Goal: Task Accomplishment & Management: Manage account settings

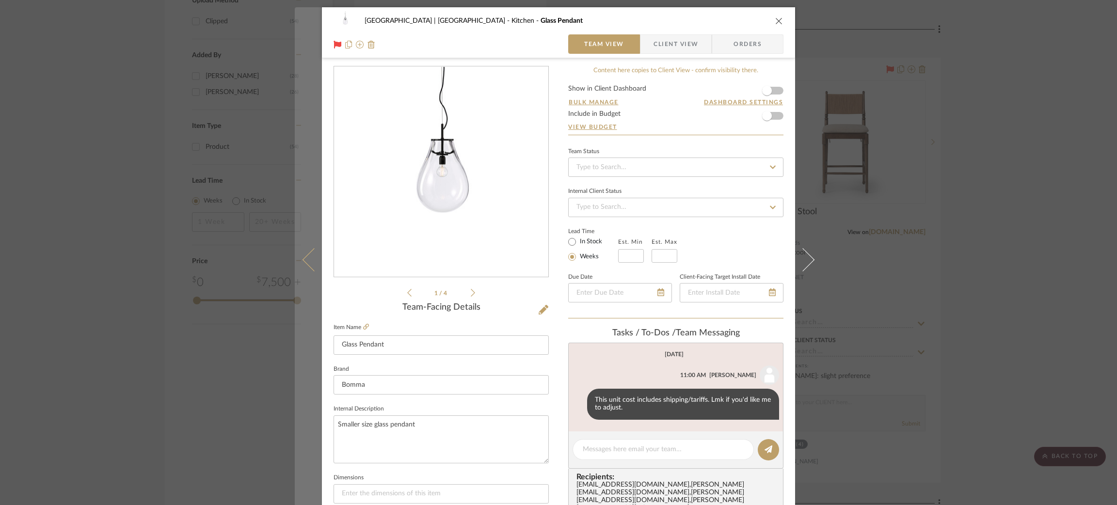
scroll to position [258, 0]
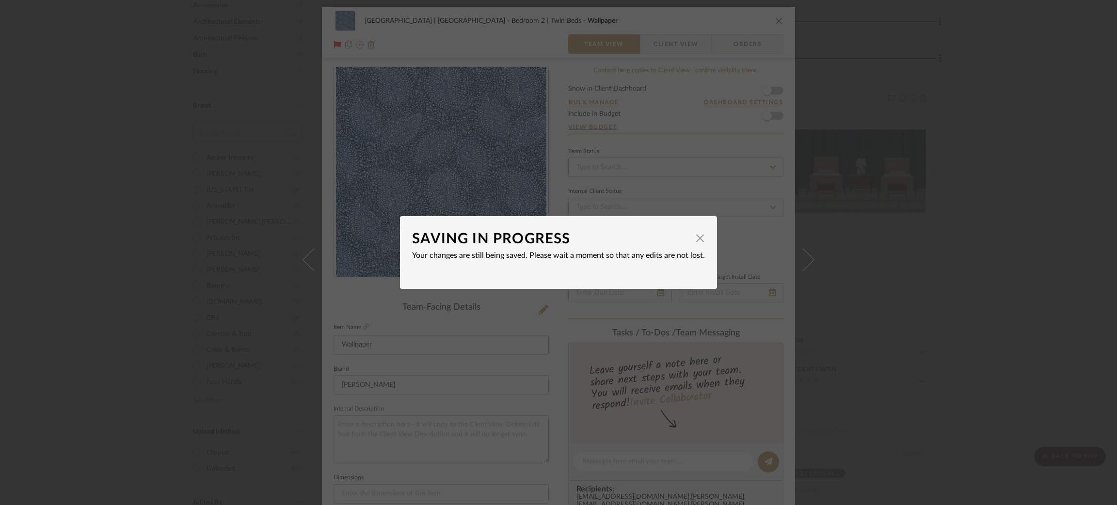
scroll to position [145, 0]
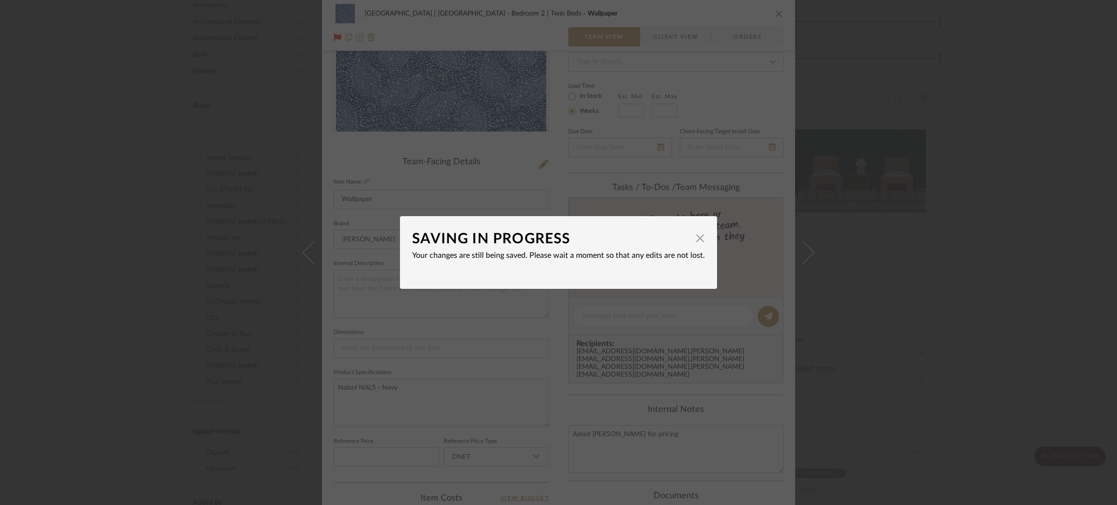
drag, startPoint x: 0, startPoint y: 0, endPoint x: 903, endPoint y: 185, distance: 922.0
click at [905, 197] on div "SAVING IN PROGRESS × Your changes are still being saved. Please wait a moment s…" at bounding box center [558, 252] width 1117 height 505
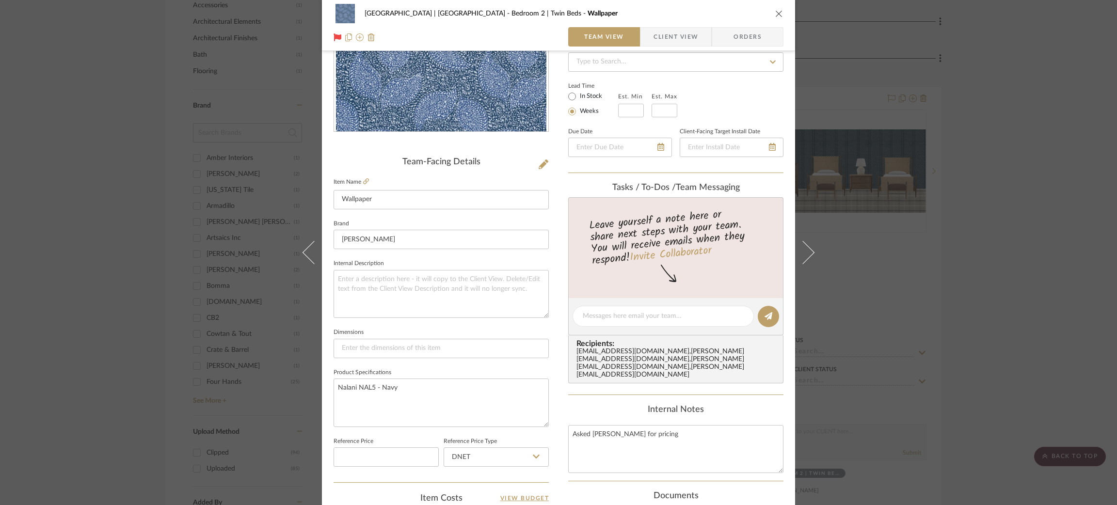
click at [156, 114] on div "Meadow Mountain | Vail Valley Bedroom 2 | Twin Beds Wallpaper Team View Client …" at bounding box center [558, 252] width 1117 height 505
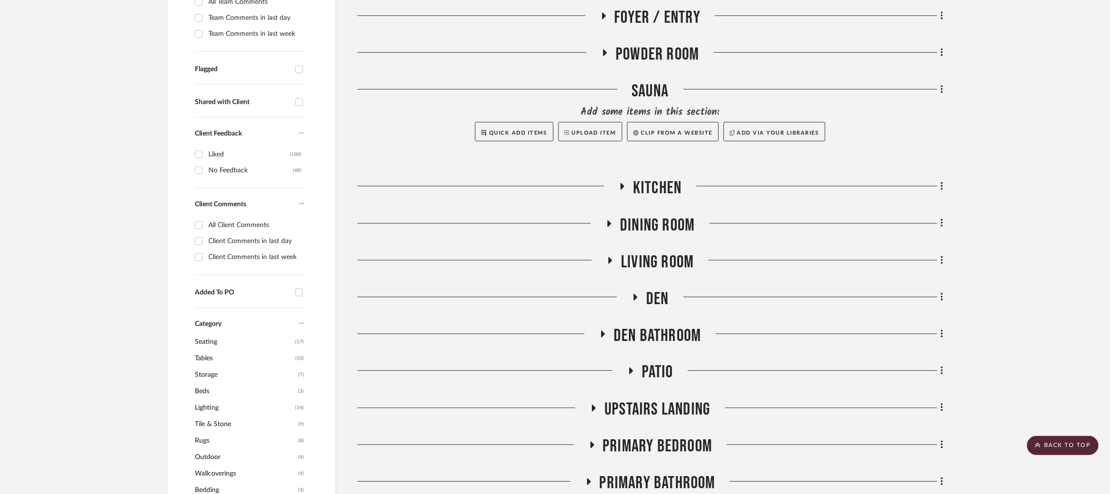
scroll to position [363, 1]
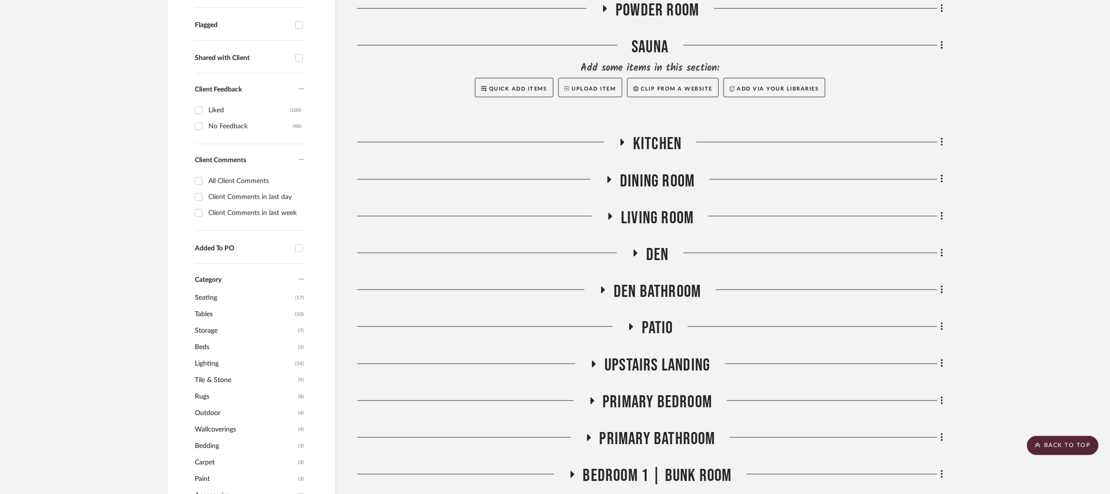
click at [619, 139] on icon at bounding box center [623, 142] width 12 height 7
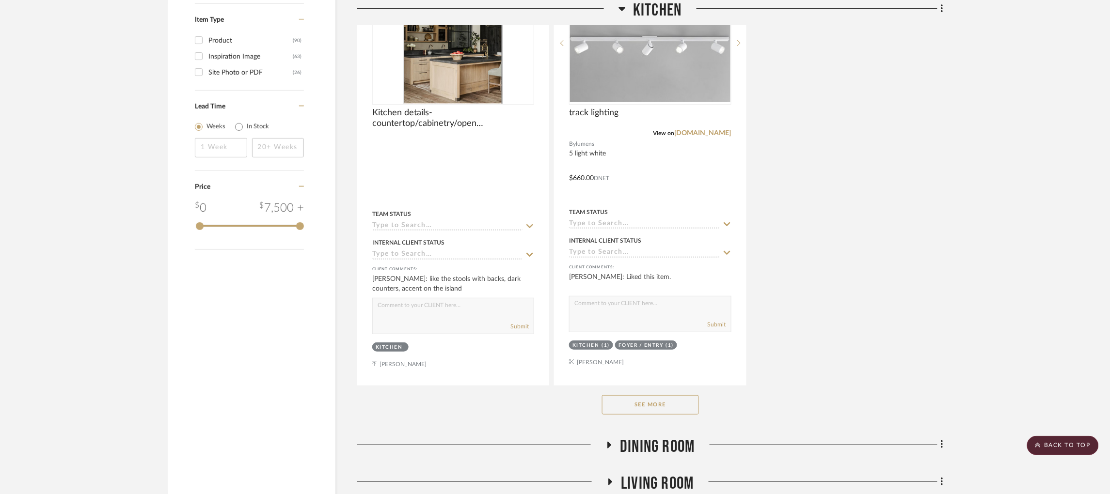
scroll to position [1454, 1]
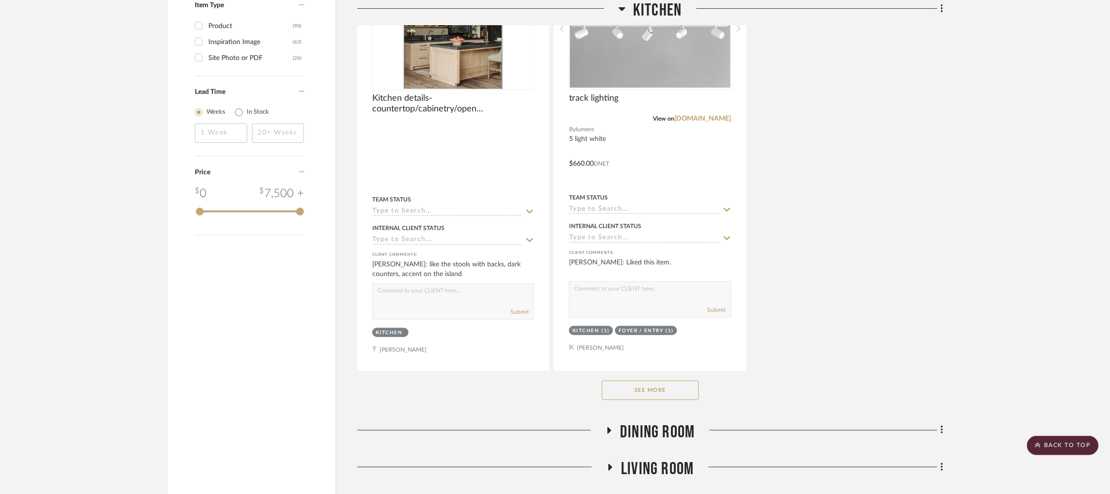
click at [644, 381] on button "See More" at bounding box center [650, 390] width 97 height 19
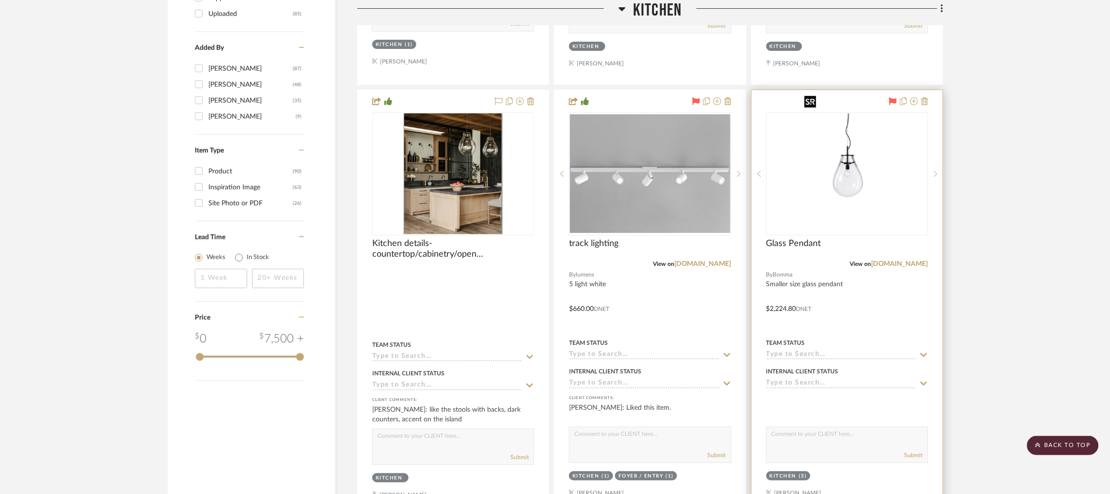
click at [0, 0] on img at bounding box center [0, 0] width 0 height 0
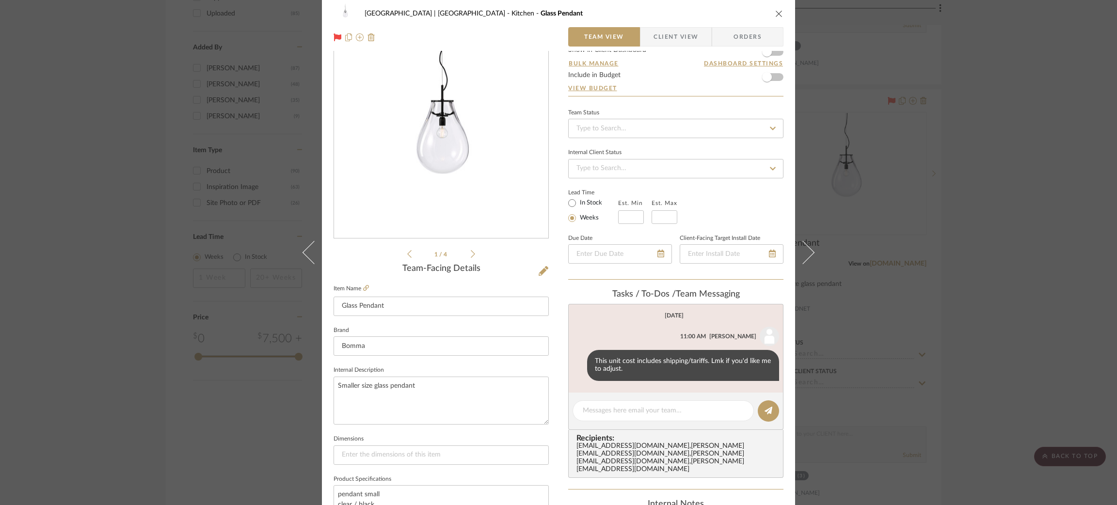
scroll to position [145, 0]
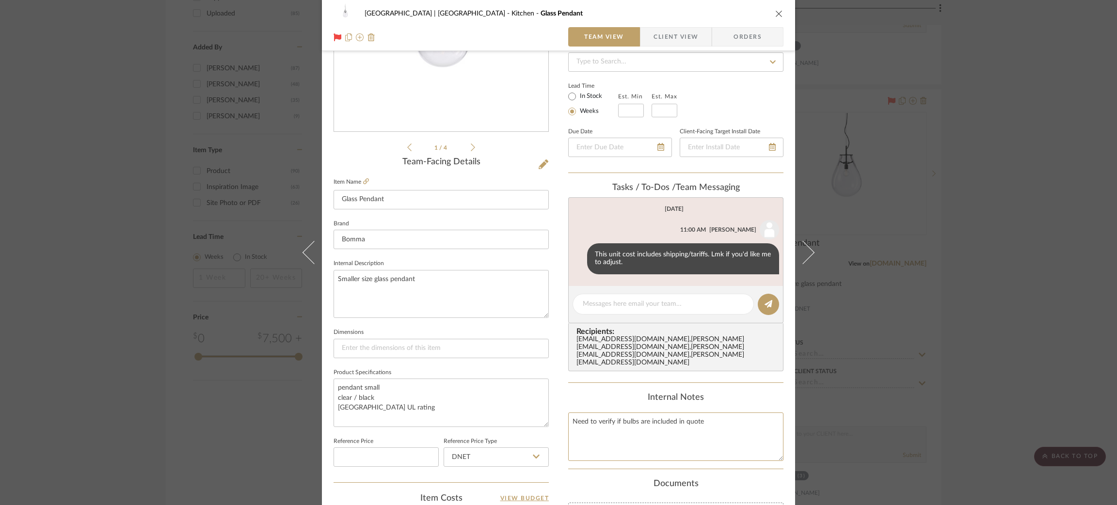
drag, startPoint x: 703, startPoint y: 416, endPoint x: 552, endPoint y: 428, distance: 151.7
click at [552, 428] on div "Meadow Mountain | [GEOGRAPHIC_DATA] Kitchen Glass Pendant Team View Client View…" at bounding box center [558, 309] width 473 height 895
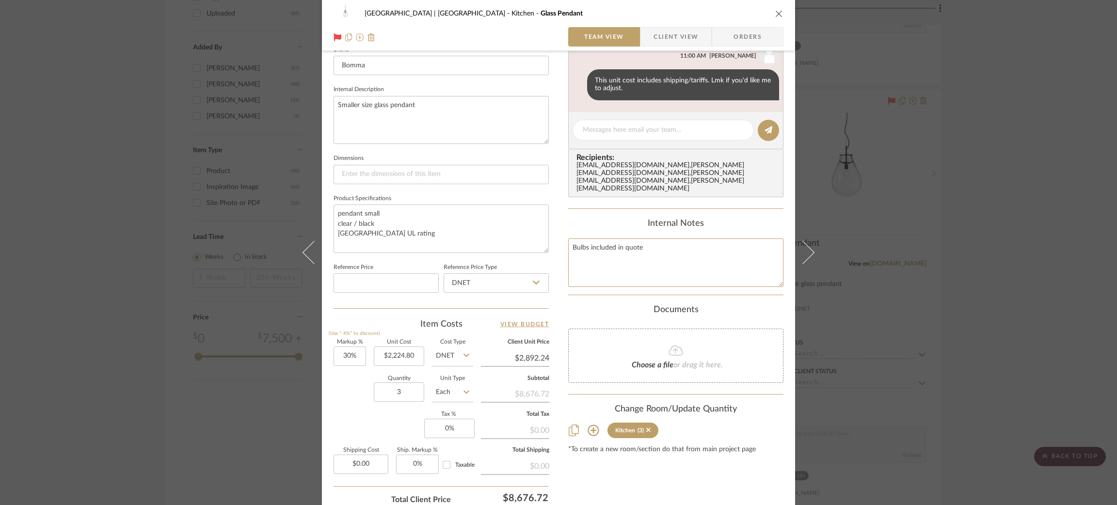
scroll to position [325, 0]
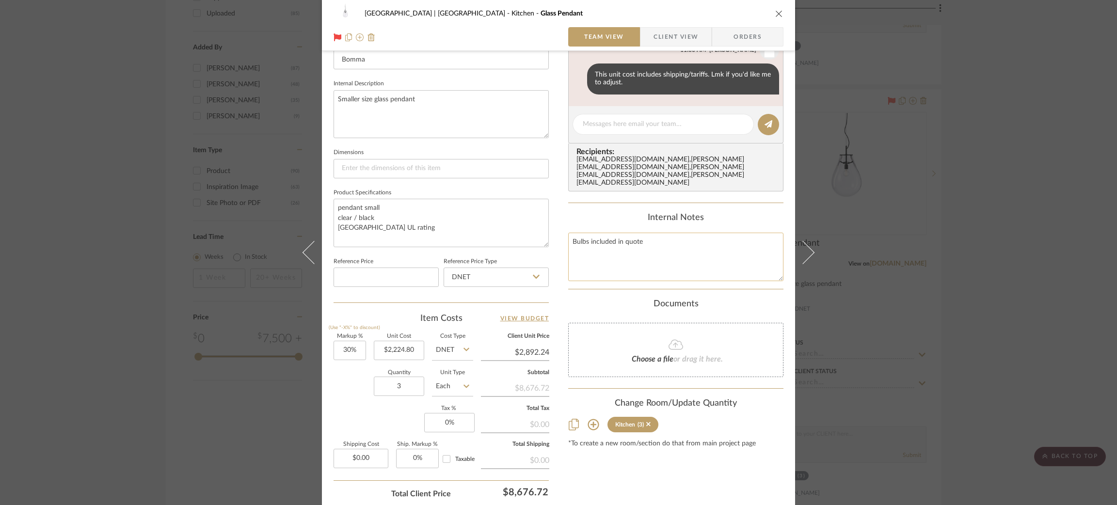
click at [571, 233] on textarea "Bulbs included in quote" at bounding box center [675, 257] width 215 height 48
click at [637, 233] on textarea "Quote from Michael in inbox. Bulbs included in quote" at bounding box center [675, 257] width 215 height 48
type textarea "Quote from [PERSON_NAME] in email inbox. Bulbs included in quote"
click at [437, 104] on textarea "Smaller size glass pendant" at bounding box center [441, 114] width 215 height 48
click at [44, 182] on div "Meadow Mountain | [GEOGRAPHIC_DATA] Kitchen Glass Pendant Team View Client View…" at bounding box center [558, 252] width 1117 height 505
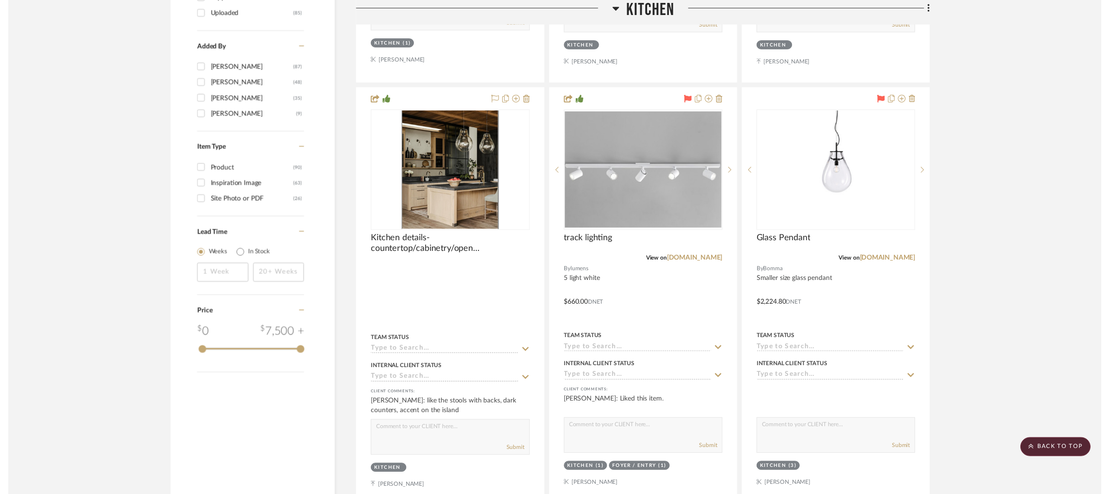
scroll to position [1308, 1]
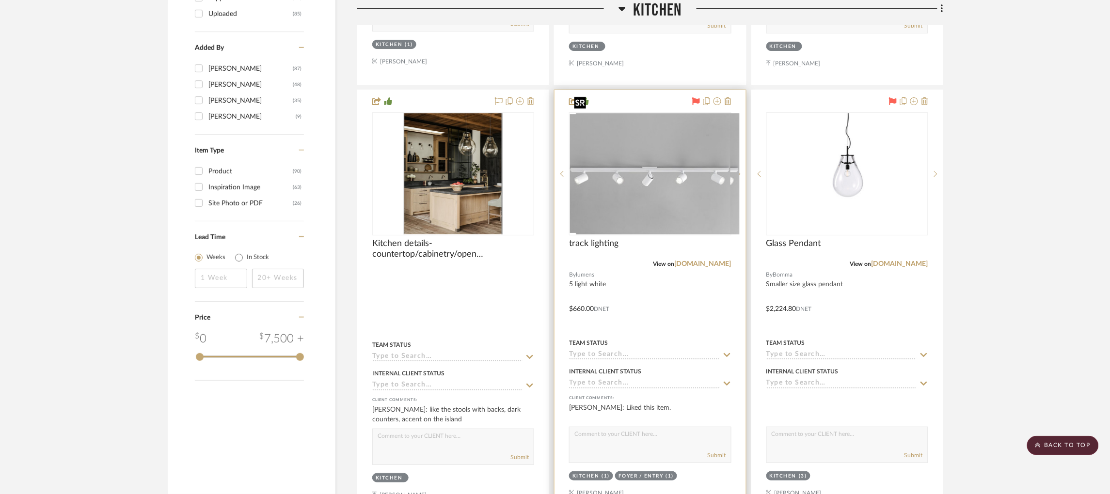
click at [656, 170] on div at bounding box center [650, 173] width 162 height 123
click at [648, 175] on img "0" at bounding box center [650, 173] width 160 height 119
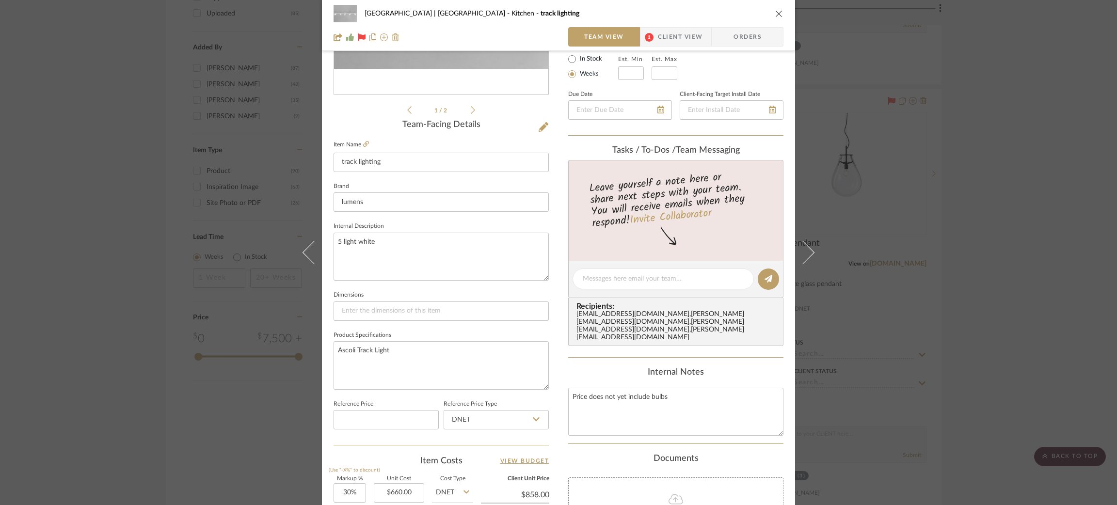
scroll to position [185, 0]
click at [907, 310] on div "Meadow Mountain | Vail Valley Kitchen track lighting Team View 1 Client View Or…" at bounding box center [558, 252] width 1117 height 505
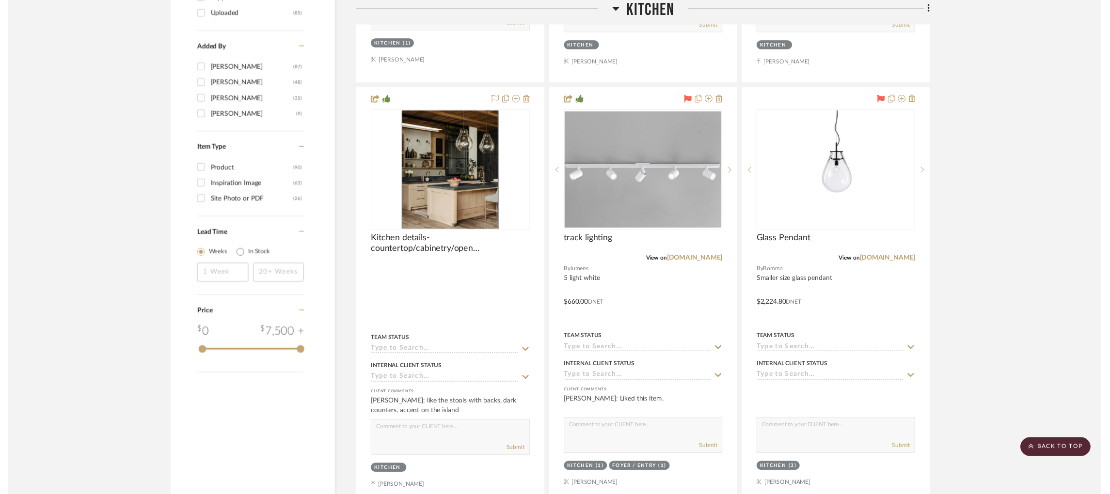
scroll to position [1308, 1]
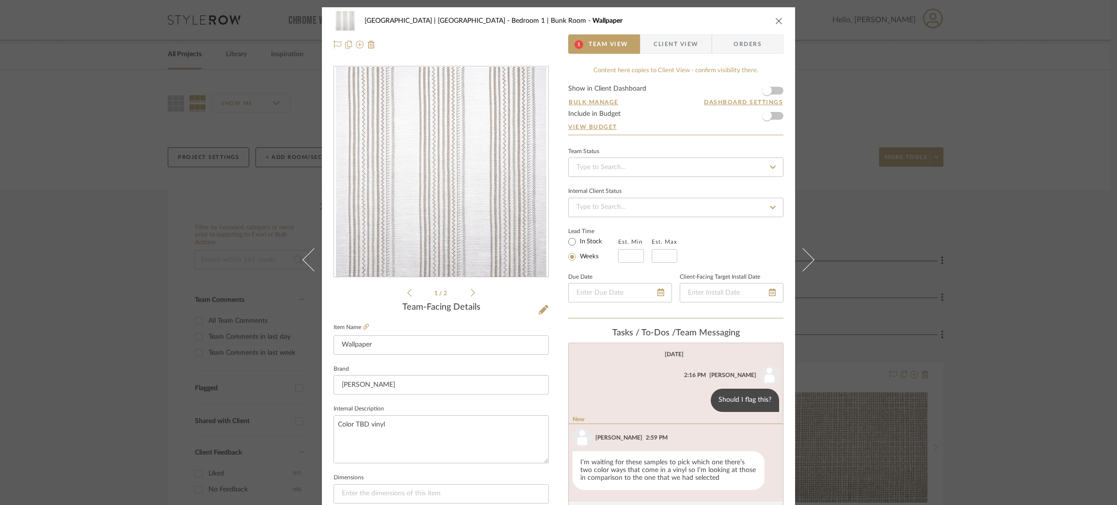
click at [120, 232] on div "Meadow Mountain | Vail Valley Bedroom 1 | Bunk Room Wallpaper 1 Team View Clien…" at bounding box center [558, 252] width 1117 height 505
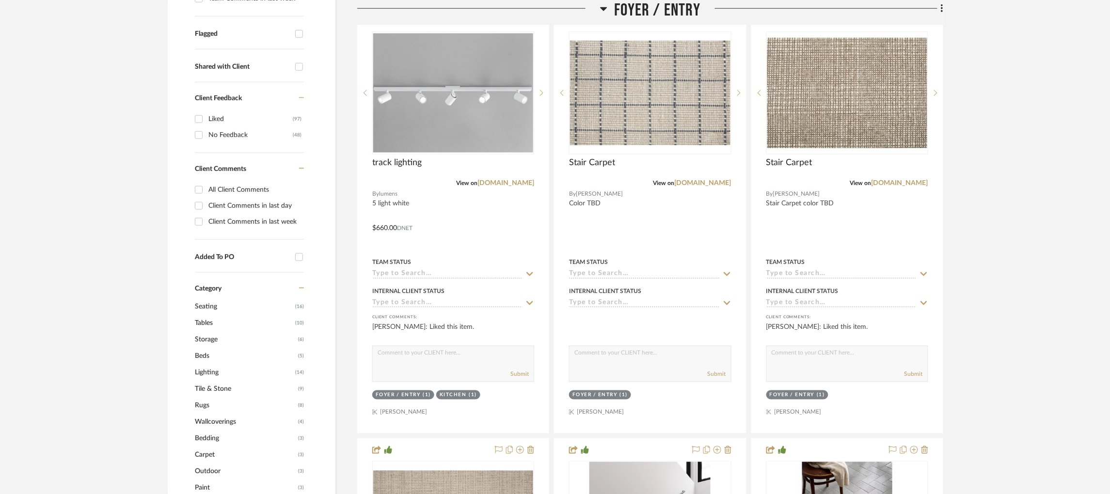
scroll to position [735, 0]
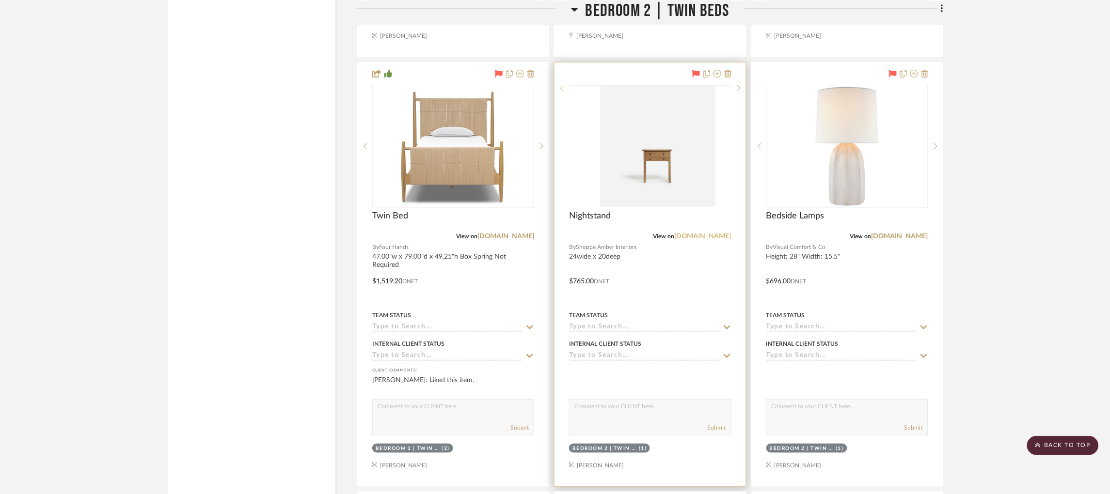
scroll to position [8454, 0]
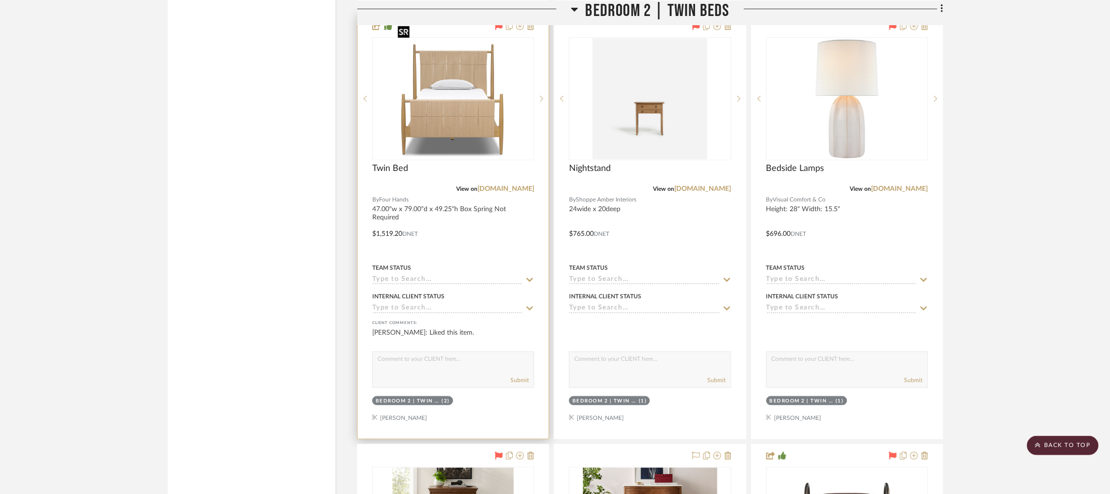
click at [446, 72] on img "0" at bounding box center [460, 98] width 119 height 121
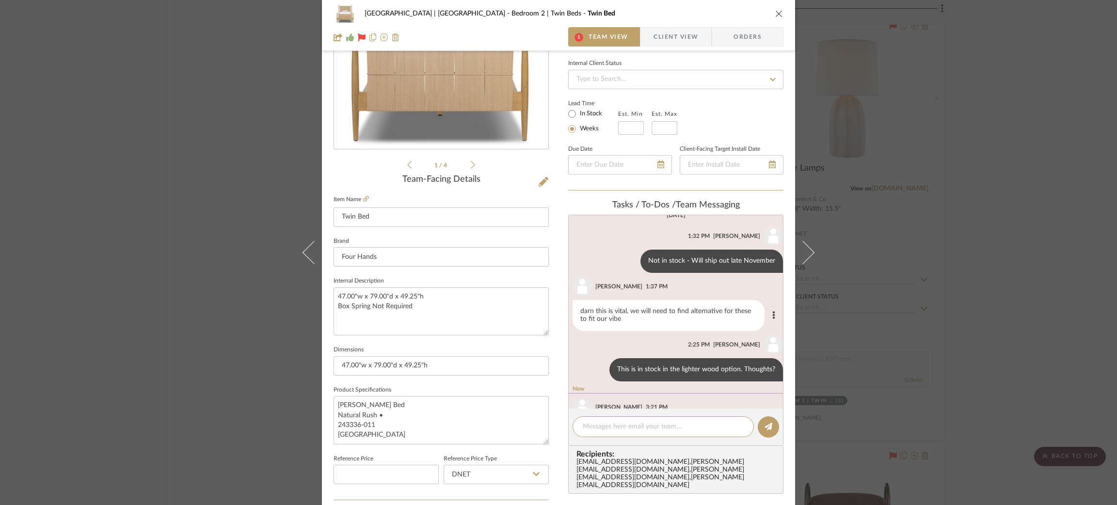
scroll to position [73, 0]
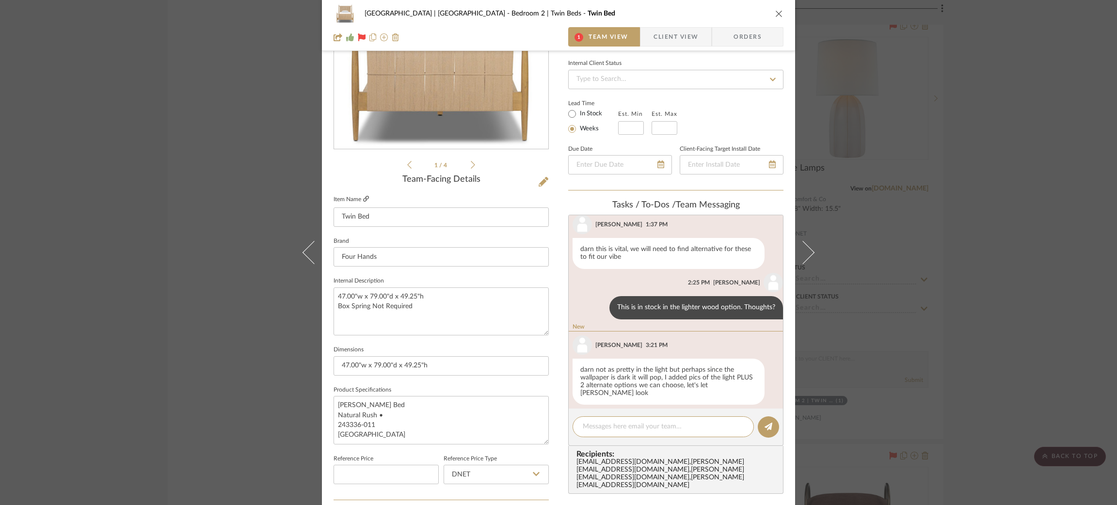
click at [363, 199] on icon at bounding box center [366, 199] width 6 height 6
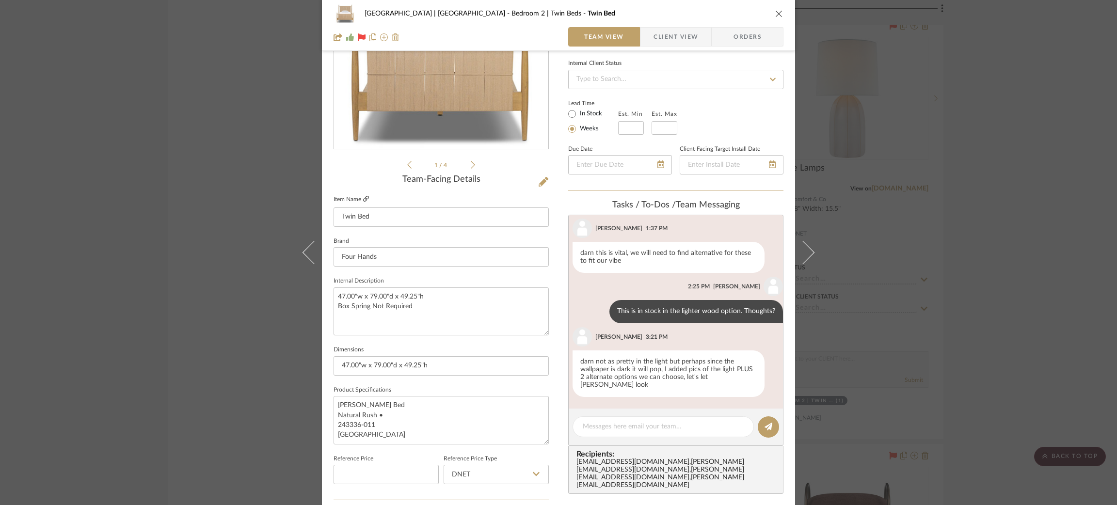
scroll to position [62, 0]
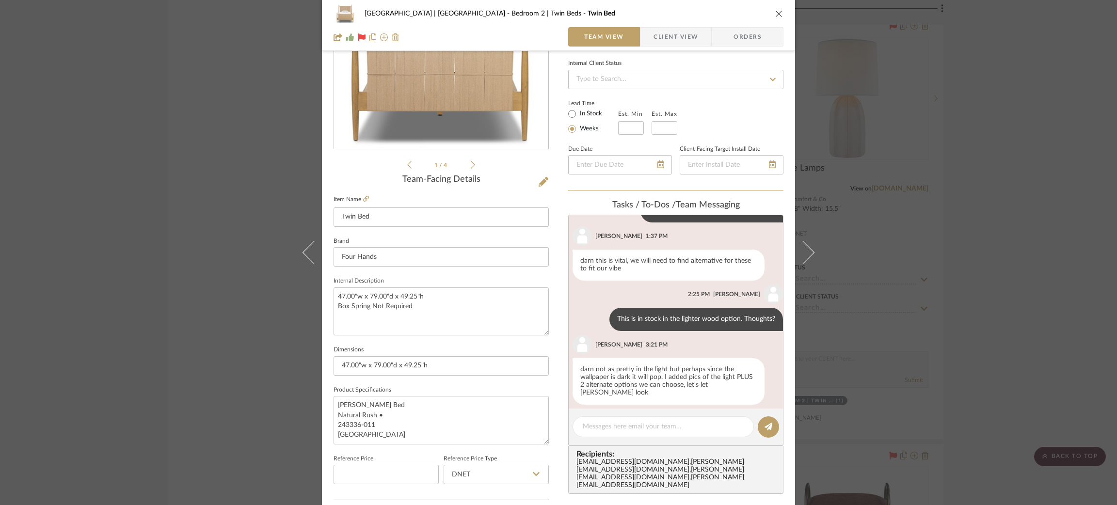
click at [979, 270] on div "Meadow Mountain | Vail Valley Bedroom 2 | Twin Beds Twin Bed Team View Client V…" at bounding box center [558, 252] width 1117 height 505
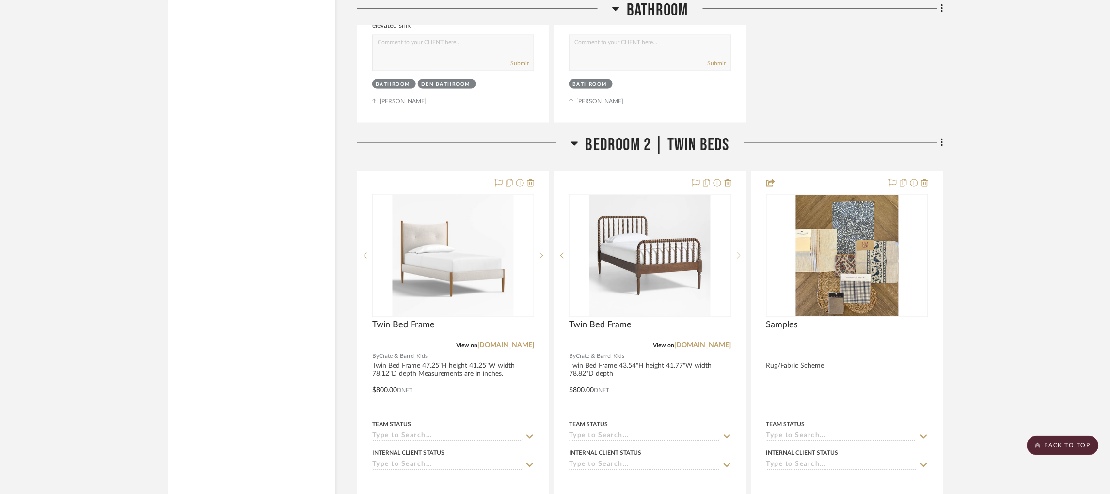
scroll to position [7436, 0]
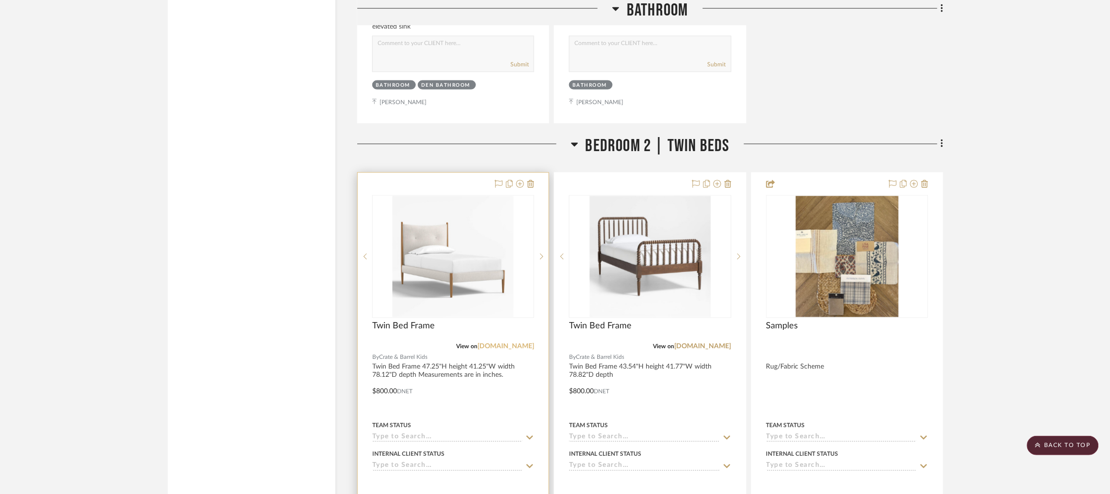
click at [506, 344] on link "crateandbarrel.com" at bounding box center [506, 347] width 57 height 7
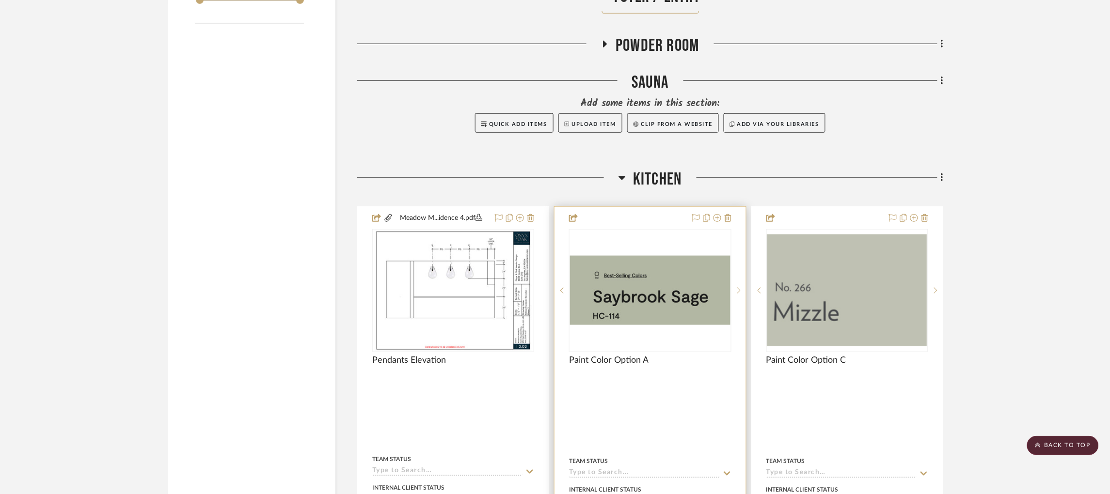
scroll to position [1672, 0]
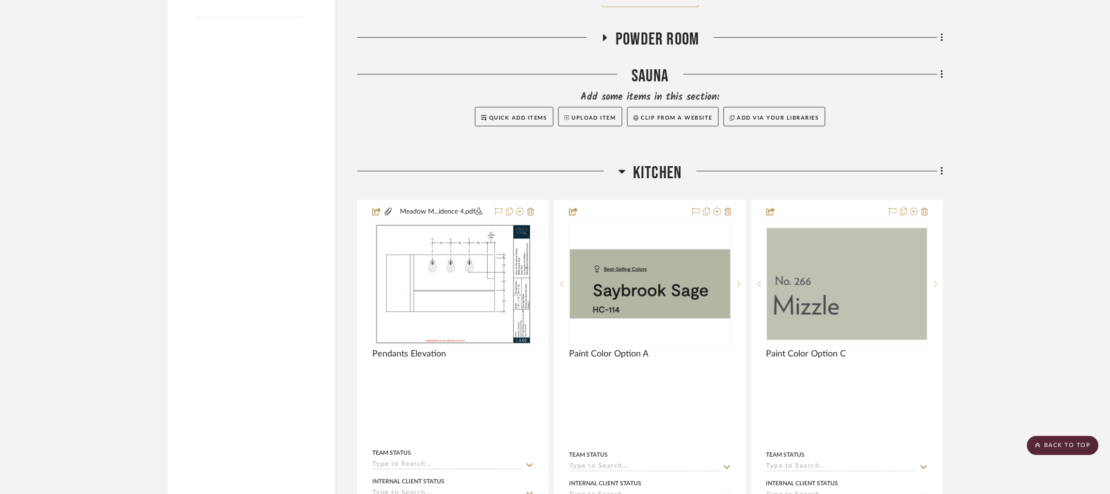
click at [625, 166] on icon at bounding box center [622, 172] width 7 height 12
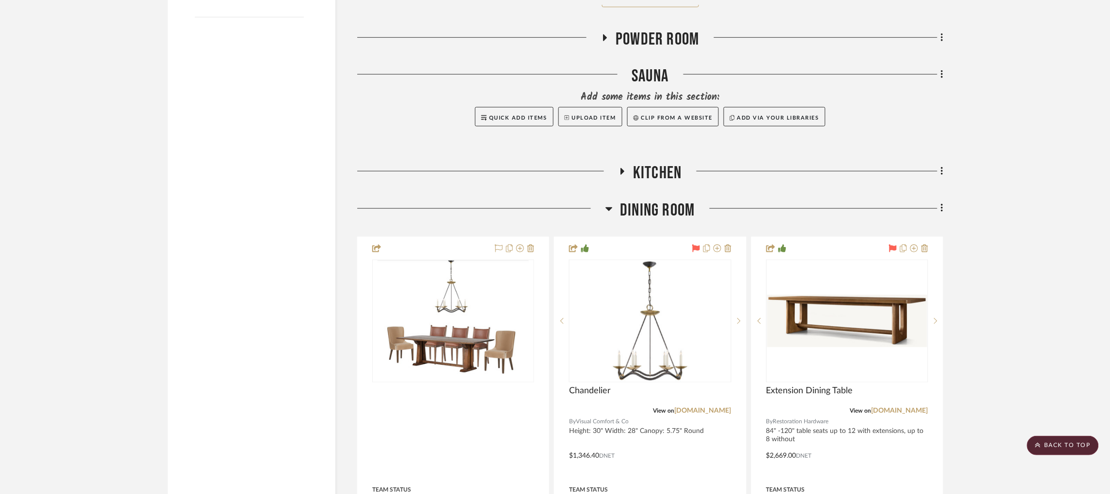
click at [610, 207] on icon at bounding box center [609, 209] width 7 height 4
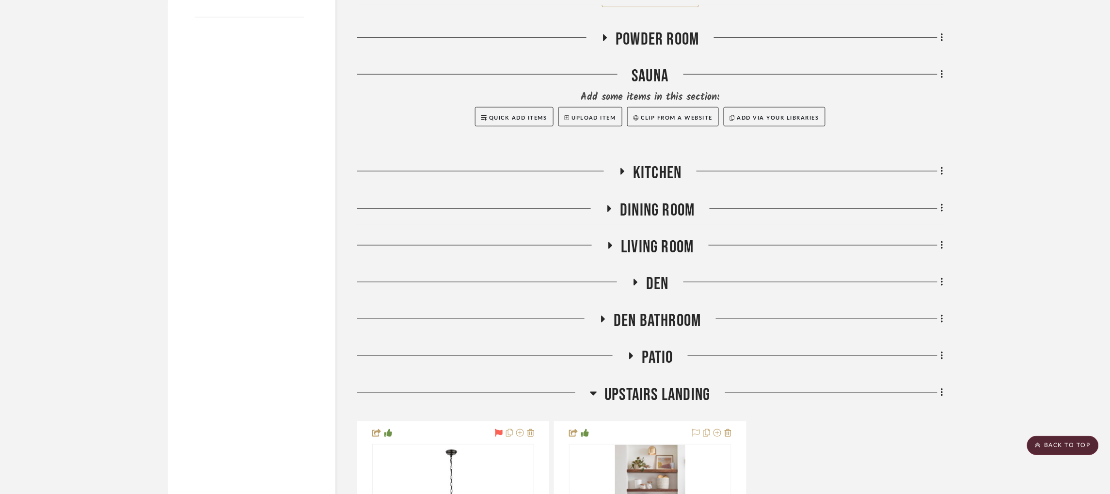
click at [595, 388] on icon at bounding box center [593, 394] width 7 height 12
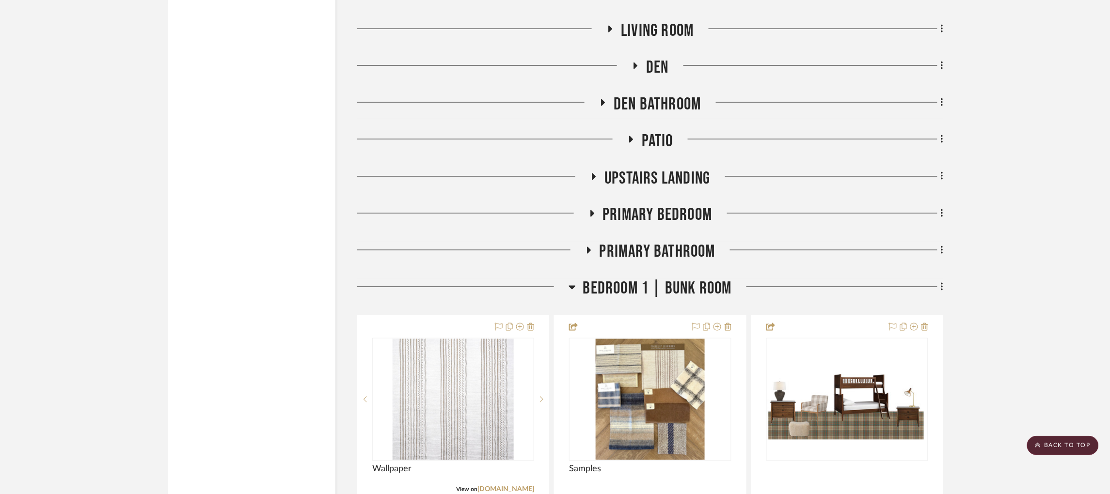
scroll to position [1890, 0]
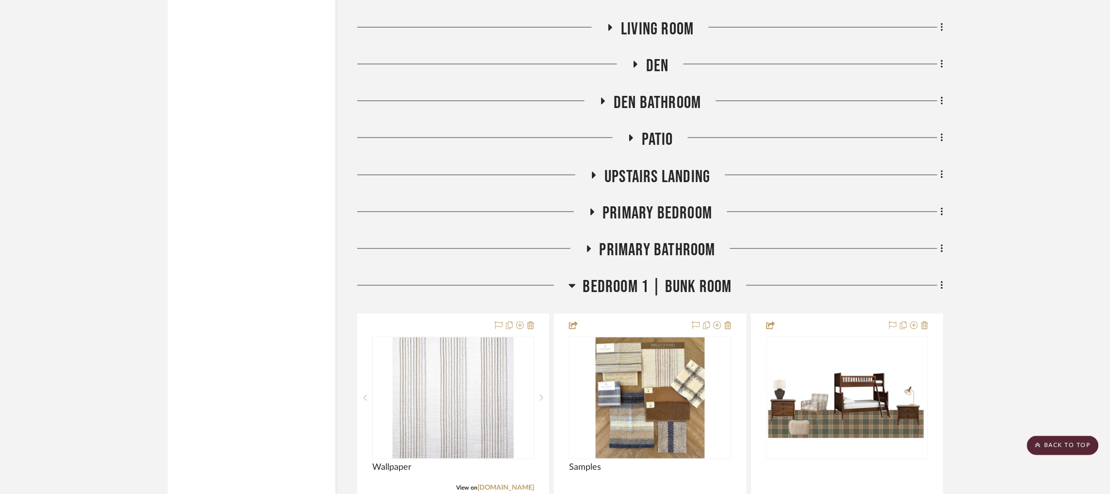
click at [573, 285] on icon at bounding box center [572, 287] width 7 height 4
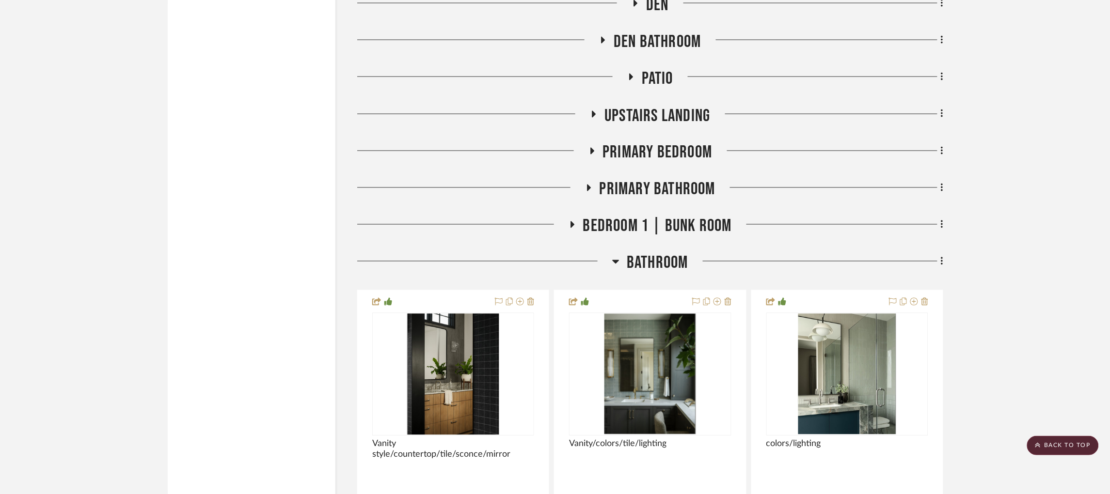
scroll to position [1963, 0]
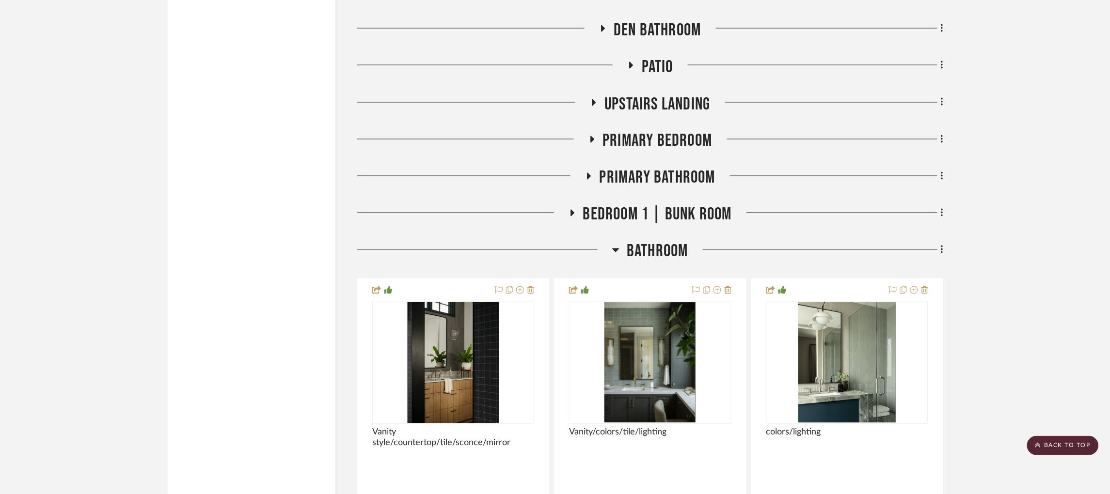
click at [616, 244] on icon at bounding box center [615, 250] width 7 height 12
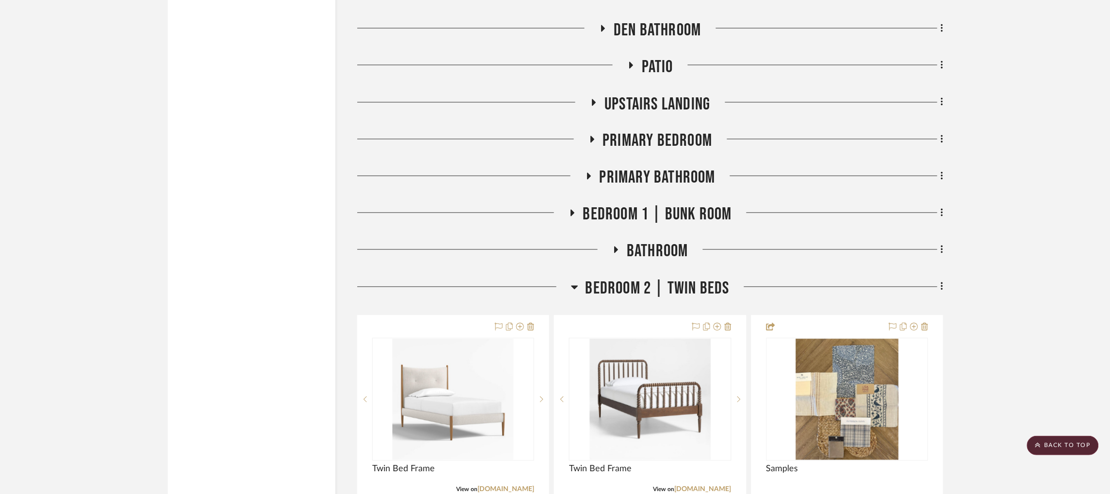
click at [574, 286] on icon at bounding box center [574, 288] width 7 height 4
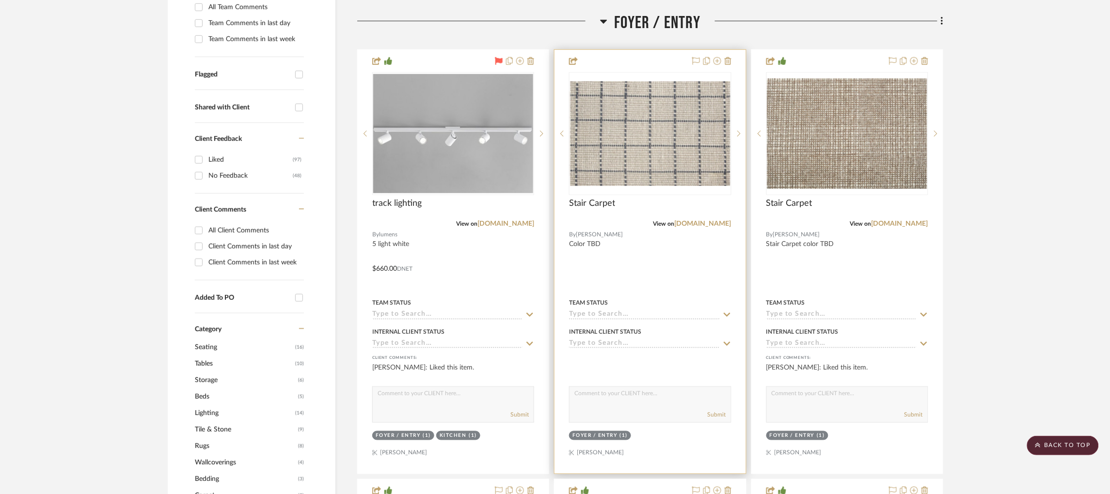
scroll to position [0, 0]
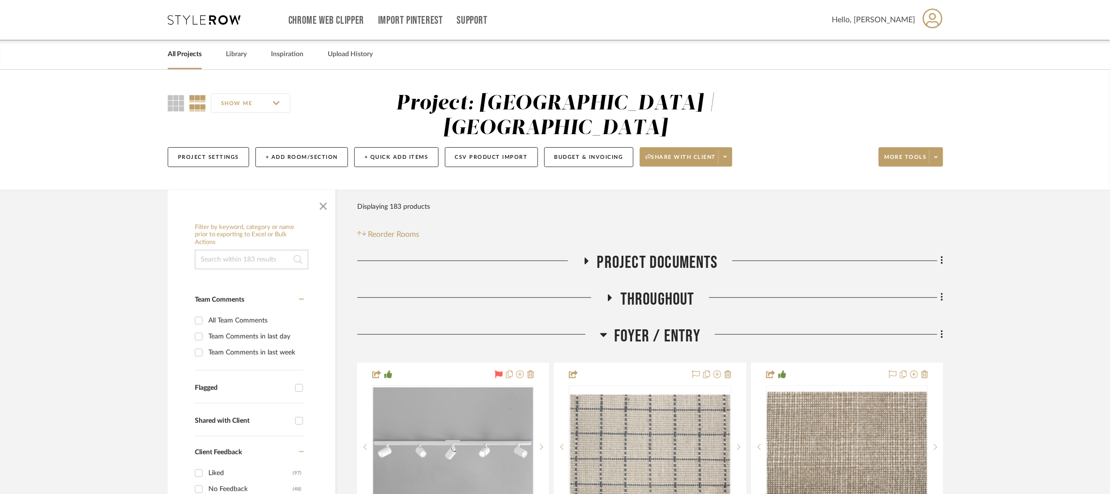
click at [605, 329] on icon at bounding box center [603, 335] width 7 height 12
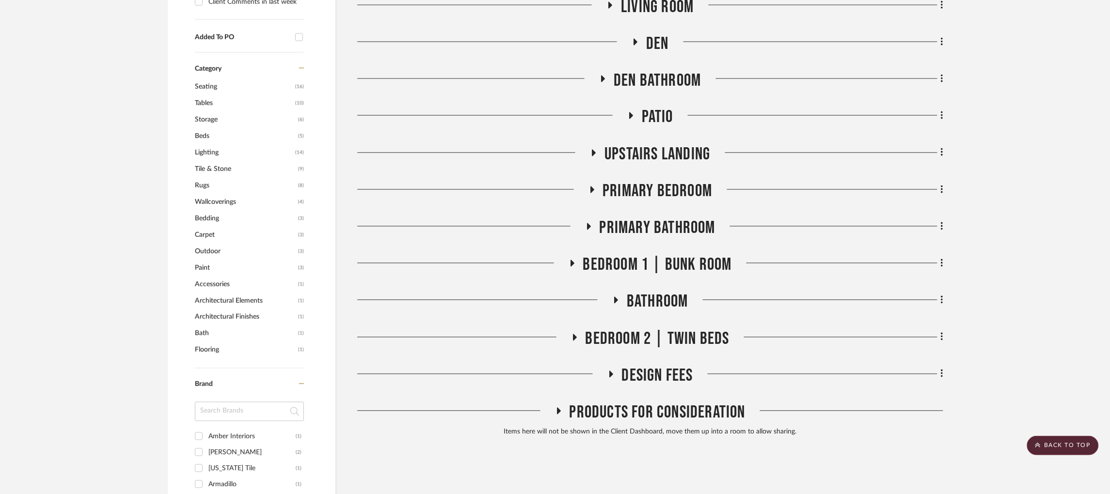
scroll to position [582, 0]
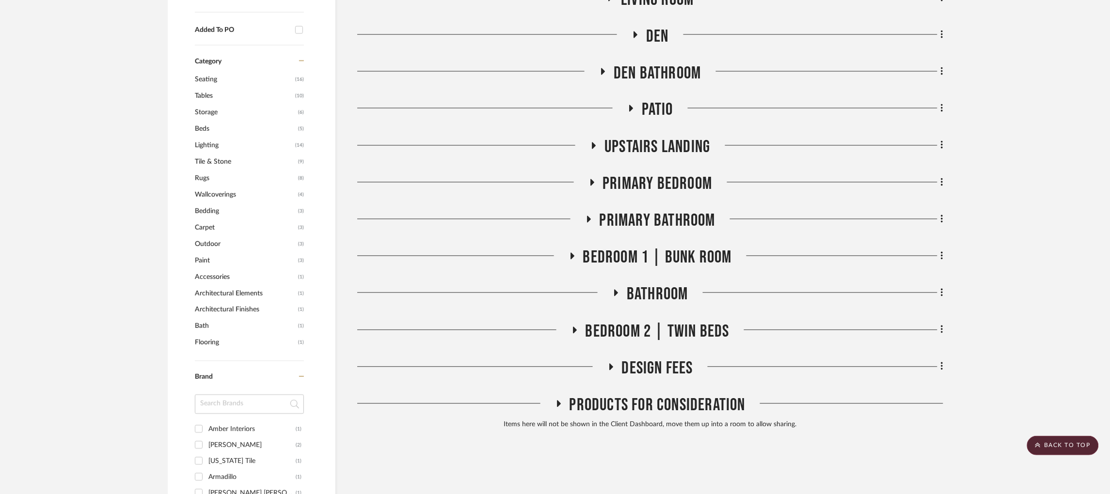
click at [594, 143] on icon at bounding box center [594, 146] width 4 height 7
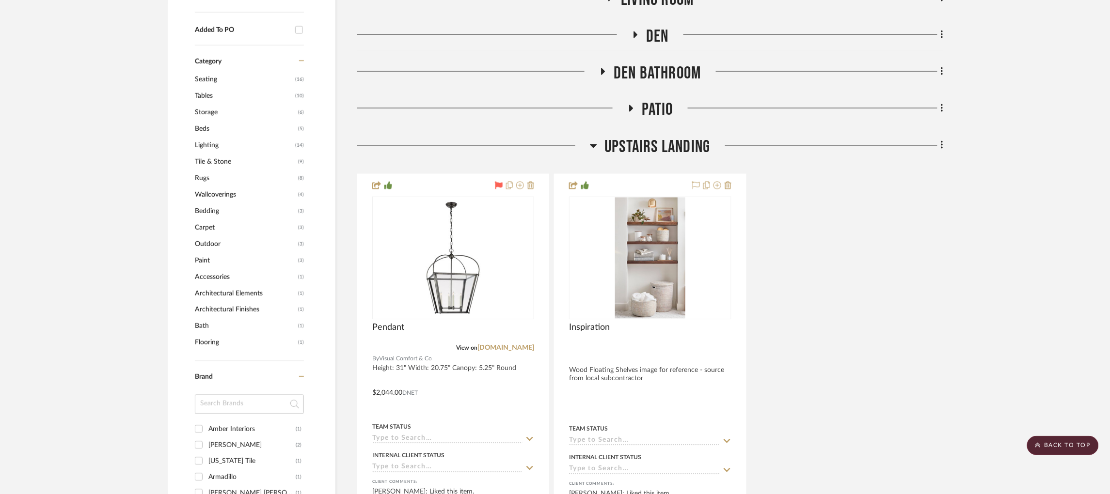
click at [594, 144] on icon at bounding box center [593, 146] width 7 height 4
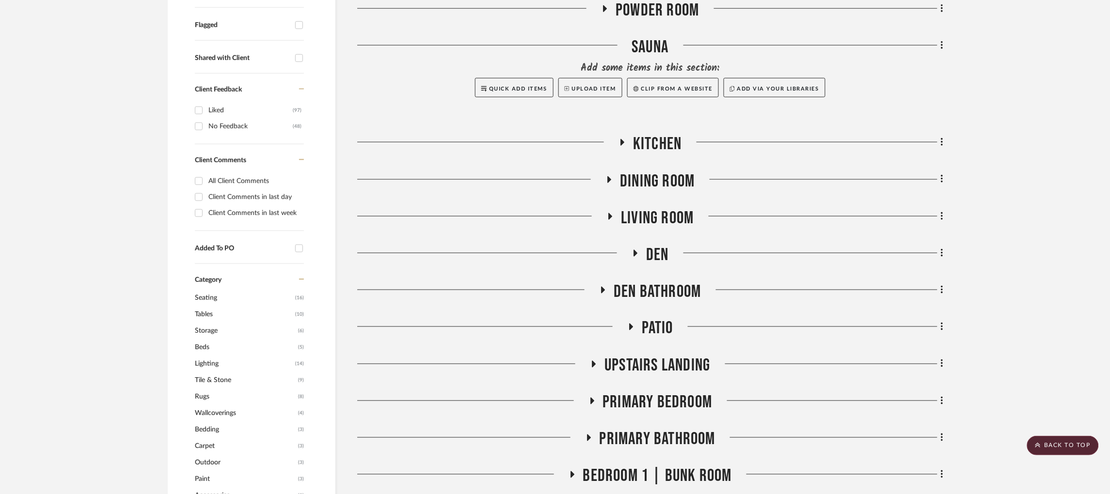
scroll to position [73, 0]
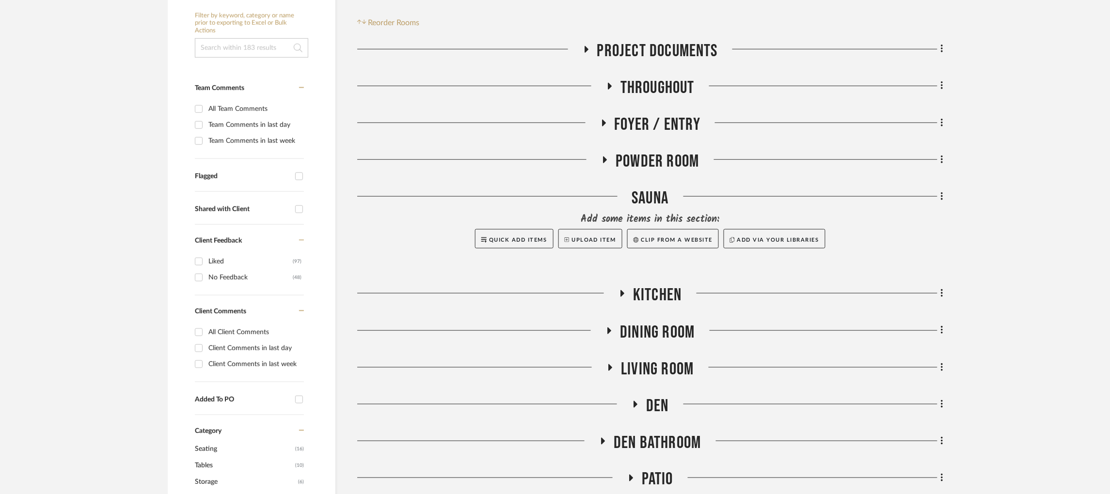
scroll to position [218, 0]
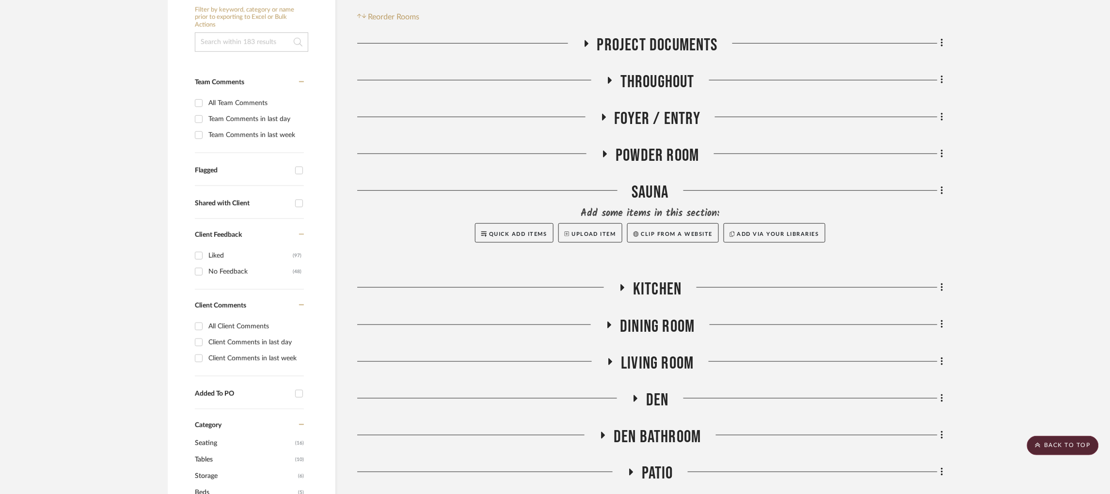
click at [610, 72] on h3 "Throughout" at bounding box center [650, 82] width 89 height 21
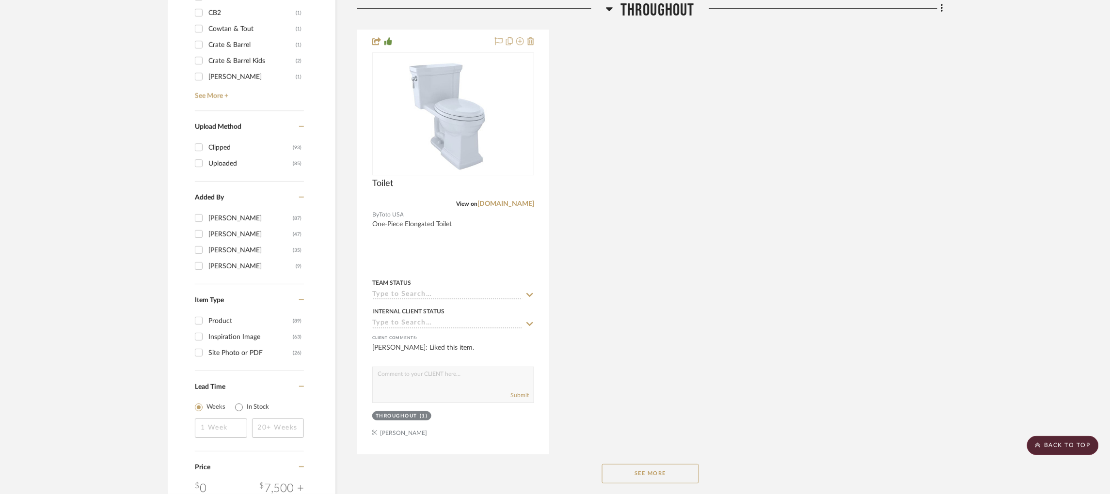
scroll to position [1308, 0]
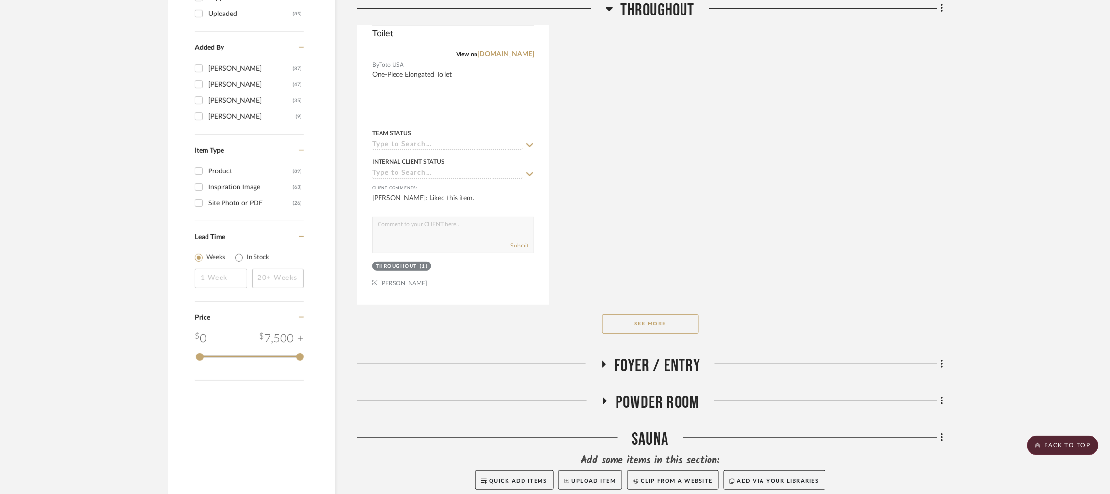
click at [667, 315] on button "See More" at bounding box center [650, 324] width 97 height 19
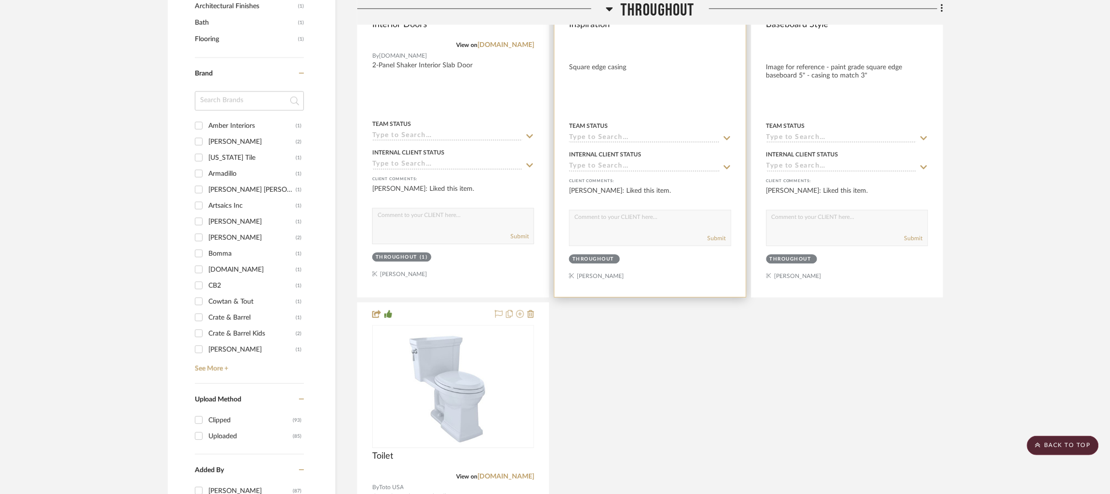
scroll to position [872, 0]
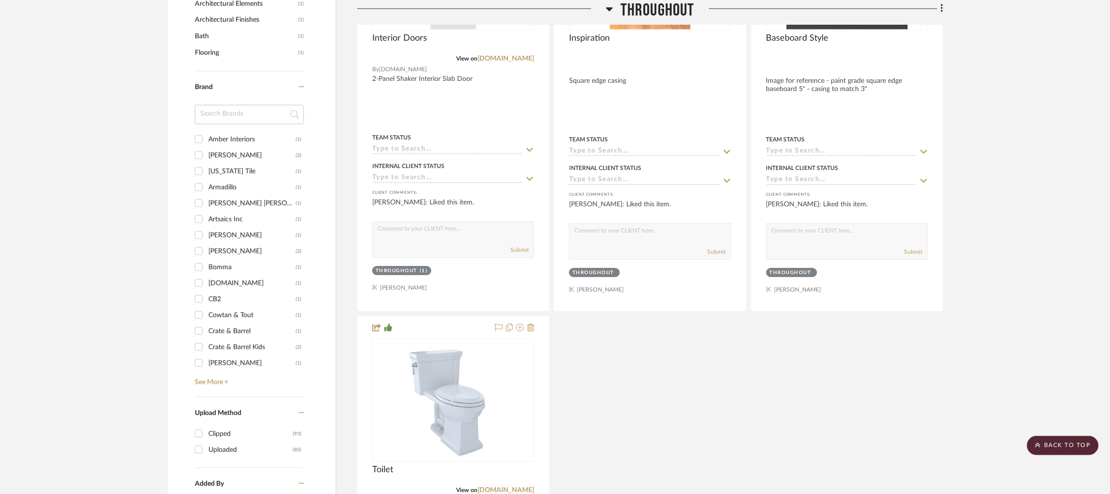
click at [612, 8] on icon at bounding box center [609, 9] width 7 height 4
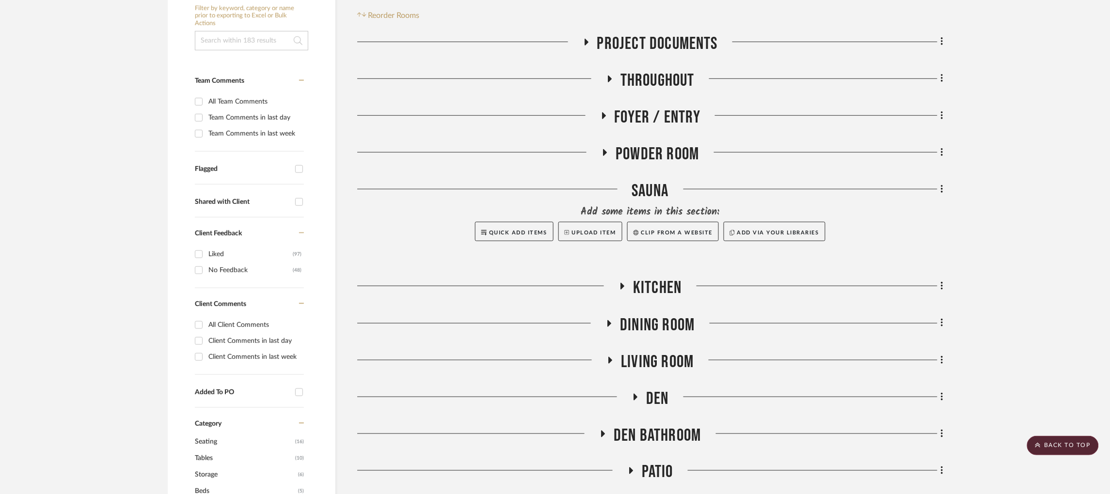
scroll to position [145, 0]
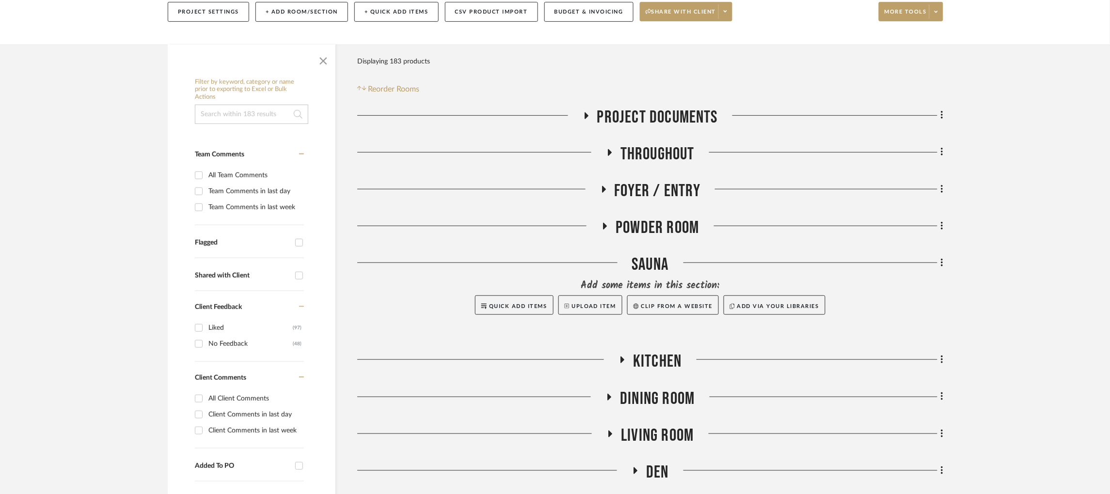
click at [603, 186] on icon at bounding box center [604, 189] width 4 height 7
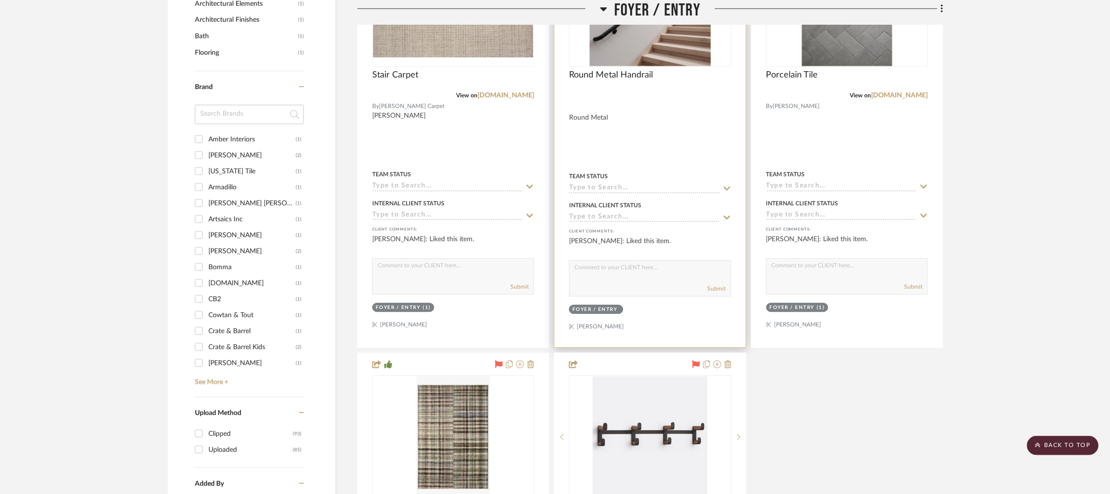
scroll to position [945, 0]
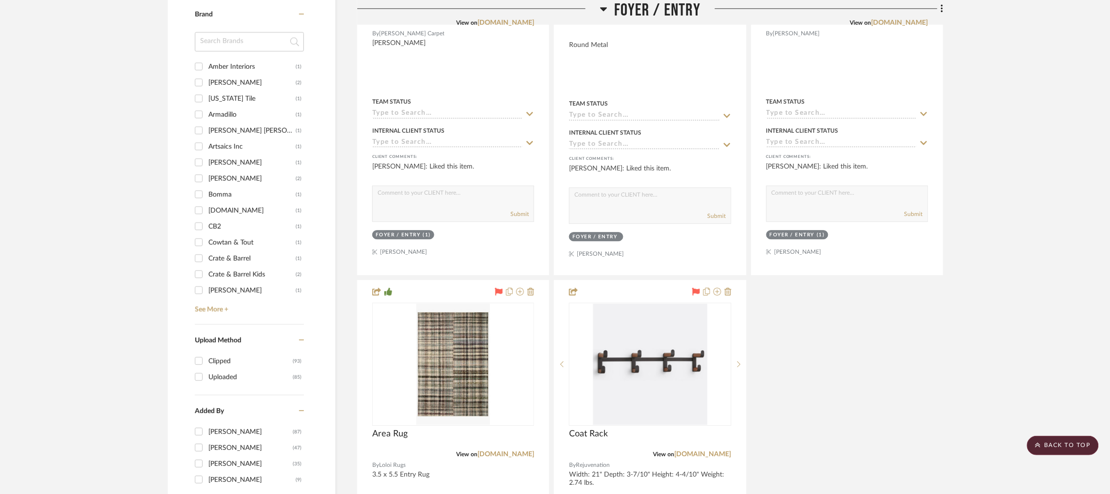
click at [602, 11] on icon at bounding box center [603, 9] width 7 height 12
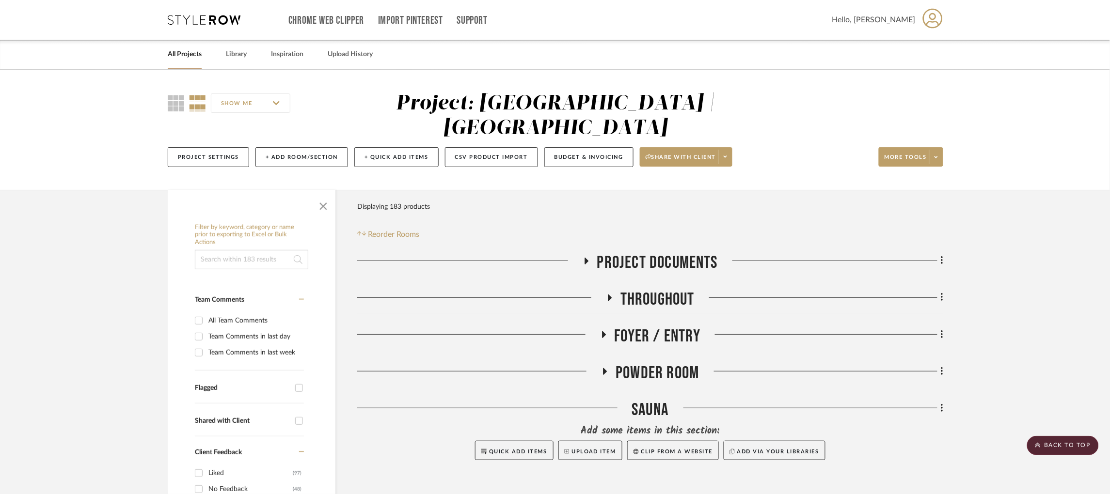
scroll to position [291, 0]
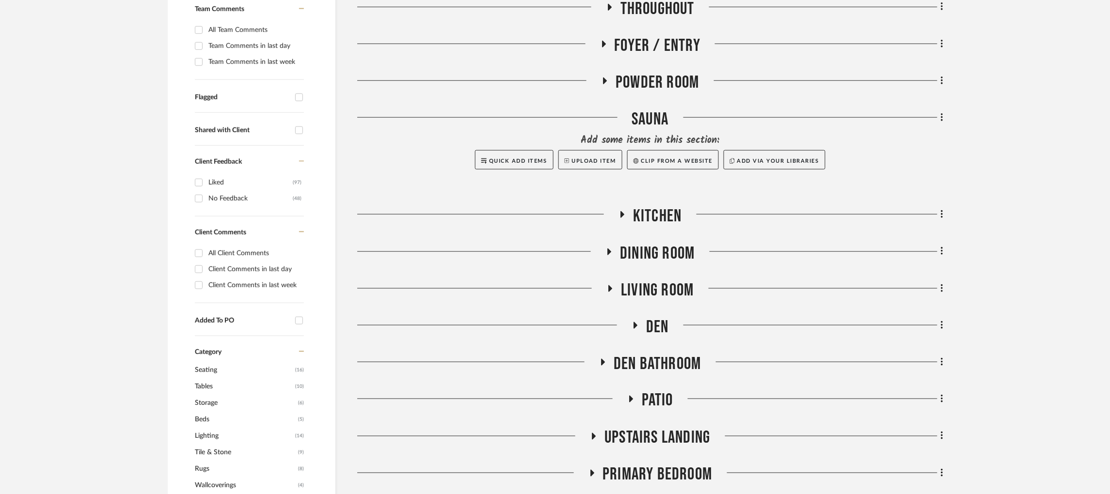
click at [622, 211] on icon at bounding box center [623, 214] width 4 height 7
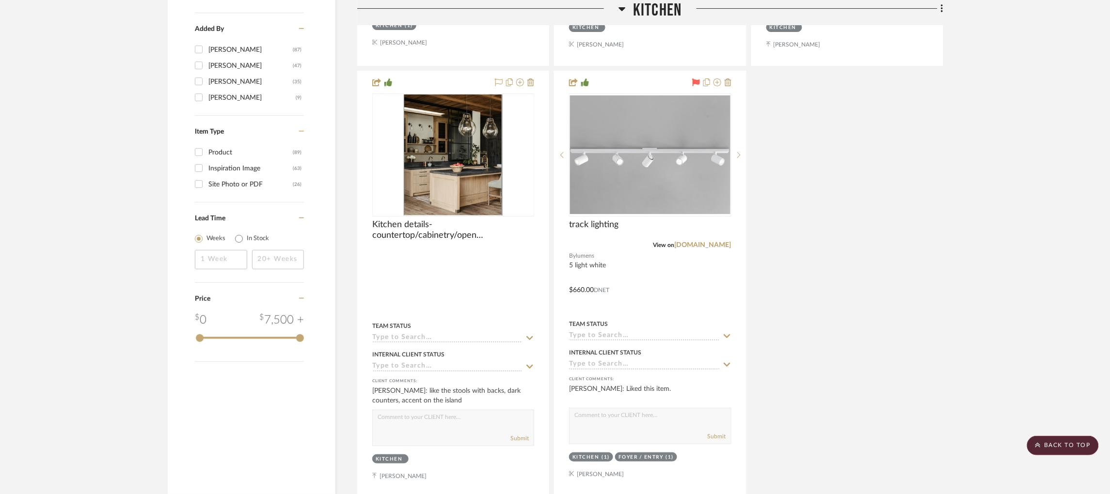
scroll to position [1381, 0]
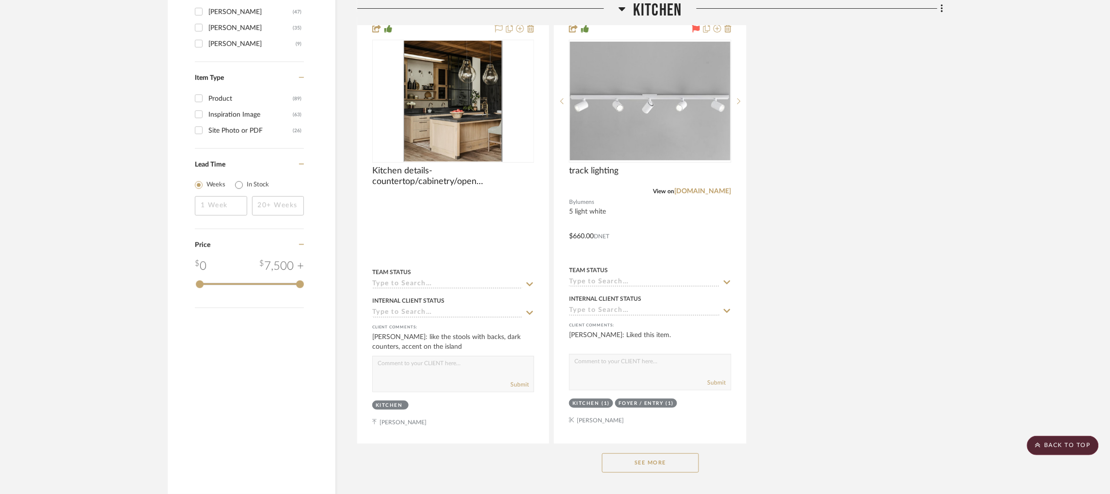
click at [642, 454] on button "See More" at bounding box center [650, 463] width 97 height 19
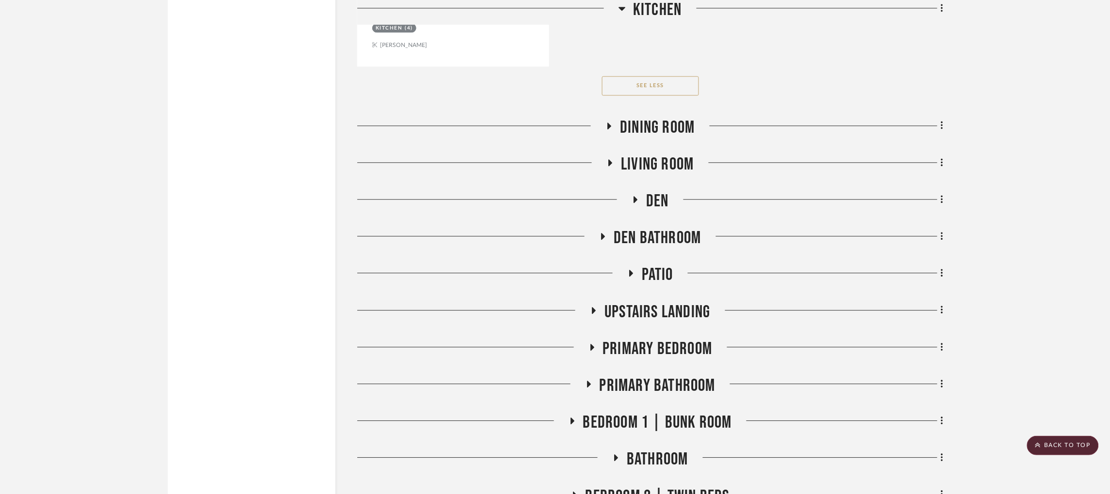
scroll to position [2182, 0]
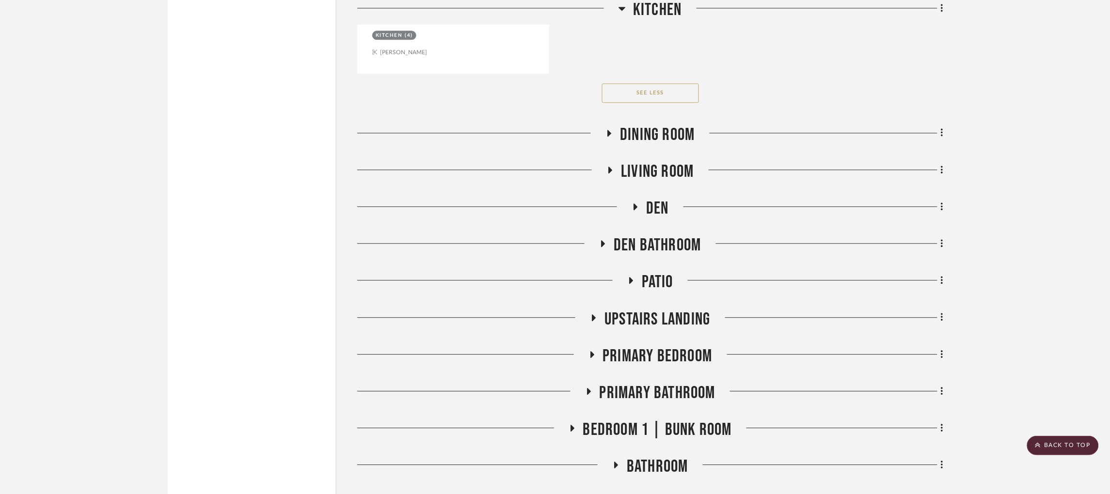
click at [608, 130] on icon at bounding box center [610, 133] width 4 height 7
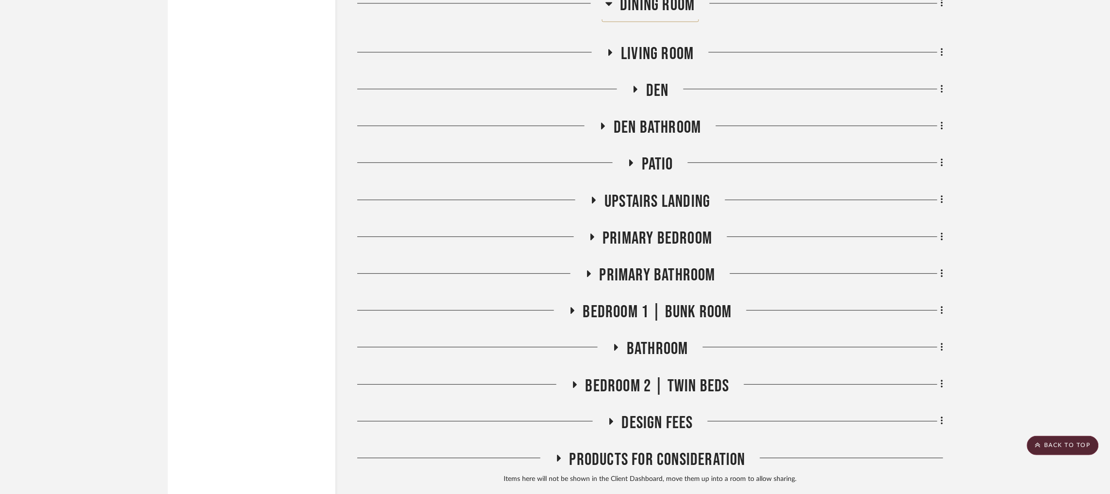
scroll to position [3692, 0]
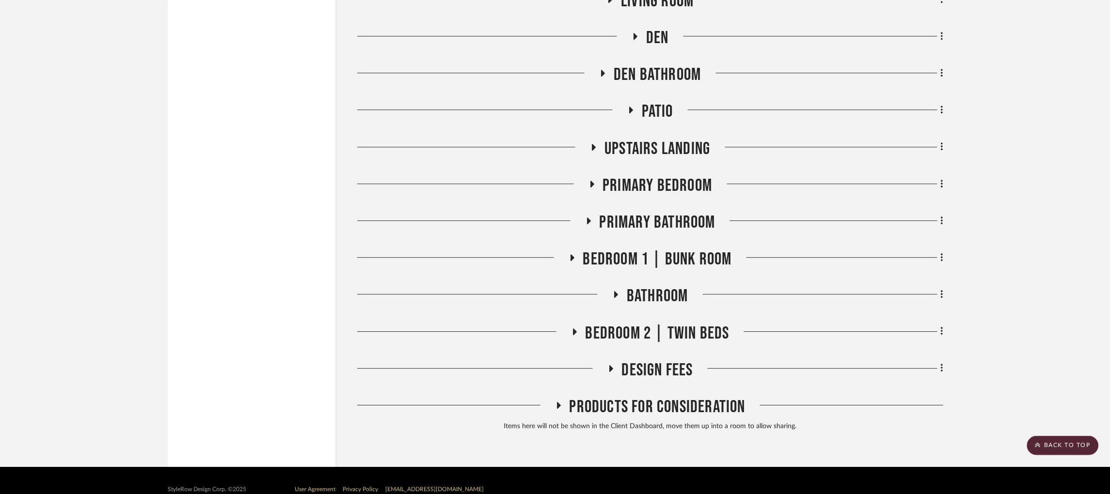
click at [593, 181] on icon at bounding box center [592, 184] width 4 height 7
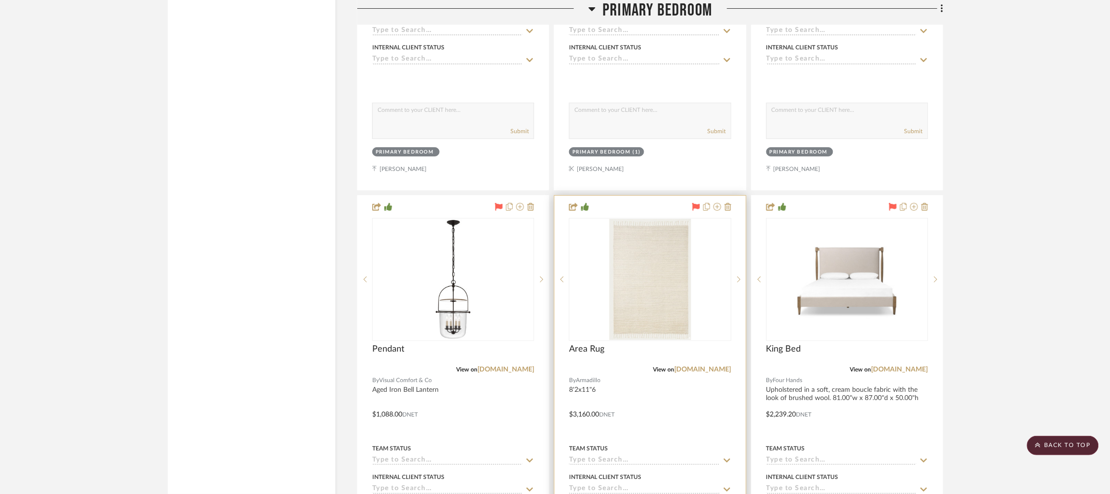
scroll to position [4138, 0]
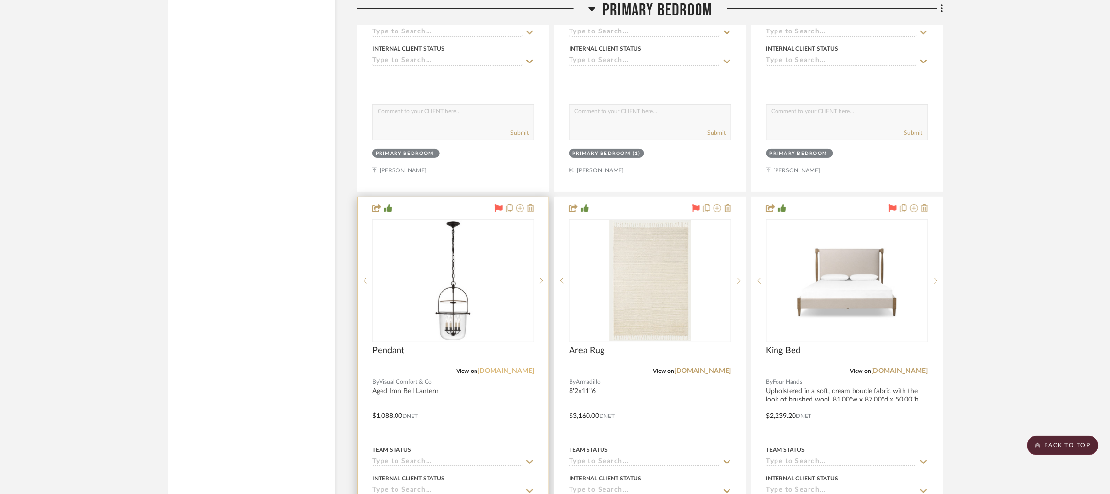
click at [514, 368] on link "visualcomfort.com" at bounding box center [506, 371] width 57 height 7
click at [591, 10] on icon at bounding box center [592, 9] width 7 height 4
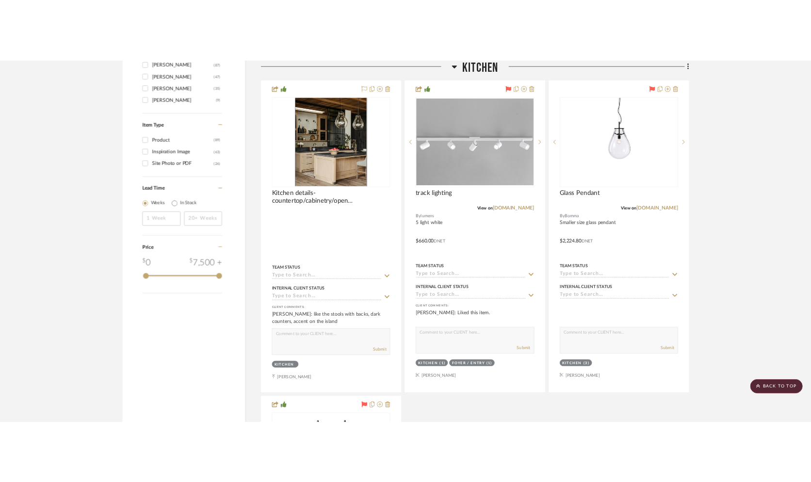
scroll to position [1369, 0]
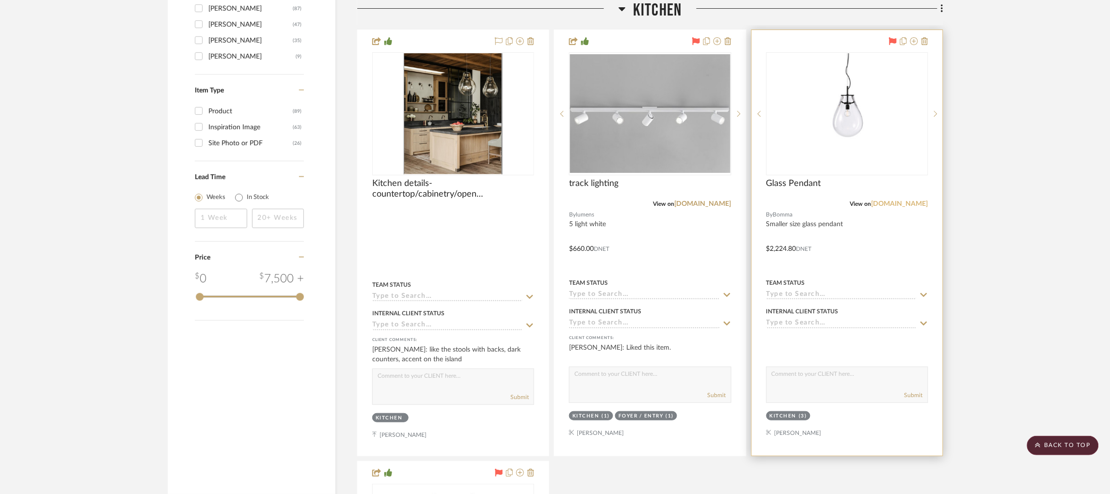
click at [909, 201] on link "bomma.cz" at bounding box center [900, 204] width 57 height 7
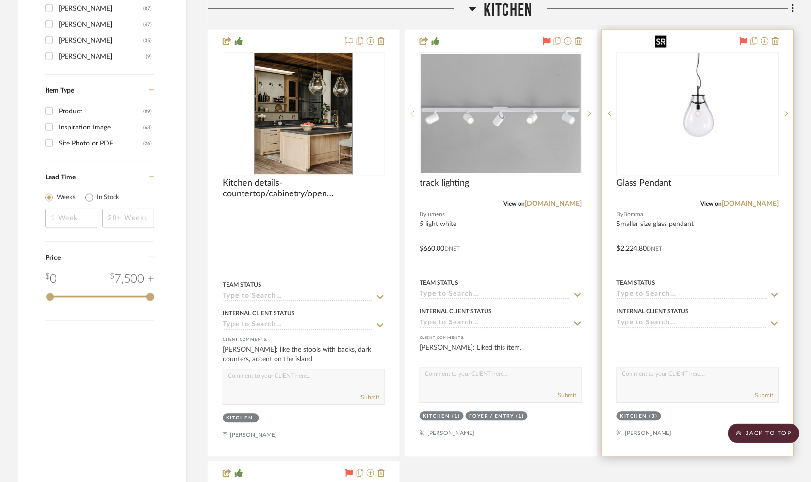
click at [697, 97] on img "0" at bounding box center [698, 113] width 94 height 121
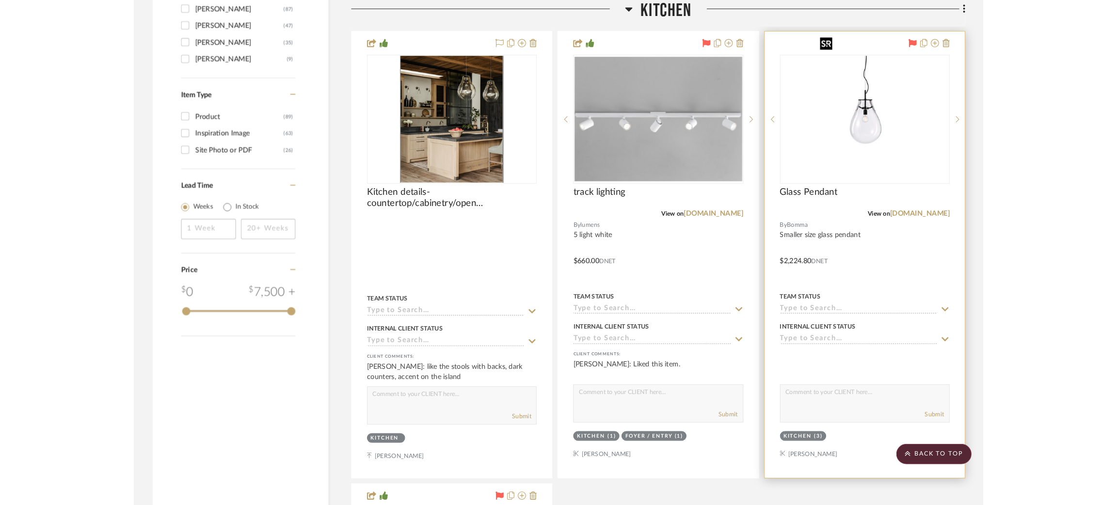
scroll to position [0, 0]
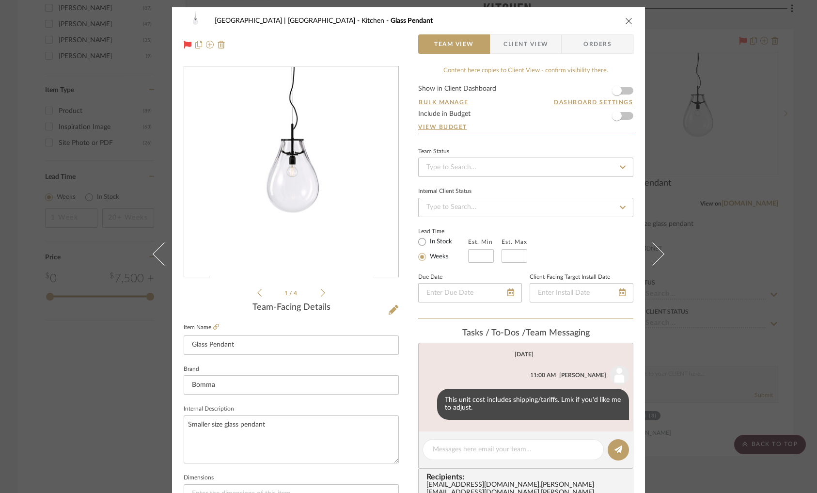
click at [321, 290] on icon at bounding box center [323, 292] width 4 height 9
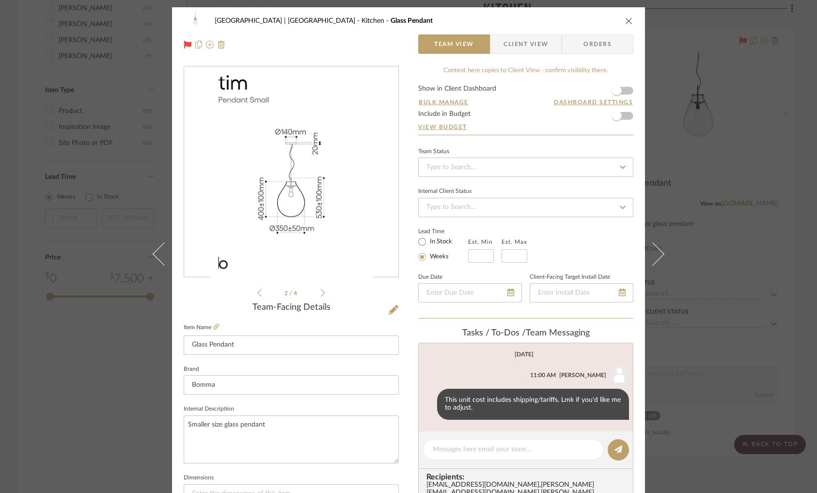
click at [321, 291] on icon at bounding box center [323, 292] width 4 height 9
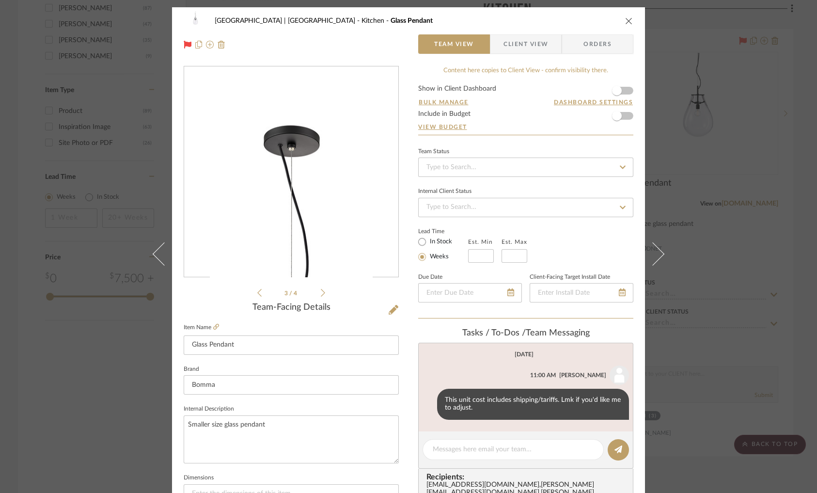
click at [321, 291] on icon at bounding box center [323, 292] width 4 height 9
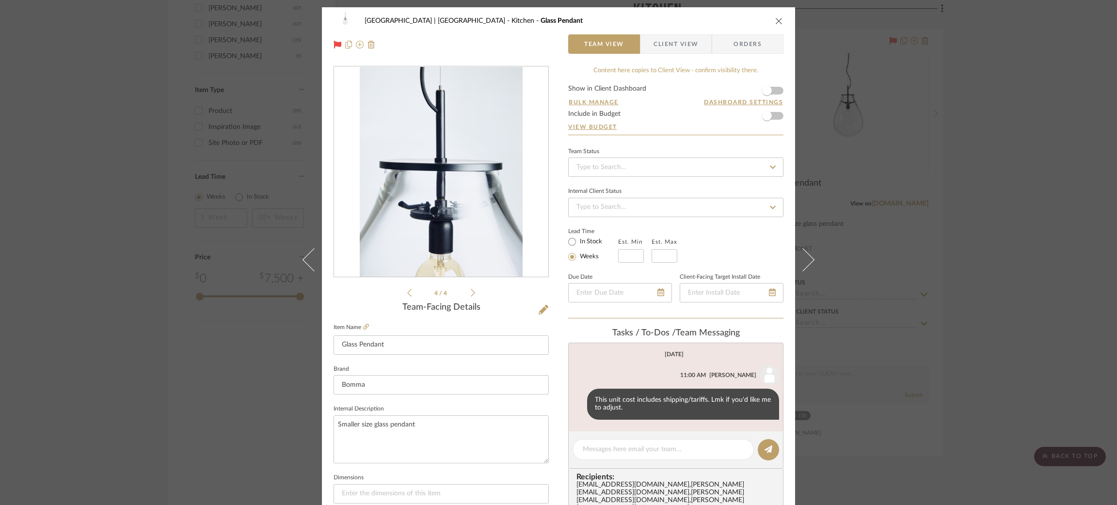
click at [209, 302] on div "Meadow Mountain | Vail Valley Kitchen Glass Pendant Team View Client View Order…" at bounding box center [558, 252] width 1117 height 505
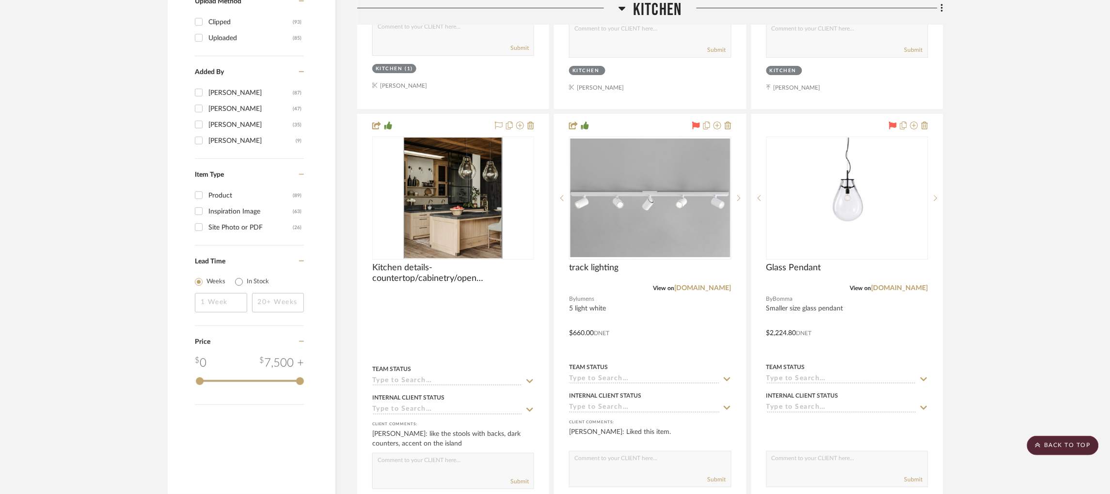
scroll to position [1284, 0]
click at [623, 11] on icon at bounding box center [622, 9] width 7 height 4
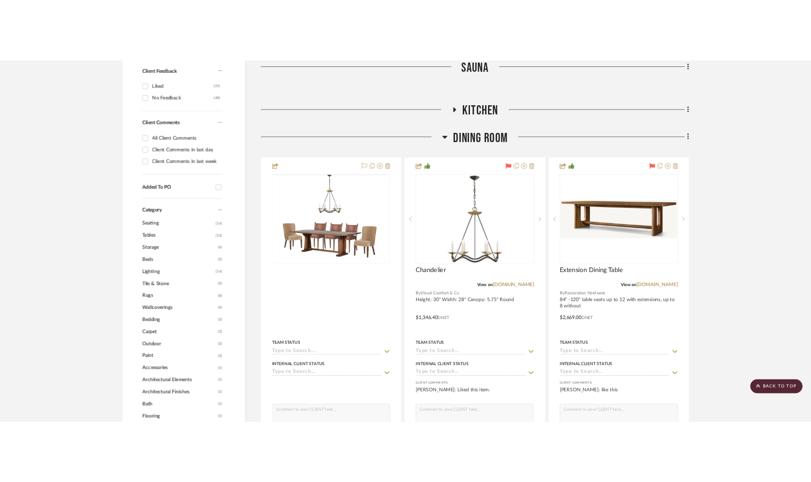
scroll to position [440, 0]
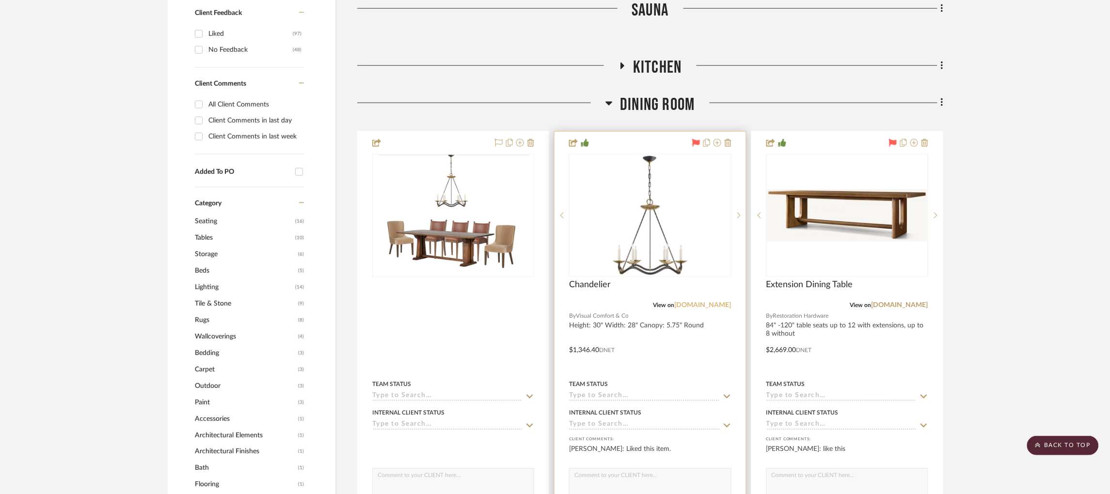
click at [695, 303] on link "visualcomfort.com" at bounding box center [703, 306] width 57 height 7
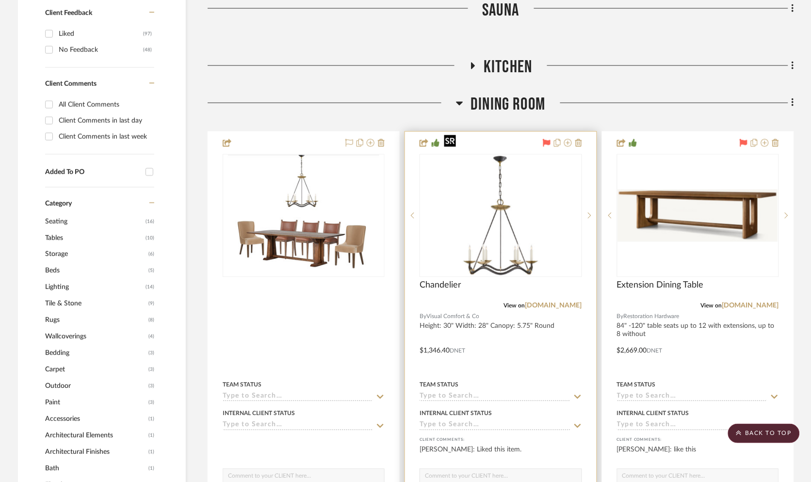
click at [500, 211] on img "0" at bounding box center [500, 215] width 121 height 121
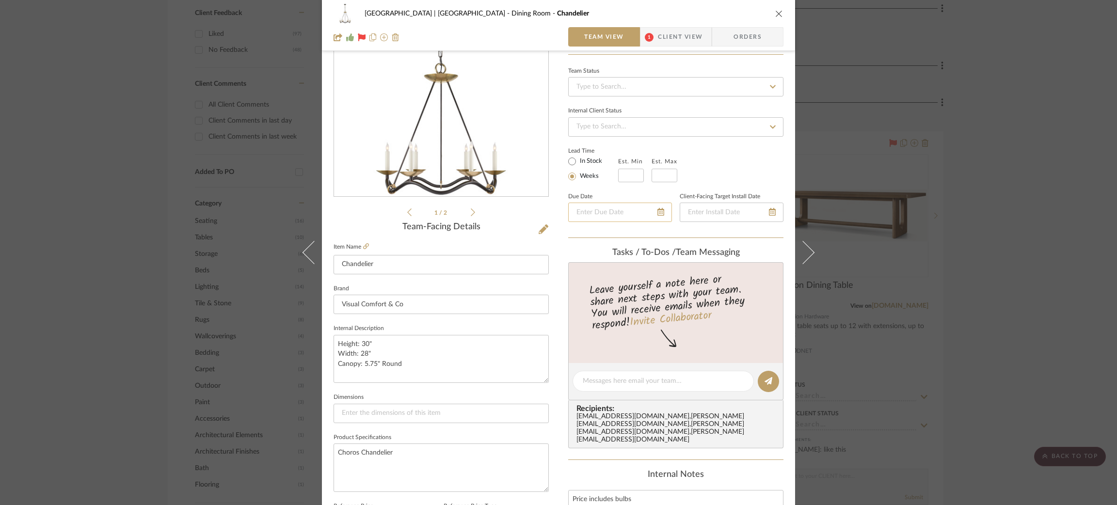
scroll to position [79, 0]
click at [866, 217] on div "Meadow Mountain | Vail Valley Dining Room Chandelier Team View 1 Client View Or…" at bounding box center [558, 252] width 1117 height 505
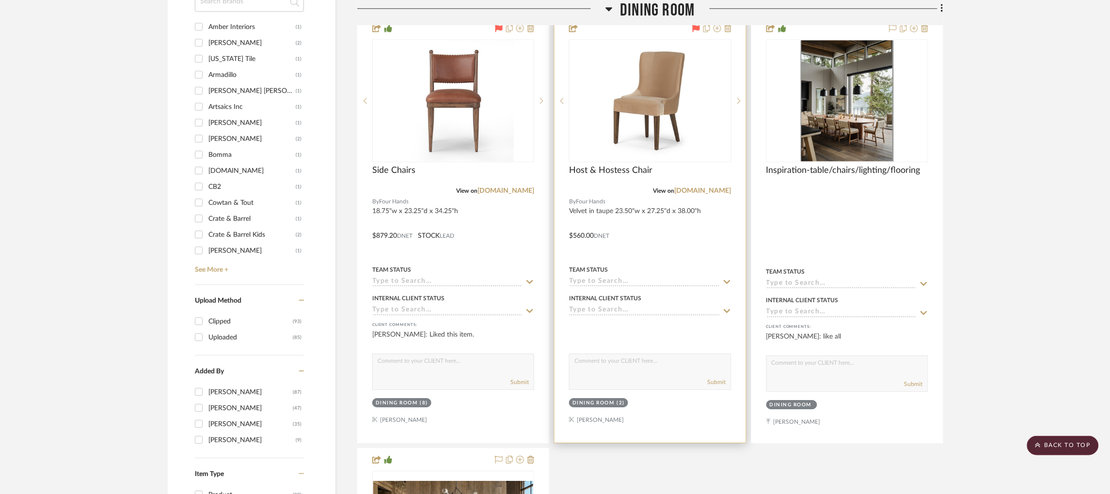
scroll to position [1167, 0]
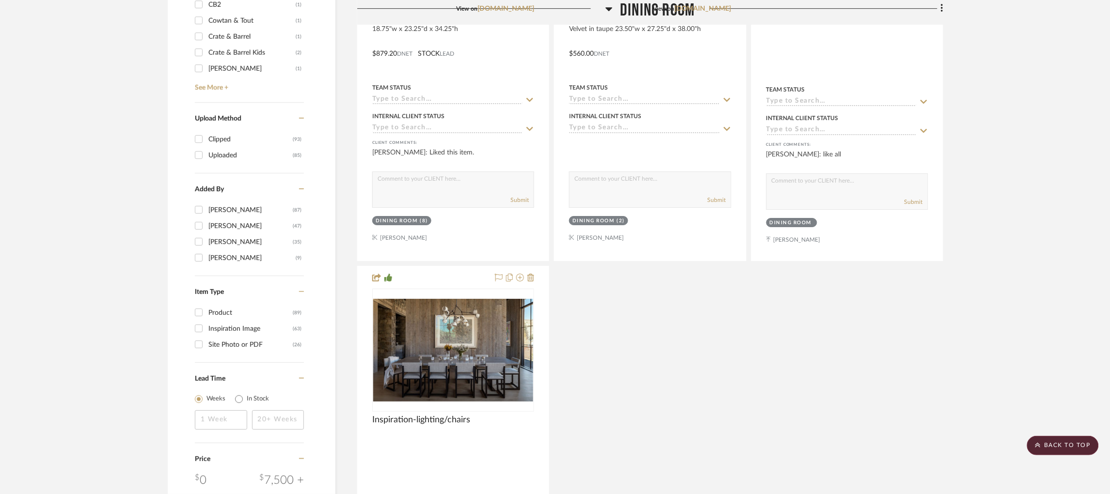
click at [614, 11] on h3 "Dining Room" at bounding box center [650, 10] width 89 height 21
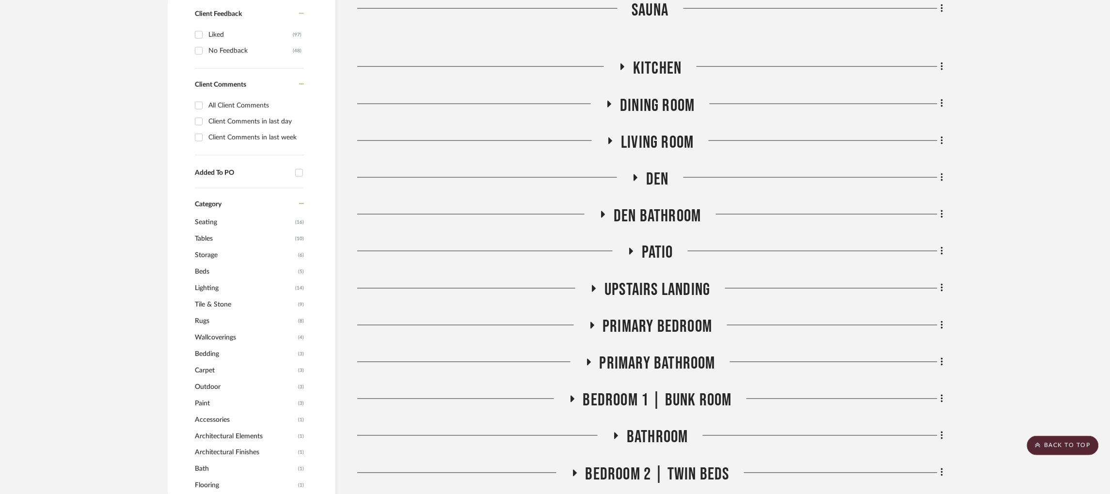
scroll to position [436, 0]
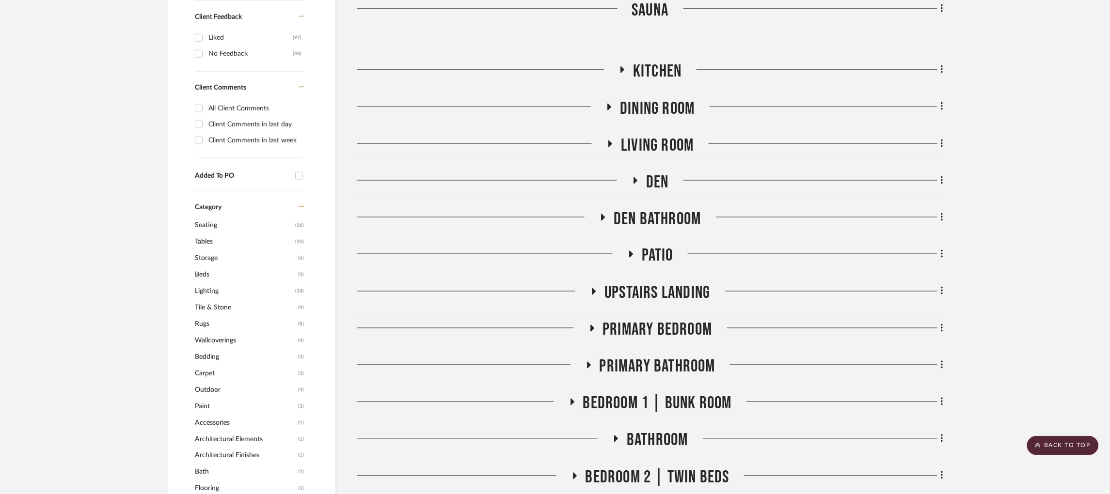
click at [609, 141] on icon at bounding box center [611, 144] width 4 height 7
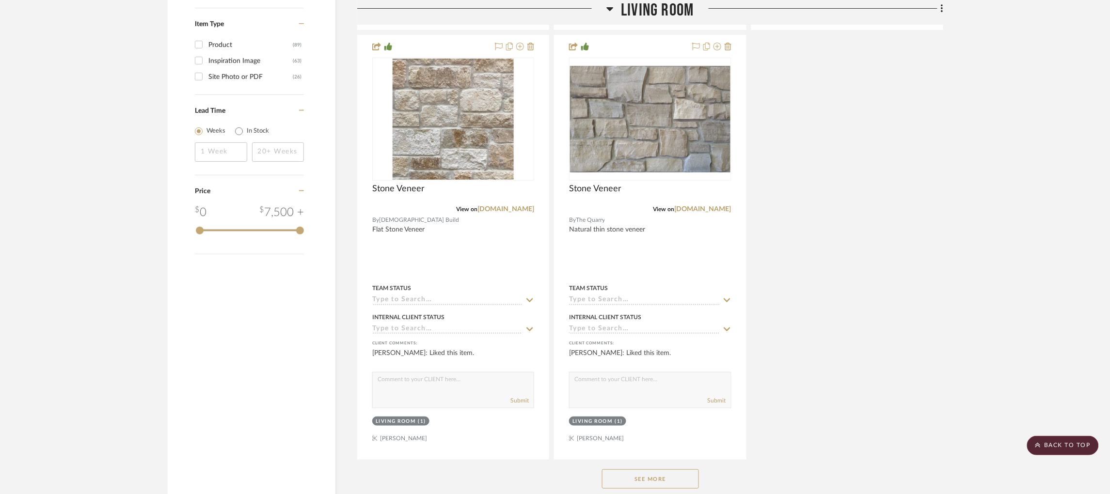
scroll to position [1454, 0]
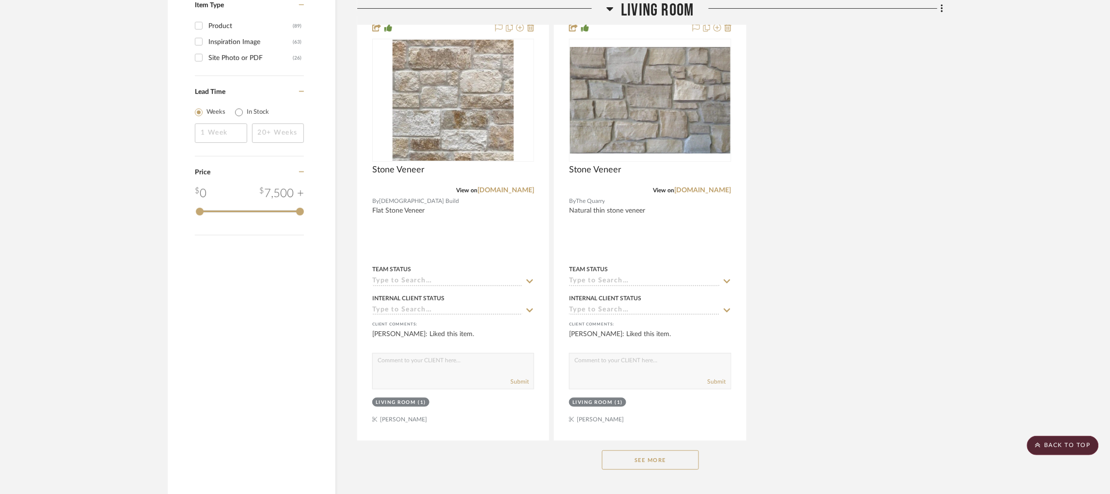
click at [672, 451] on button "See More" at bounding box center [650, 460] width 97 height 19
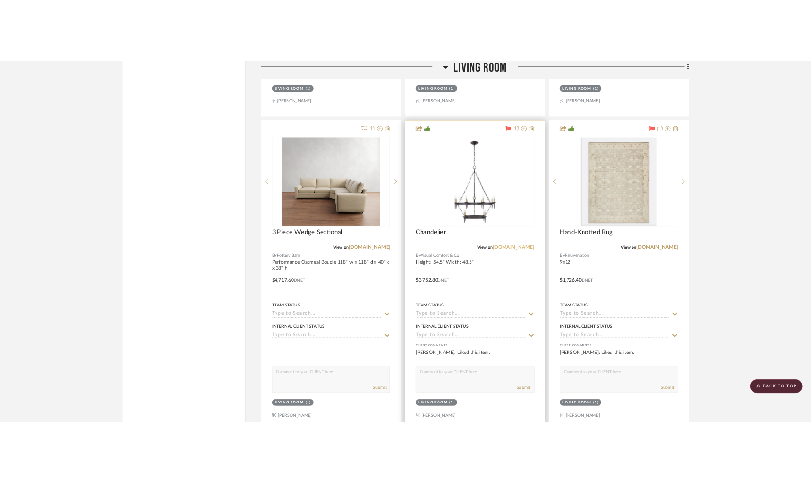
scroll to position [2254, 0]
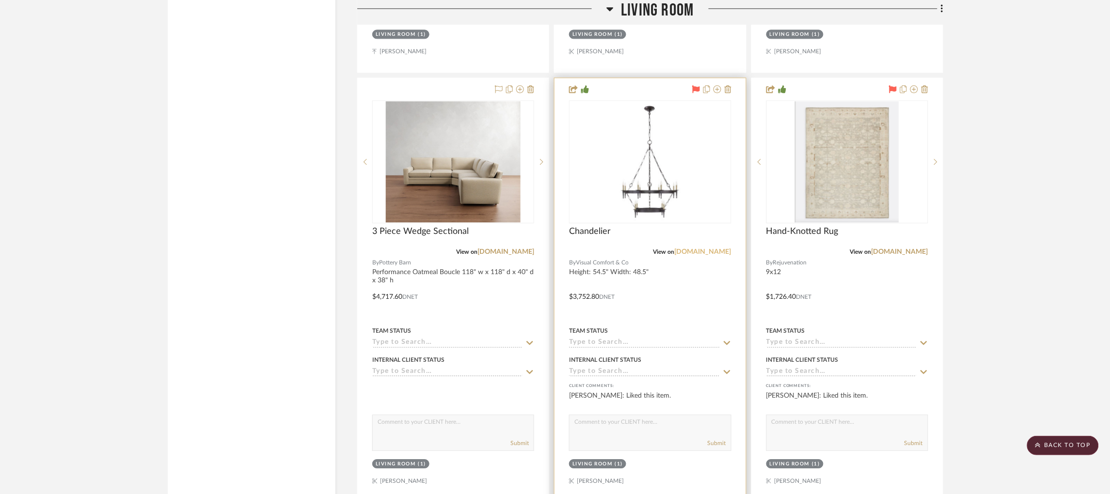
click at [703, 249] on link "visualcomfort.com" at bounding box center [703, 252] width 57 height 7
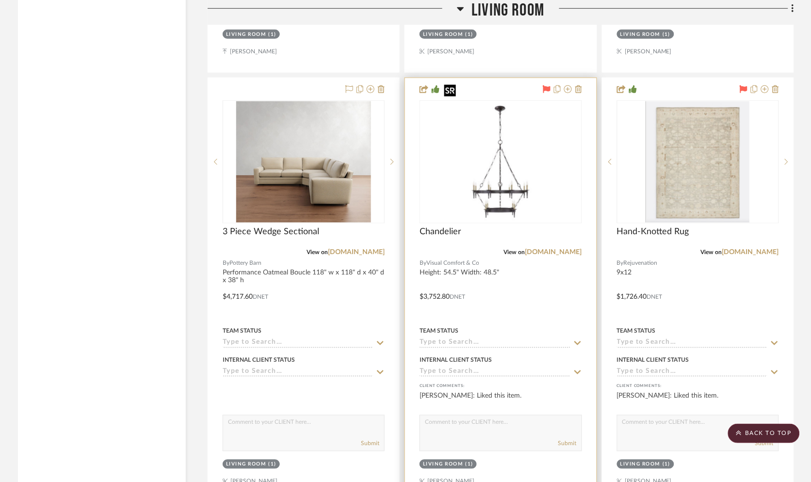
click at [486, 154] on img "0" at bounding box center [500, 161] width 121 height 121
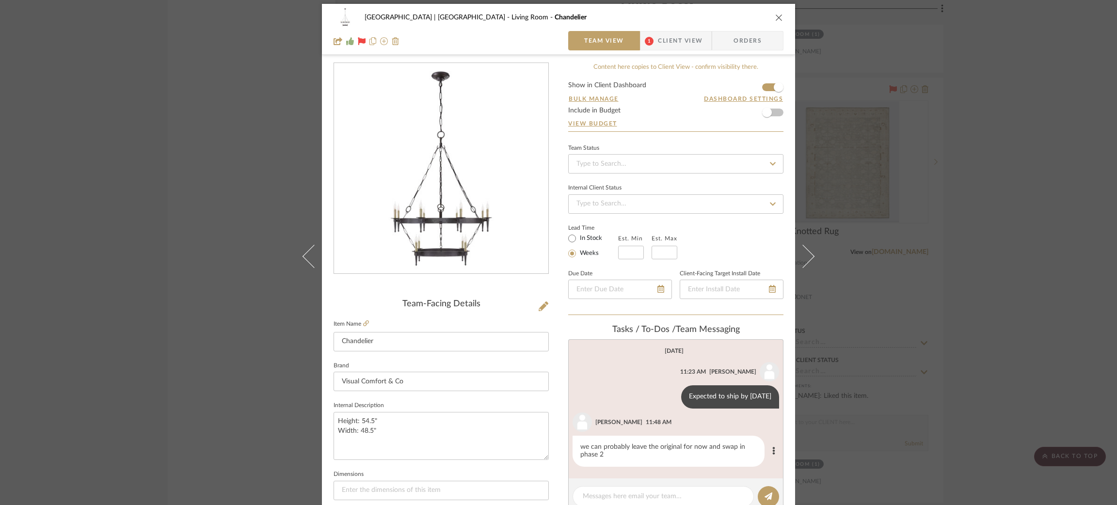
scroll to position [5, 0]
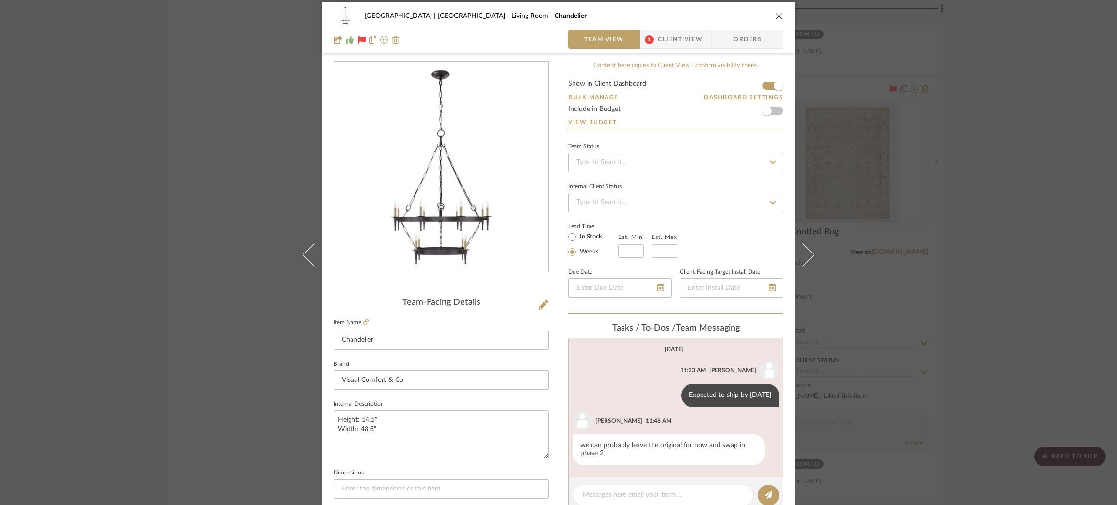
click at [874, 152] on div "Meadow Mountain | Vail Valley Living Room Chandelier Team View 1 Client View Or…" at bounding box center [558, 252] width 1117 height 505
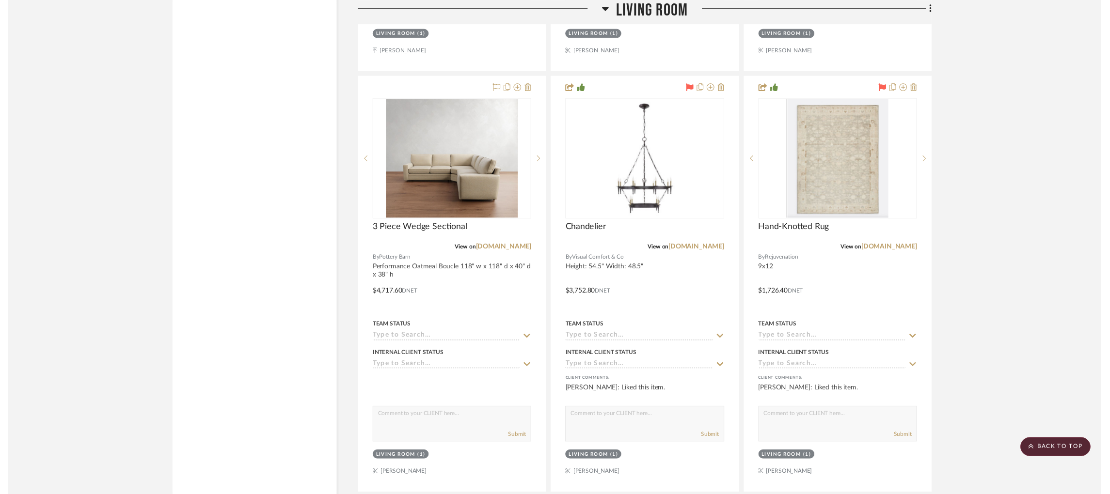
scroll to position [2254, 0]
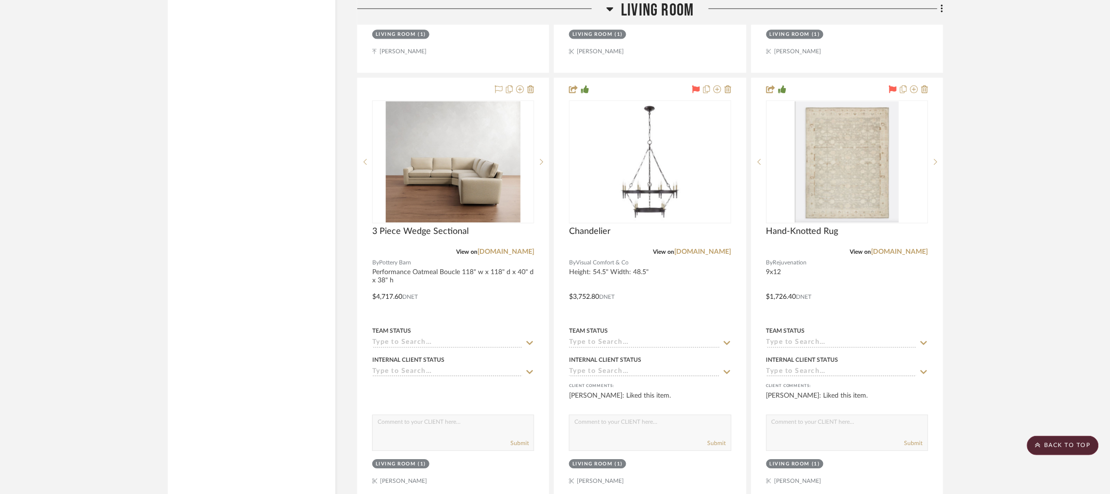
click at [610, 6] on icon at bounding box center [609, 9] width 7 height 12
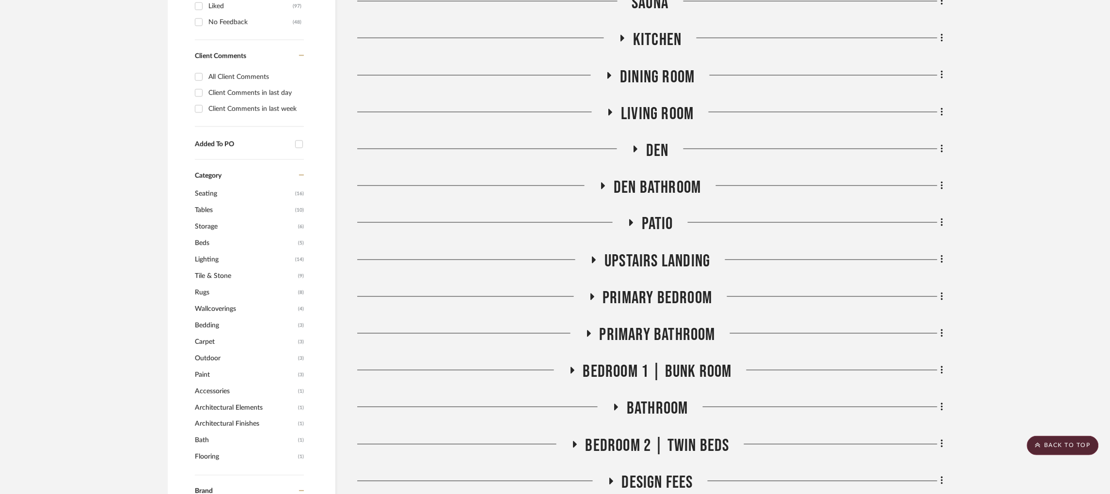
scroll to position [418, 0]
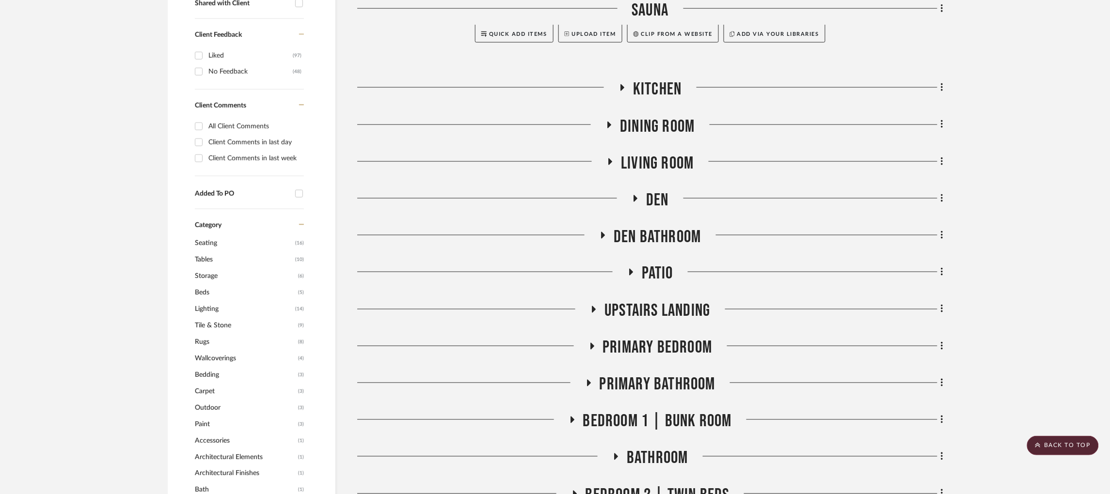
click at [614, 158] on icon at bounding box center [611, 161] width 12 height 7
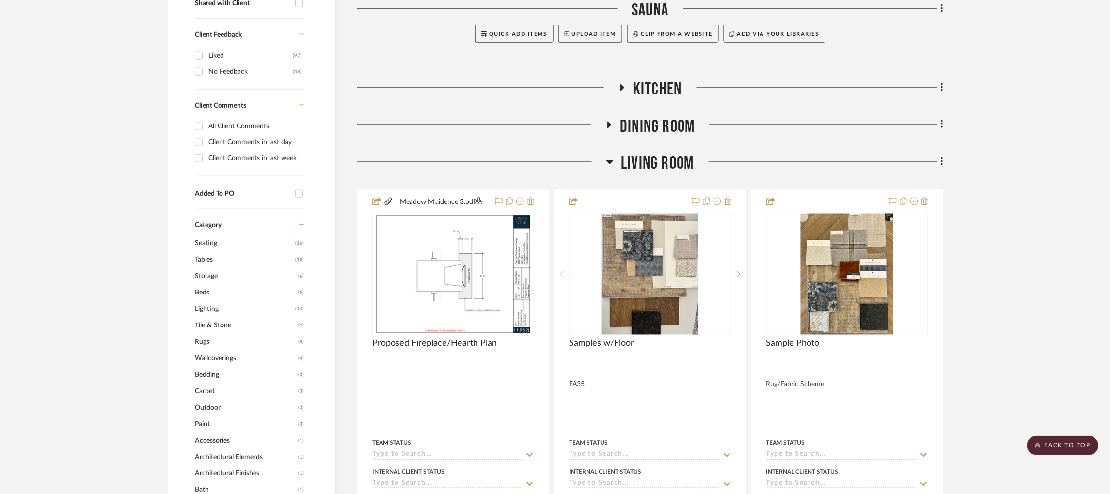
click at [614, 153] on h3 "Living Room" at bounding box center [649, 163] width 87 height 21
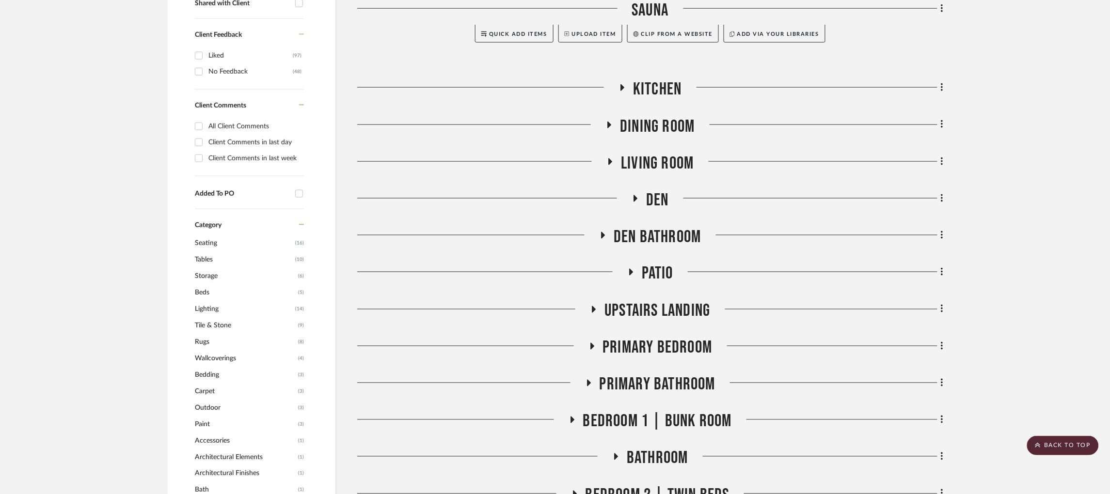
click at [639, 195] on icon at bounding box center [636, 198] width 12 height 7
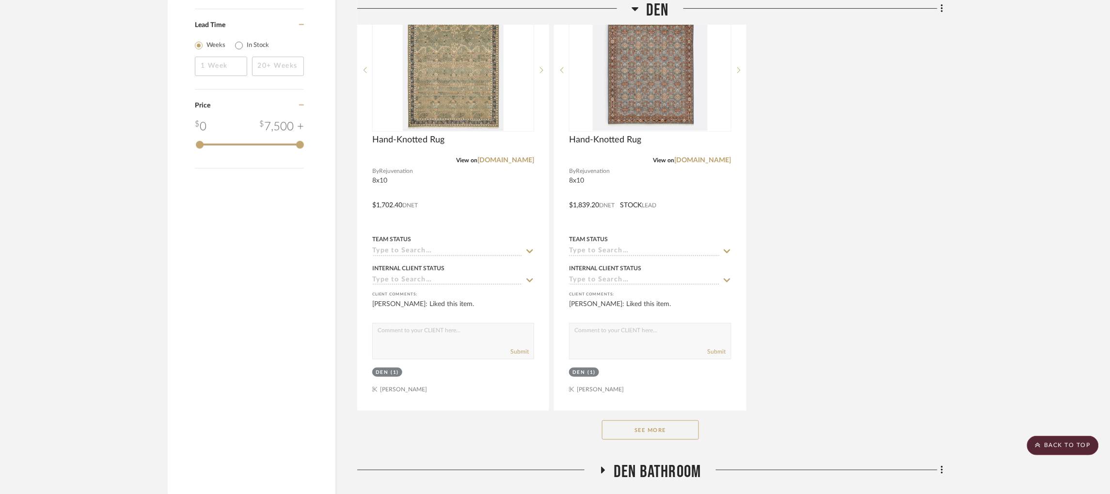
scroll to position [1522, 0]
click at [662, 419] on button "See More" at bounding box center [650, 428] width 97 height 19
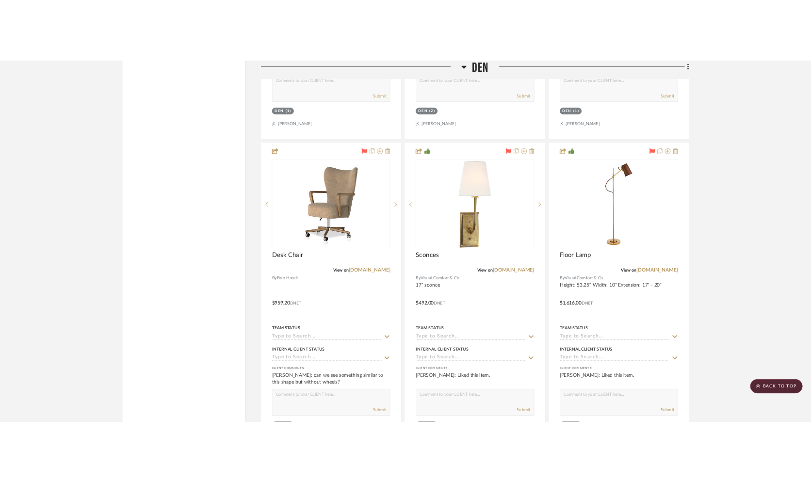
scroll to position [2255, 0]
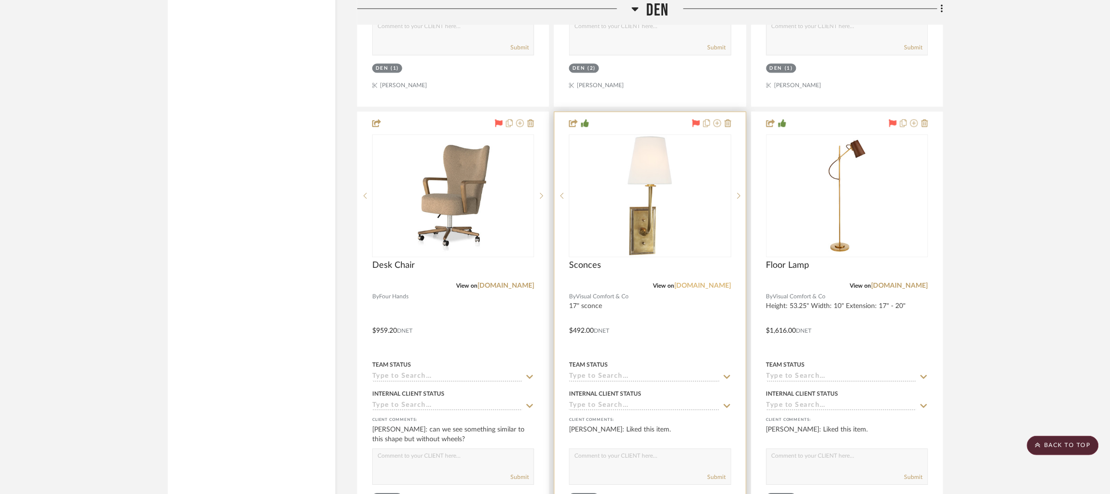
click at [703, 283] on link "visualcomfort.com" at bounding box center [703, 286] width 57 height 7
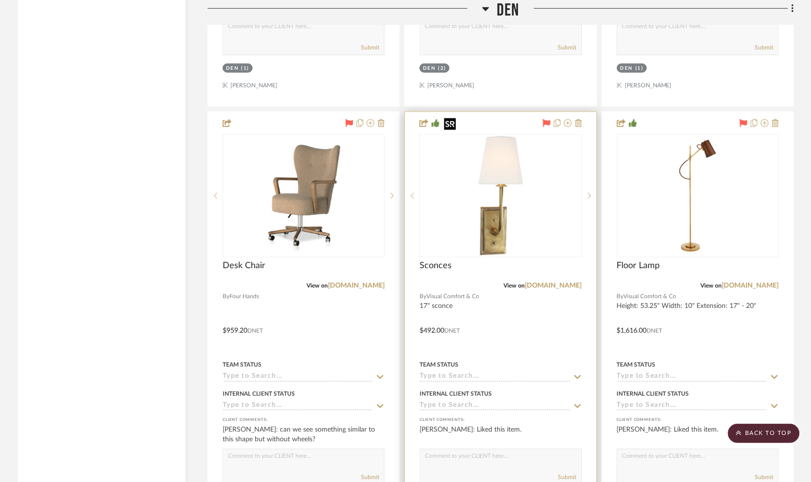
click at [0, 0] on img at bounding box center [0, 0] width 0 height 0
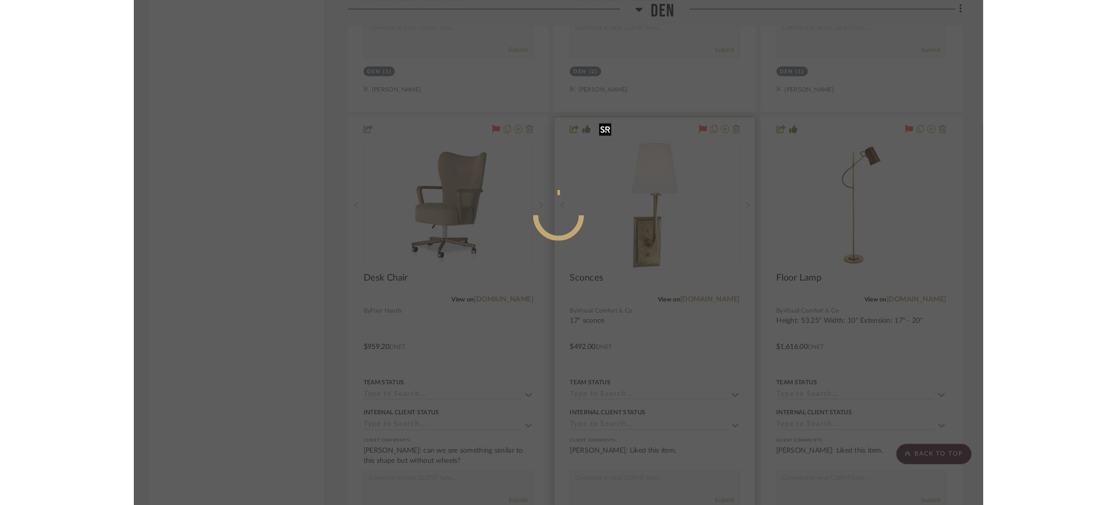
scroll to position [0, 0]
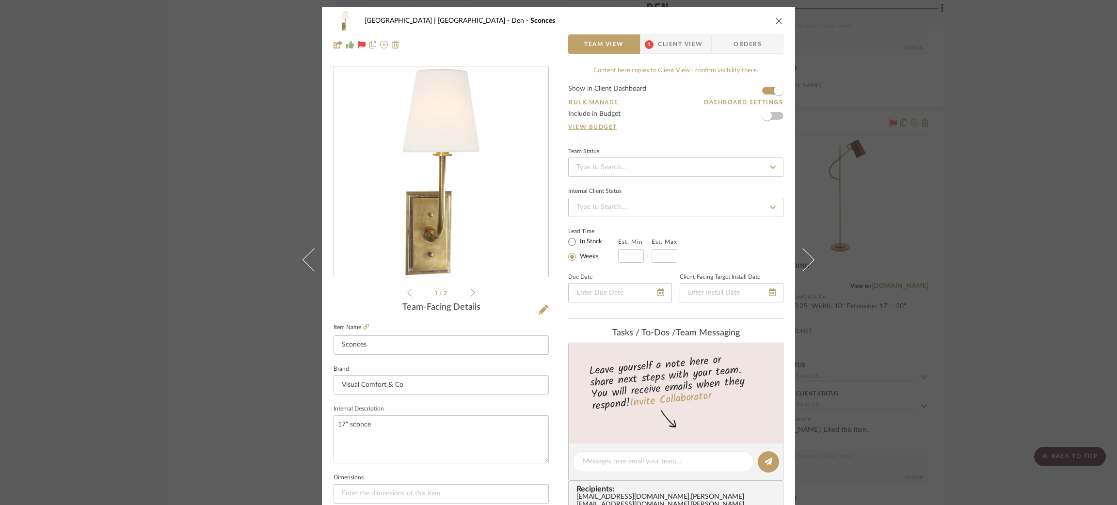
click at [1012, 114] on div "Meadow Mountain | Vail Valley Den Sconces Team View 1 Client View Orders 1 / 2 …" at bounding box center [558, 252] width 1117 height 505
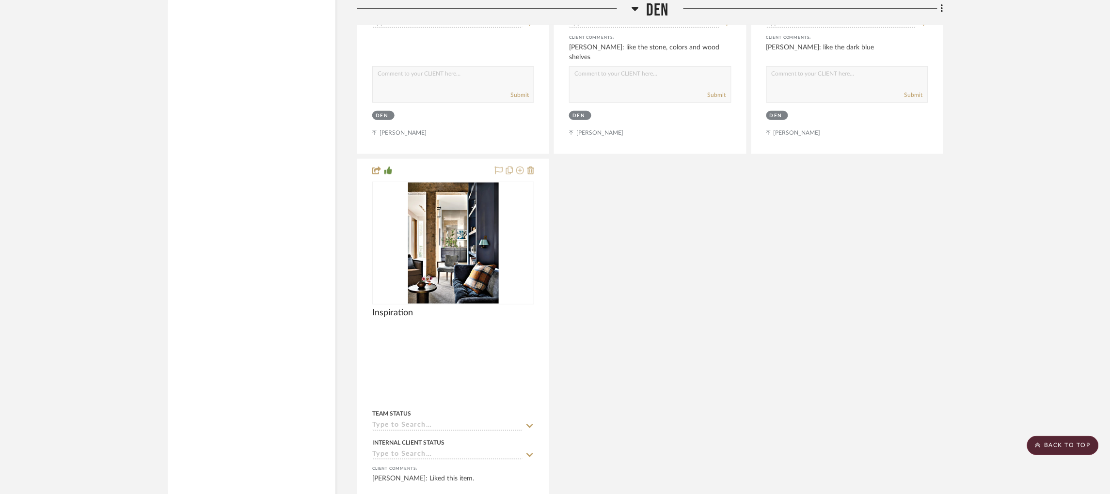
click at [635, 10] on icon at bounding box center [635, 9] width 7 height 4
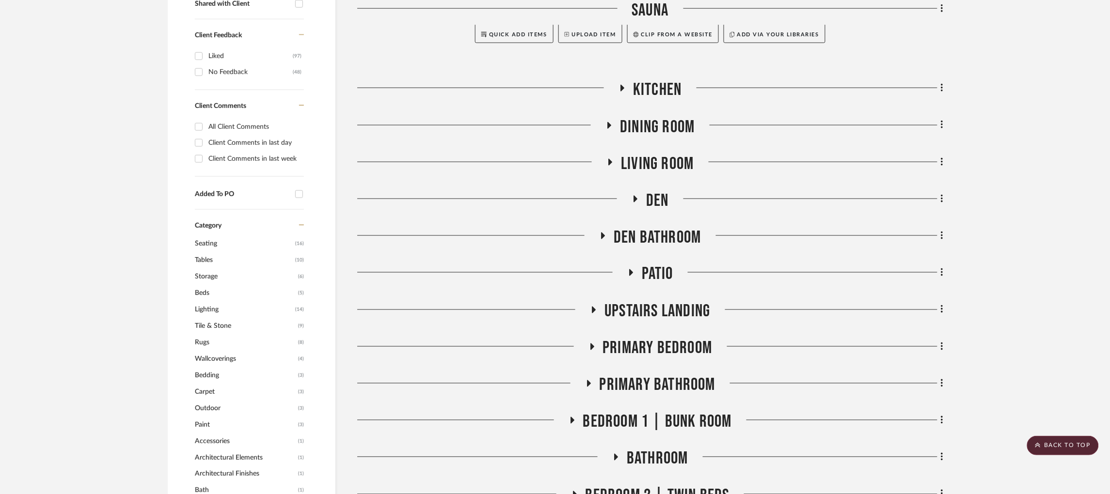
scroll to position [418, 0]
click at [602, 232] on icon at bounding box center [604, 235] width 4 height 7
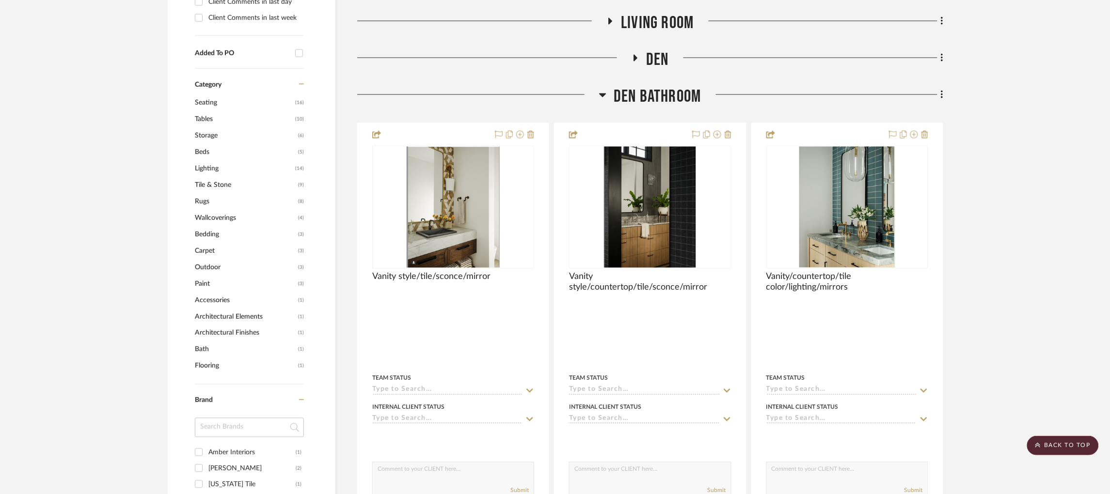
scroll to position [557, 0]
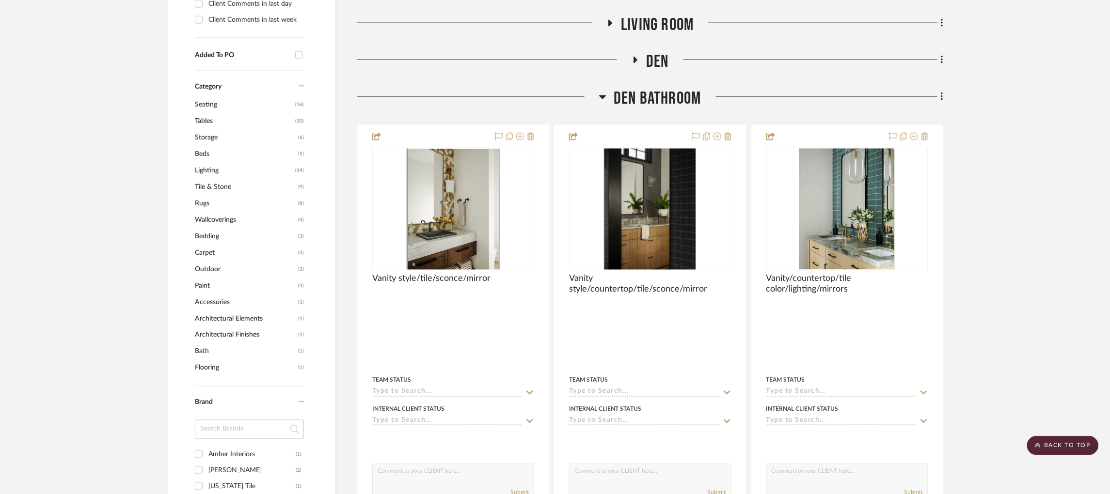
click at [598, 88] on div at bounding box center [478, 100] width 242 height 25
click at [602, 96] on icon at bounding box center [603, 98] width 7 height 4
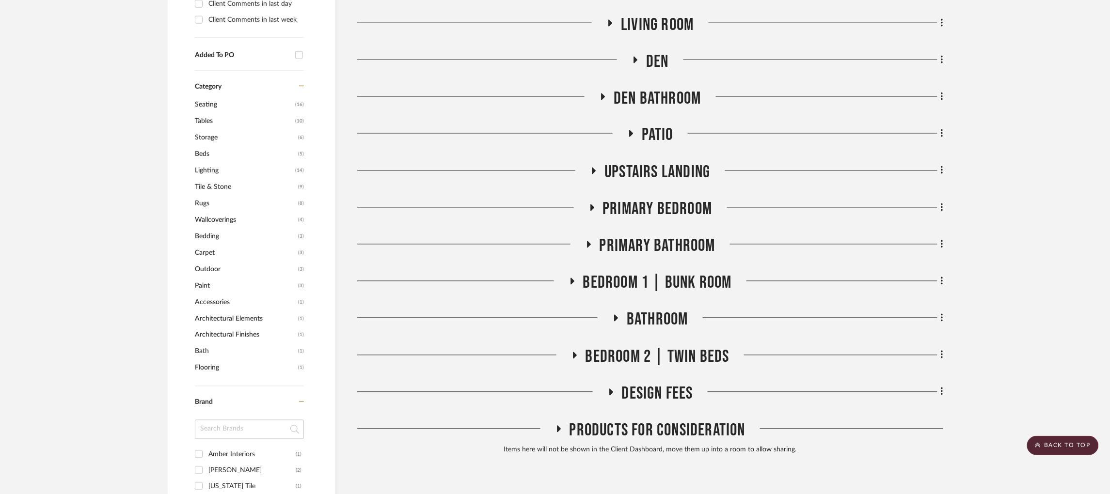
click at [633, 130] on icon at bounding box center [631, 133] width 12 height 7
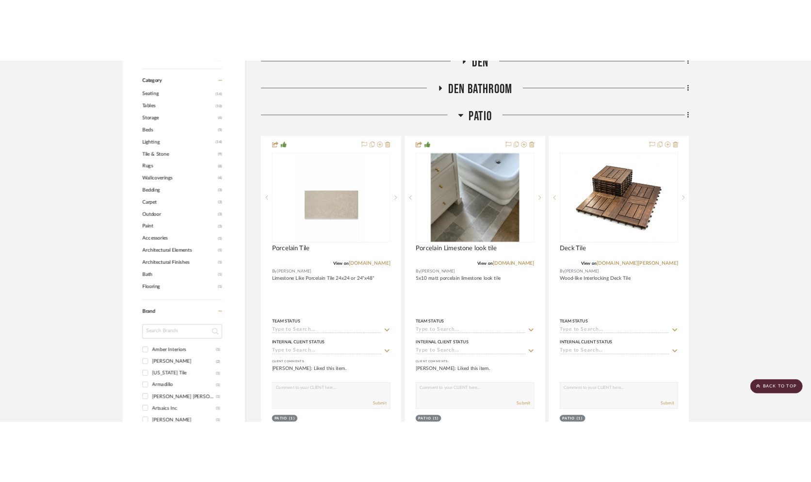
scroll to position [615, 0]
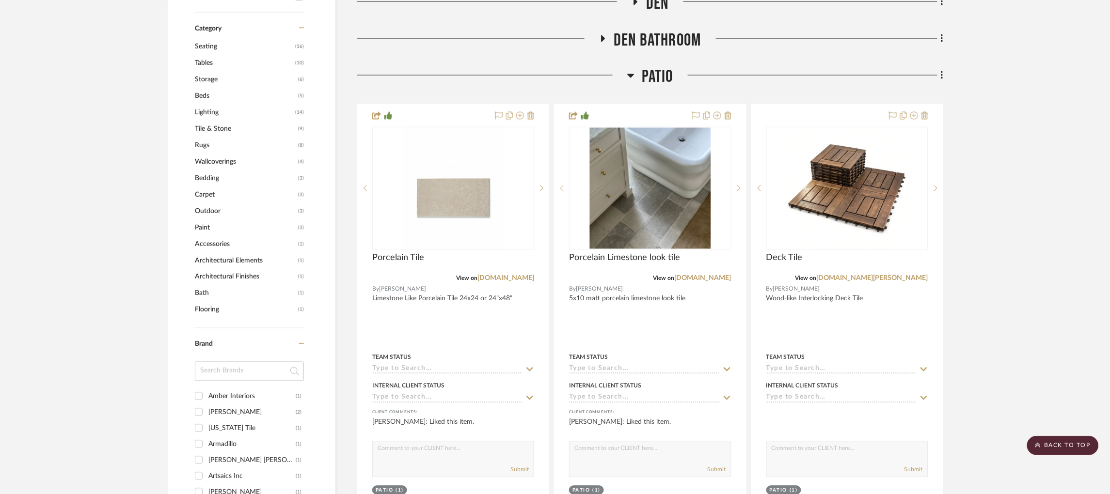
click at [629, 74] on icon at bounding box center [631, 76] width 7 height 4
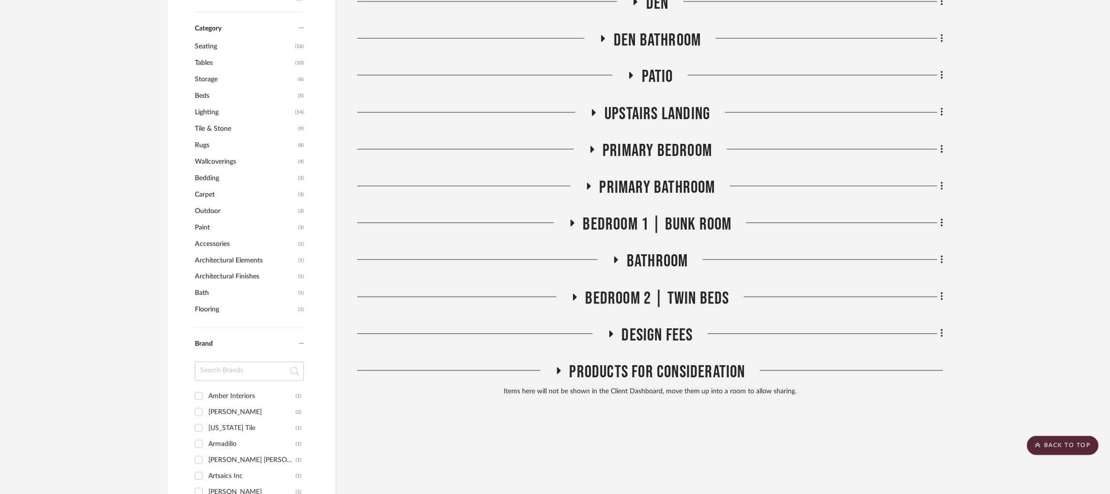
click at [590, 109] on icon at bounding box center [594, 112] width 12 height 7
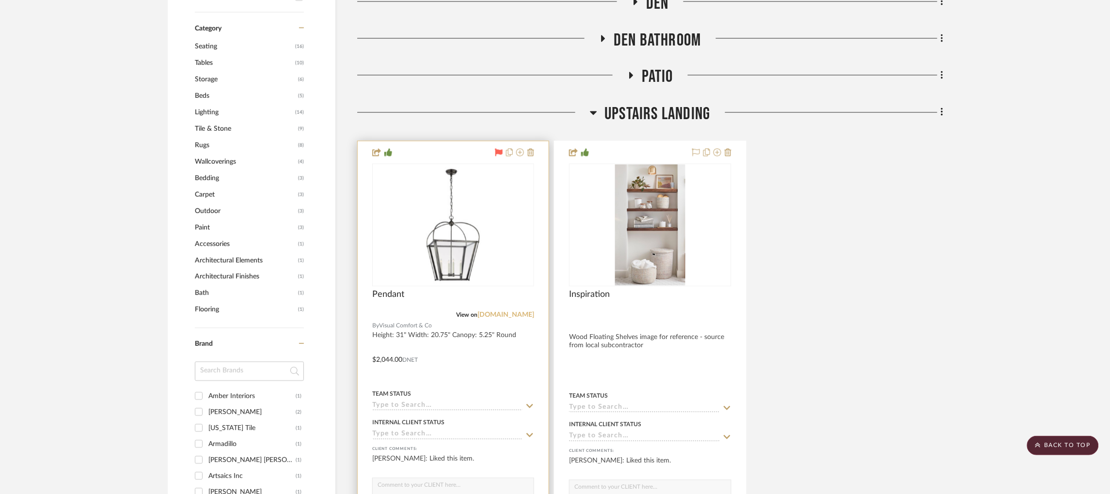
click at [502, 312] on link "visualcomfort.com" at bounding box center [506, 315] width 57 height 7
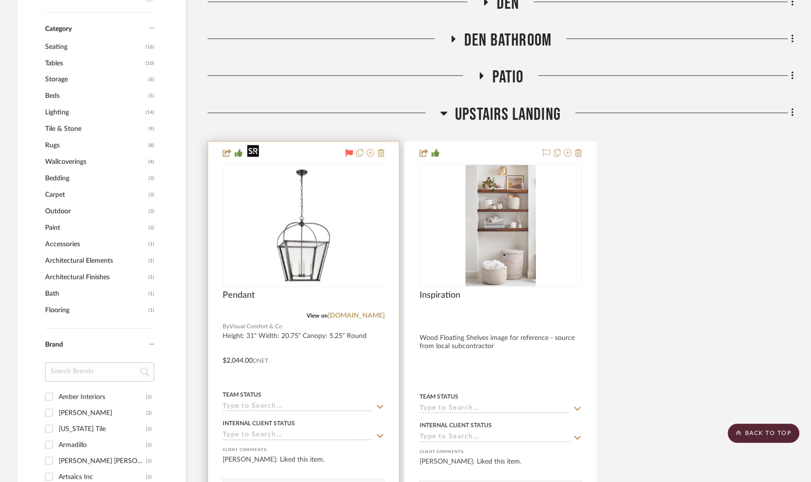
click at [337, 194] on img "0" at bounding box center [303, 225] width 121 height 121
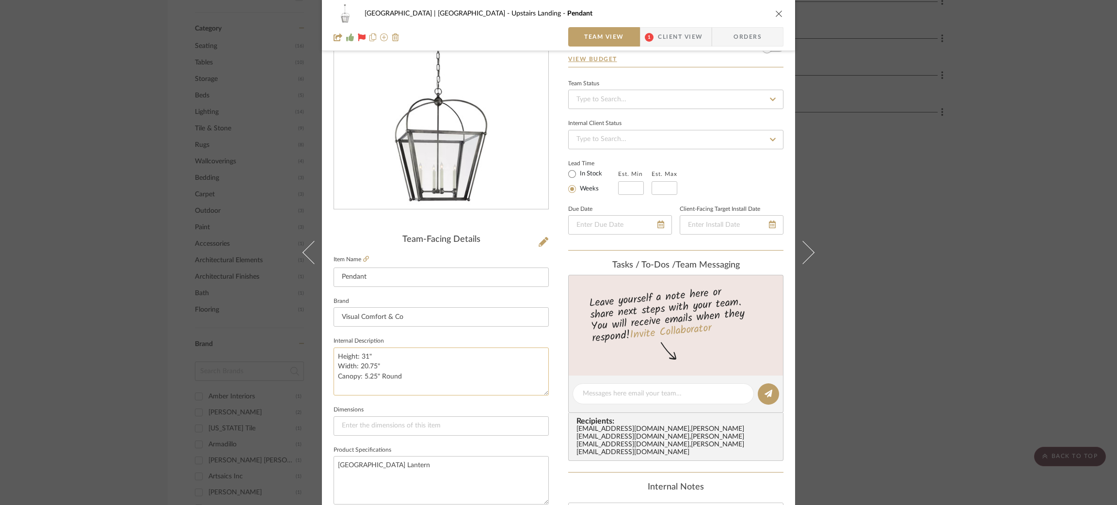
scroll to position [73, 0]
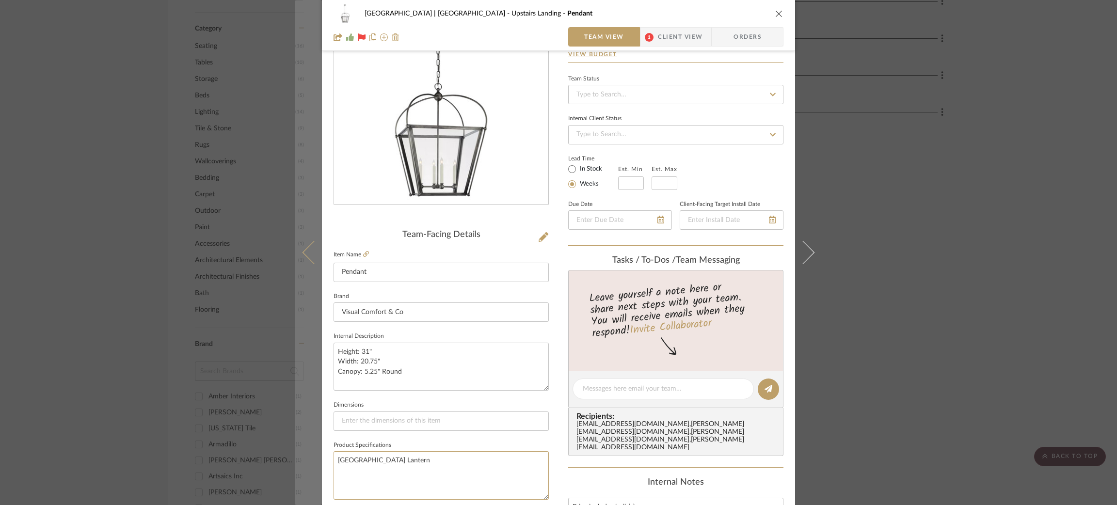
drag, startPoint x: 451, startPoint y: 455, endPoint x: 309, endPoint y: 460, distance: 142.6
click at [309, 460] on mat-dialog-content "Meadow Mountain | Vail Valley Upstairs Landing Pendant Team View 1 Client View …" at bounding box center [558, 382] width 527 height 895
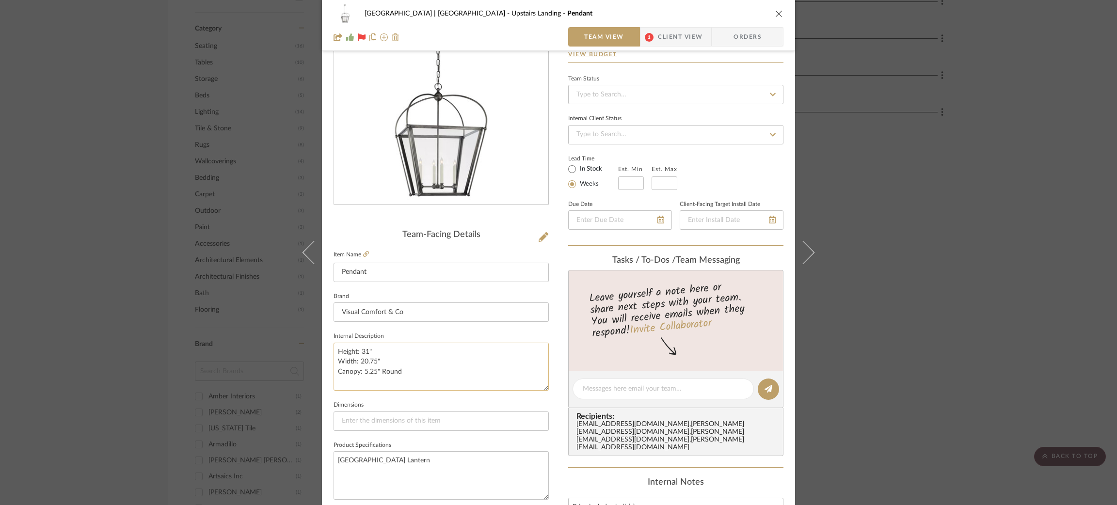
click at [459, 350] on textarea "Height: 31" Width: 20.75" Canopy: 5.25" Round" at bounding box center [441, 367] width 215 height 48
click at [893, 124] on div "Meadow Mountain | Vail Valley Upstairs Landing Pendant Team View 1 Client View …" at bounding box center [558, 252] width 1117 height 505
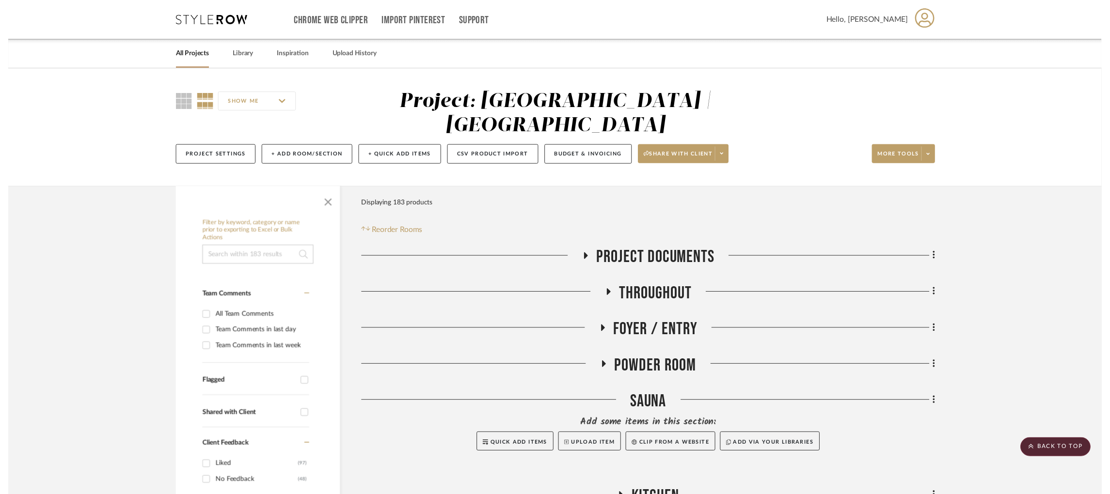
scroll to position [615, 0]
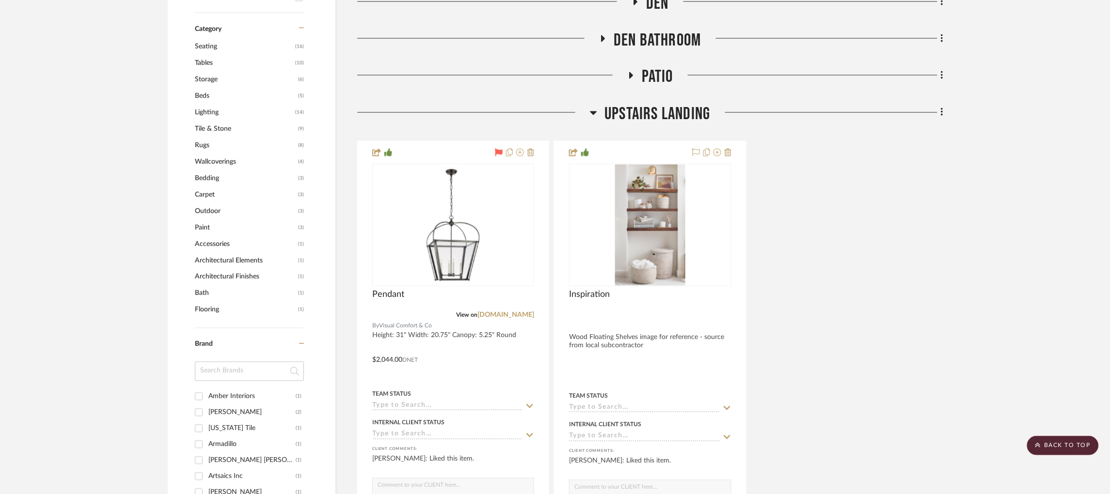
click at [592, 112] on icon at bounding box center [593, 114] width 7 height 4
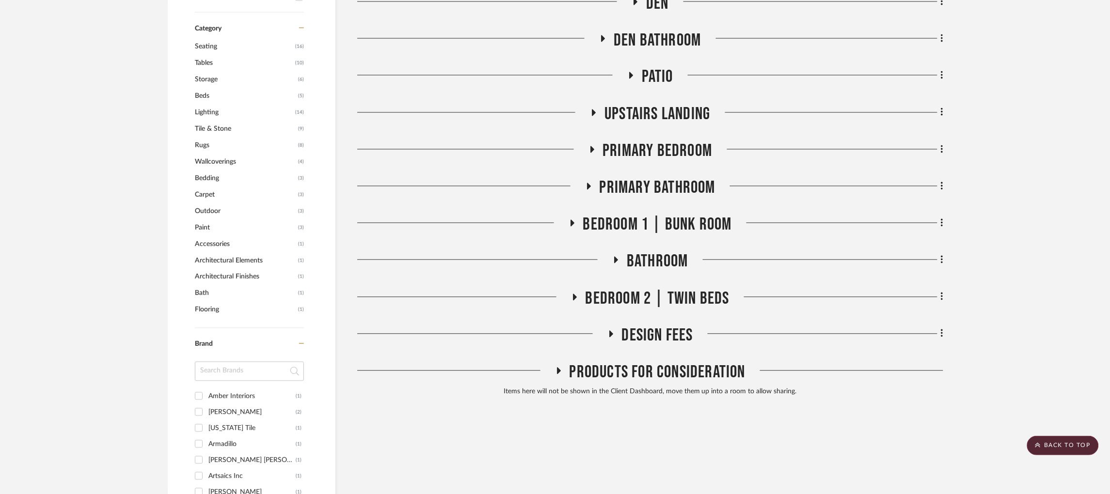
click at [592, 110] on icon at bounding box center [594, 113] width 4 height 7
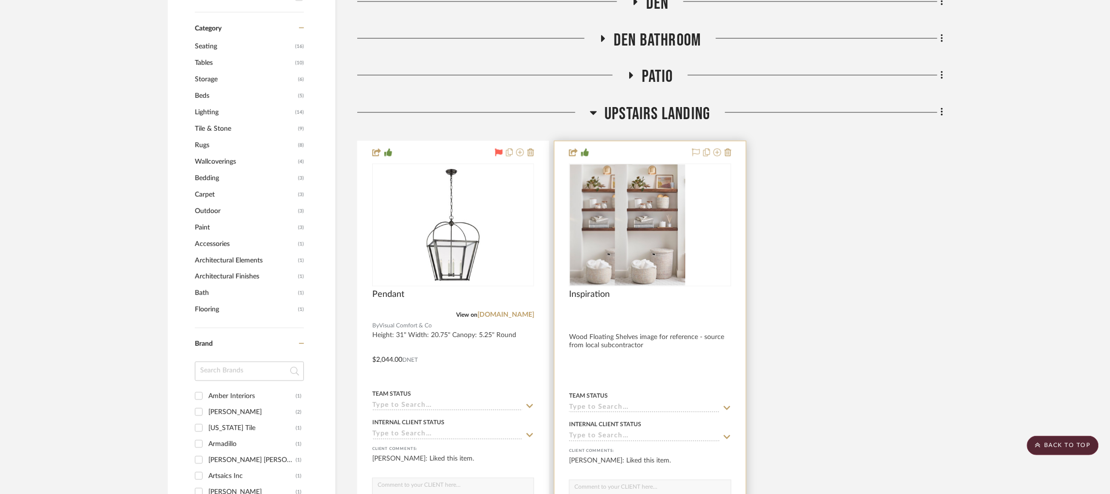
click at [640, 167] on img "0" at bounding box center [605, 225] width 70 height 121
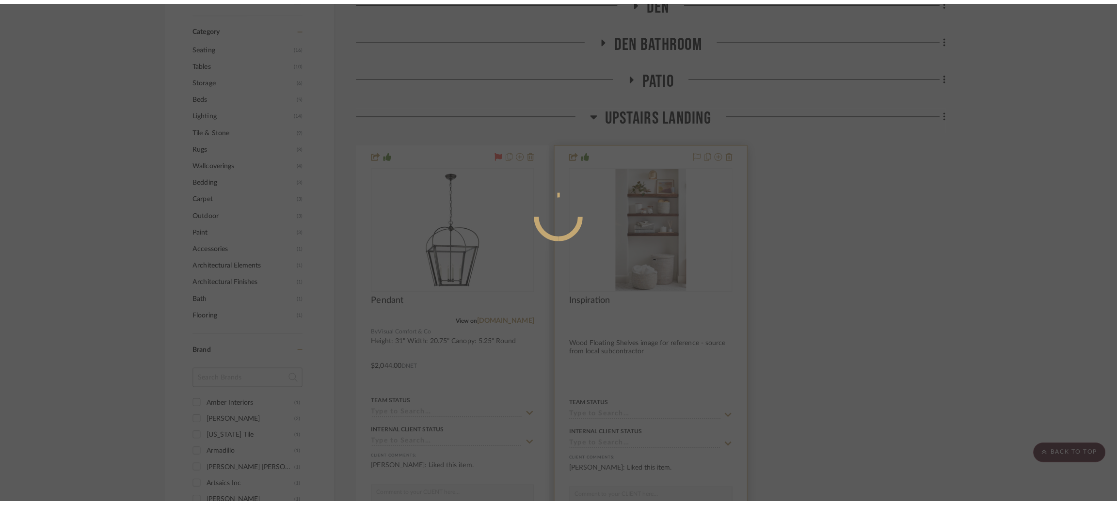
scroll to position [0, 0]
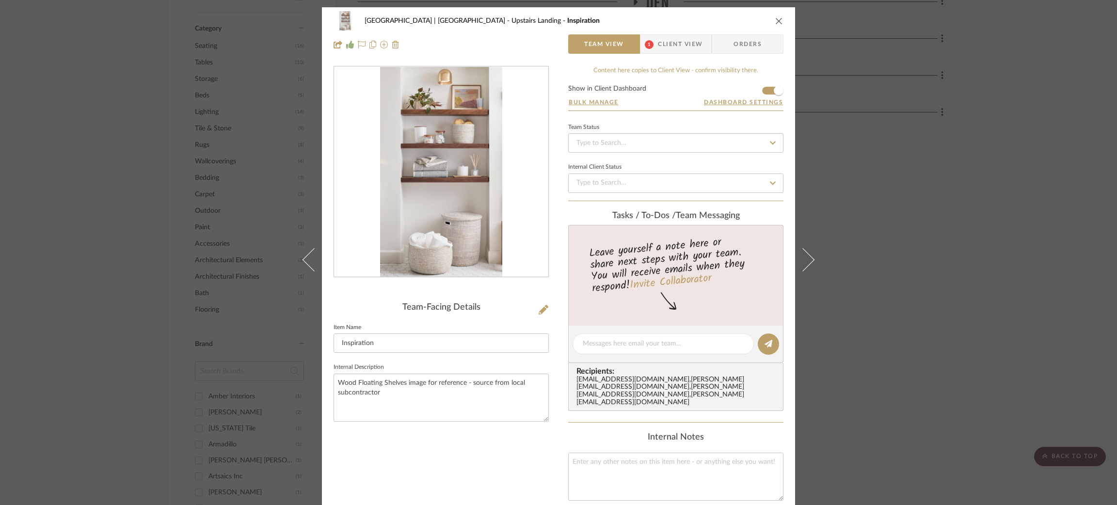
click at [893, 182] on div "Meadow Mountain | Vail Valley Upstairs Landing Inspiration Team View 1 Client V…" at bounding box center [558, 252] width 1117 height 505
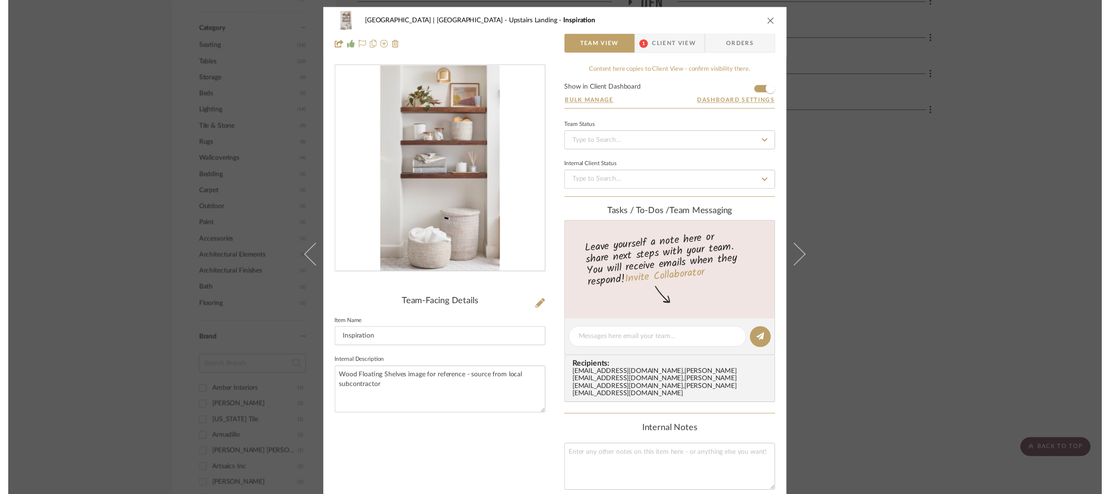
scroll to position [615, 0]
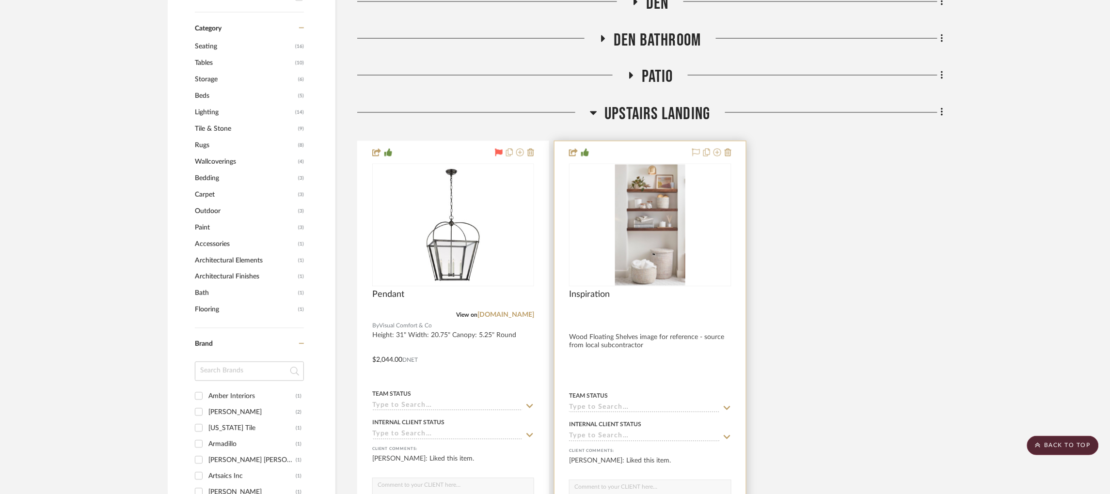
click at [650, 205] on img "0" at bounding box center [650, 225] width 70 height 121
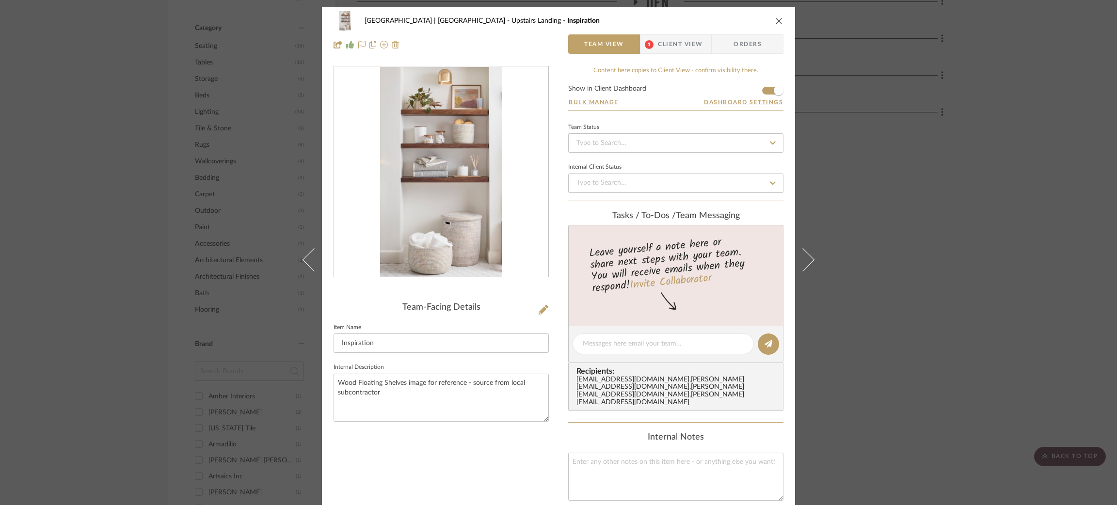
scroll to position [71, 0]
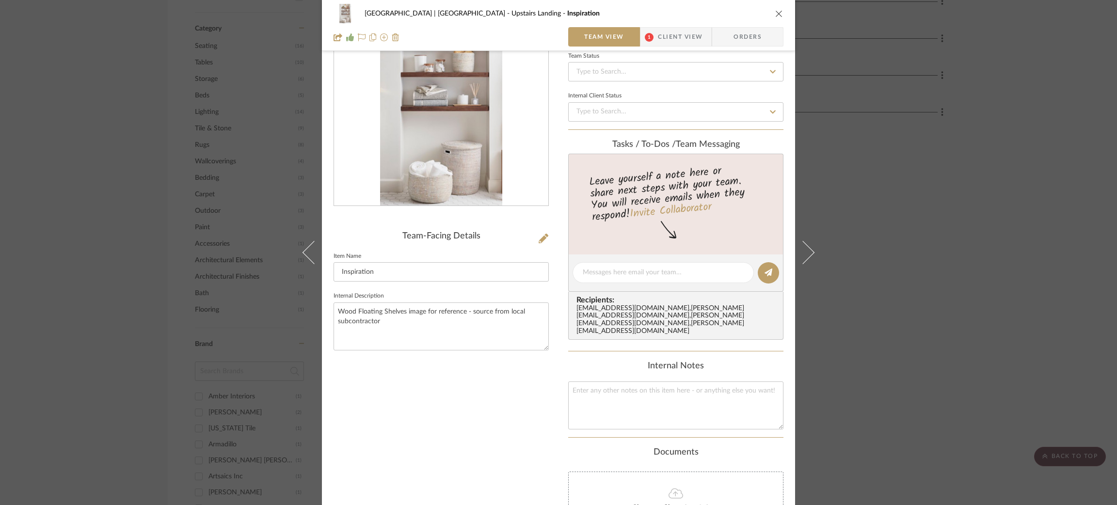
click at [930, 231] on div "Meadow Mountain | Vail Valley Upstairs Landing Inspiration Team View 1 Client V…" at bounding box center [558, 252] width 1117 height 505
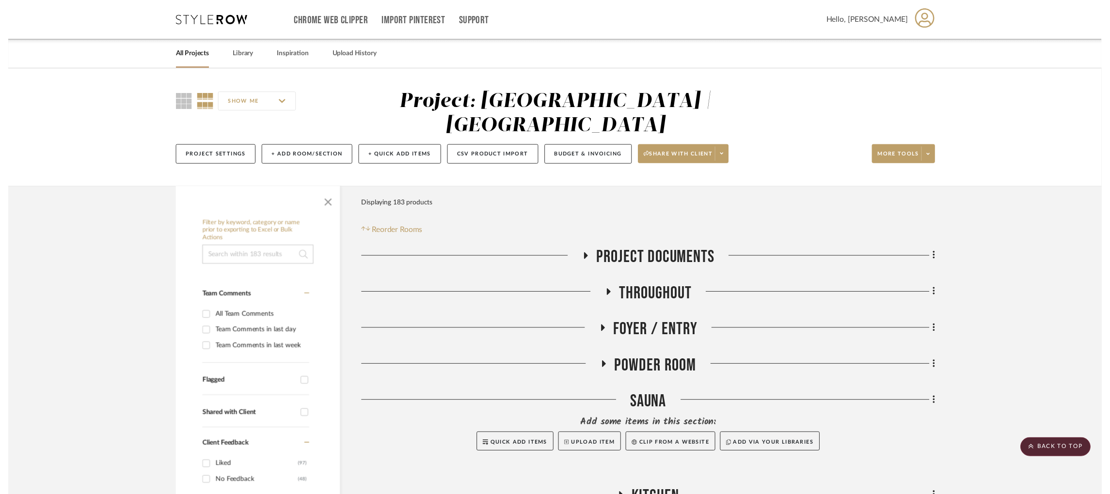
scroll to position [615, 0]
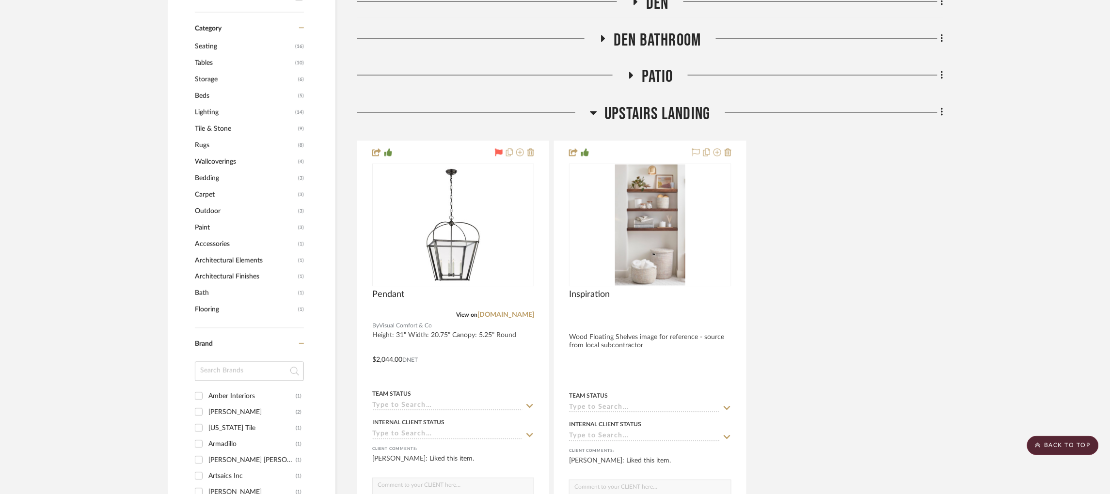
click at [594, 107] on icon at bounding box center [593, 113] width 7 height 12
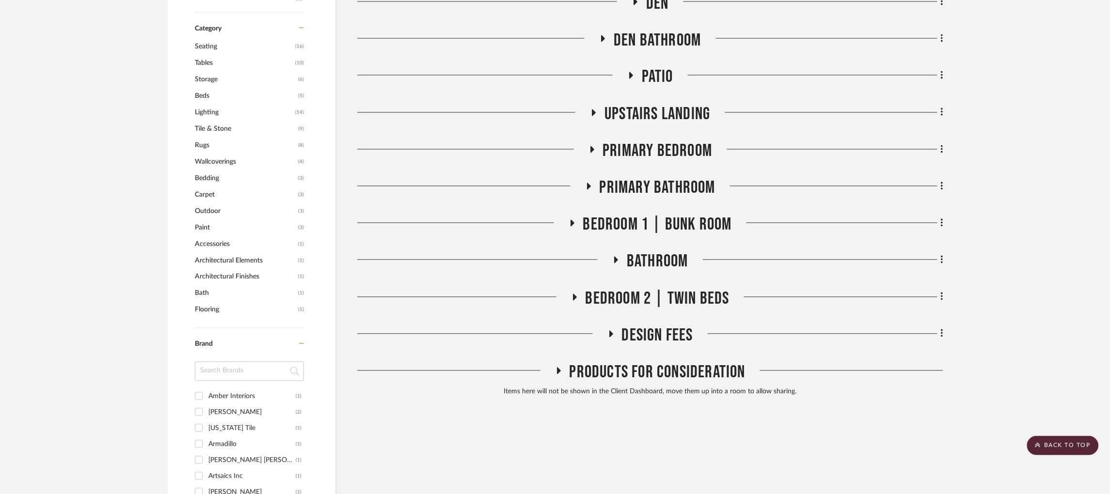
click at [591, 146] on icon at bounding box center [592, 149] width 4 height 7
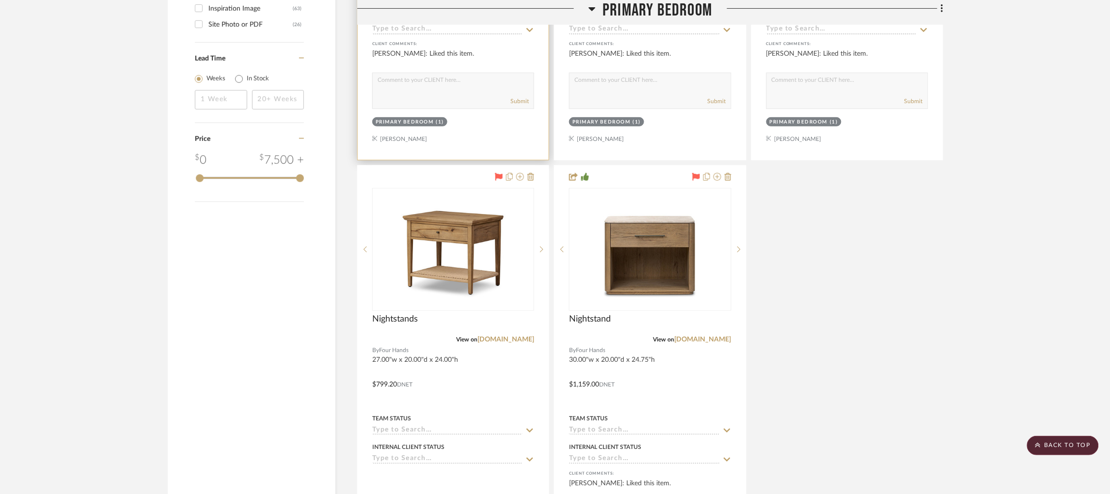
scroll to position [1490, 0]
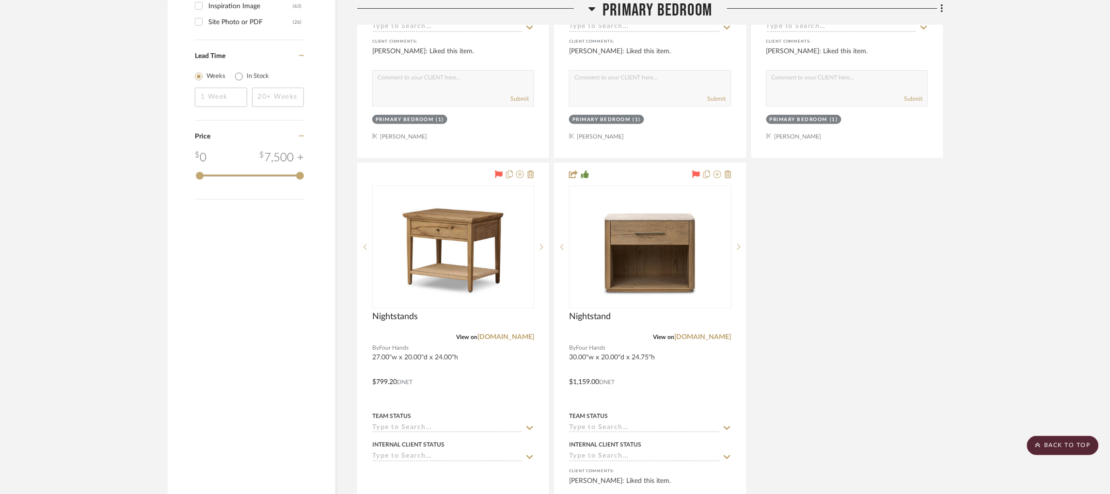
click at [595, 7] on icon at bounding box center [592, 9] width 7 height 12
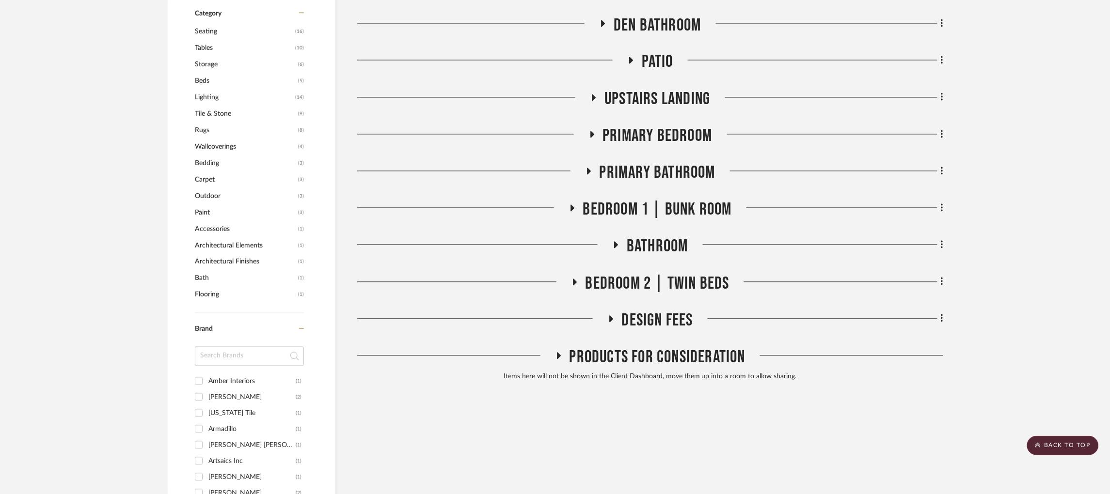
scroll to position [629, 0]
click at [590, 169] on icon at bounding box center [589, 172] width 12 height 7
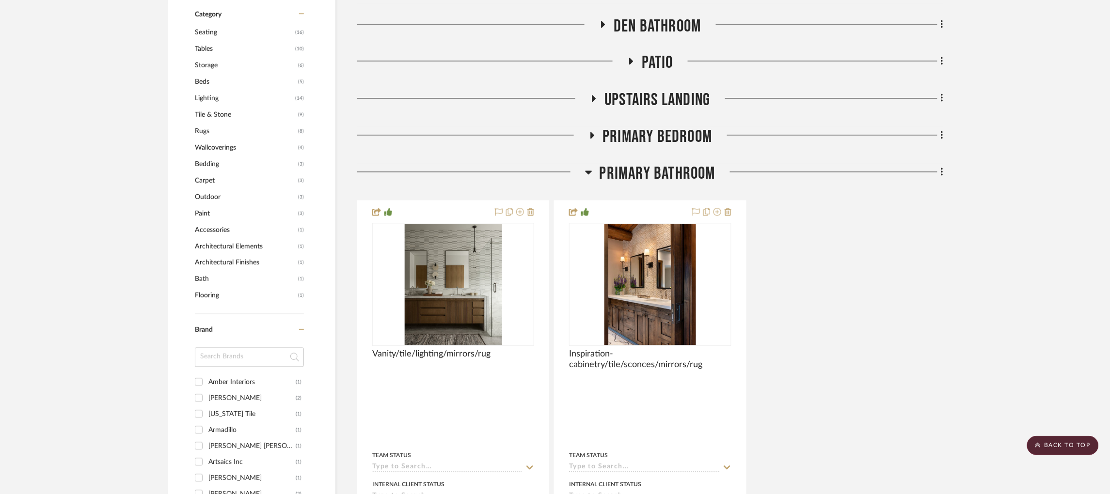
click at [590, 167] on icon at bounding box center [588, 173] width 7 height 12
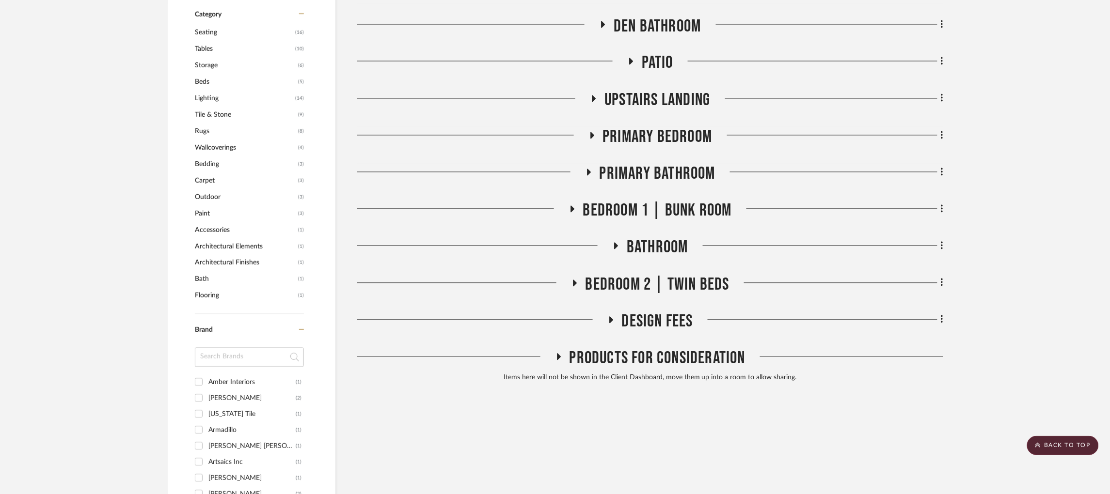
click at [574, 206] on icon at bounding box center [572, 209] width 12 height 7
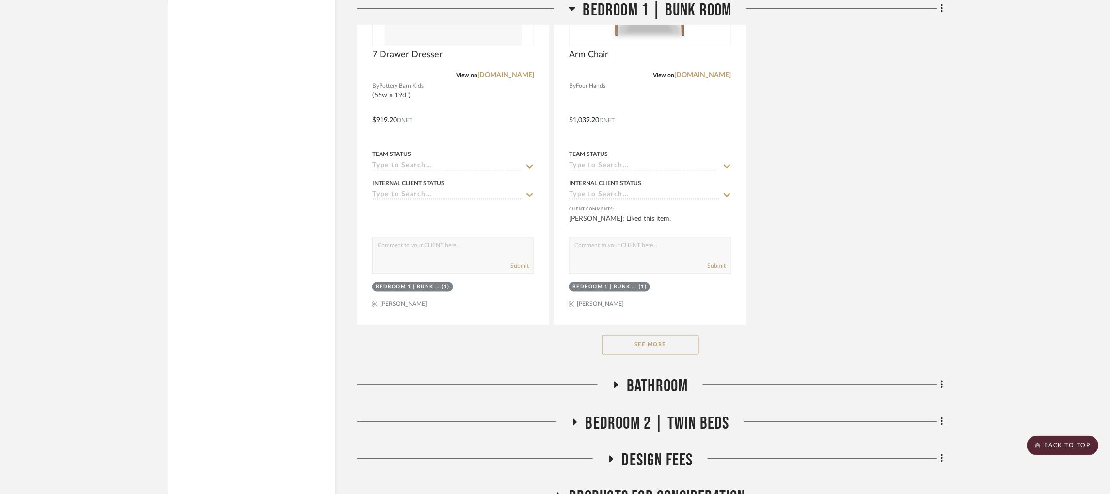
scroll to position [1829, 0]
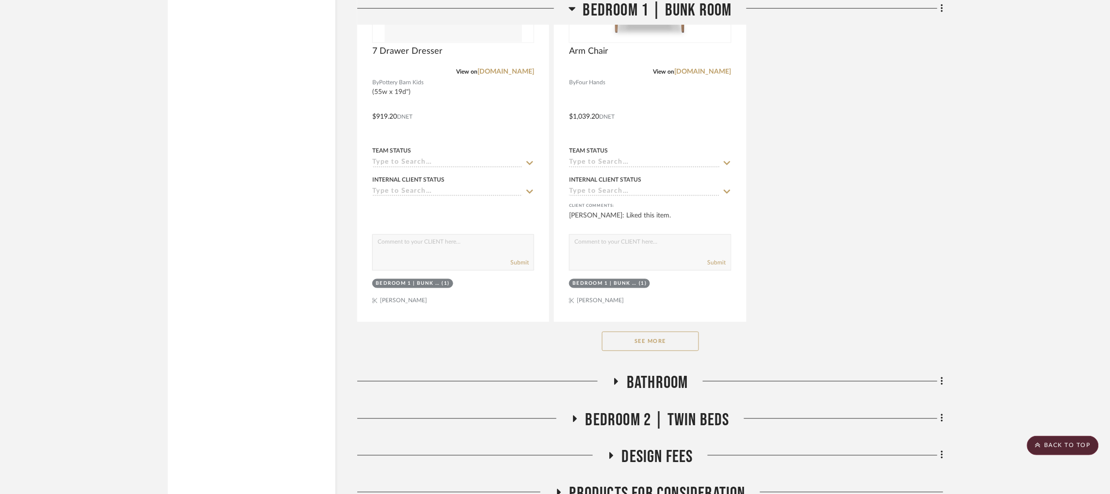
click at [655, 332] on button "See More" at bounding box center [650, 341] width 97 height 19
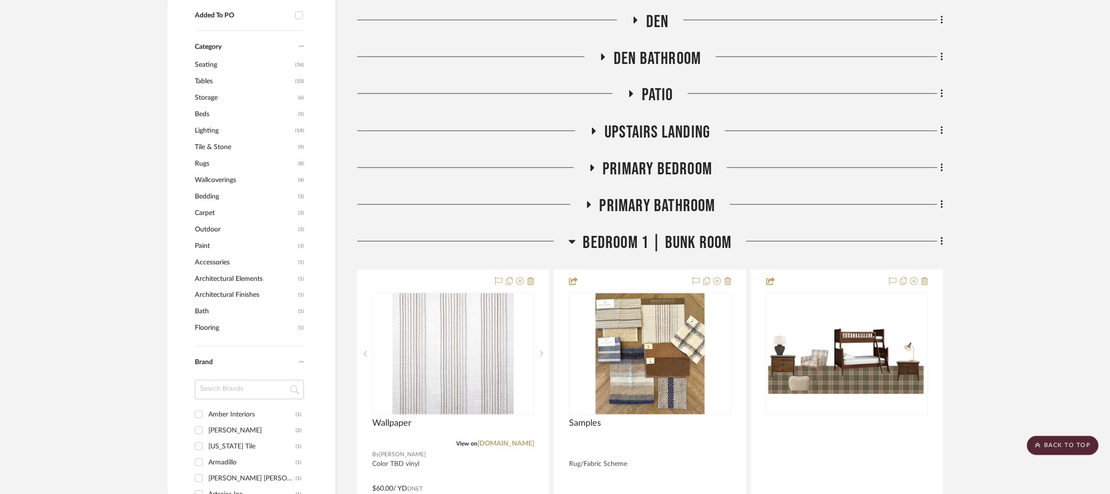
scroll to position [588, 0]
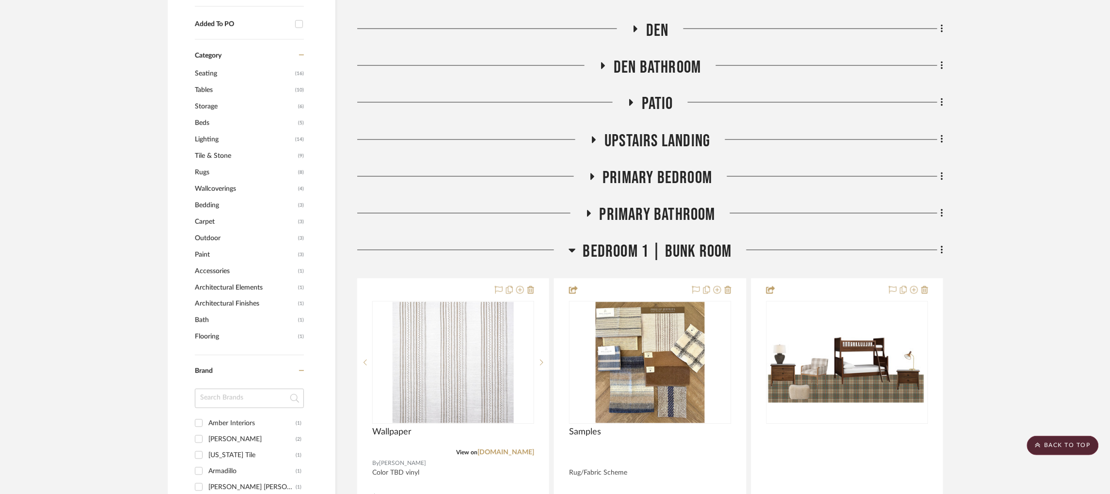
click at [573, 249] on icon at bounding box center [572, 251] width 7 height 4
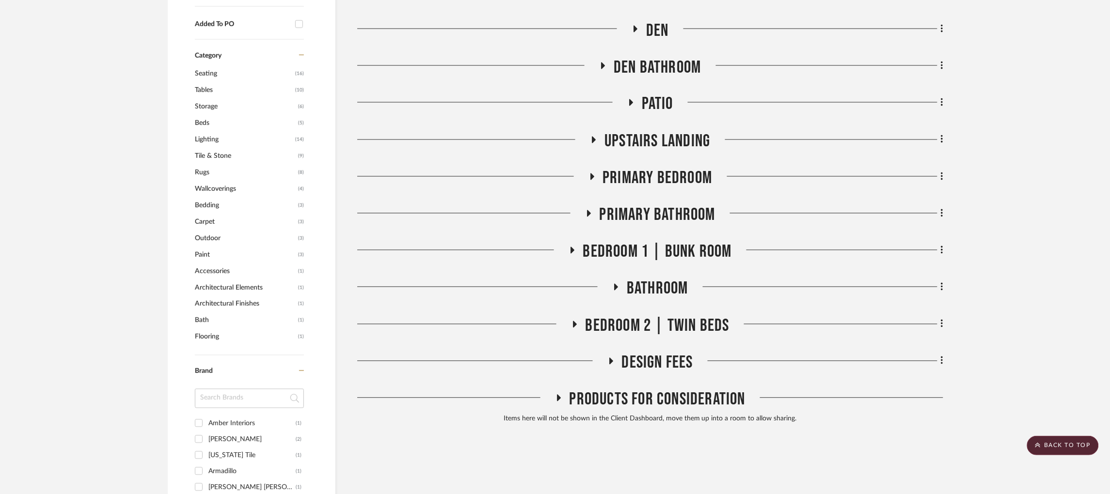
click at [618, 284] on icon at bounding box center [616, 287] width 12 height 7
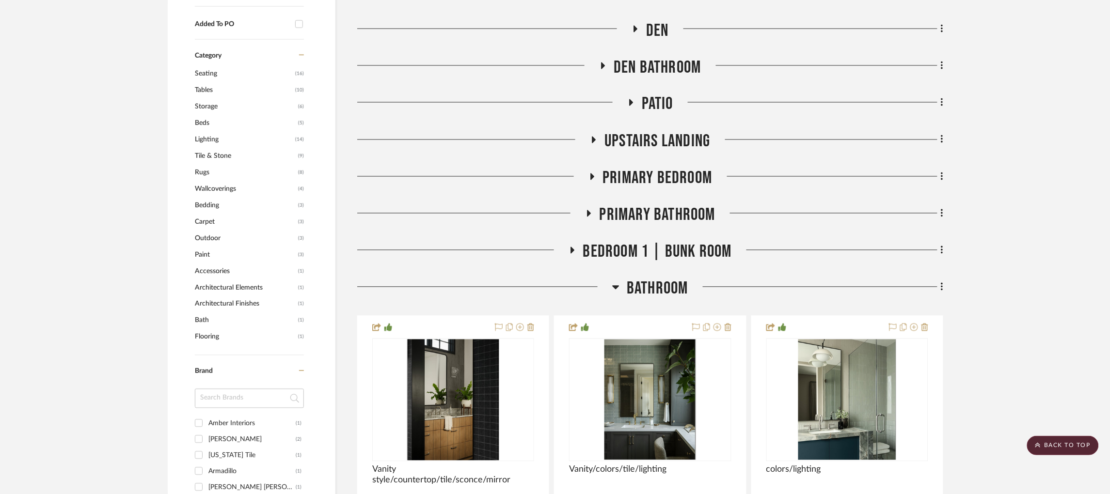
click at [618, 282] on icon at bounding box center [615, 288] width 7 height 12
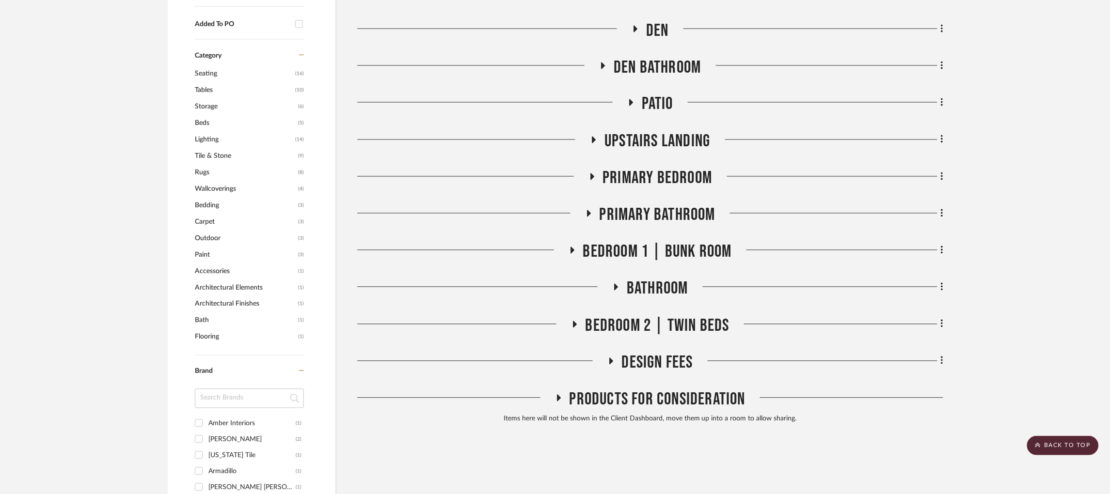
click at [574, 321] on icon at bounding box center [575, 324] width 4 height 7
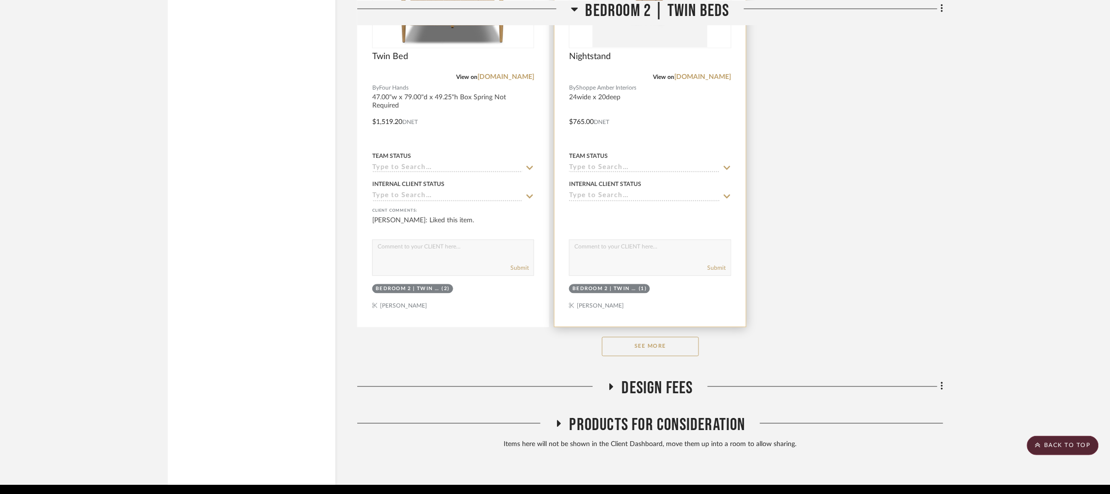
scroll to position [1912, 0]
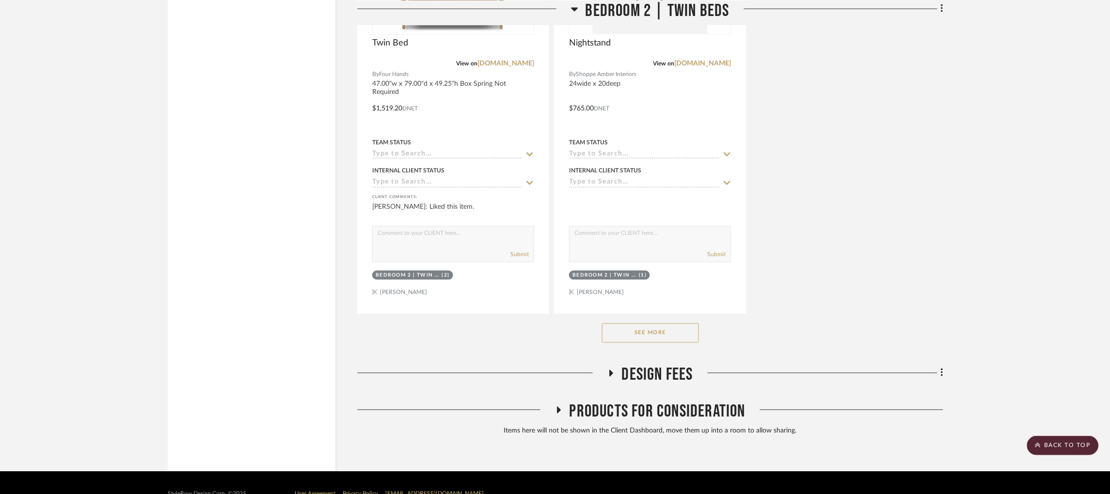
click at [648, 324] on button "See More" at bounding box center [650, 333] width 97 height 19
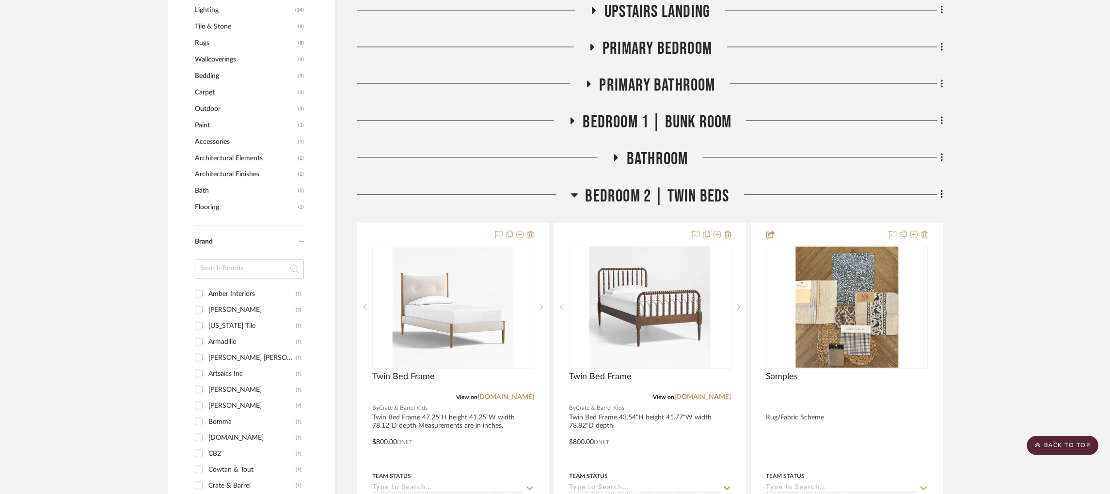
scroll to position [715, 0]
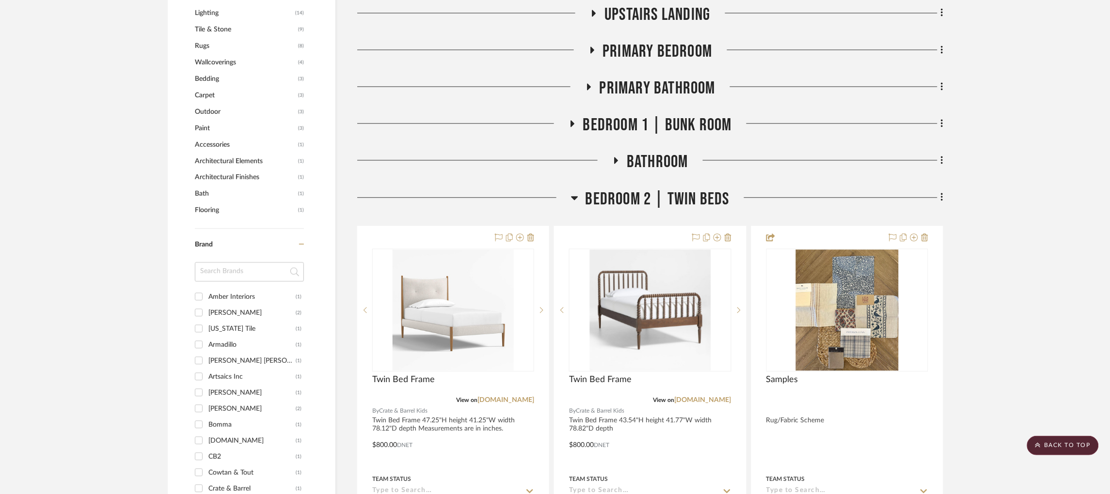
click at [580, 189] on h3 "Bedroom 2 | Twin Beds" at bounding box center [650, 199] width 159 height 21
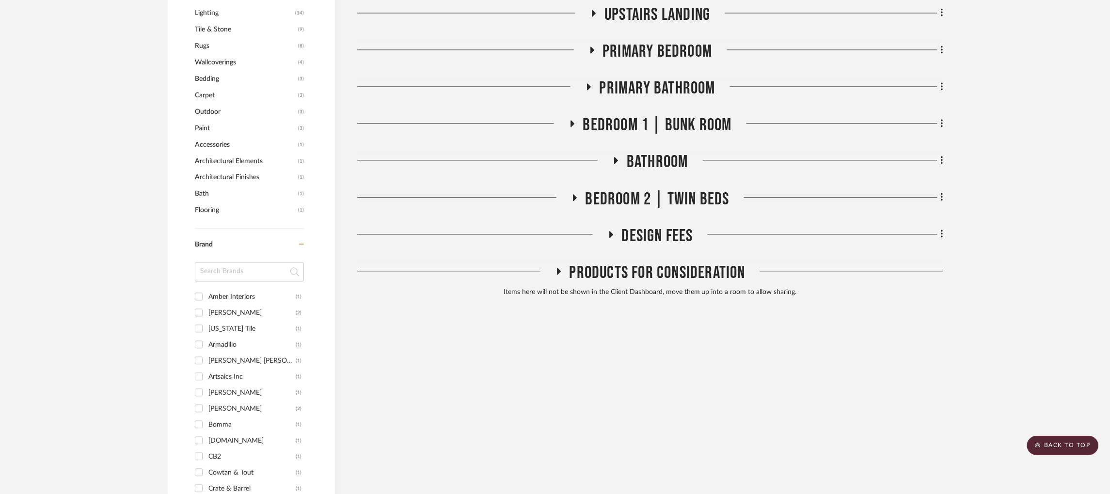
click at [610, 231] on icon at bounding box center [611, 234] width 4 height 7
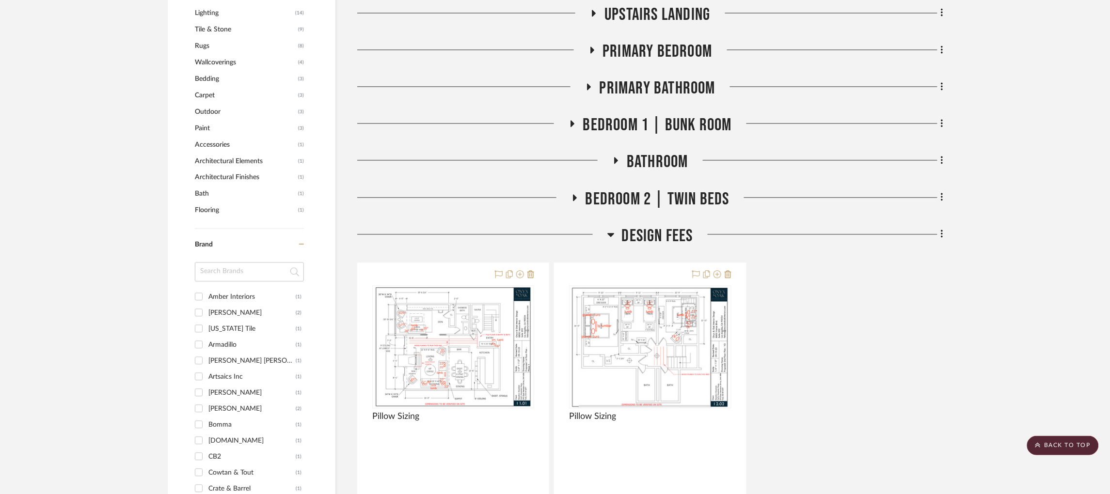
click at [610, 233] on icon at bounding box center [610, 235] width 7 height 4
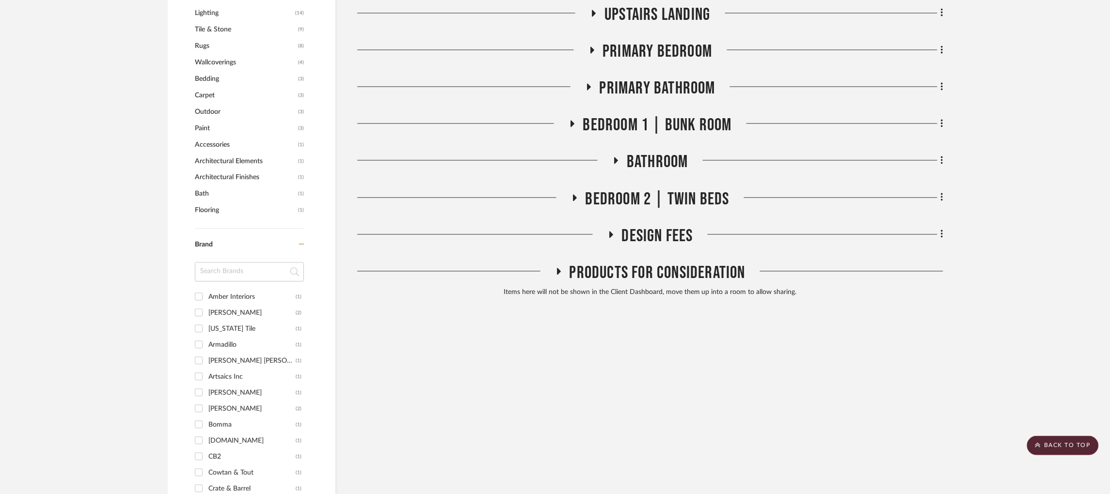
click at [609, 231] on icon at bounding box center [611, 234] width 12 height 7
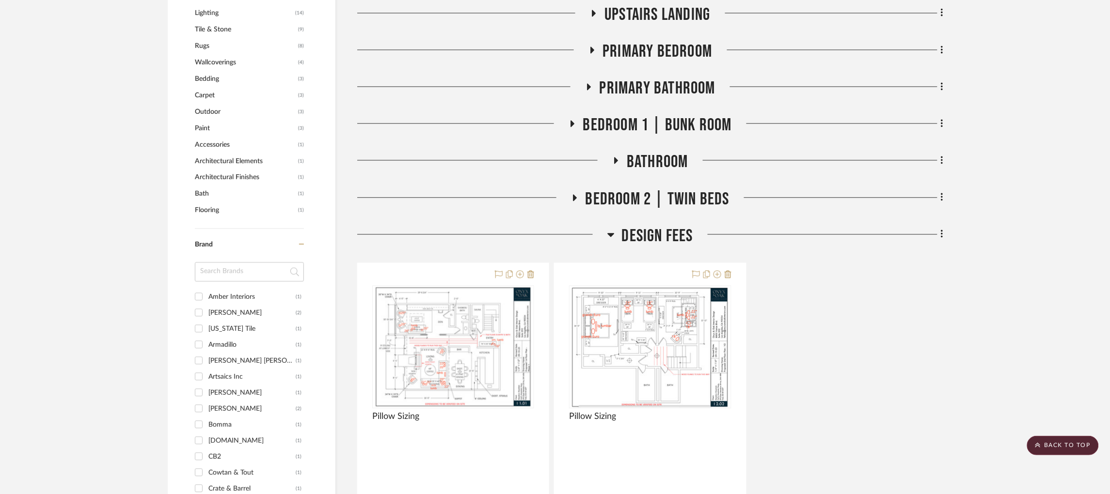
click at [611, 233] on icon at bounding box center [610, 235] width 7 height 4
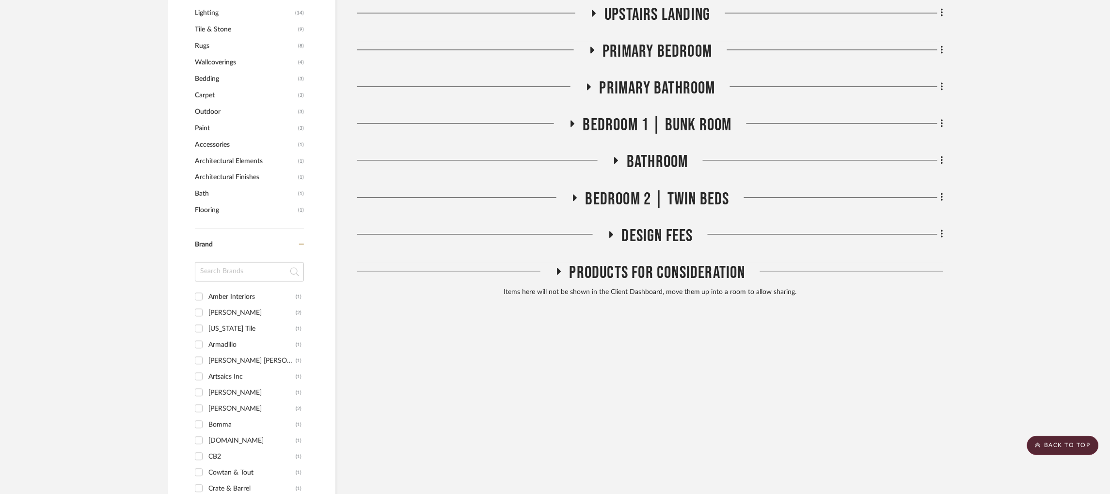
click at [556, 268] on icon at bounding box center [559, 271] width 12 height 7
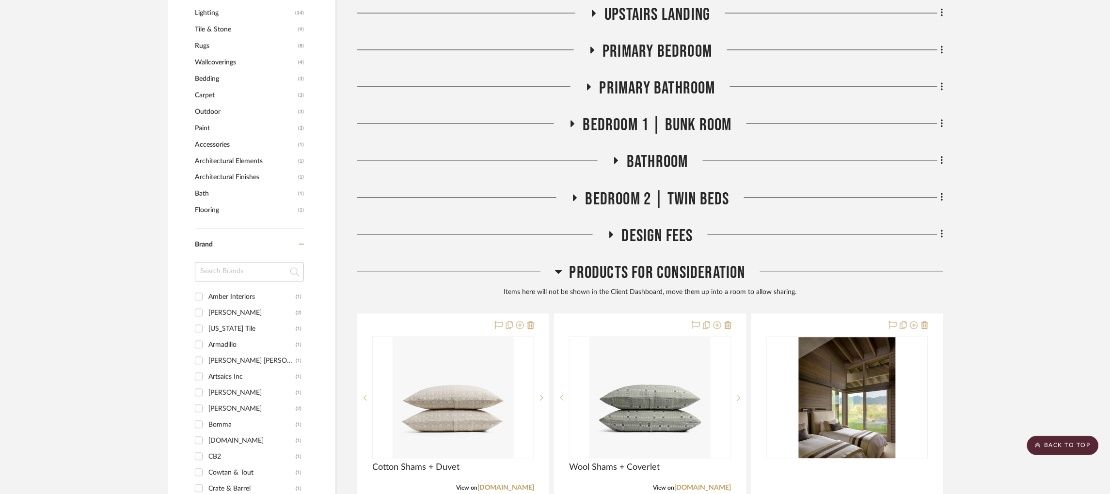
click at [556, 266] on icon at bounding box center [558, 272] width 7 height 12
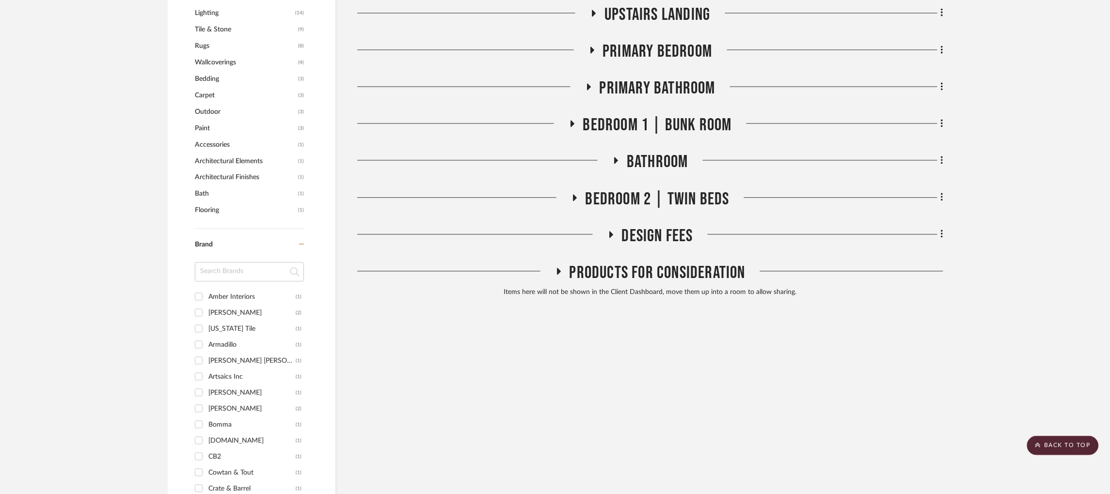
click at [574, 194] on icon at bounding box center [575, 197] width 4 height 7
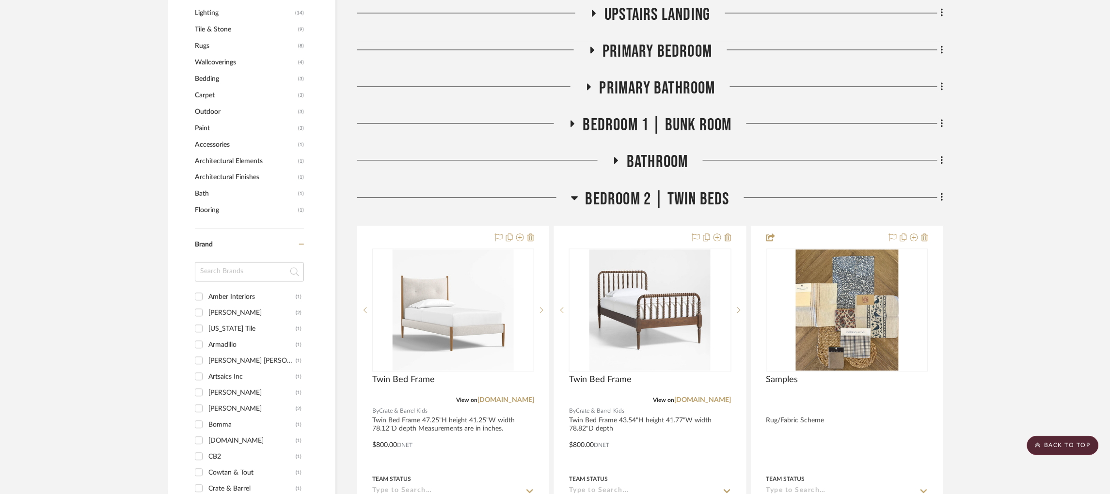
click at [575, 196] on icon at bounding box center [574, 198] width 7 height 4
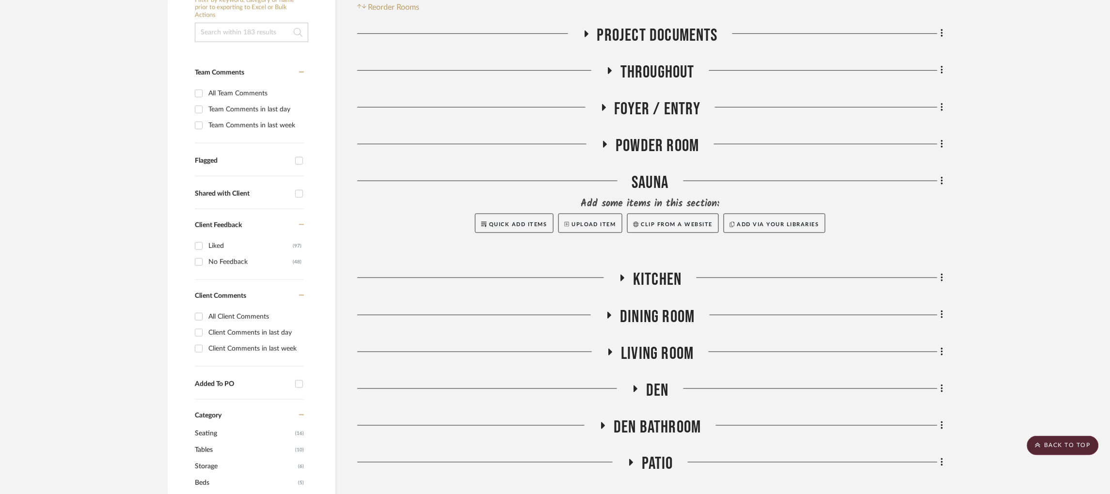
scroll to position [141, 0]
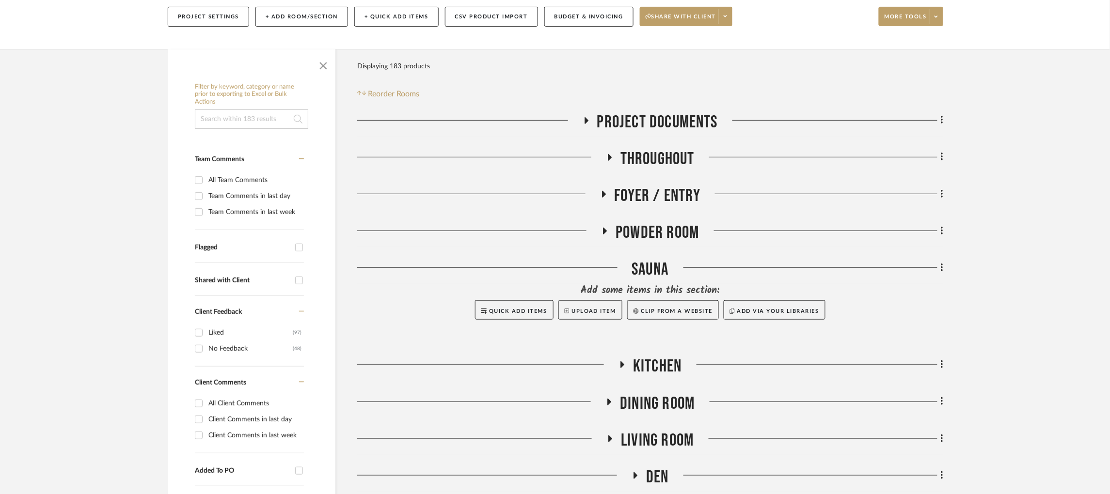
click at [585, 117] on icon at bounding box center [587, 120] width 4 height 7
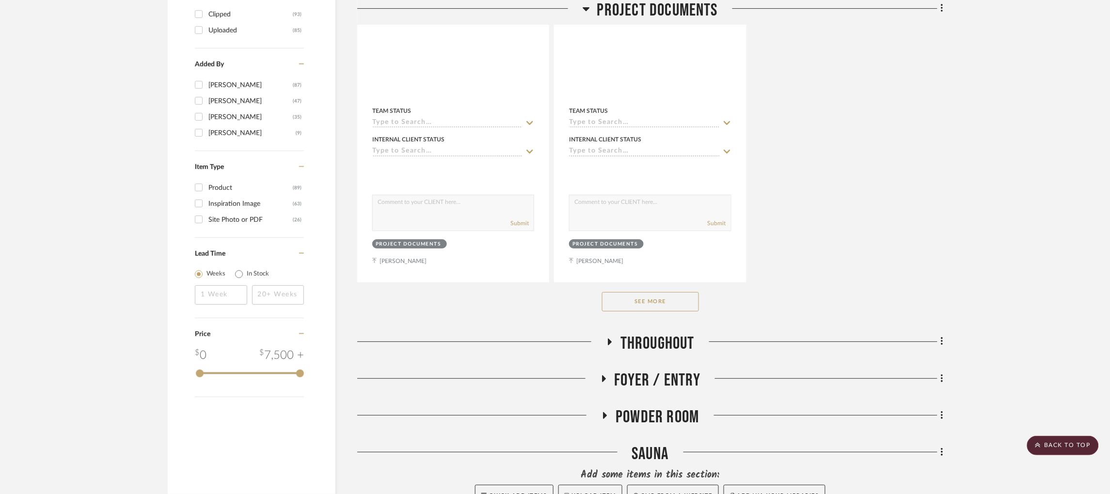
scroll to position [1293, 0]
click at [636, 291] on button "See More" at bounding box center [650, 300] width 97 height 19
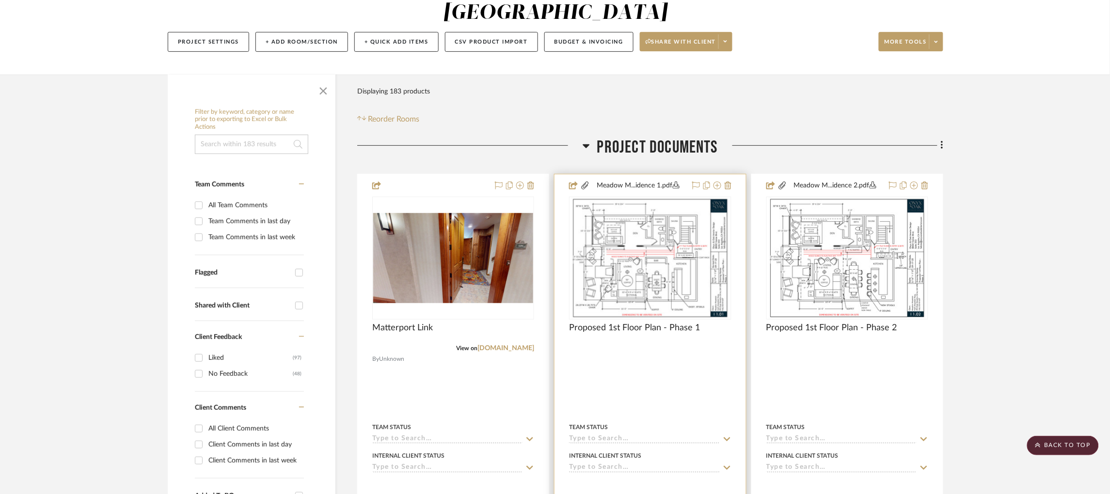
scroll to position [82, 0]
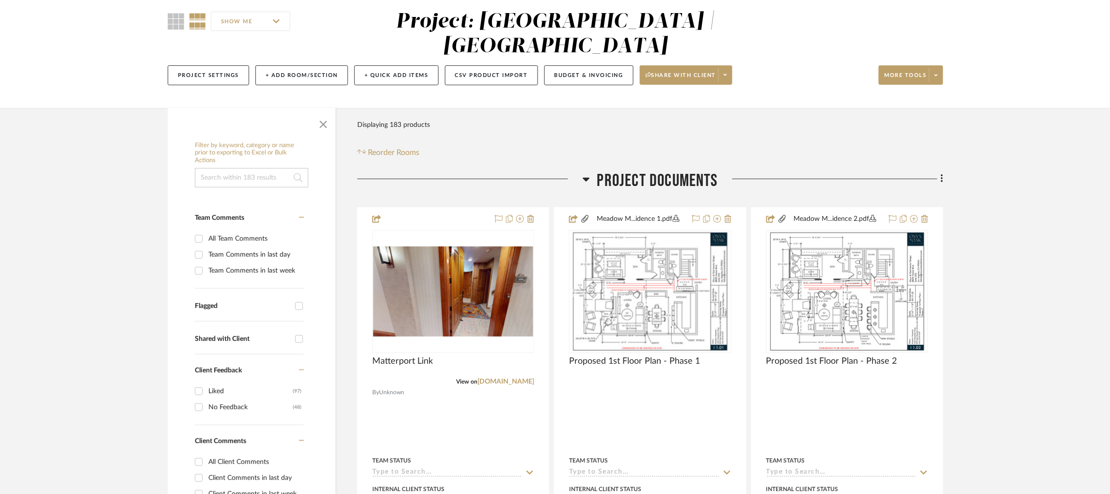
click at [587, 174] on icon at bounding box center [586, 180] width 7 height 12
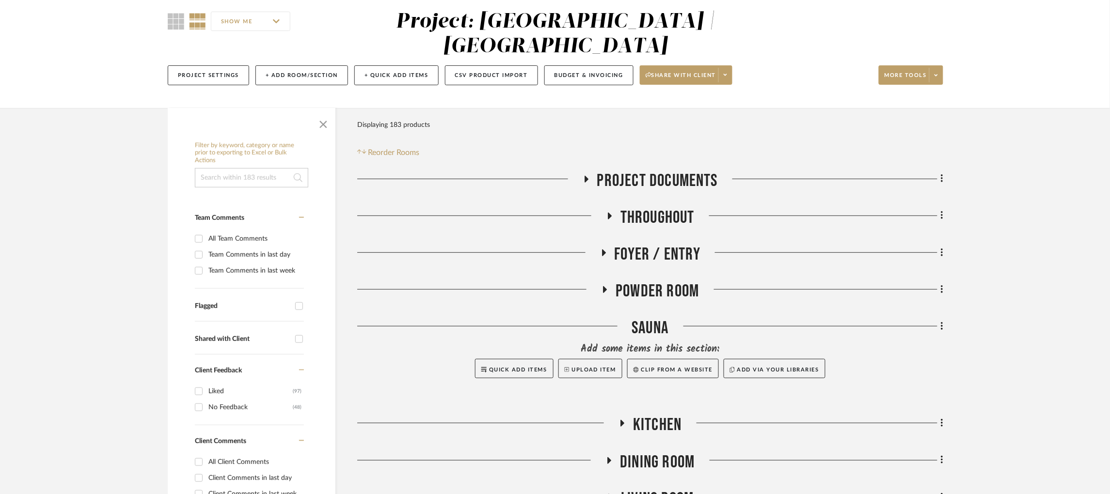
click at [613, 212] on icon at bounding box center [610, 215] width 12 height 7
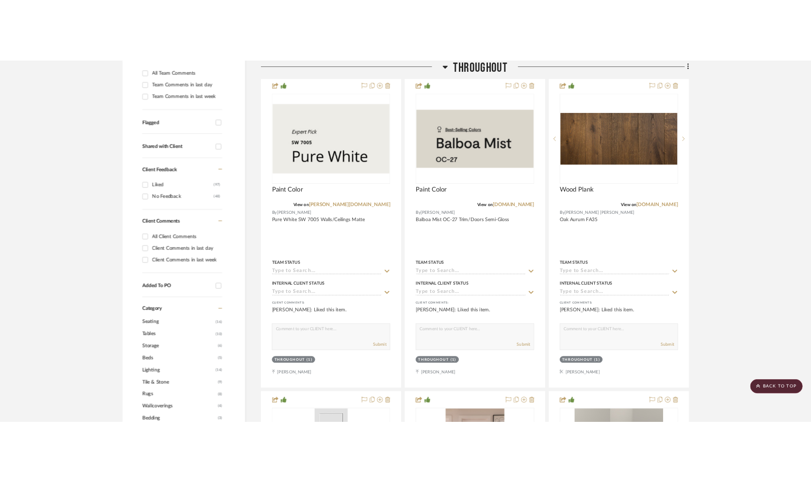
scroll to position [238, 0]
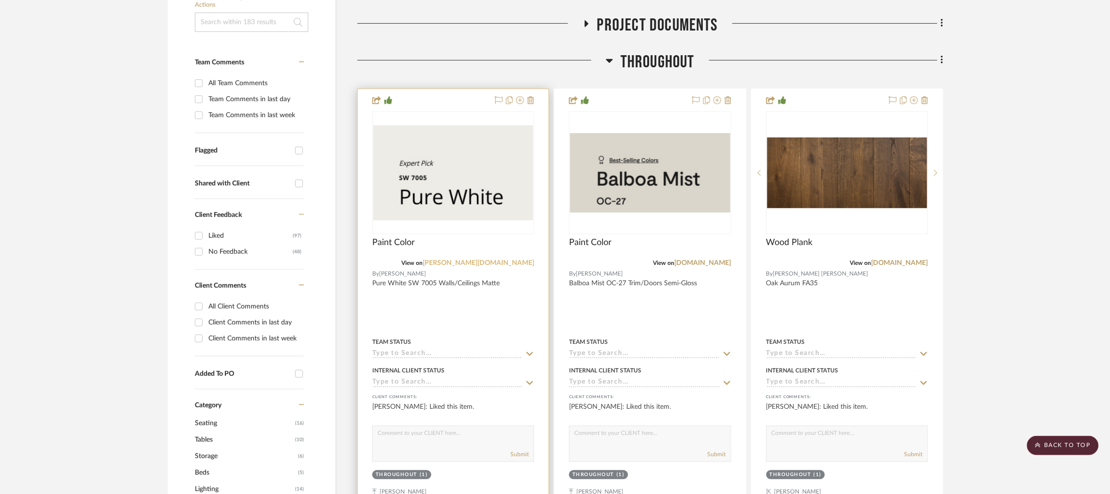
click at [506, 260] on link "sherwin-williams.com" at bounding box center [479, 263] width 112 height 7
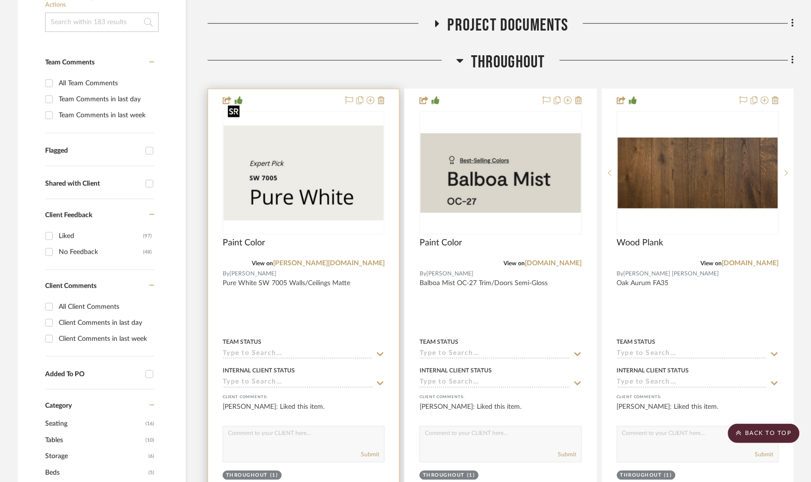
click at [335, 178] on img "0" at bounding box center [303, 173] width 160 height 95
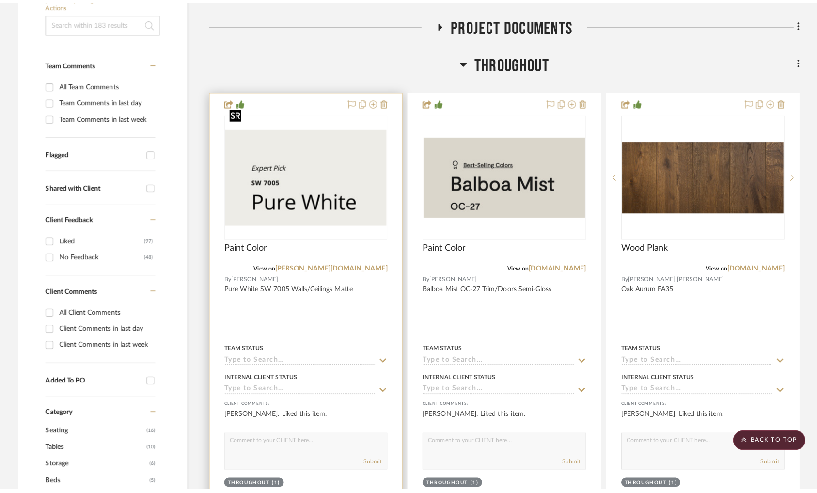
scroll to position [0, 0]
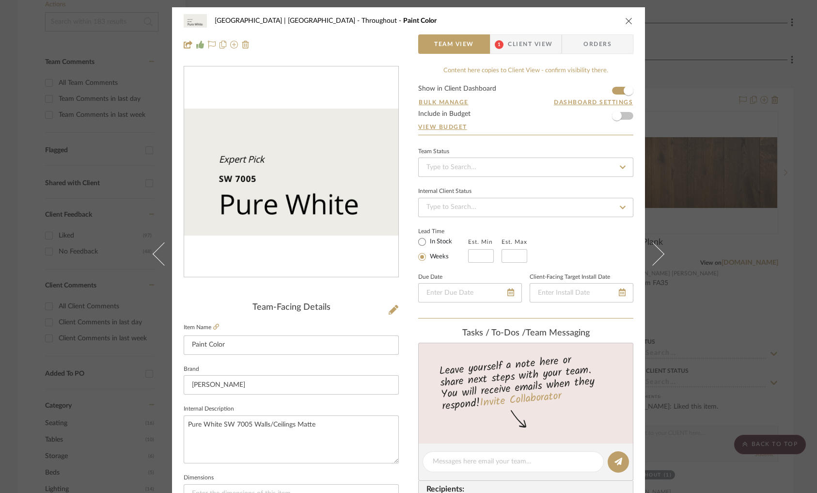
click at [681, 167] on div "Meadow Mountain | Vail Valley Throughout Paint Color Team View 1 Client View Or…" at bounding box center [408, 246] width 817 height 493
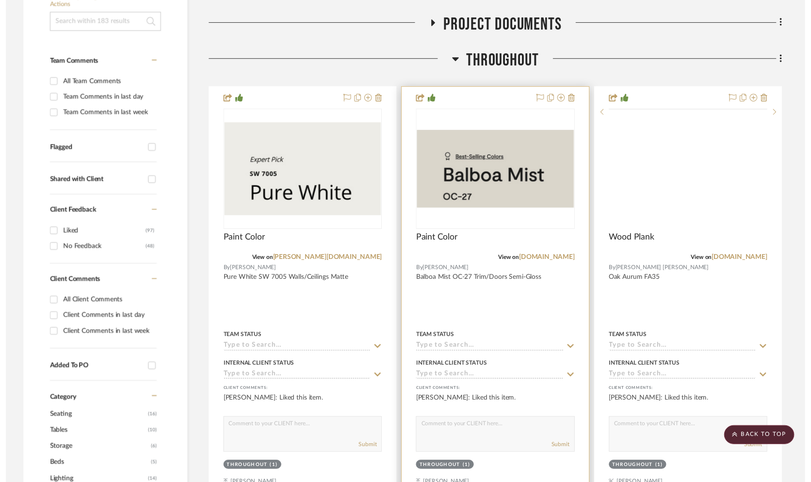
scroll to position [238, 0]
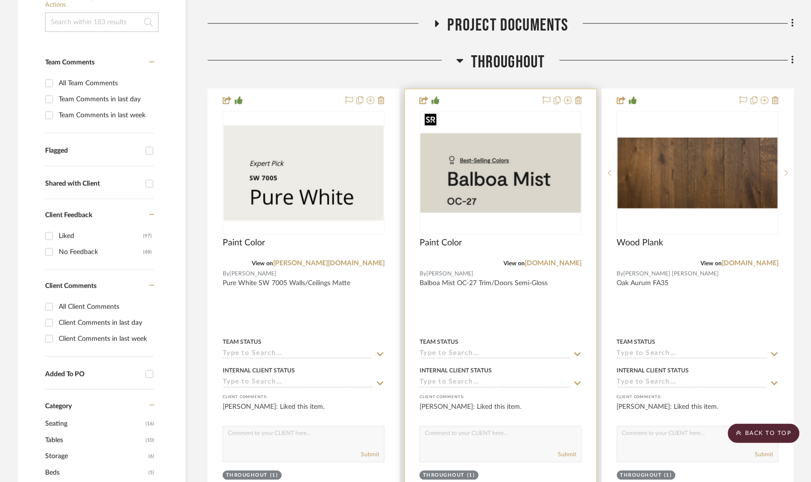
click at [476, 136] on img "0" at bounding box center [500, 172] width 160 height 79
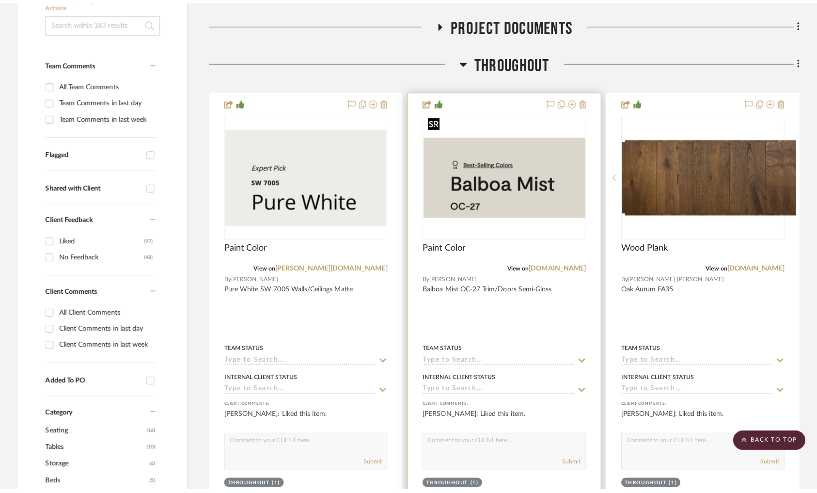
scroll to position [0, 0]
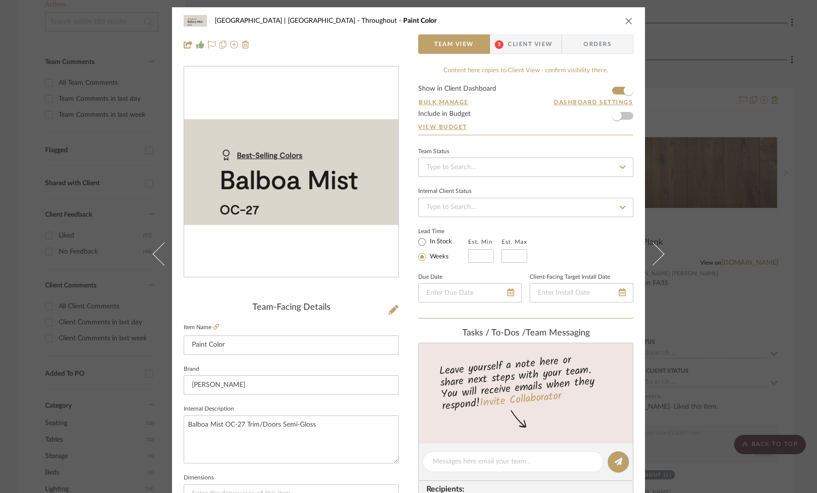
click at [705, 175] on div "Meadow Mountain | Vail Valley Throughout Paint Color Team View 3 Client View Or…" at bounding box center [408, 246] width 817 height 493
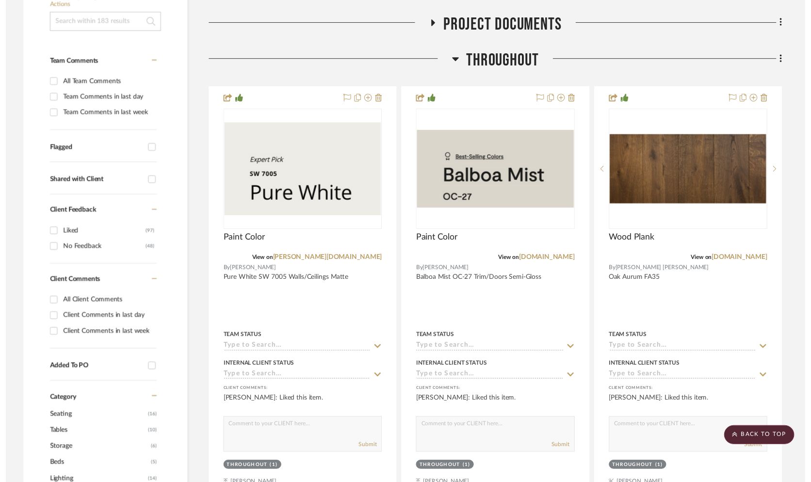
scroll to position [238, 0]
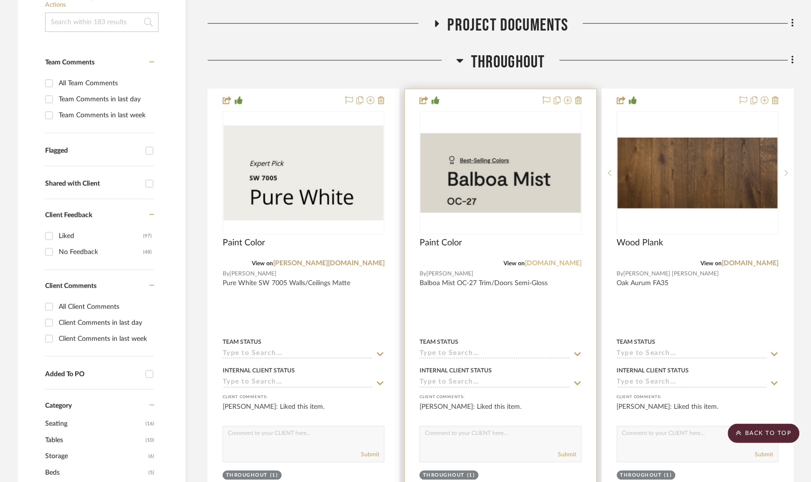
click at [537, 260] on link "benjaminmoore.com" at bounding box center [553, 263] width 57 height 7
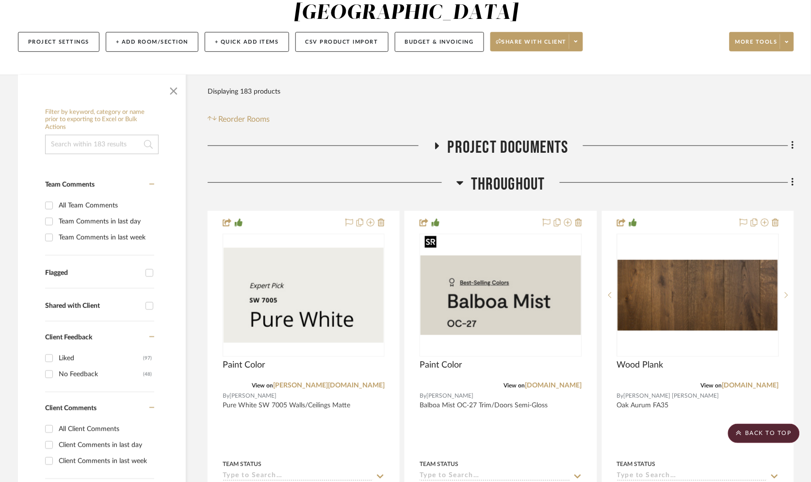
scroll to position [112, 0]
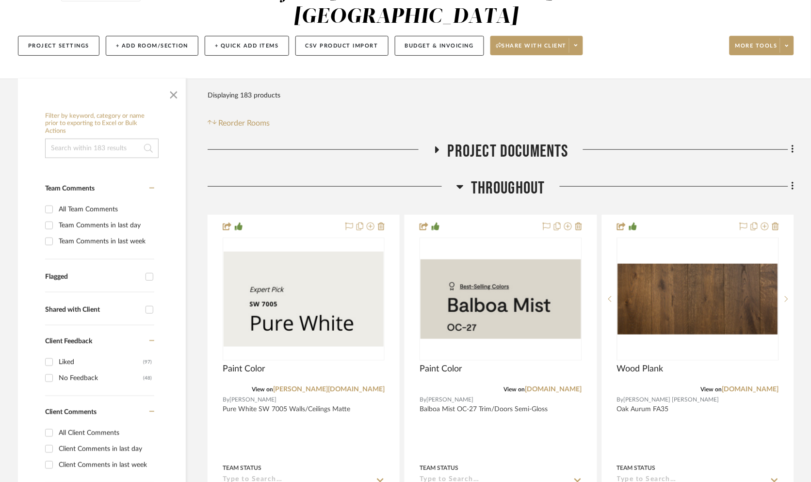
click at [459, 185] on icon at bounding box center [460, 187] width 7 height 4
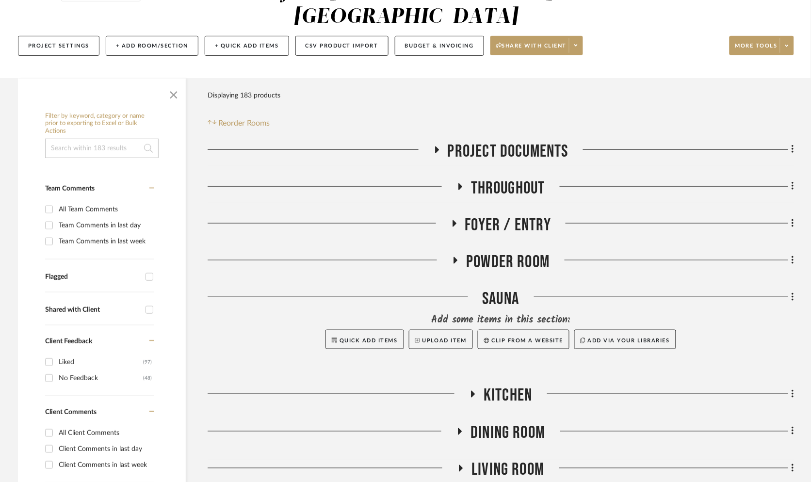
click at [458, 183] on icon at bounding box center [460, 186] width 12 height 7
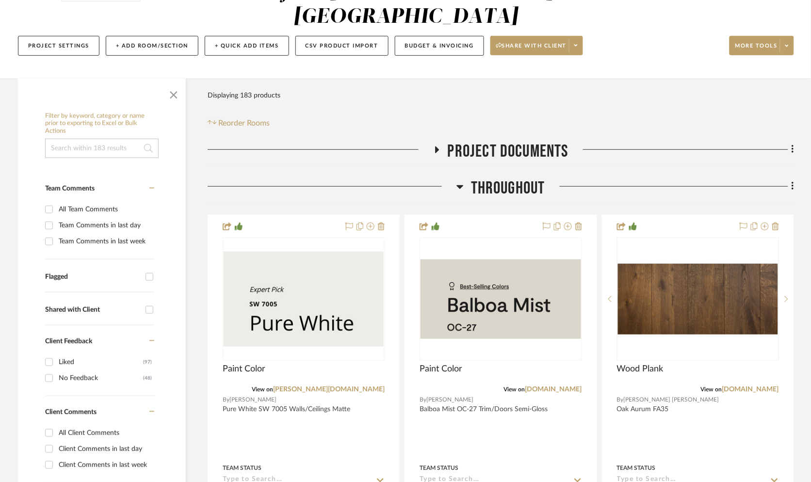
click at [458, 181] on icon at bounding box center [459, 187] width 7 height 12
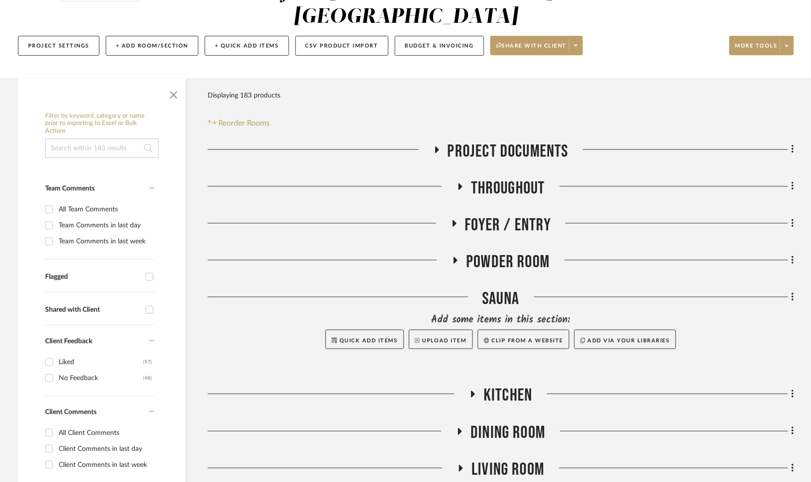
click at [456, 220] on icon at bounding box center [454, 223] width 12 height 7
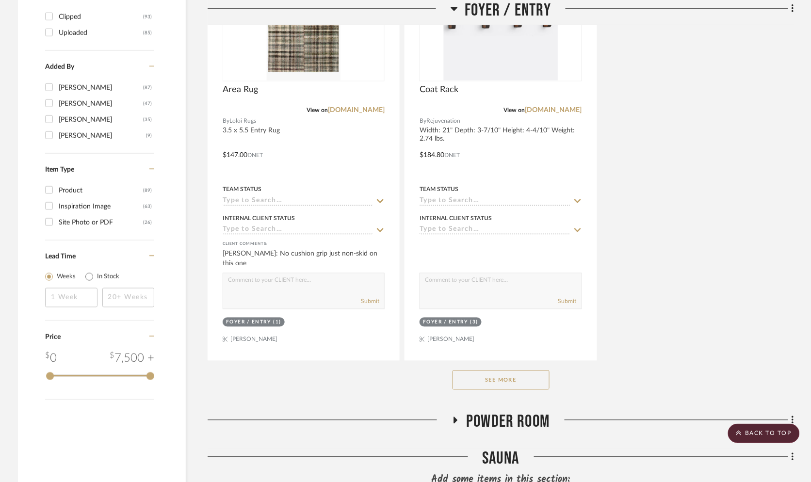
scroll to position [1291, 0]
click at [495, 369] on button "See More" at bounding box center [500, 378] width 97 height 19
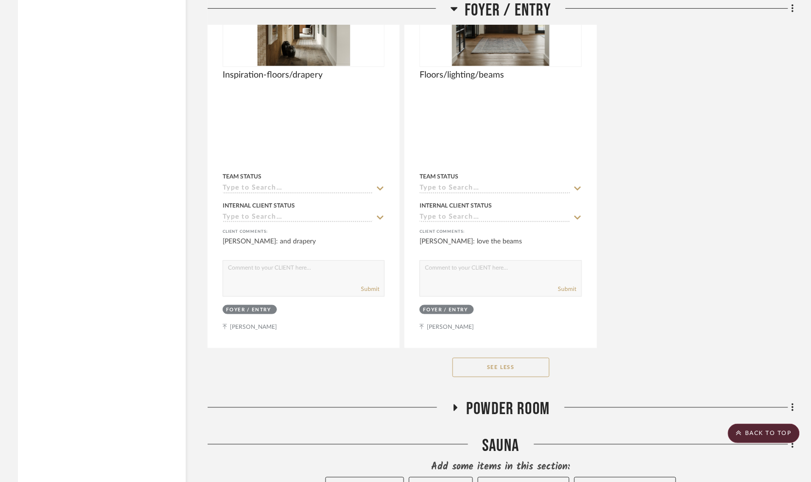
scroll to position [2167, 0]
click at [455, 5] on icon at bounding box center [453, 9] width 7 height 12
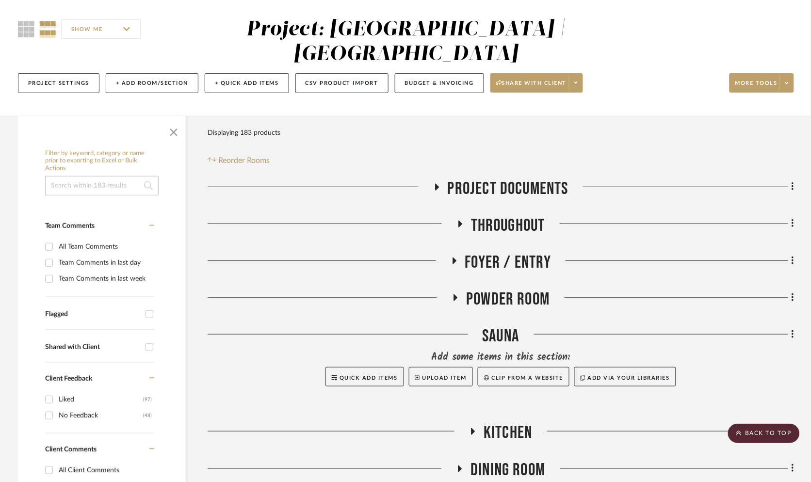
scroll to position [72, 0]
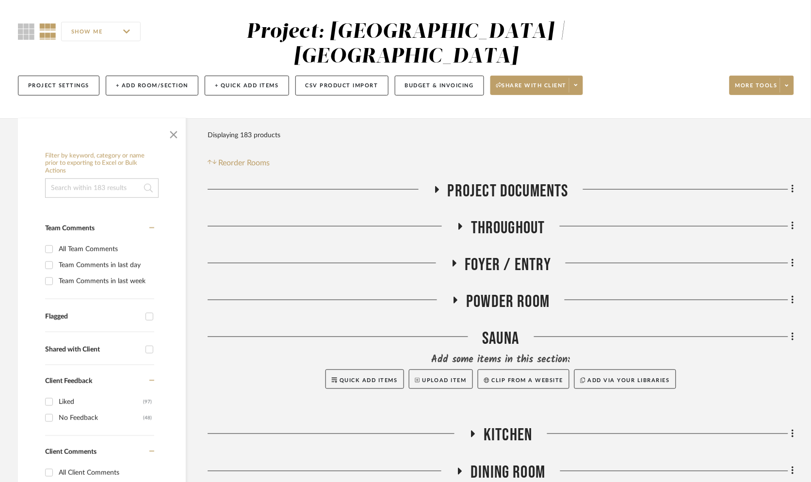
click at [458, 297] on icon at bounding box center [455, 300] width 12 height 7
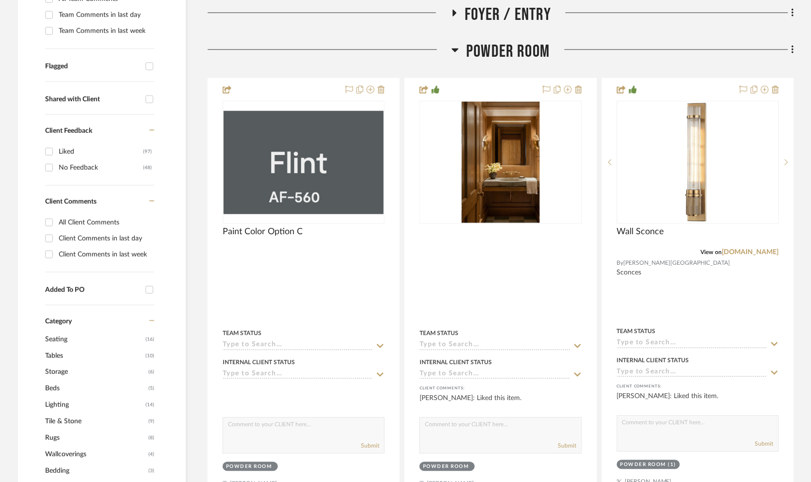
scroll to position [322, 0]
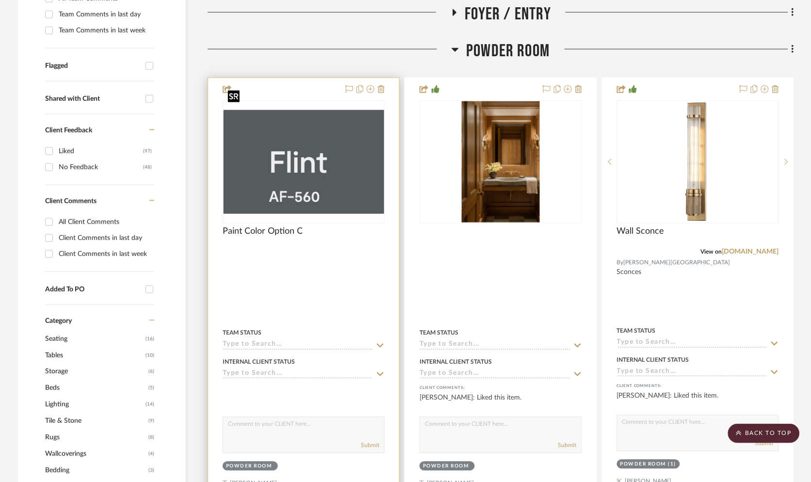
click at [322, 144] on img "0" at bounding box center [303, 162] width 160 height 104
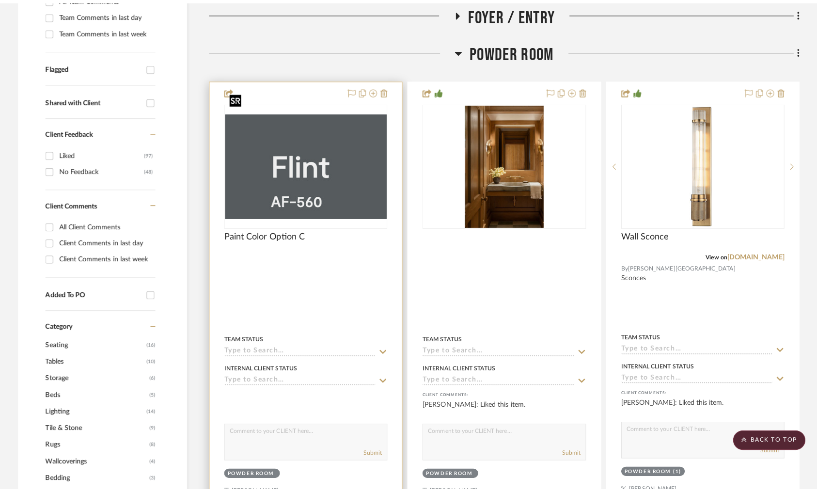
scroll to position [0, 0]
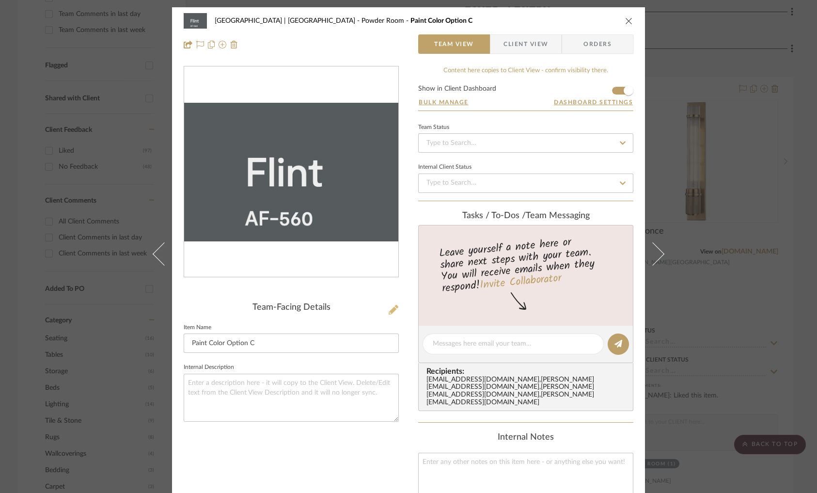
click at [392, 307] on icon at bounding box center [394, 310] width 10 height 10
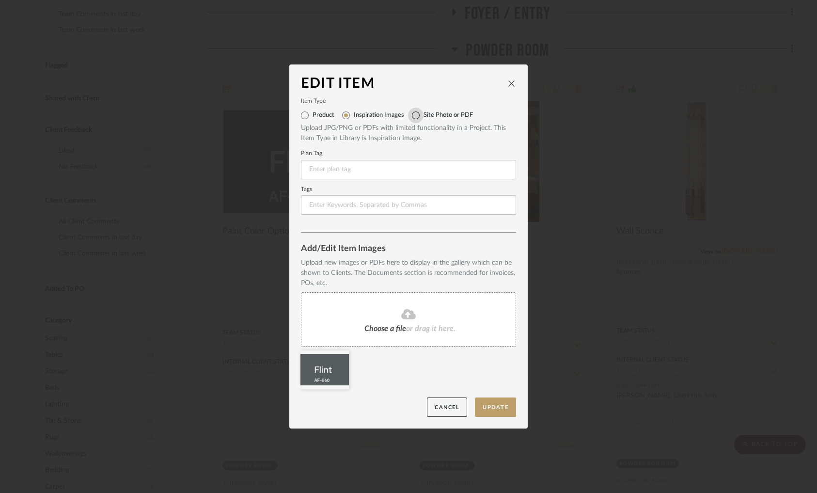
click at [412, 113] on input "Site Photo or PDF" at bounding box center [416, 116] width 16 height 16
radio input "true"
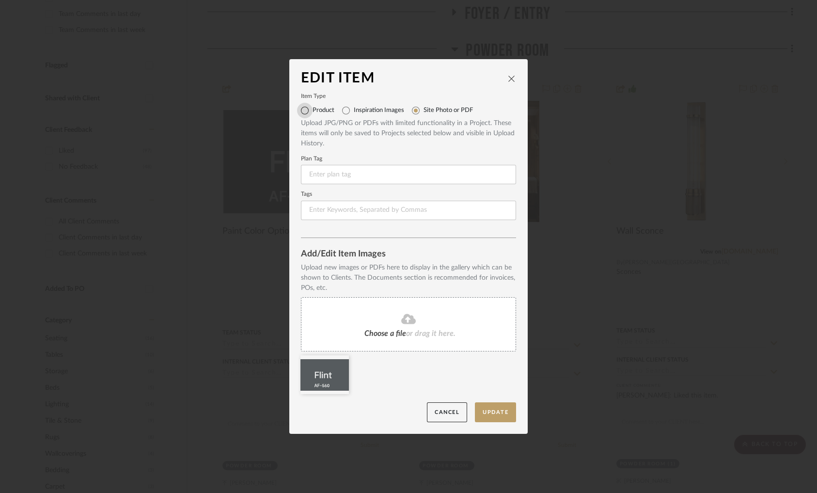
click at [304, 111] on input "Product" at bounding box center [305, 111] width 16 height 16
radio input "true"
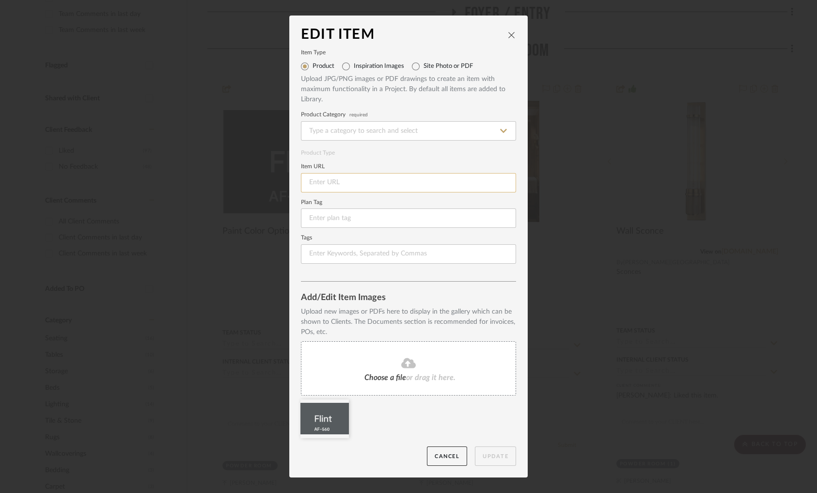
click at [330, 183] on input at bounding box center [408, 182] width 215 height 19
paste input "https://www.benjaminmoore.com/en-us/paint-colors/color/af-560/flint"
type input "https://www.benjaminmoore.com/en-us/paint-colors/color/af-560/flint"
click at [349, 127] on input at bounding box center [408, 130] width 215 height 19
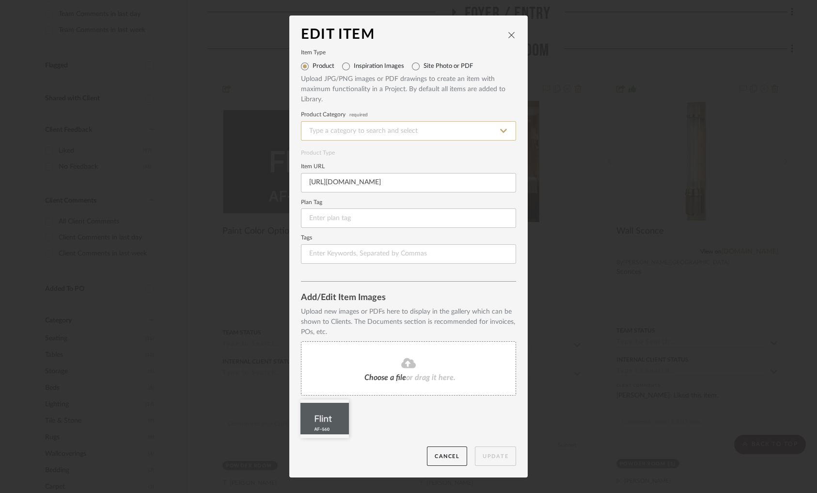
scroll to position [0, 0]
click at [342, 205] on div "Paint" at bounding box center [405, 204] width 214 height 25
type input "Paint"
click at [493, 454] on button "Update" at bounding box center [495, 457] width 41 height 20
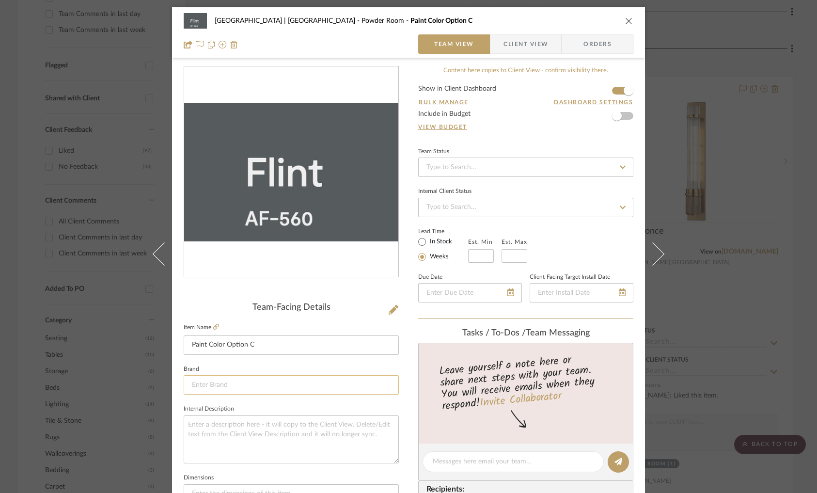
scroll to position [159, 0]
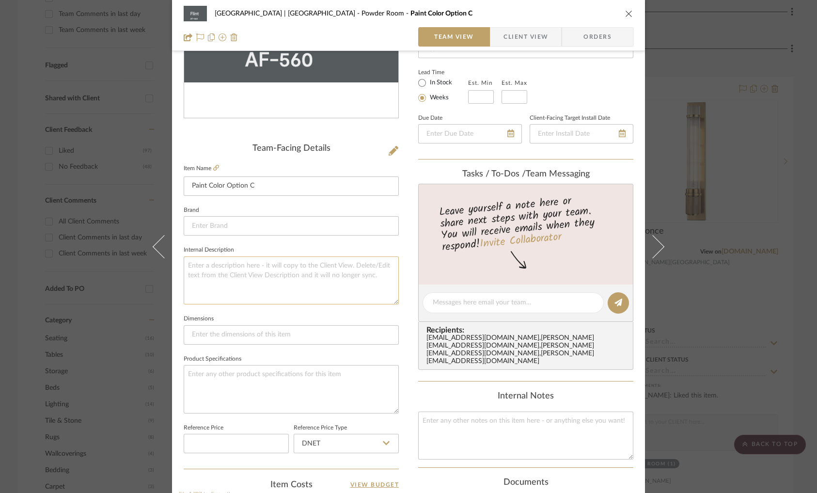
click at [240, 261] on textarea at bounding box center [291, 280] width 215 height 48
type textarea "Flint AF-560"
click at [219, 383] on textarea at bounding box center [291, 389] width 215 height 48
click at [92, 170] on div "Meadow Mountain | Vail Valley Powder Room Paint Color Option C Team View Client…" at bounding box center [408, 246] width 817 height 493
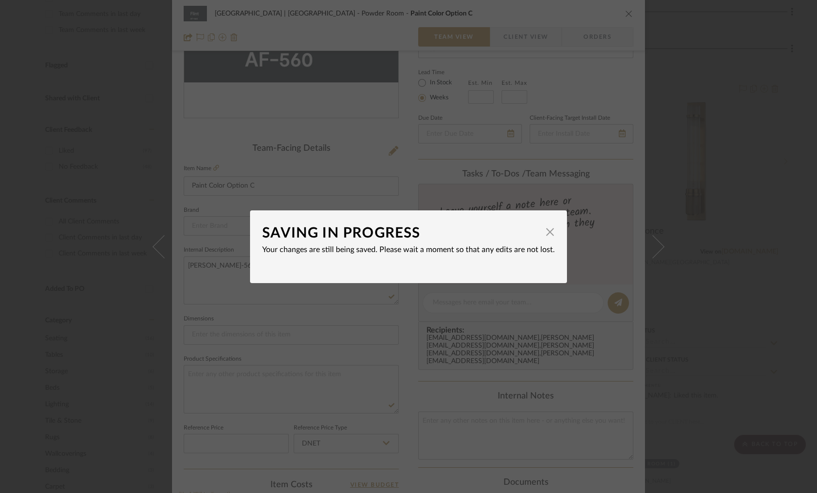
click at [95, 126] on div "SAVING IN PROGRESS × Your changes are still being saved. Please wait a moment s…" at bounding box center [408, 246] width 817 height 493
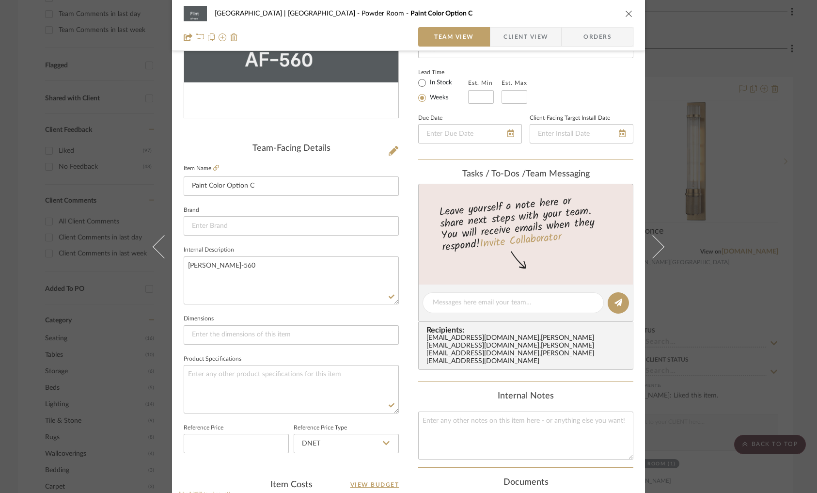
click at [101, 145] on div "Meadow Mountain | Vail Valley Powder Room Paint Color Option C Team View Client…" at bounding box center [408, 246] width 817 height 493
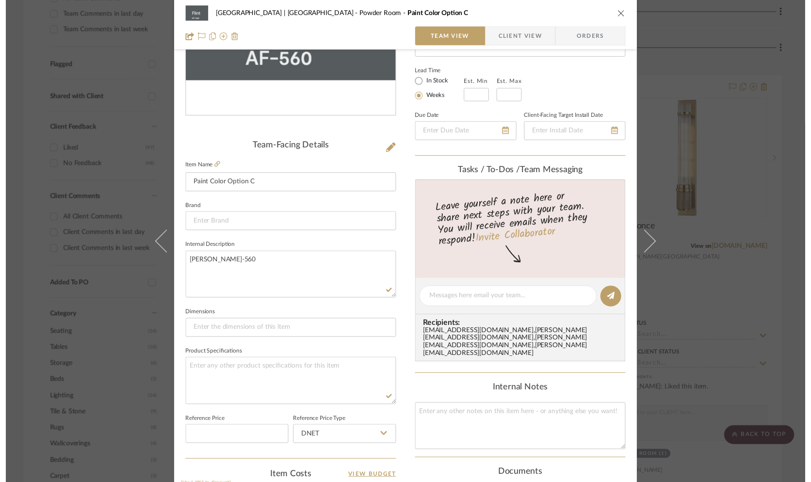
scroll to position [322, 0]
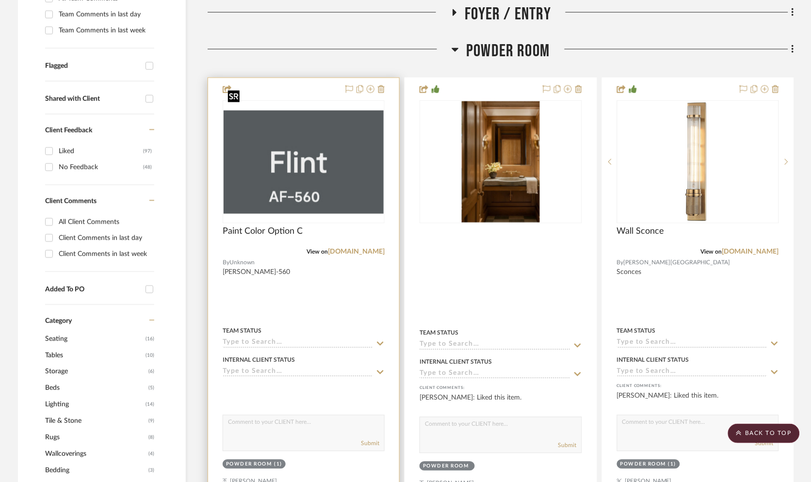
click at [240, 177] on img "0" at bounding box center [303, 162] width 160 height 103
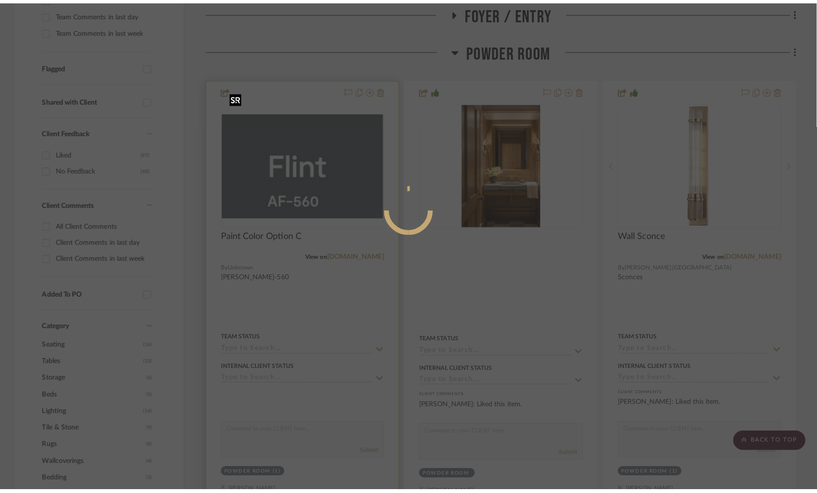
scroll to position [0, 0]
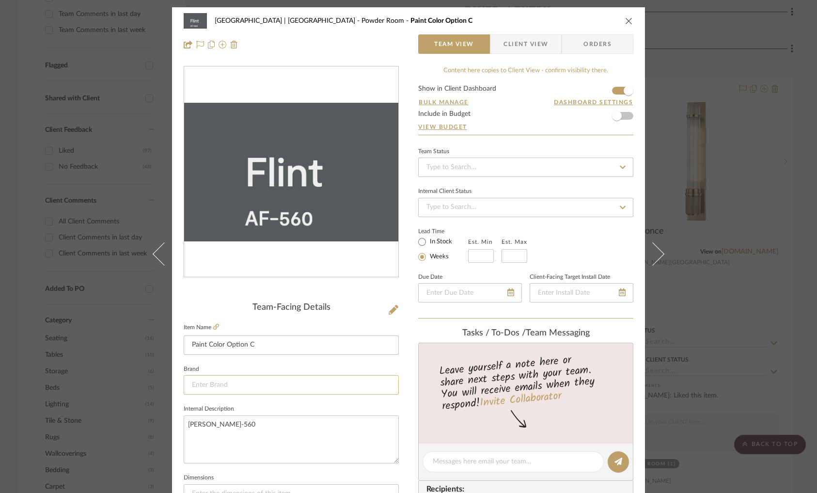
click at [226, 383] on input at bounding box center [291, 384] width 215 height 19
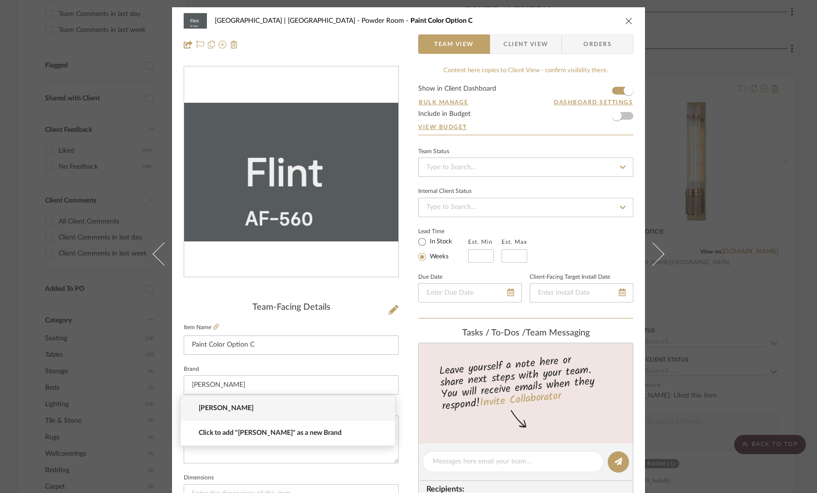
click at [226, 410] on span "Benjamin Moore" at bounding box center [292, 408] width 186 height 8
type input "Benjamin Moore"
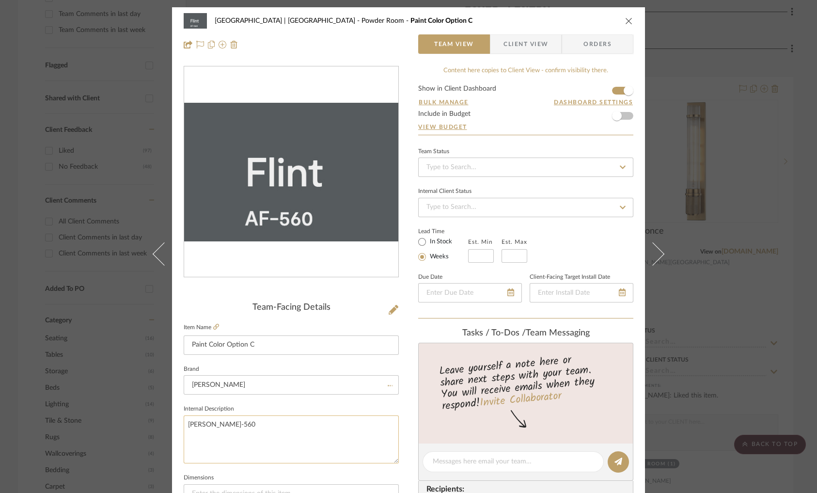
click at [272, 431] on textarea "Flint AF-560" at bounding box center [291, 439] width 215 height 48
click at [731, 170] on div "Meadow Mountain | Vail Valley Powder Room Paint Color Option C Team View Client…" at bounding box center [408, 246] width 817 height 493
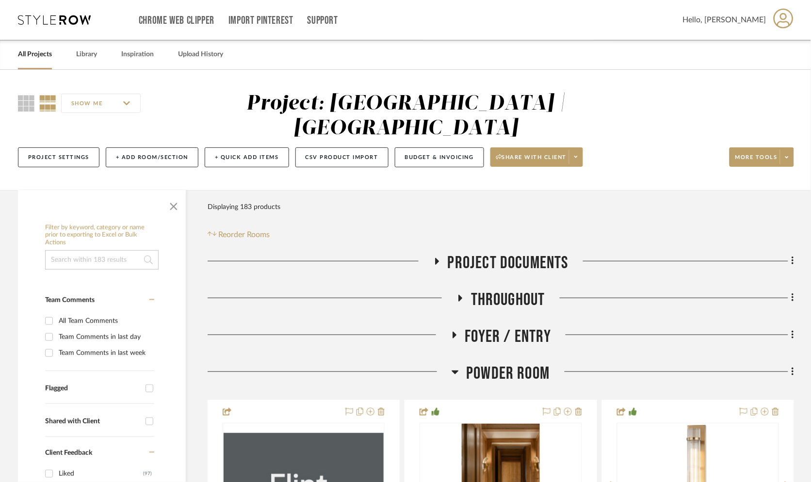
click at [455, 370] on icon at bounding box center [455, 372] width 7 height 4
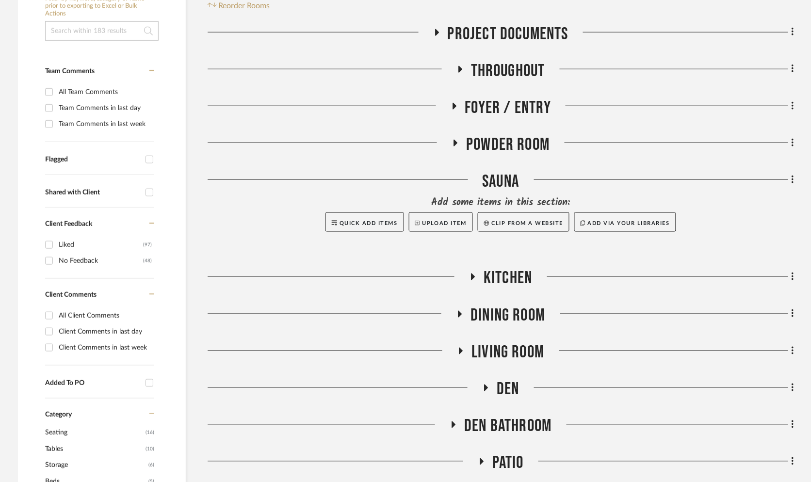
scroll to position [256, 0]
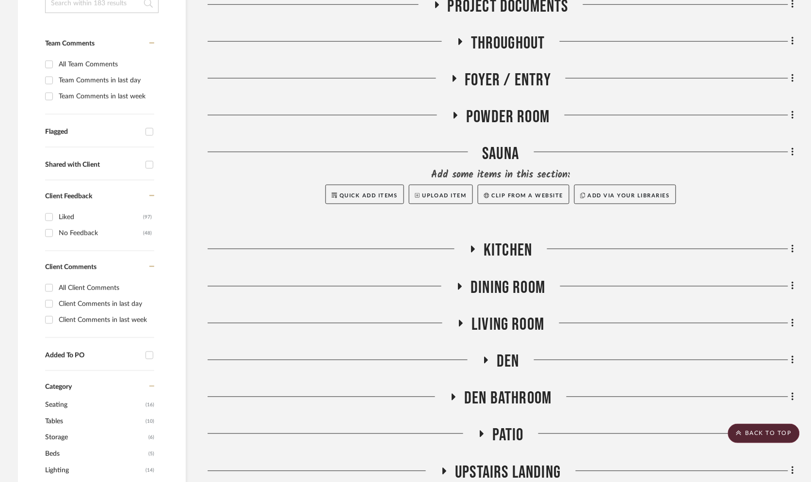
click at [475, 246] on icon at bounding box center [473, 249] width 12 height 7
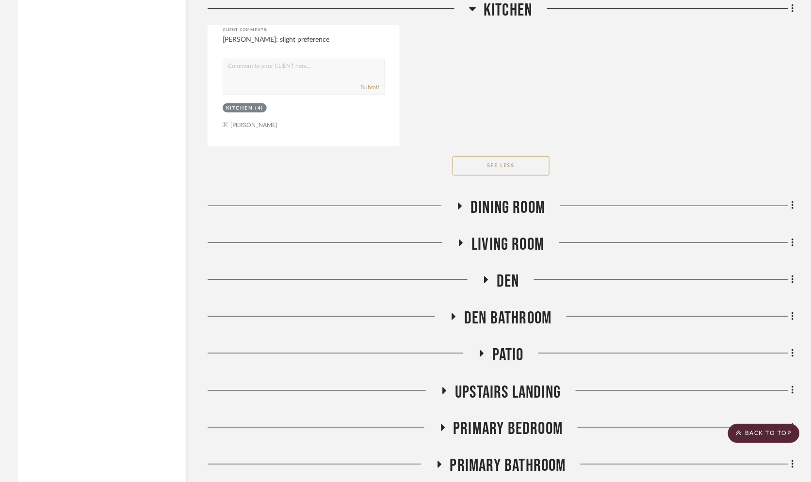
scroll to position [2148, 0]
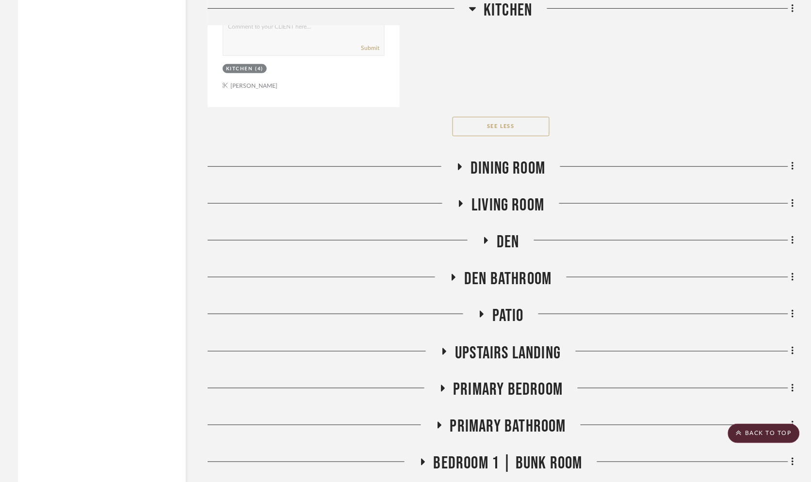
click at [458, 163] on icon at bounding box center [460, 166] width 12 height 7
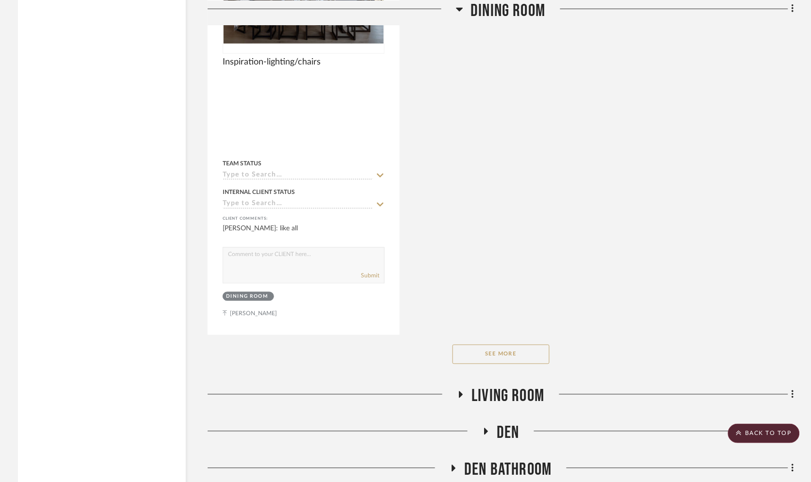
scroll to position [3299, 0]
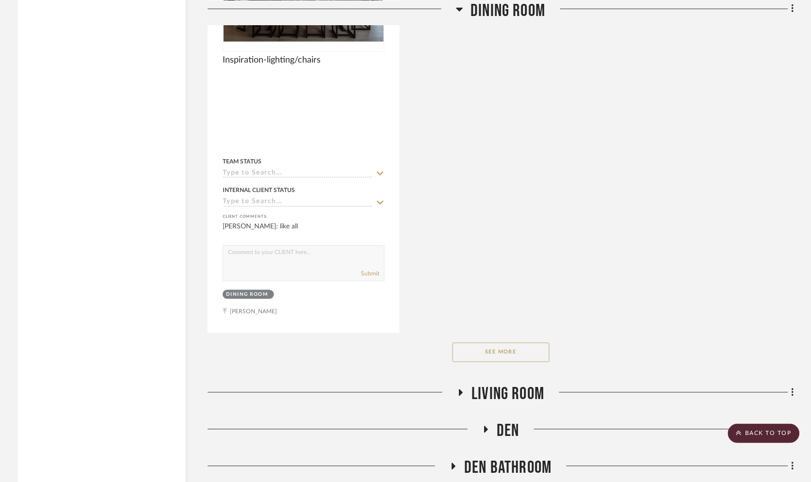
click at [487, 343] on button "See More" at bounding box center [500, 352] width 97 height 19
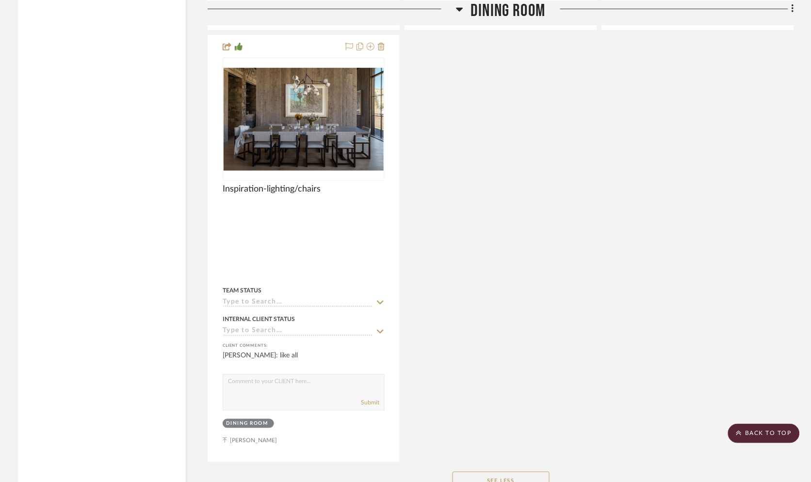
scroll to position [3288, 0]
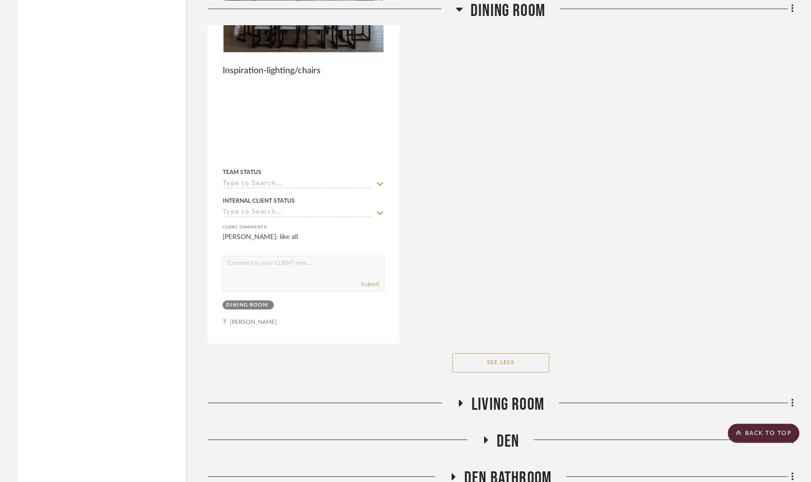
click at [461, 400] on icon at bounding box center [461, 403] width 4 height 7
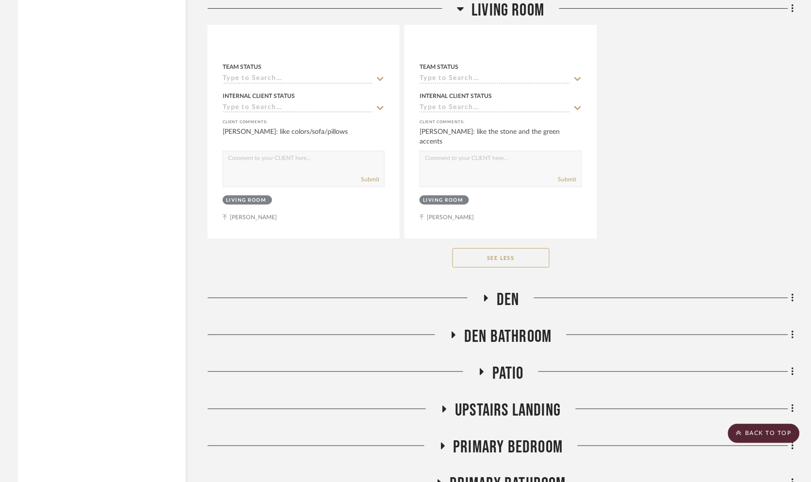
scroll to position [8233, 0]
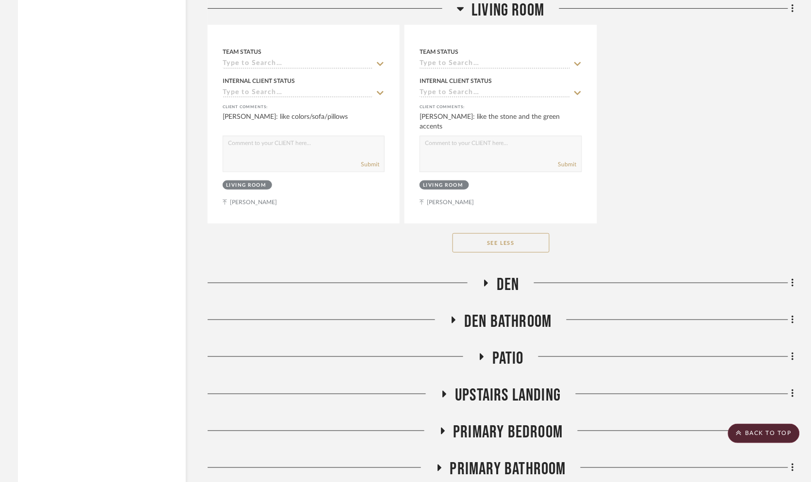
click at [488, 280] on icon at bounding box center [486, 283] width 12 height 7
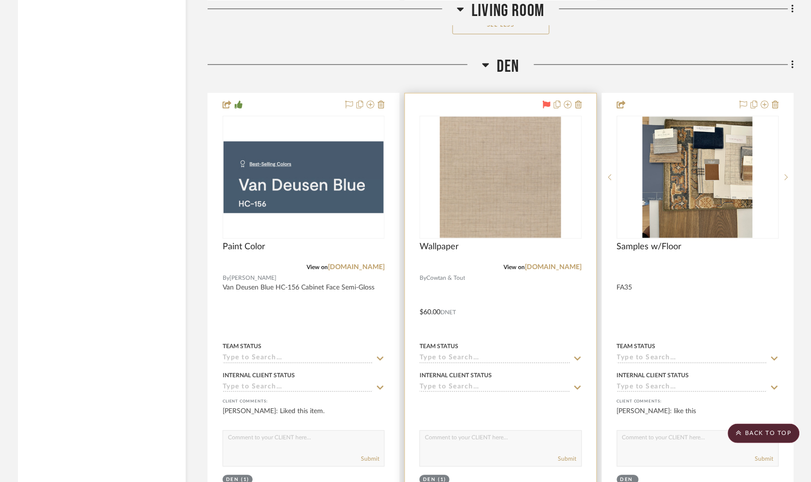
scroll to position [8524, 0]
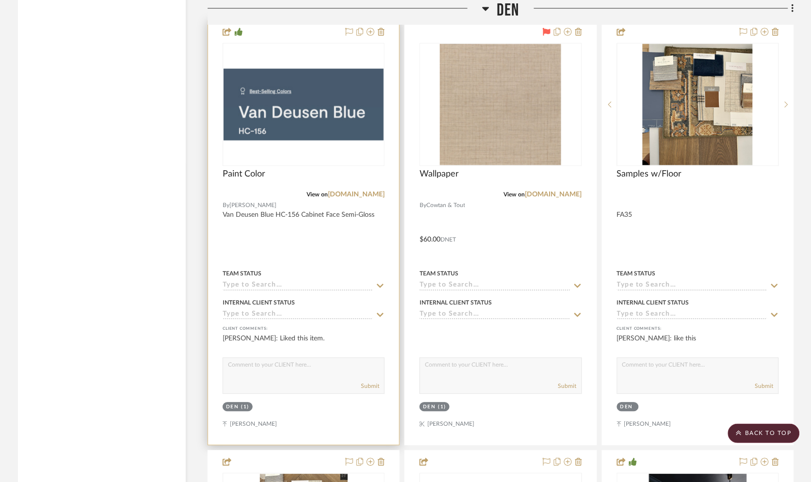
click at [302, 84] on div at bounding box center [304, 104] width 162 height 123
click at [303, 109] on img "0" at bounding box center [303, 105] width 160 height 72
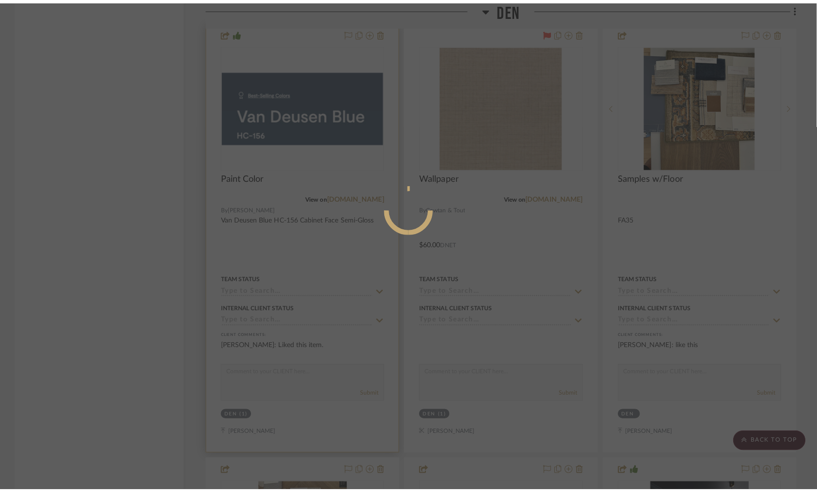
scroll to position [0, 0]
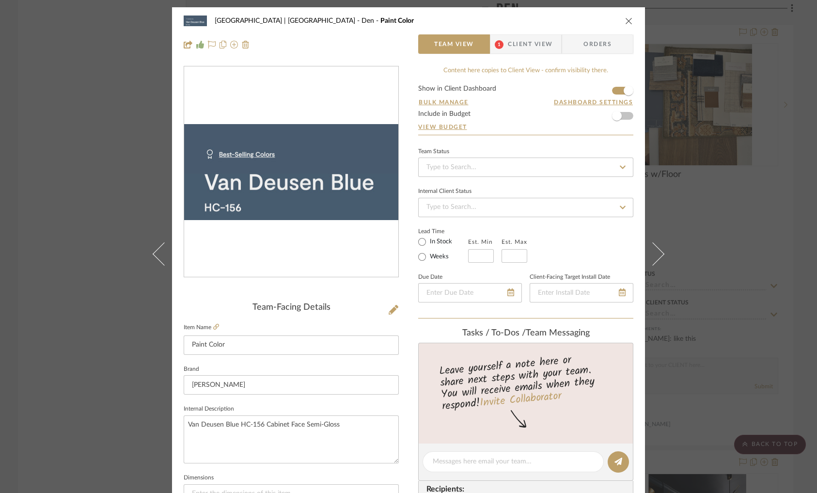
click at [113, 214] on div "Meadow Mountain | Vail Valley Den Paint Color Team View 1 Client View Orders Te…" at bounding box center [408, 246] width 817 height 493
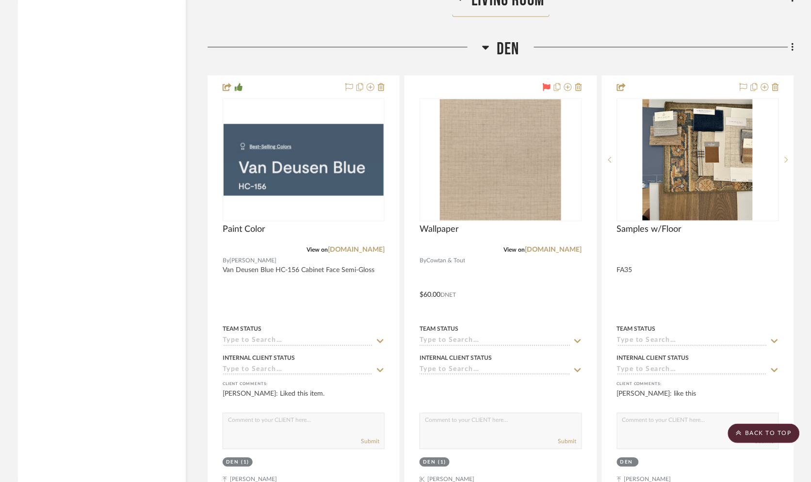
scroll to position [8452, 0]
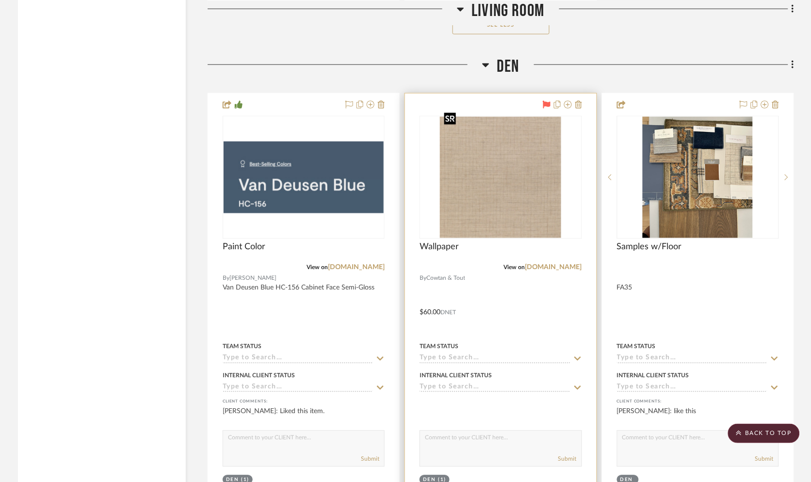
click at [493, 145] on img "0" at bounding box center [500, 177] width 121 height 121
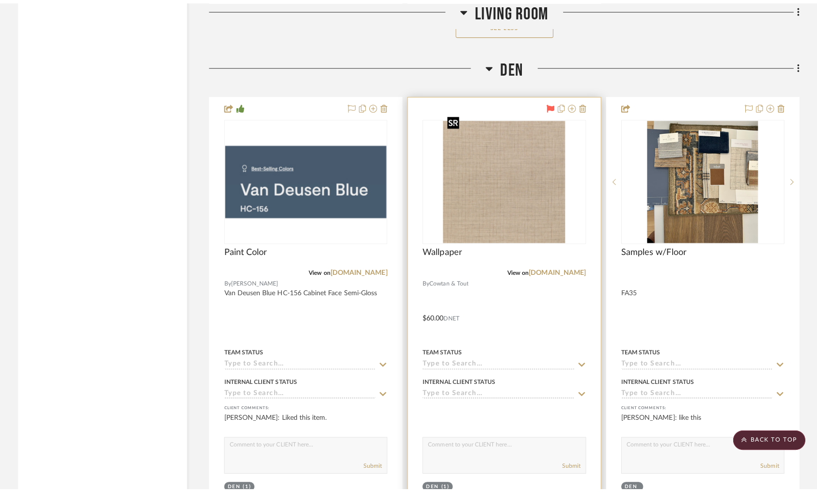
scroll to position [0, 0]
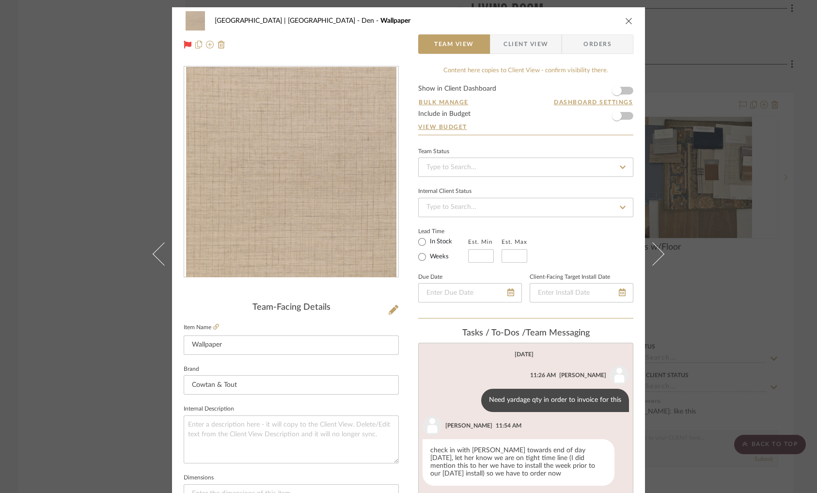
click at [93, 195] on div "Meadow Mountain | Vail Valley Den Wallpaper Team View Client View Orders Team-F…" at bounding box center [408, 246] width 817 height 493
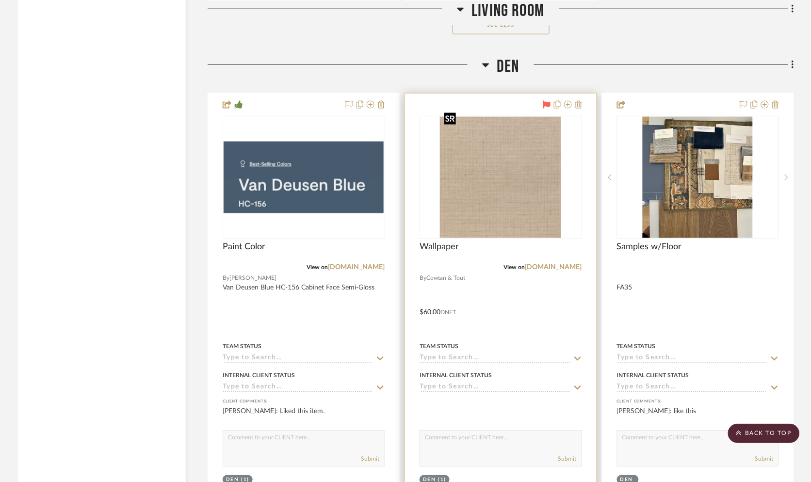
scroll to position [8378, 0]
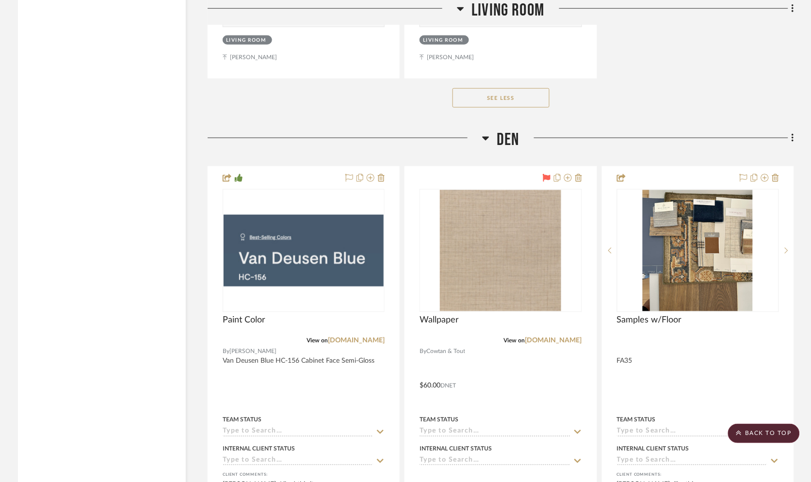
click at [464, 10] on h3 "Living Room" at bounding box center [500, 10] width 87 height 21
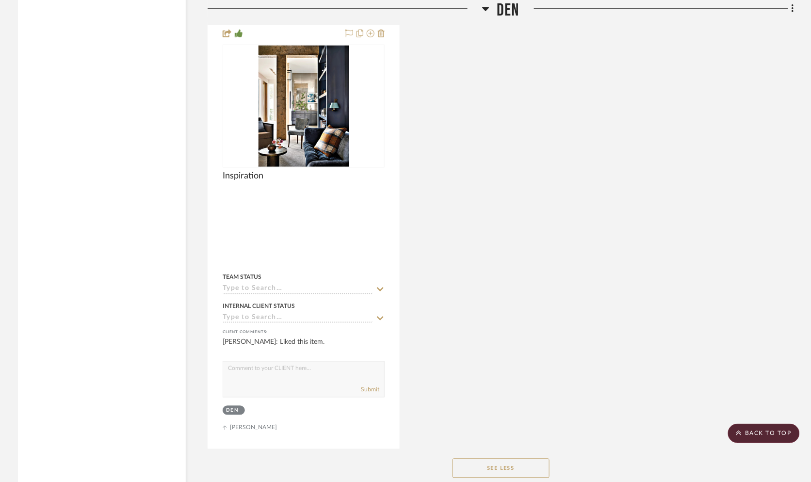
click at [482, 8] on icon at bounding box center [485, 9] width 7 height 12
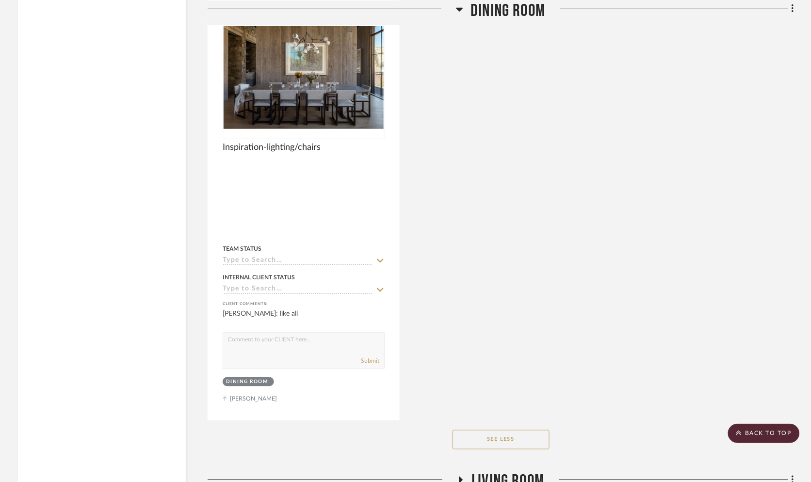
click at [461, 10] on icon at bounding box center [459, 9] width 7 height 12
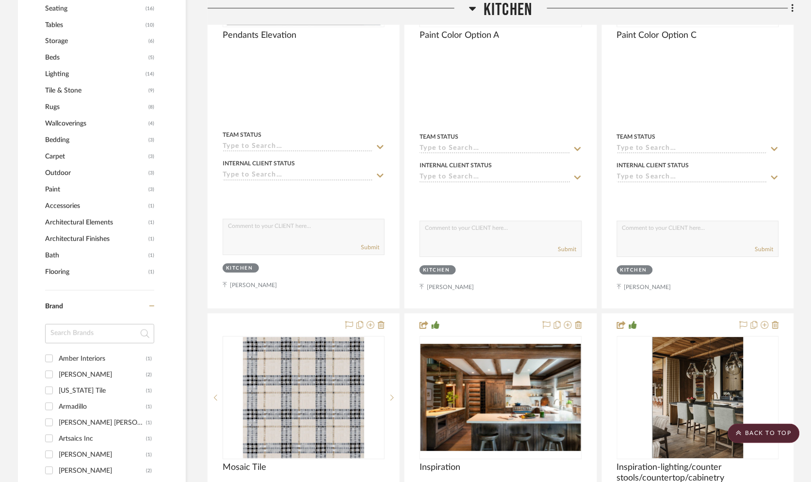
scroll to position [653, 5]
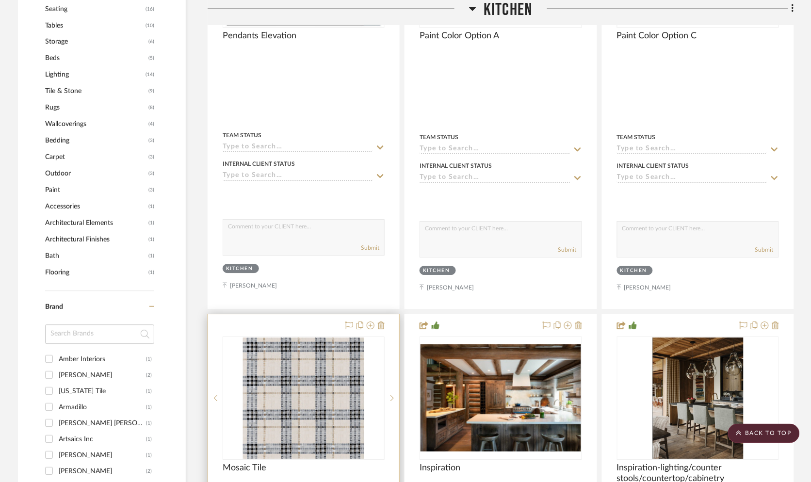
click at [354, 485] on link "artsaics.com" at bounding box center [356, 488] width 57 height 7
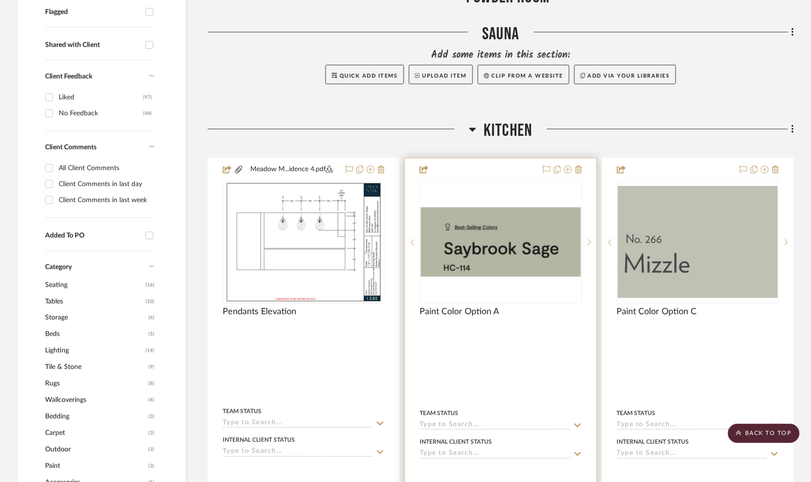
scroll to position [373, 5]
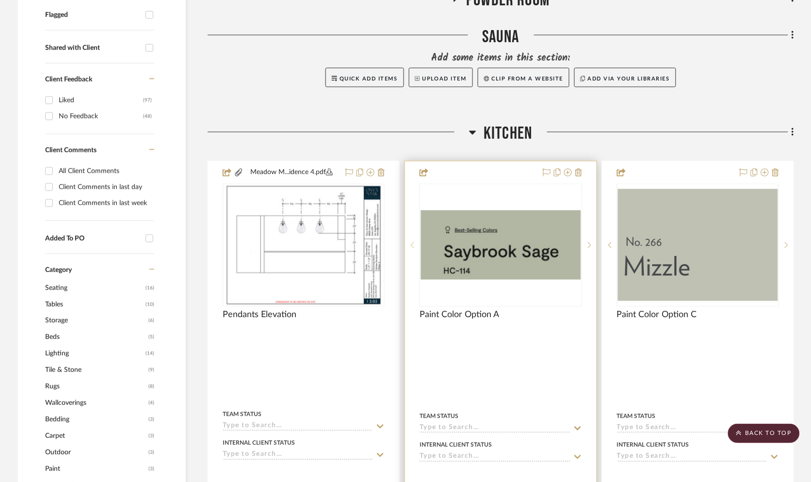
click at [405, 242] on sr-prev-btn at bounding box center [412, 245] width 15 height 7
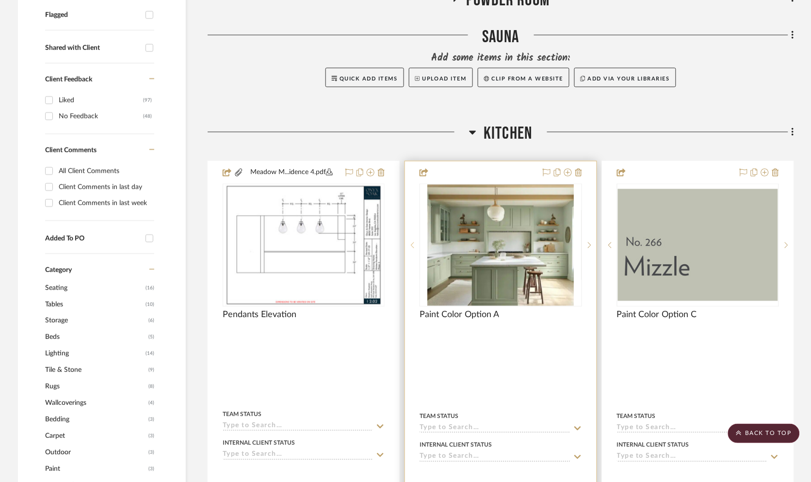
click at [405, 242] on sr-prev-btn at bounding box center [412, 245] width 15 height 7
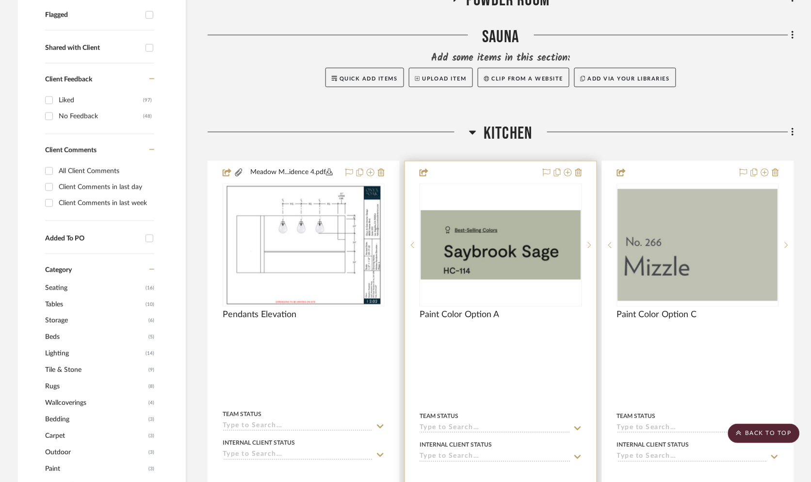
click at [491, 217] on img "0" at bounding box center [500, 244] width 160 height 69
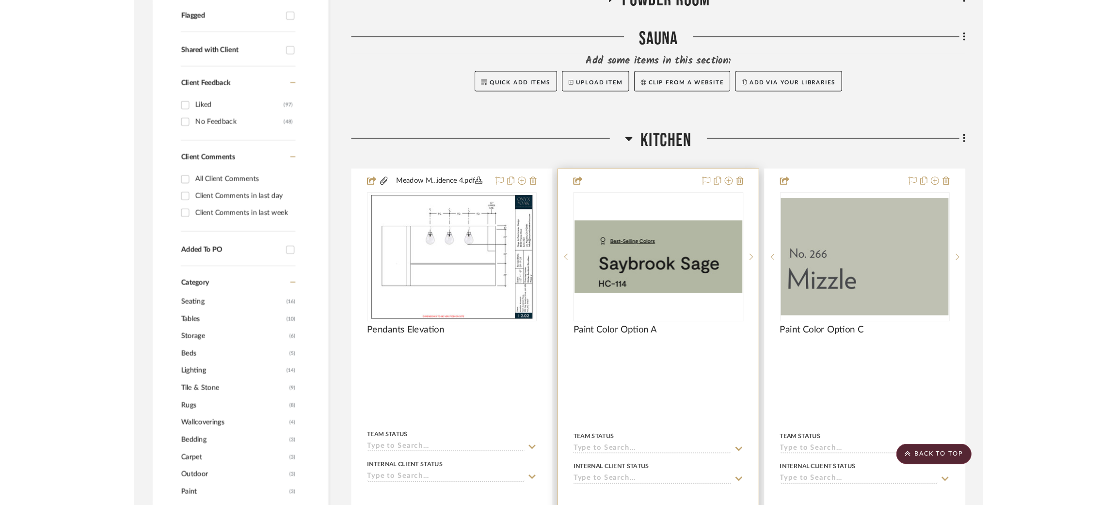
scroll to position [0, 0]
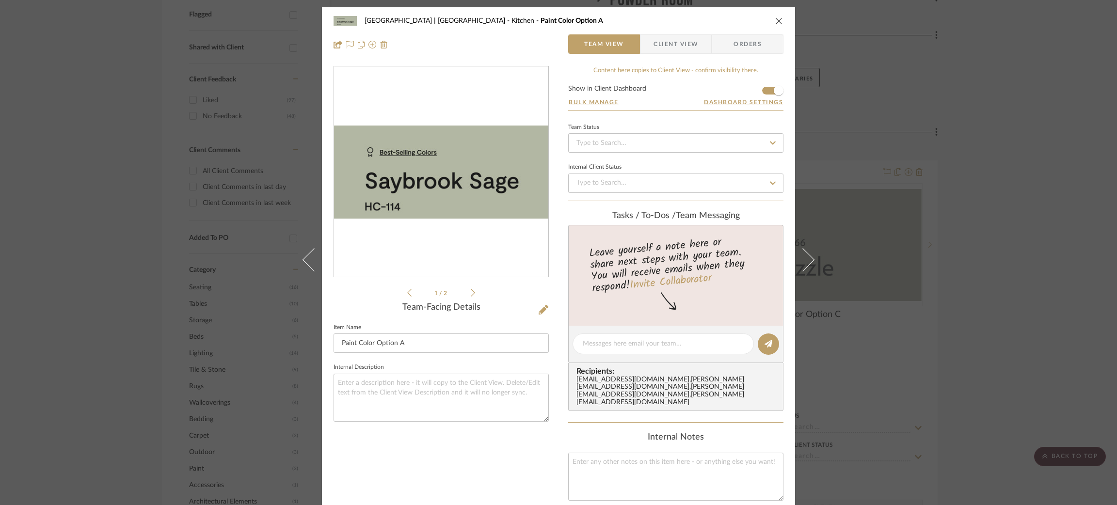
click at [222, 240] on div "Meadow Mountain | Vail Valley Kitchen Paint Color Option A Team View Client Vie…" at bounding box center [558, 252] width 1117 height 505
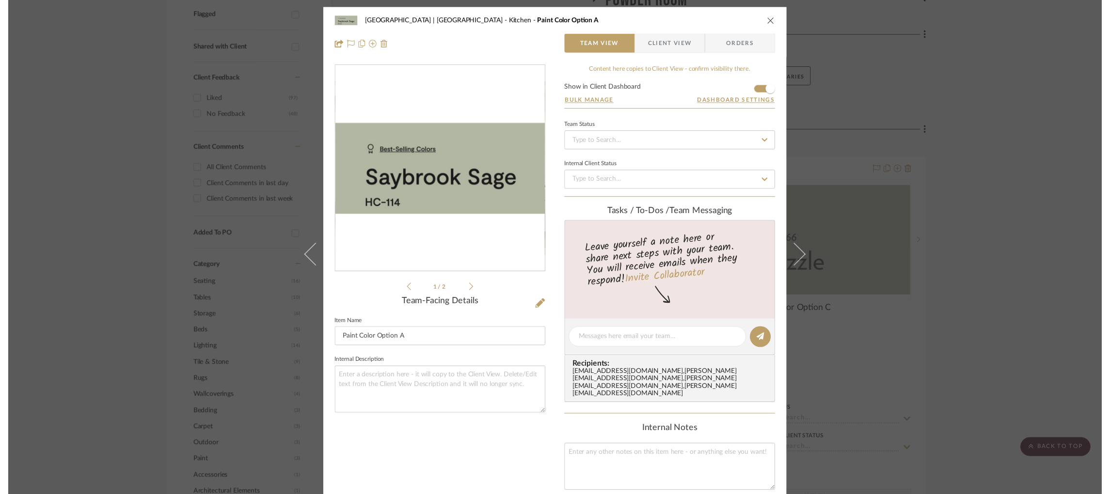
scroll to position [373, 2]
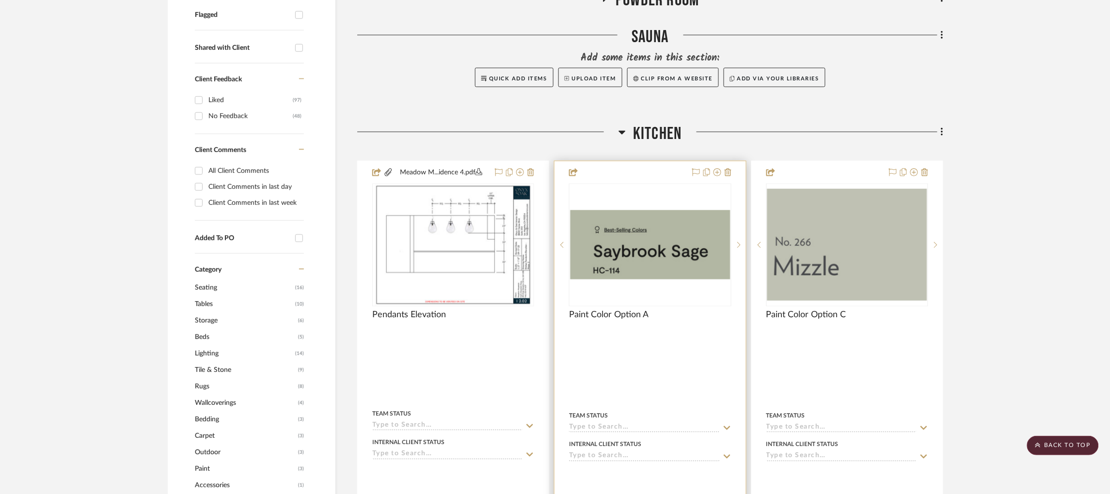
click at [630, 239] on img "0" at bounding box center [650, 244] width 160 height 69
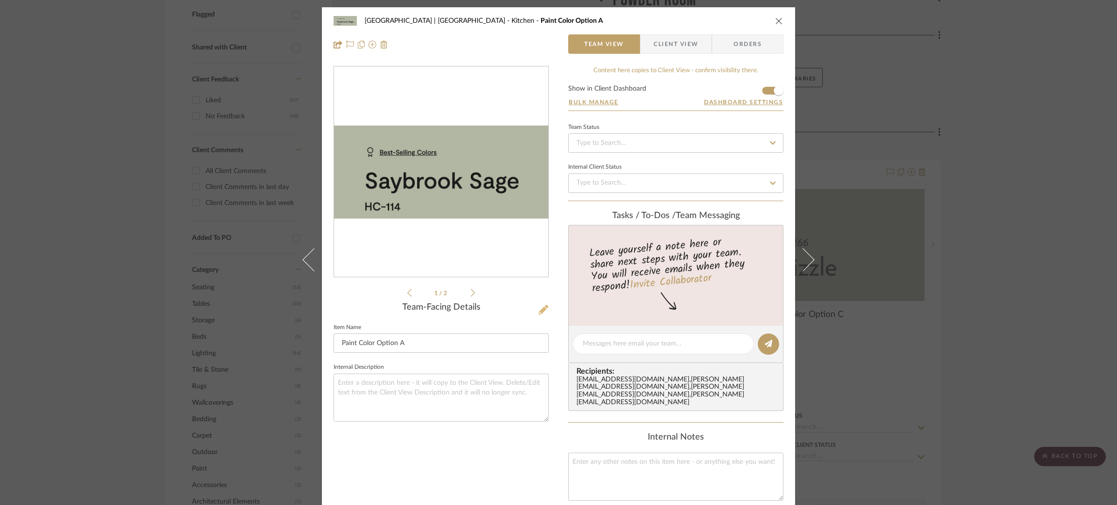
click at [542, 314] on icon at bounding box center [544, 310] width 10 height 10
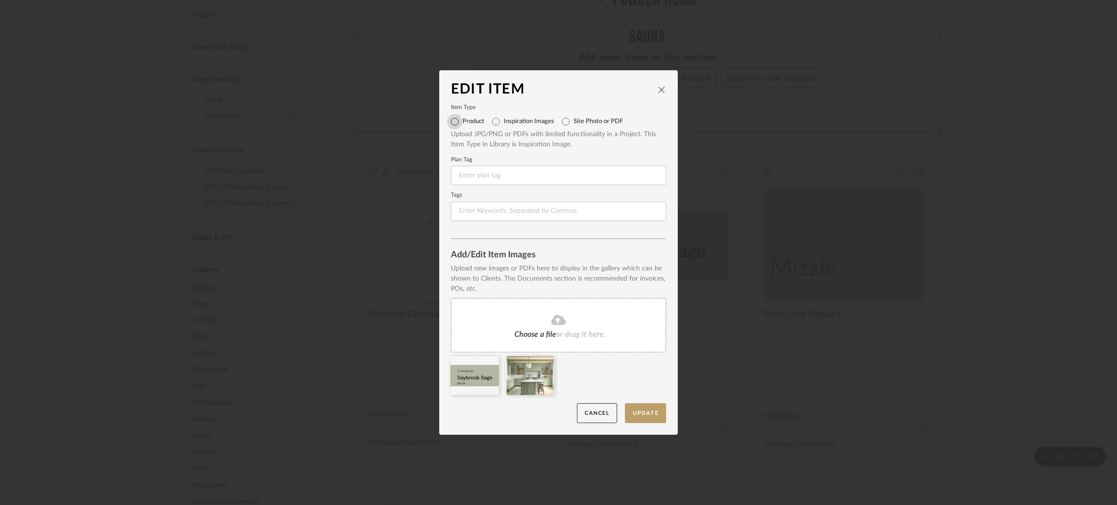
click at [450, 123] on input "Product" at bounding box center [455, 122] width 16 height 16
radio input "true"
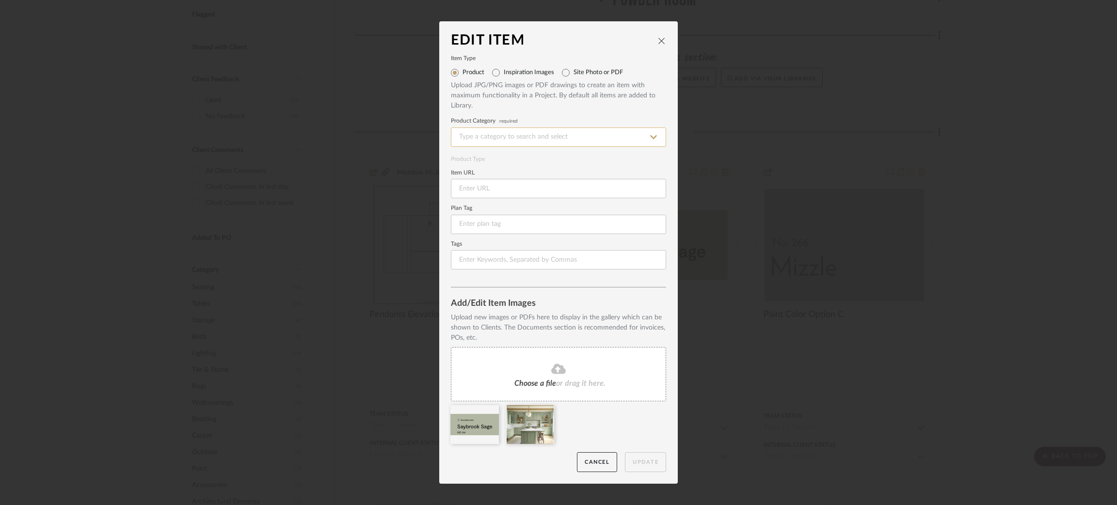
click at [467, 136] on input at bounding box center [558, 137] width 215 height 19
click at [470, 211] on span "Paint" at bounding box center [468, 210] width 20 height 7
type input "Paint"
click at [489, 188] on input at bounding box center [558, 188] width 215 height 19
paste input "https://www.benjaminmoore.com/en-us/paint-colors/color/hc-114/saybrook-sage"
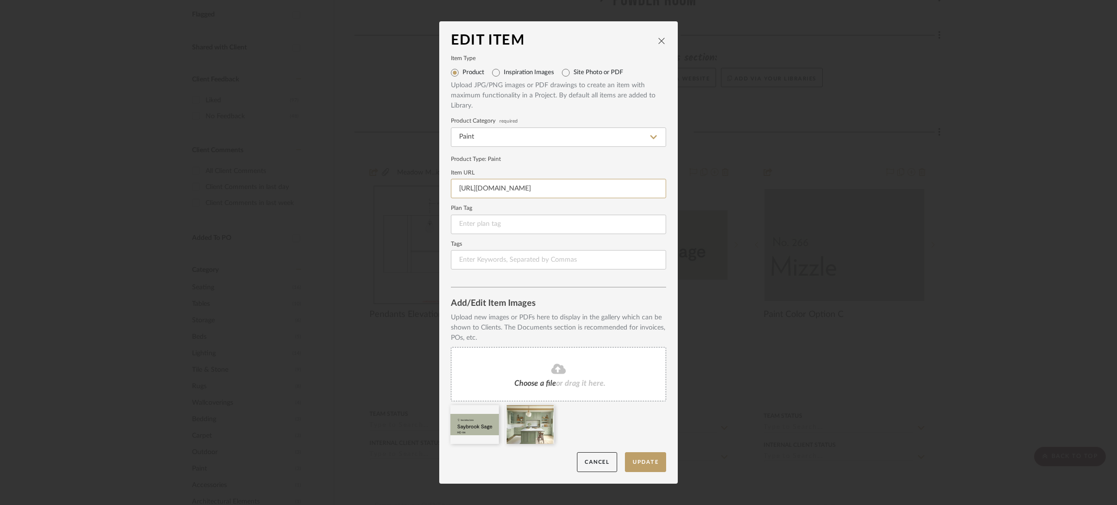
scroll to position [0, 46]
type input "https://www.benjaminmoore.com/en-us/paint-colors/color/hc-114/saybrook-sage"
click at [632, 459] on button "Update" at bounding box center [645, 462] width 41 height 20
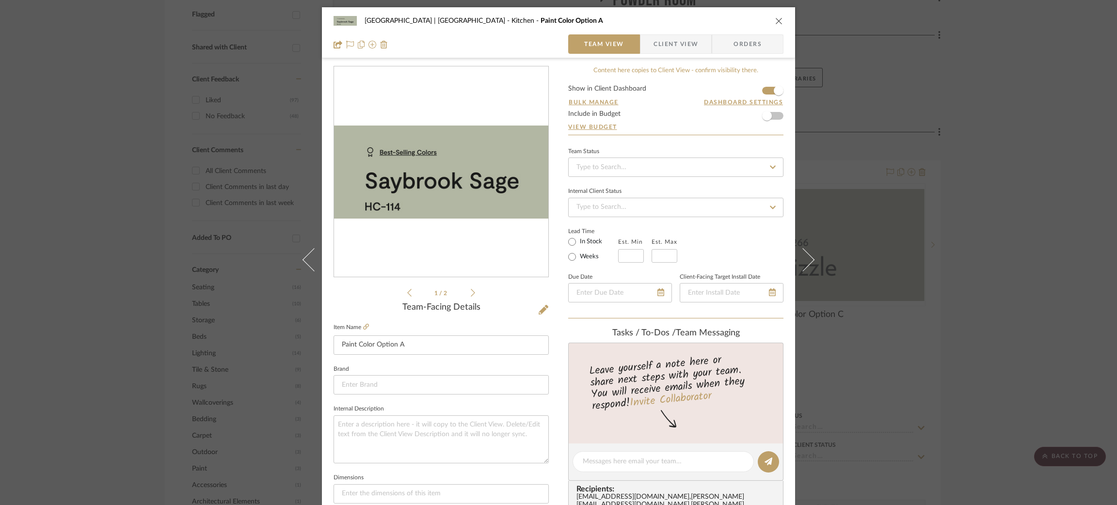
scroll to position [174, 0]
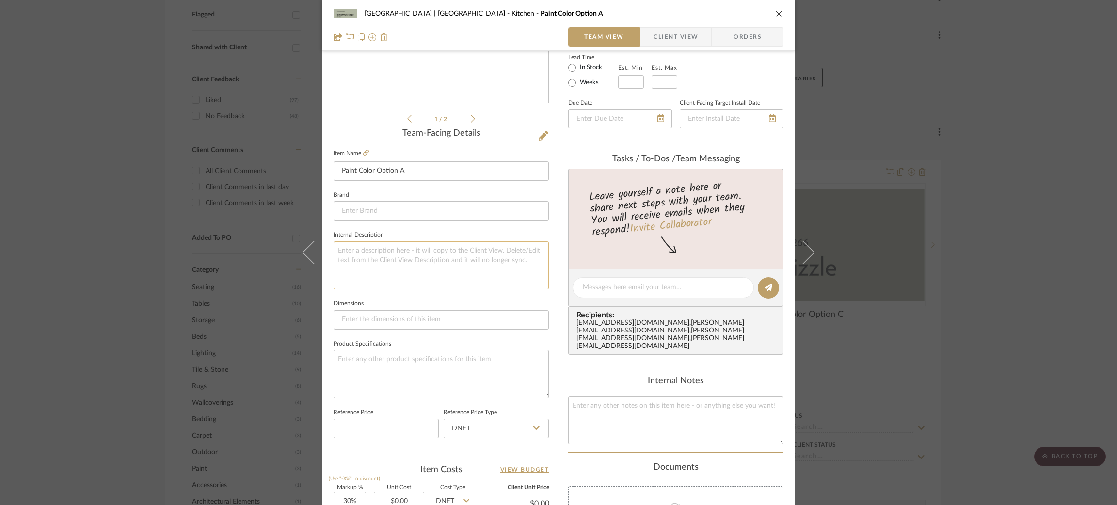
click at [411, 267] on textarea at bounding box center [441, 265] width 215 height 48
click at [382, 246] on textarea "Saybrook Sage 114" at bounding box center [441, 265] width 215 height 48
type textarea "Saybrook Sage HC 114"
drag, startPoint x: 418, startPoint y: 249, endPoint x: 333, endPoint y: 251, distance: 84.9
click at [334, 251] on textarea "Saybrook Sage HC 114" at bounding box center [441, 265] width 215 height 48
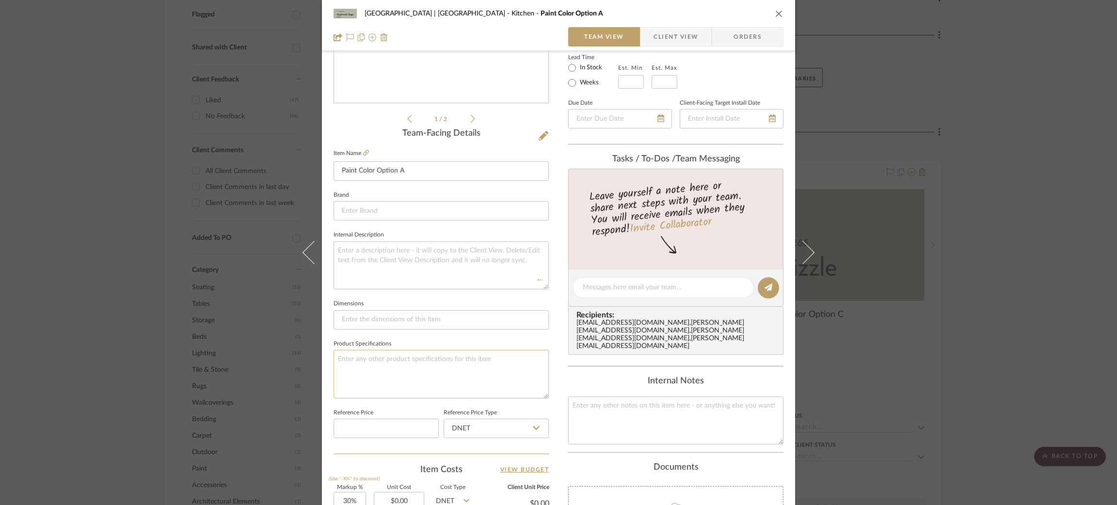
click at [388, 358] on textarea at bounding box center [441, 374] width 215 height 48
paste textarea "Saybrook Sage HC 114"
type textarea "Saybrook Sage HC 114"
paste textarea "Saybrook Sage HC 114"
type textarea "Saybrook Sage HC 114"
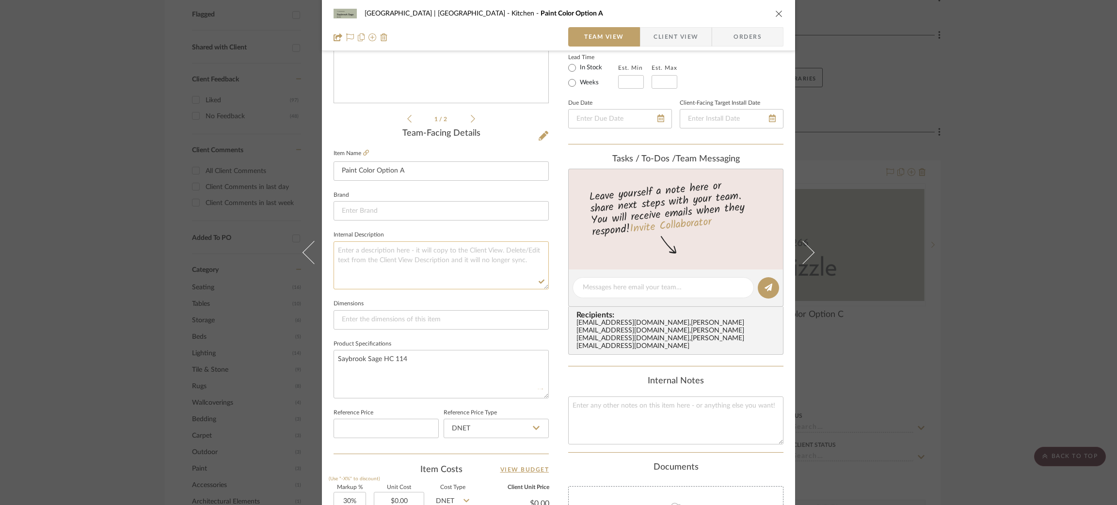
click at [380, 269] on textarea at bounding box center [441, 265] width 215 height 48
click at [121, 267] on div "Meadow Mountain | Vail Valley Kitchen Paint Color Option A Team View Client Vie…" at bounding box center [558, 252] width 1117 height 505
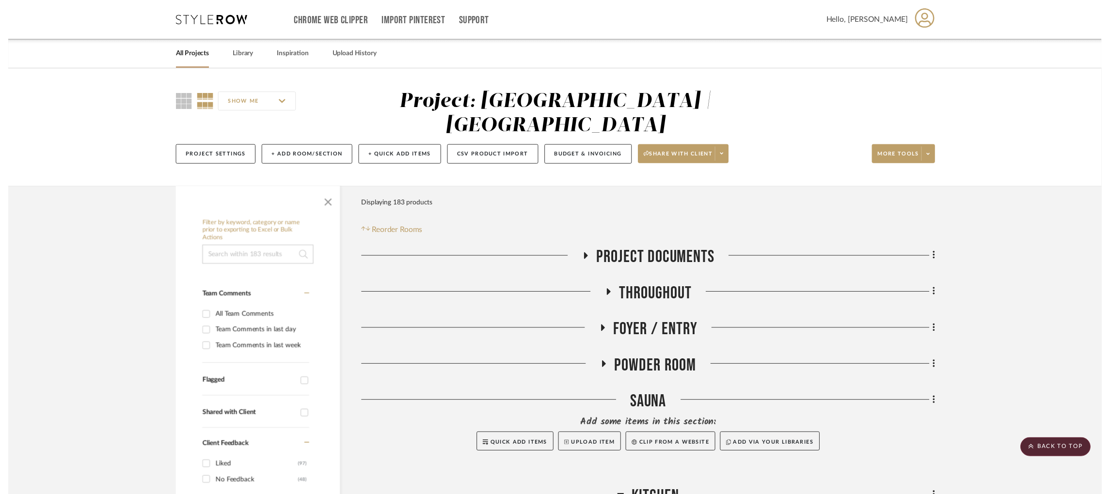
scroll to position [373, 2]
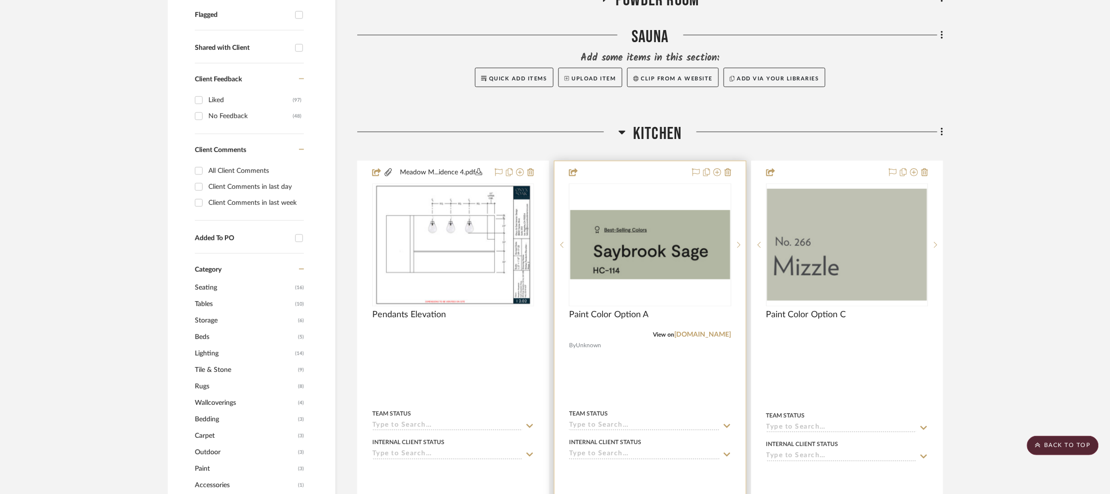
click at [627, 230] on img "0" at bounding box center [650, 244] width 160 height 69
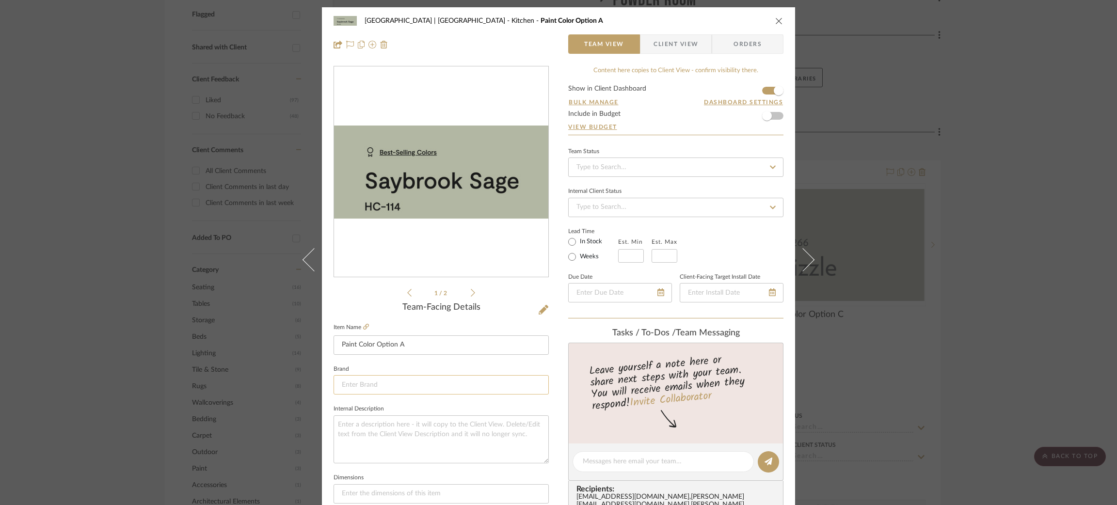
click at [378, 382] on input at bounding box center [441, 384] width 215 height 19
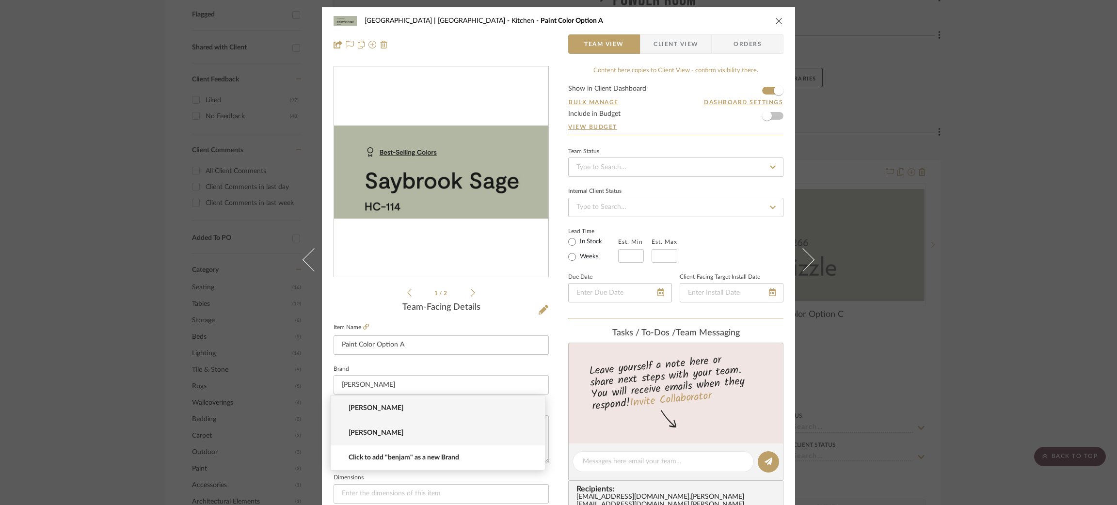
click at [383, 431] on span "Benjamin Moore" at bounding box center [442, 433] width 186 height 8
type input "Benjamin Moore"
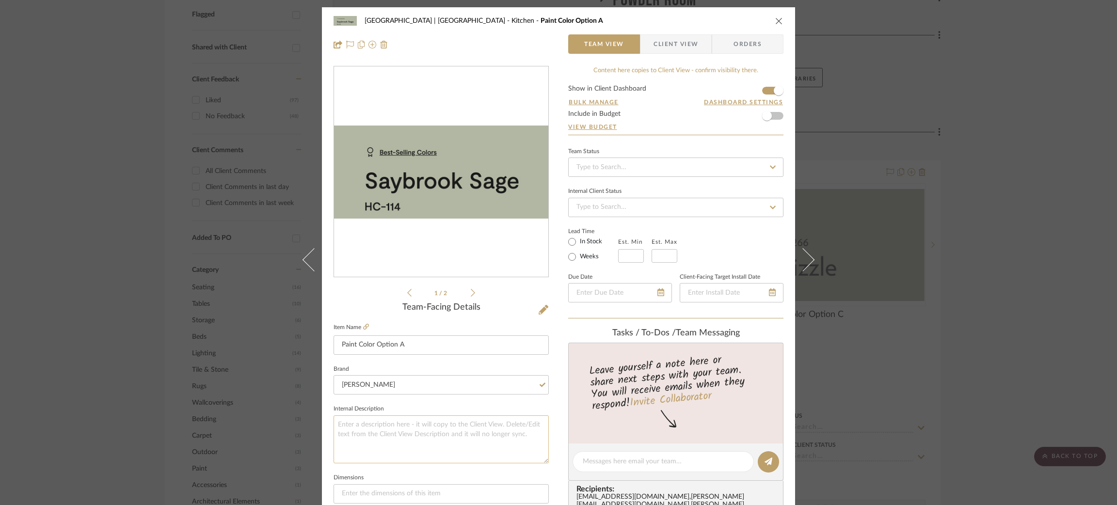
click at [398, 420] on textarea at bounding box center [441, 439] width 215 height 48
click at [71, 226] on div "Meadow Mountain | Vail Valley Kitchen Paint Color Option A Team View Client Vie…" at bounding box center [558, 252] width 1117 height 505
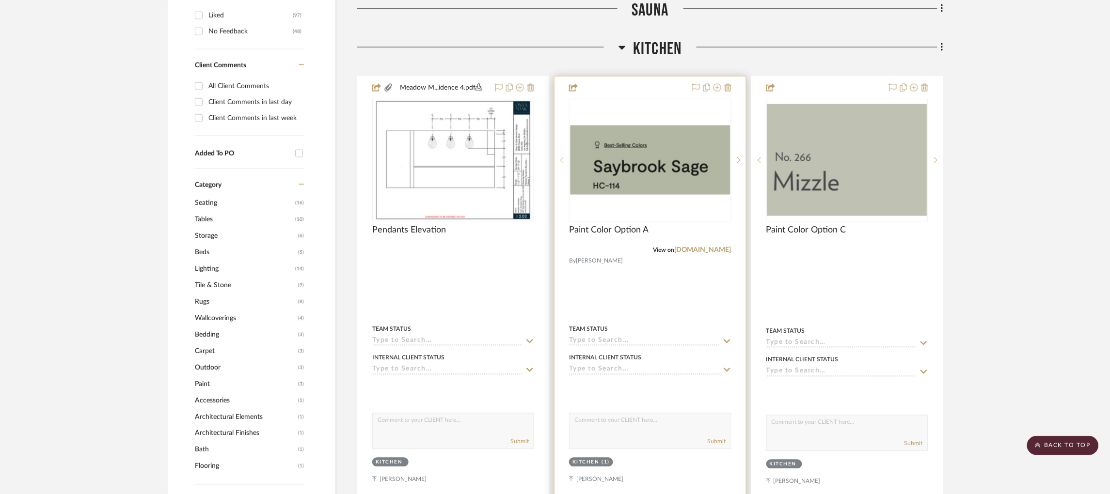
scroll to position [456, 2]
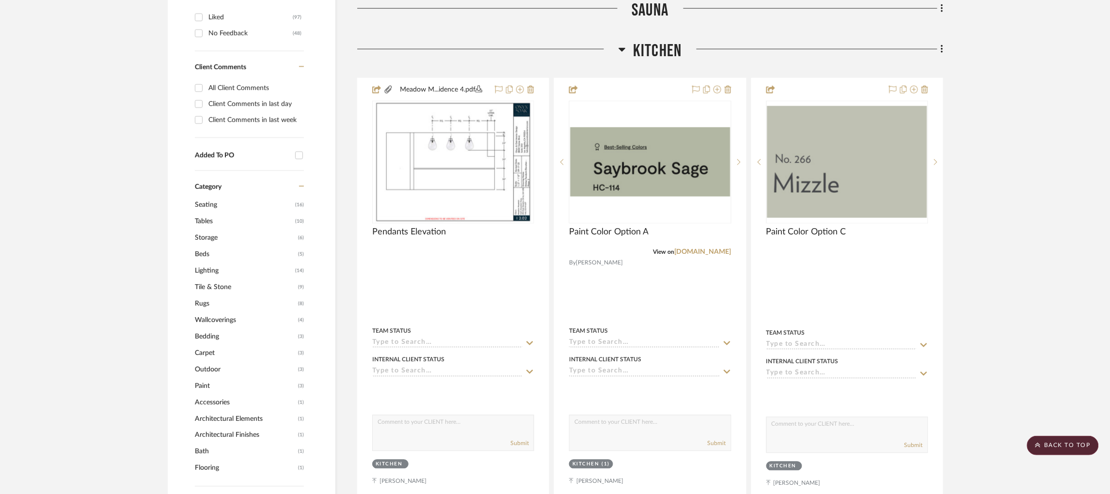
click at [621, 48] on icon at bounding box center [622, 50] width 7 height 4
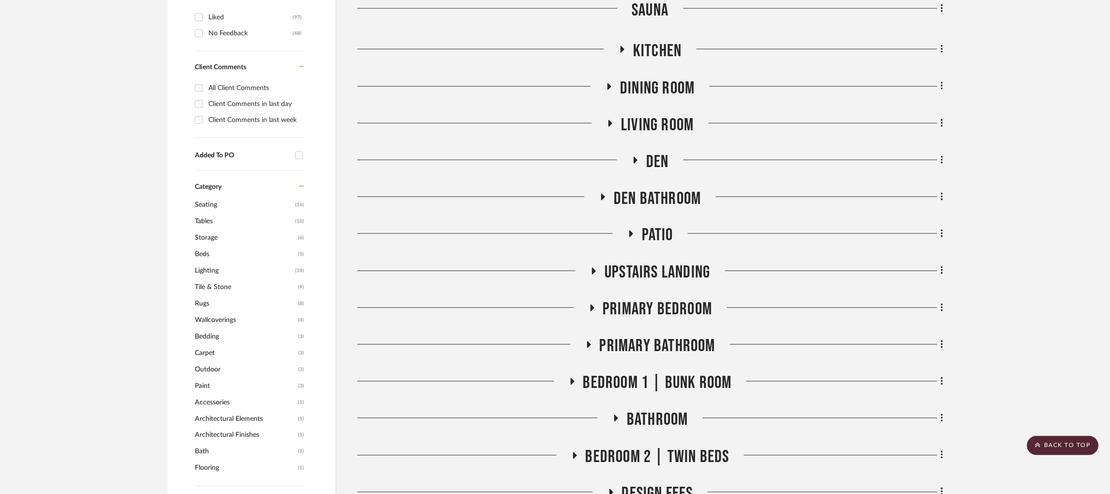
click at [607, 83] on icon at bounding box center [610, 86] width 12 height 7
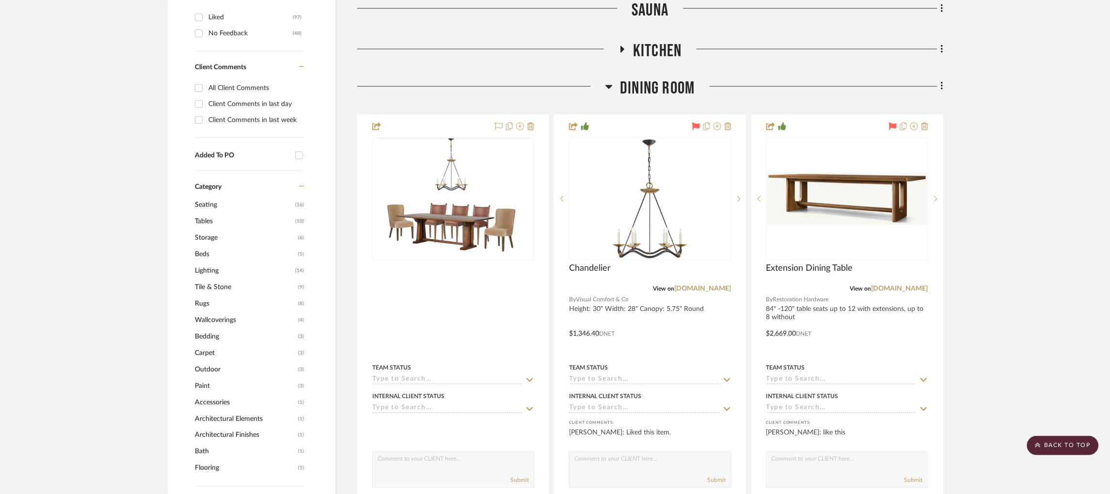
click at [607, 81] on icon at bounding box center [609, 87] width 7 height 12
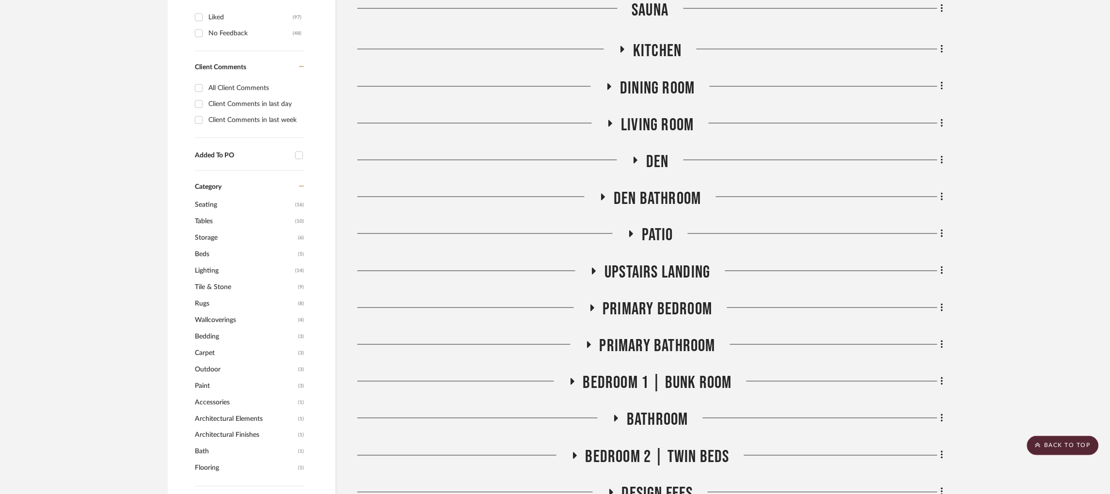
click at [635, 157] on icon at bounding box center [636, 160] width 12 height 7
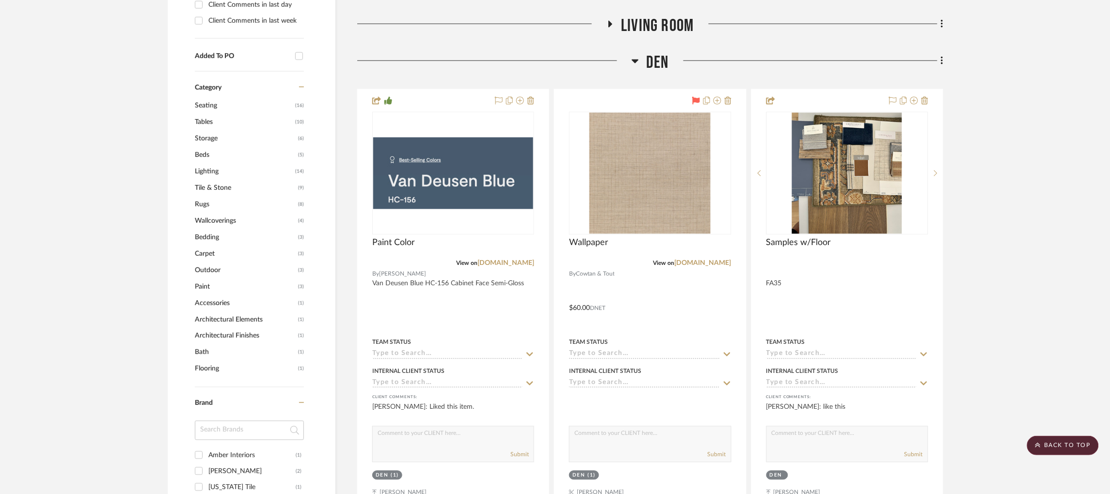
scroll to position [561, 2]
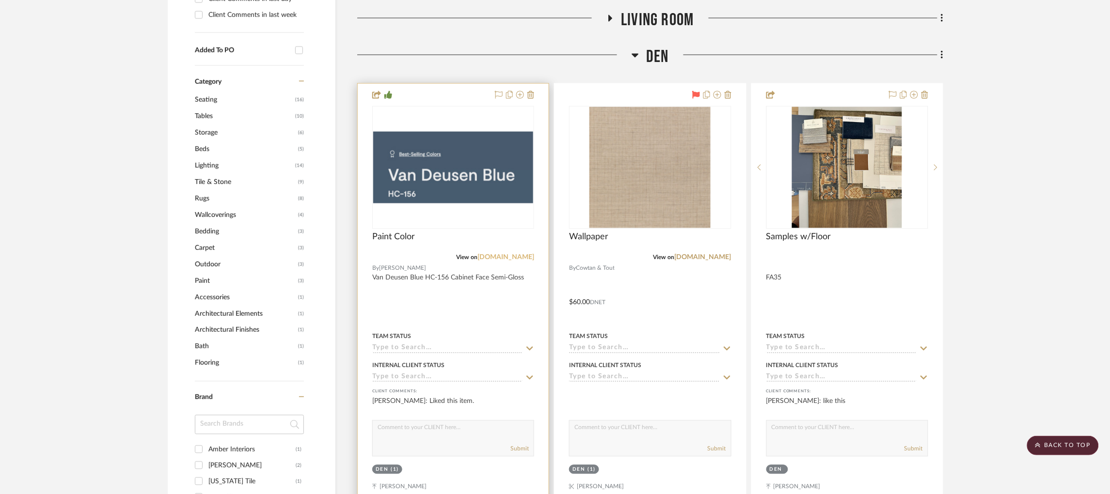
click at [501, 255] on link "benjaminmoore.com" at bounding box center [506, 258] width 57 height 7
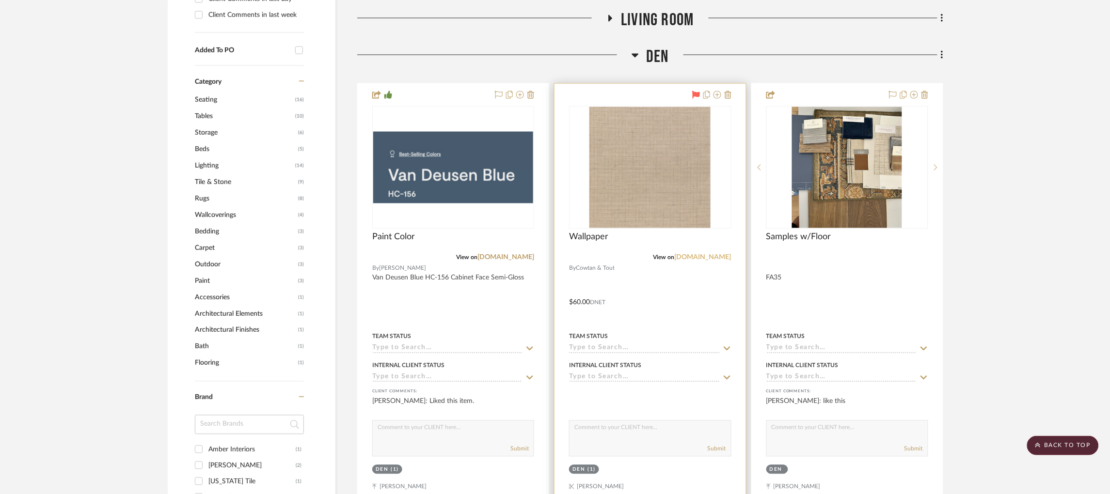
click at [693, 255] on link "designs.cowtan.com" at bounding box center [703, 258] width 57 height 7
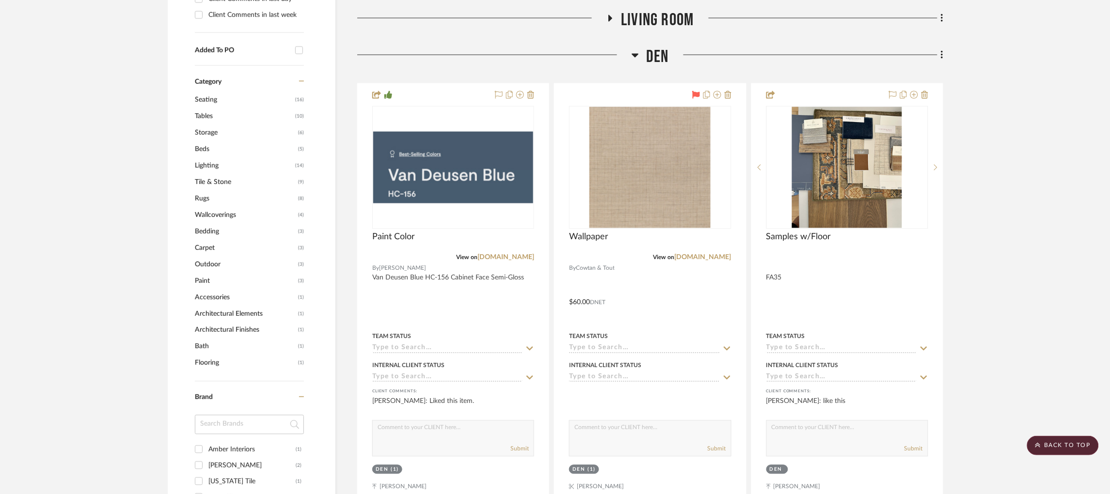
click at [633, 54] on icon at bounding box center [635, 56] width 7 height 4
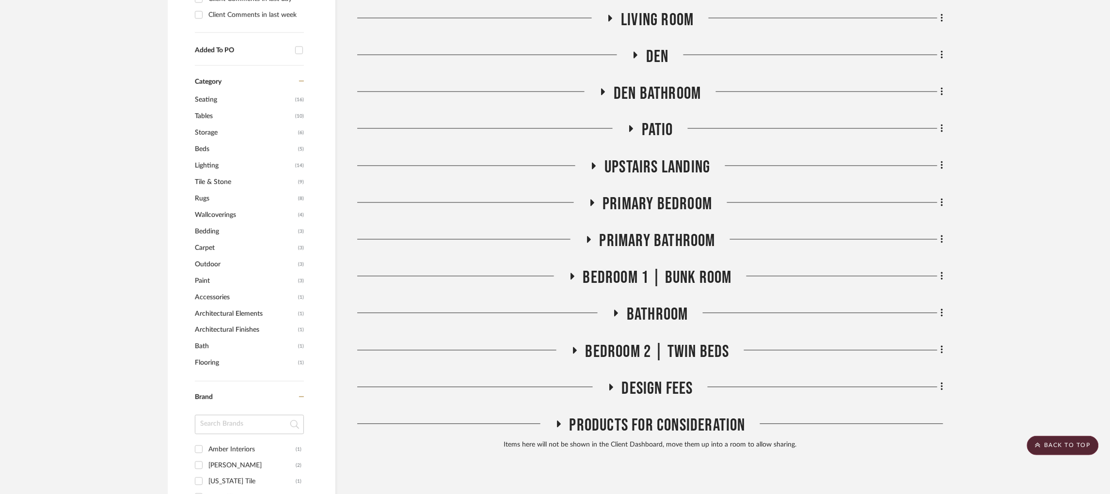
click at [599, 88] on fa-icon at bounding box center [602, 95] width 7 height 14
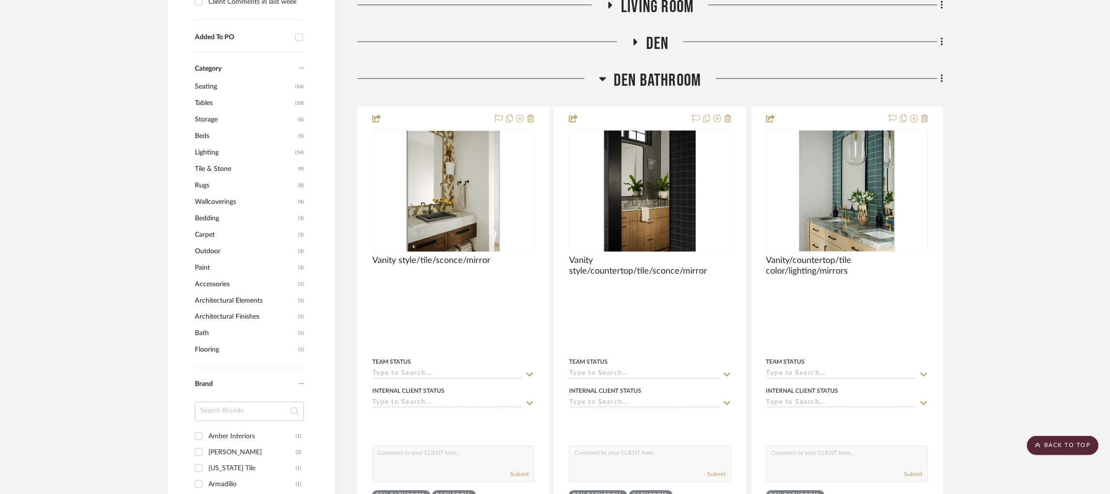
scroll to position [576, 2]
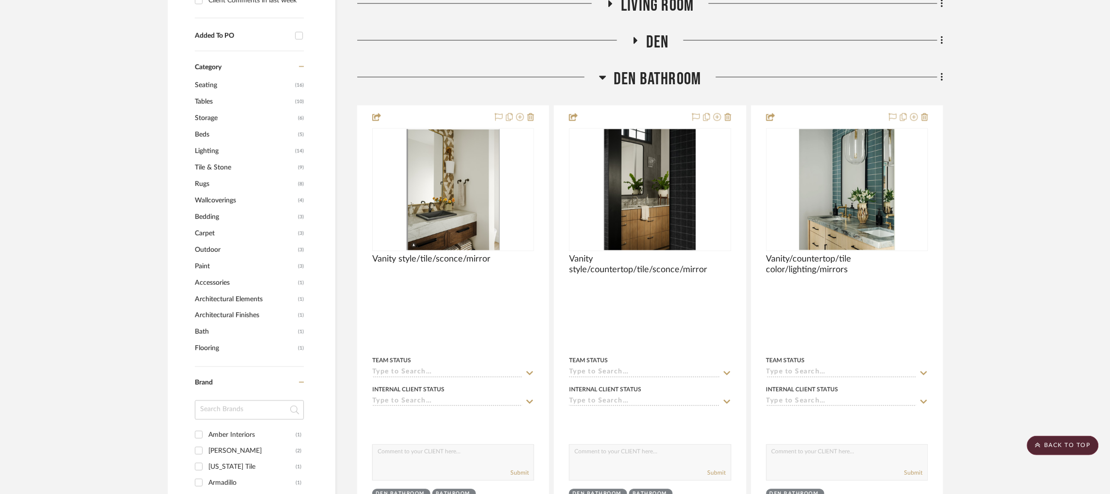
click at [601, 72] on icon at bounding box center [602, 78] width 7 height 12
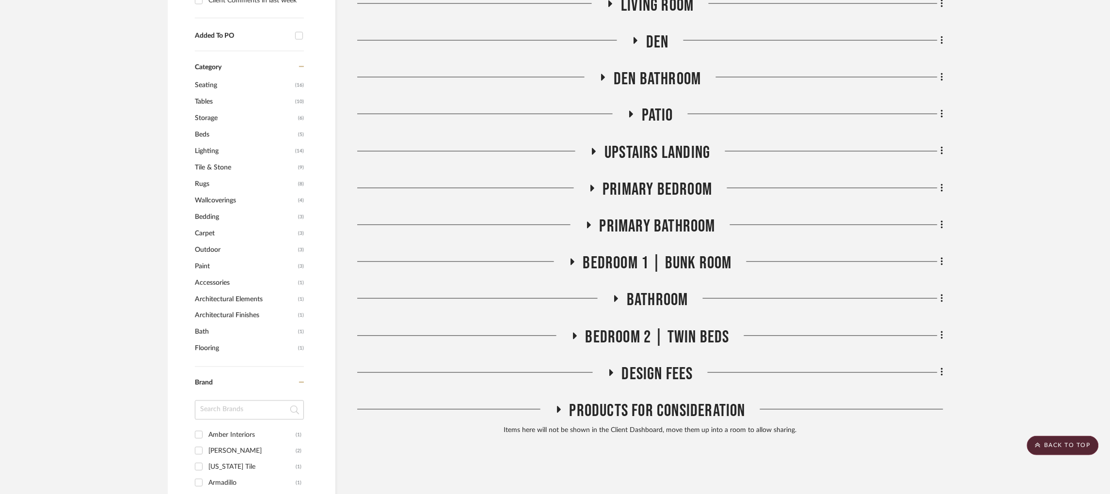
click at [630, 111] on icon at bounding box center [631, 114] width 12 height 7
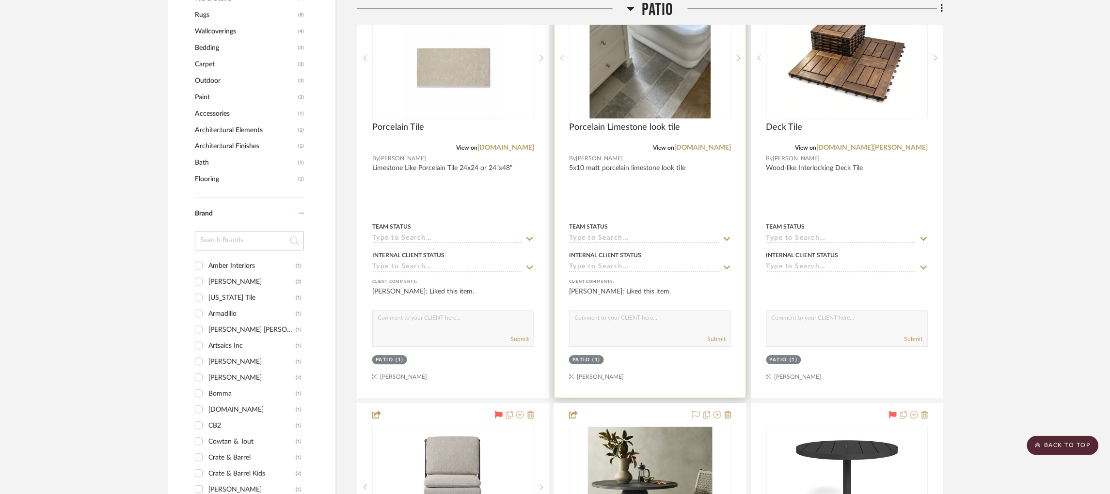
scroll to position [744, 2]
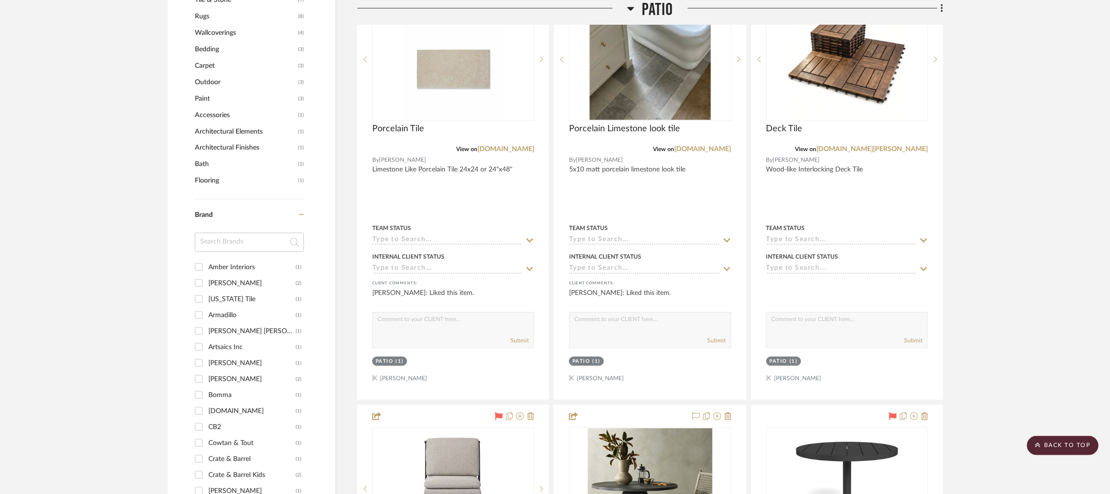
click at [628, 10] on icon at bounding box center [631, 9] width 7 height 4
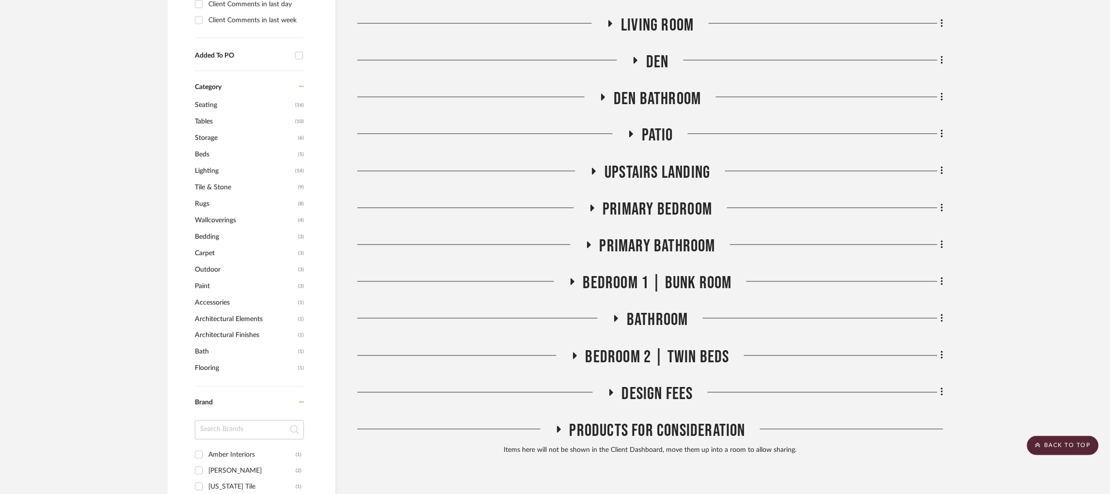
scroll to position [499, 2]
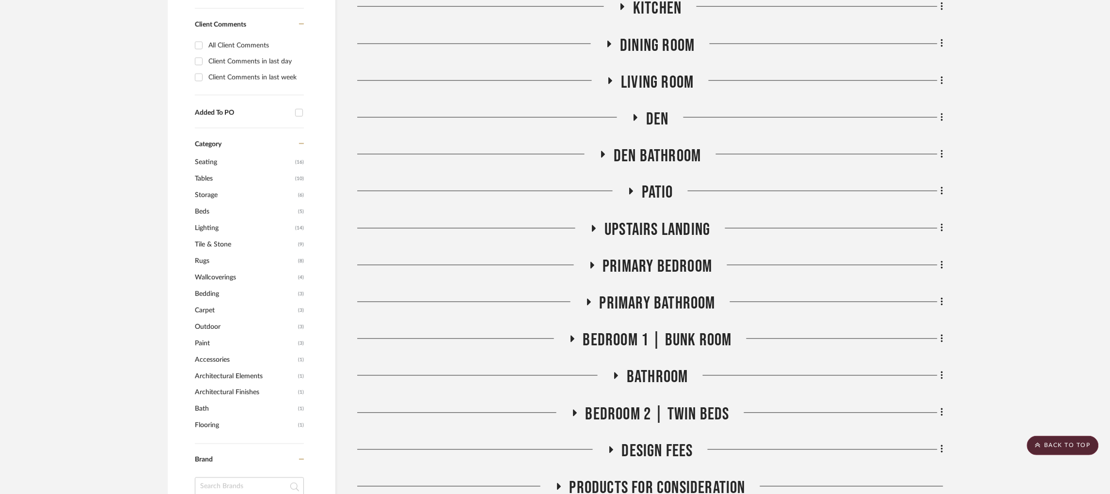
click at [592, 225] on icon at bounding box center [594, 228] width 12 height 7
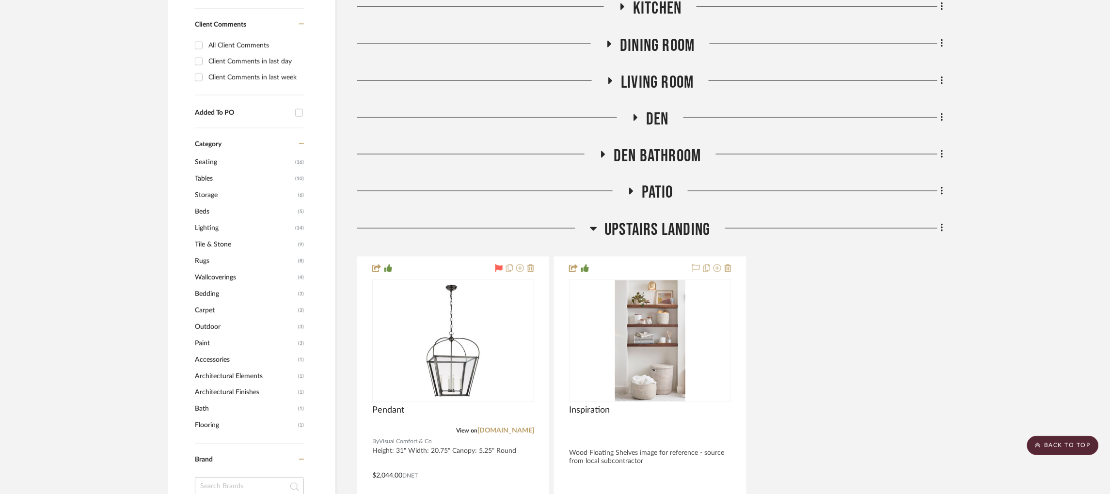
click at [592, 223] on icon at bounding box center [593, 229] width 7 height 12
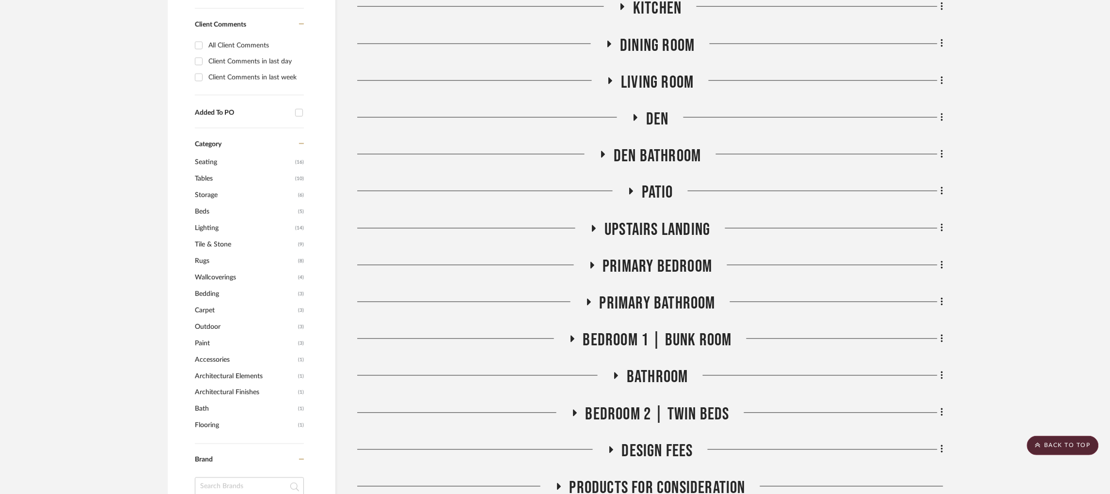
scroll to position [533, 2]
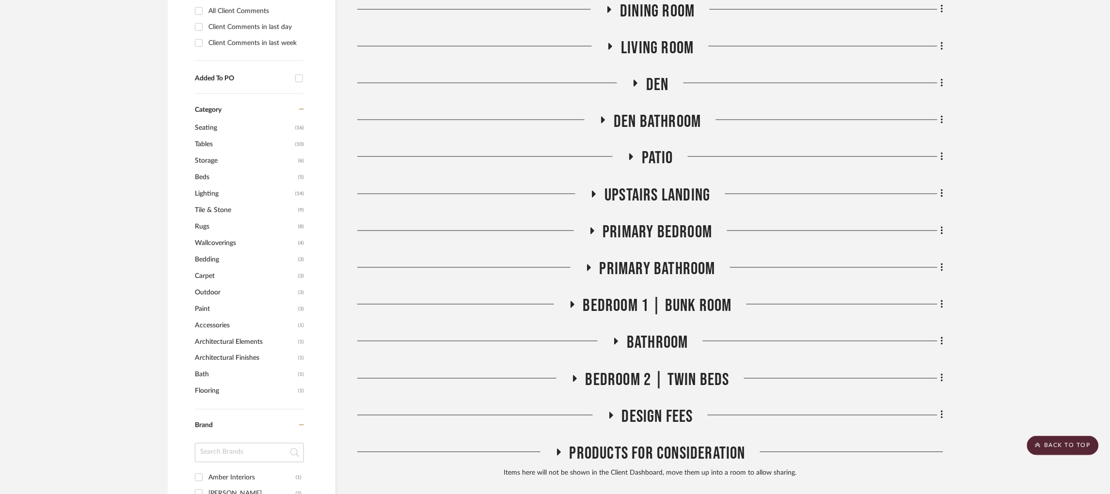
click at [592, 227] on icon at bounding box center [592, 230] width 12 height 7
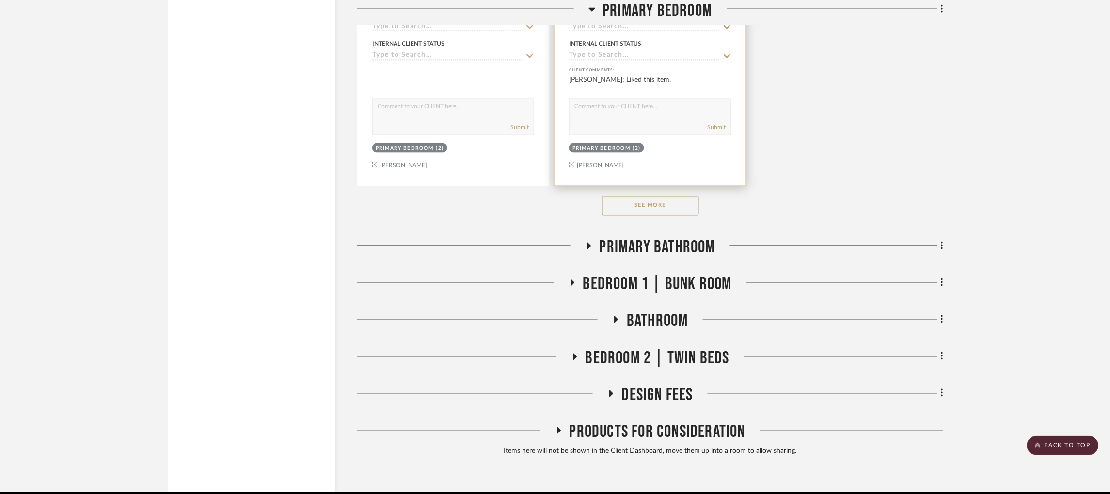
scroll to position [1896, 2]
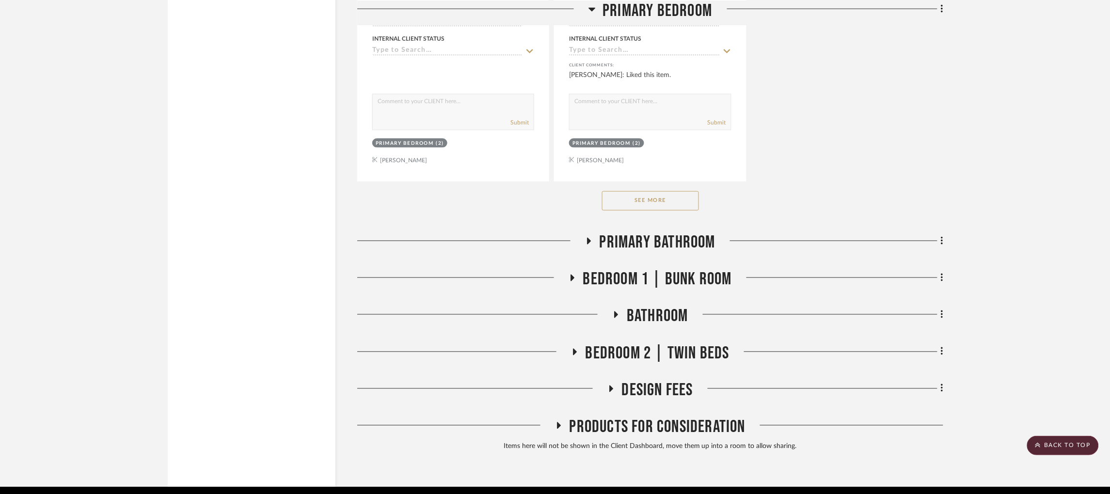
click at [648, 191] on button "See More" at bounding box center [650, 200] width 97 height 19
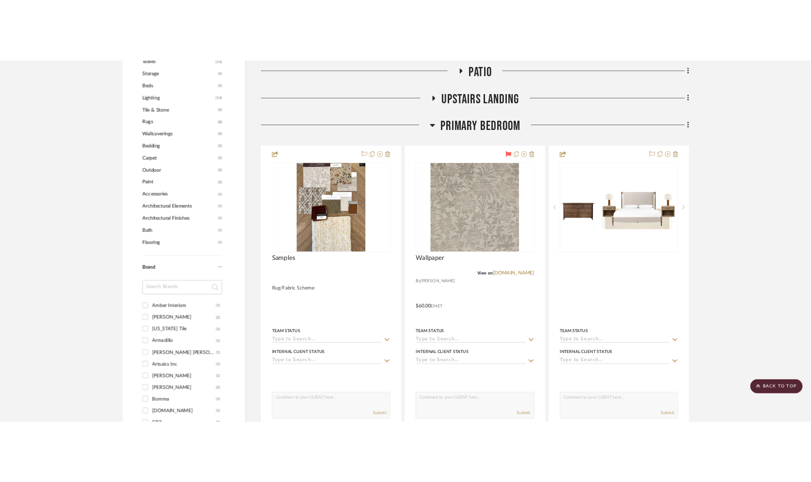
scroll to position [667, 2]
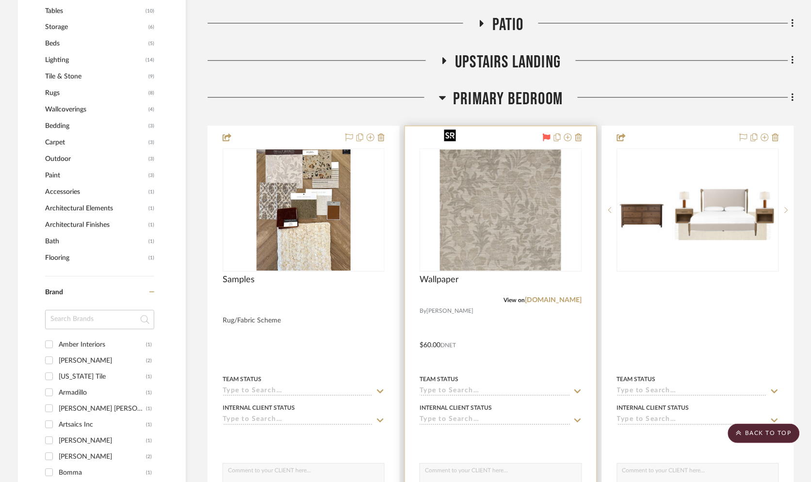
click at [495, 211] on img "0" at bounding box center [500, 209] width 121 height 121
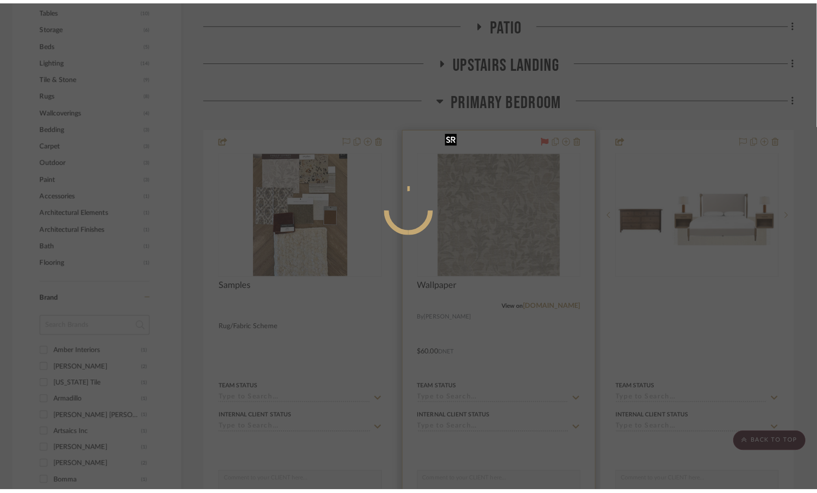
scroll to position [0, 0]
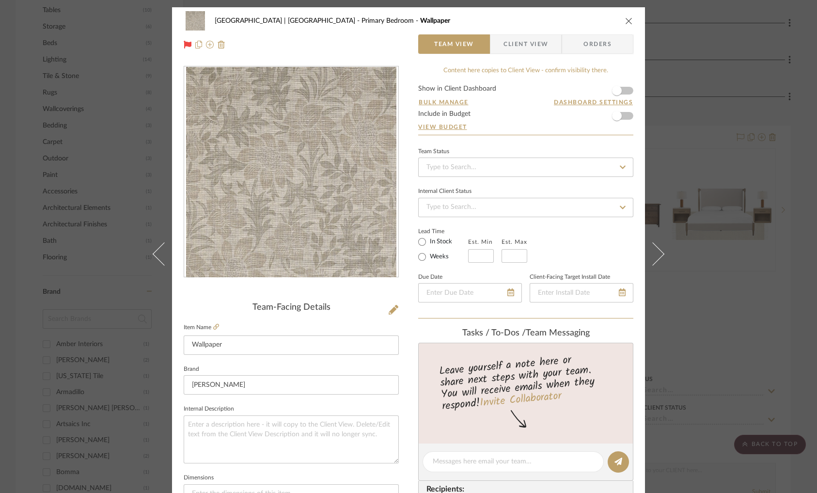
click at [724, 178] on div "Meadow Mountain | Vail Valley Primary Bedroom Wallpaper Team View Client View O…" at bounding box center [408, 246] width 817 height 493
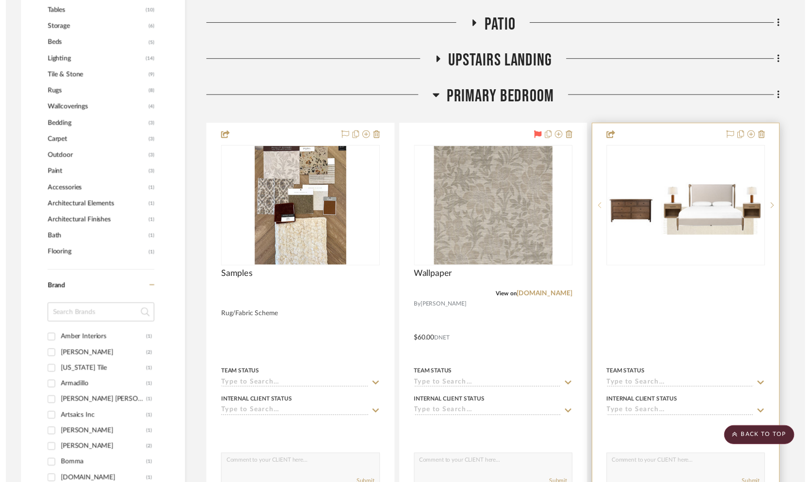
scroll to position [667, 2]
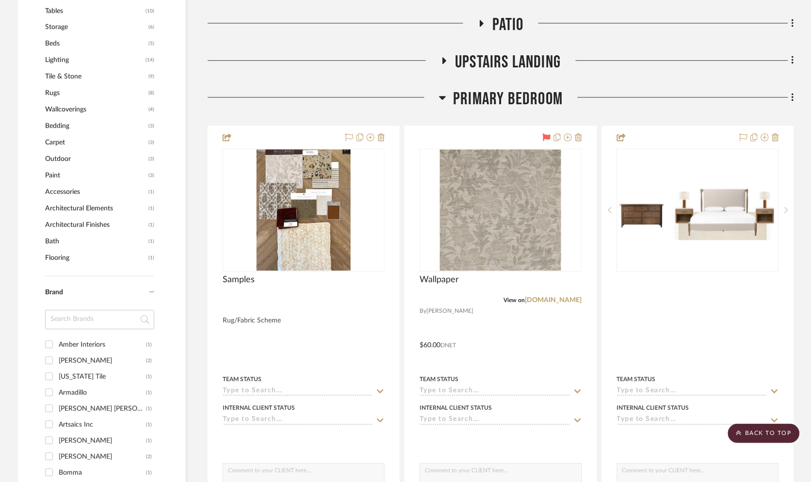
click at [441, 96] on icon at bounding box center [442, 98] width 7 height 4
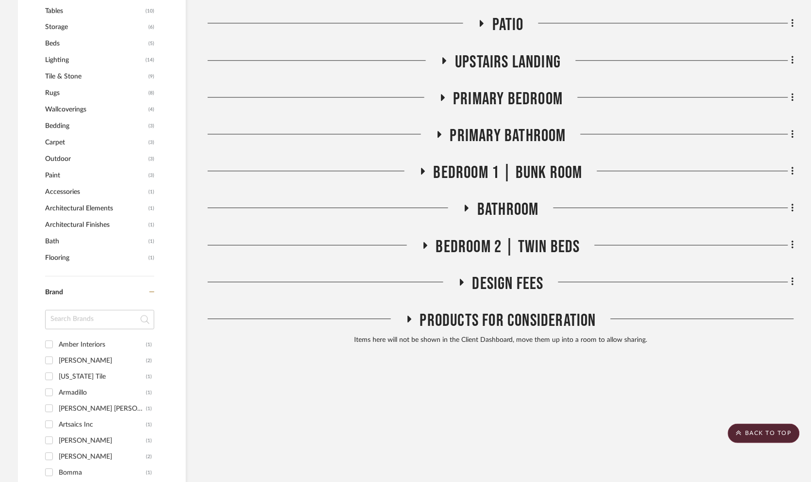
click at [442, 94] on icon at bounding box center [442, 97] width 12 height 7
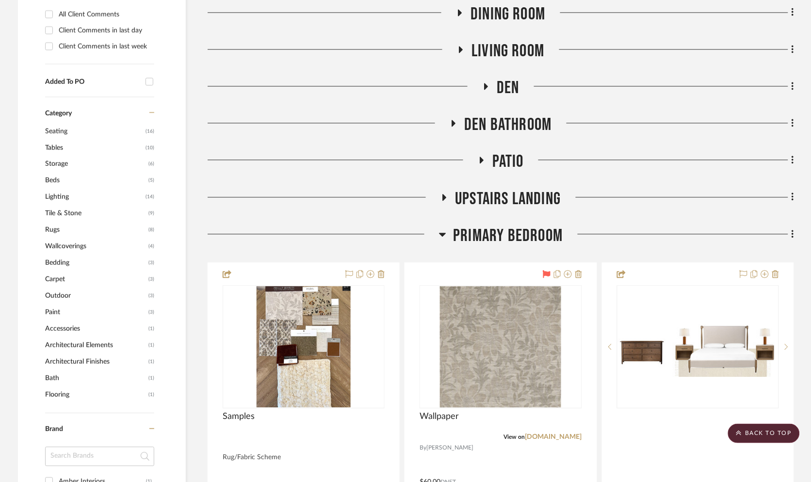
scroll to position [522, 2]
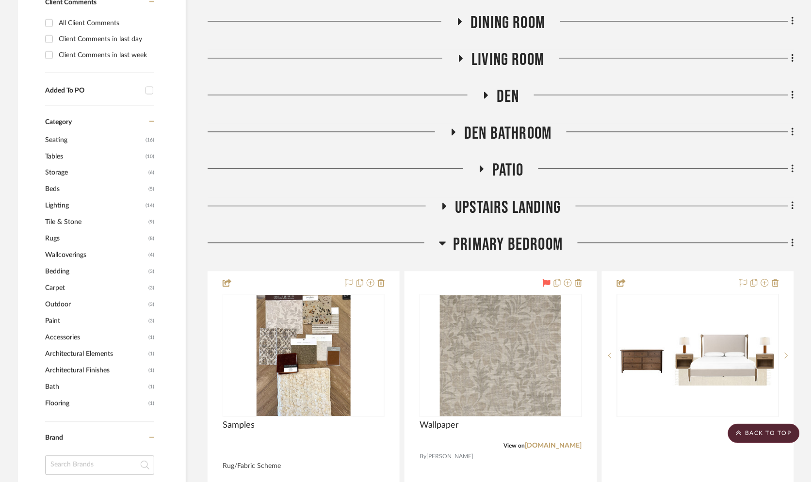
click at [441, 241] on icon at bounding box center [442, 243] width 7 height 4
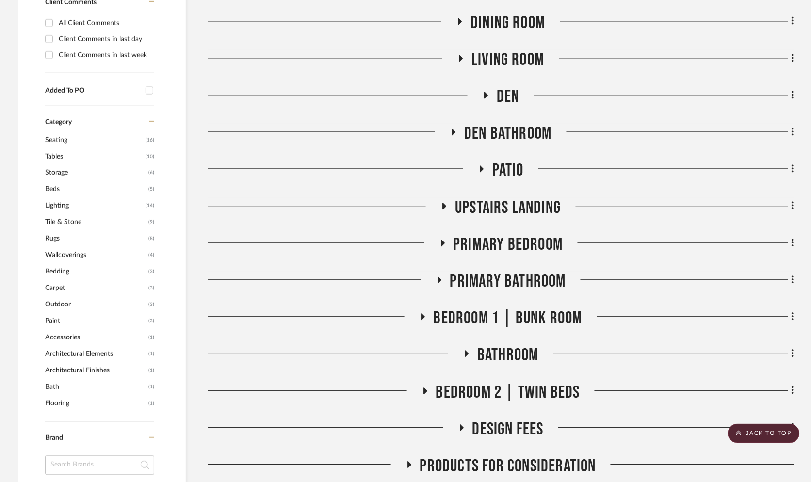
click at [437, 276] on icon at bounding box center [439, 279] width 4 height 7
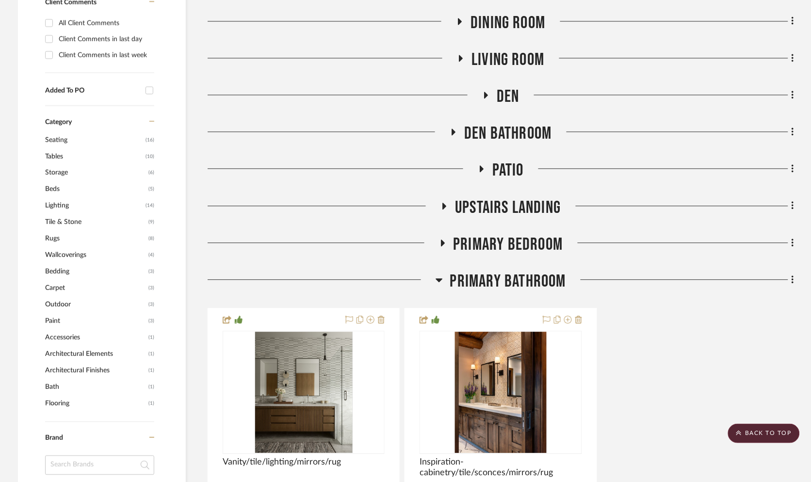
click at [437, 278] on icon at bounding box center [438, 280] width 7 height 4
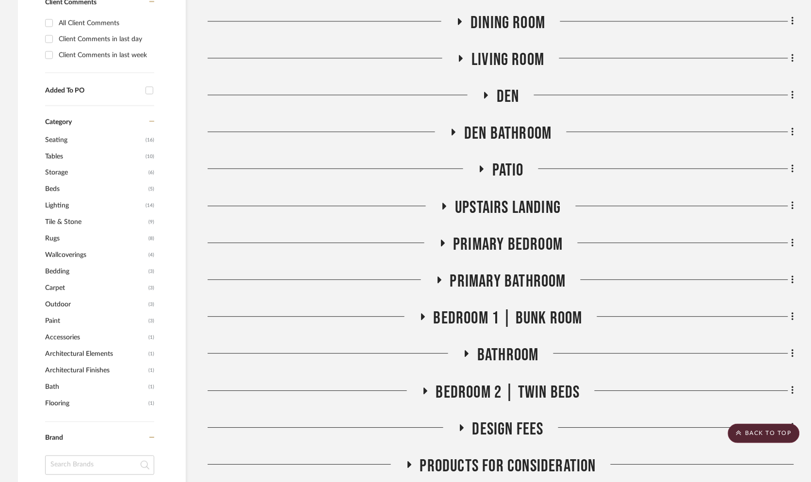
scroll to position [594, 2]
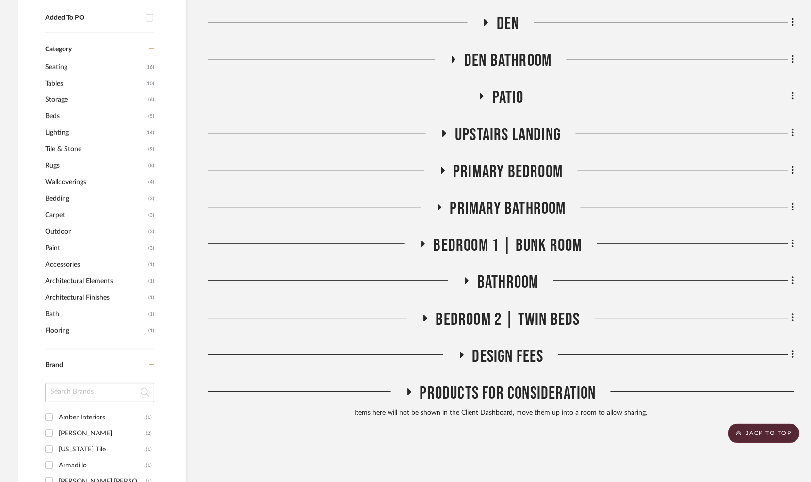
click at [422, 240] on icon at bounding box center [422, 243] width 12 height 7
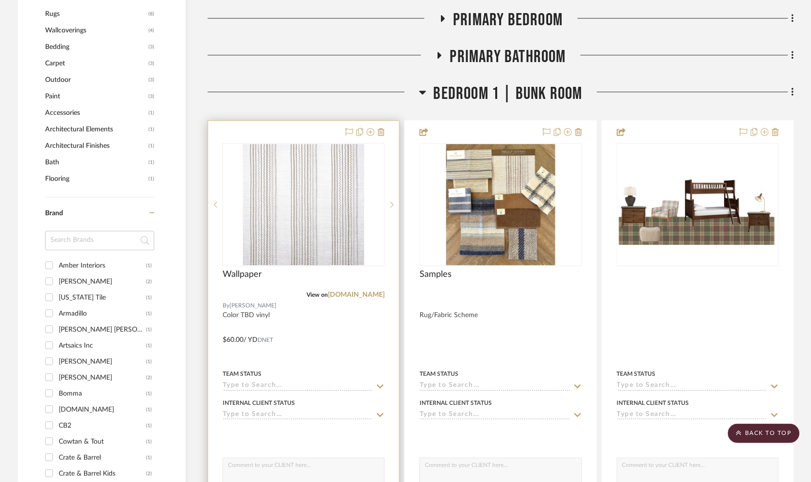
scroll to position [740, 2]
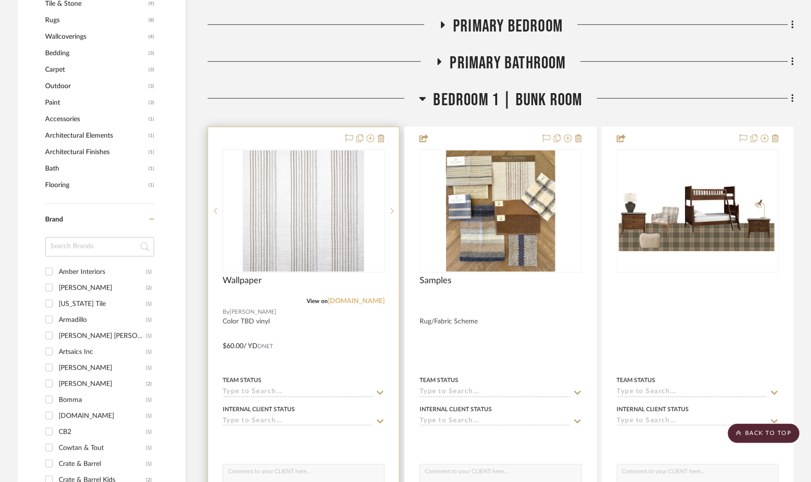
click at [361, 298] on link "phillipjeffries.com" at bounding box center [356, 301] width 57 height 7
click at [313, 204] on img "0" at bounding box center [303, 210] width 121 height 121
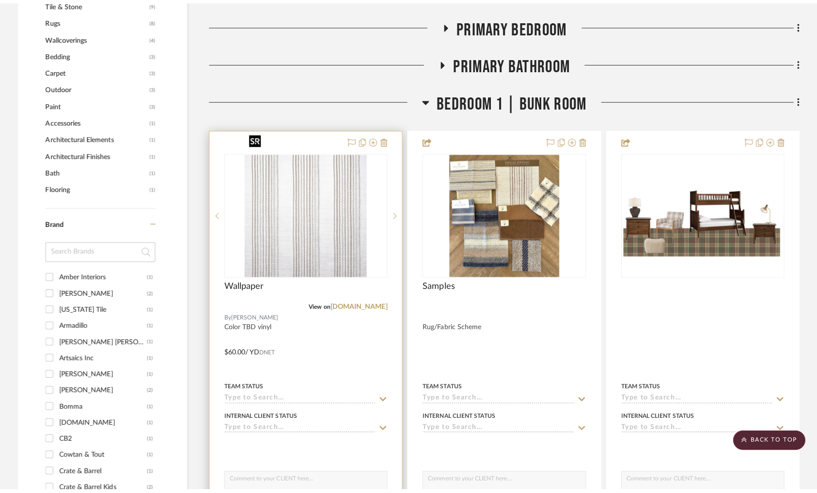
scroll to position [0, 0]
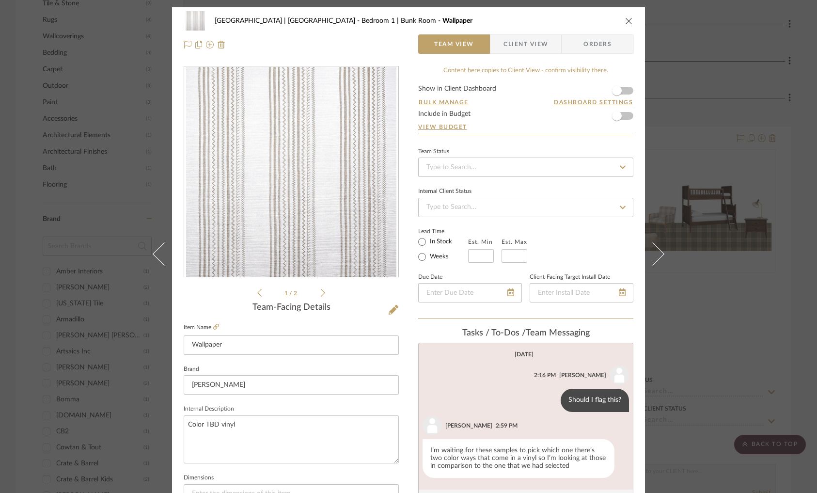
click at [734, 159] on div "Meadow Mountain | Vail Valley Bedroom 1 | Bunk Room Wallpaper Team View Client …" at bounding box center [408, 246] width 817 height 493
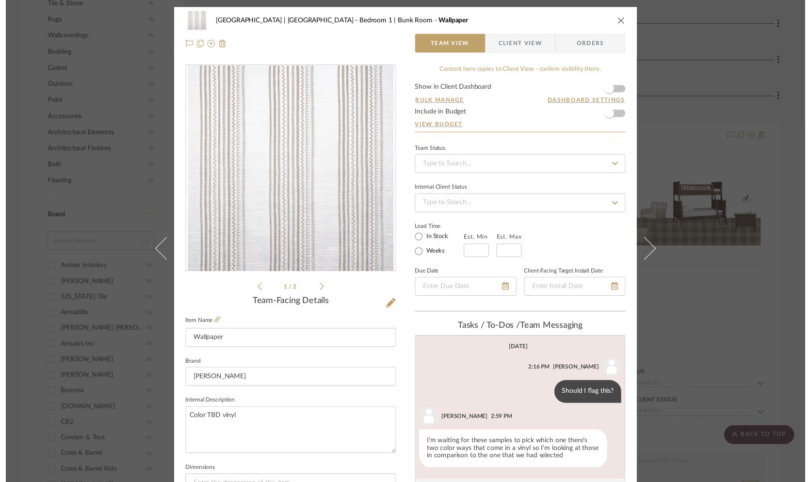
scroll to position [740, 2]
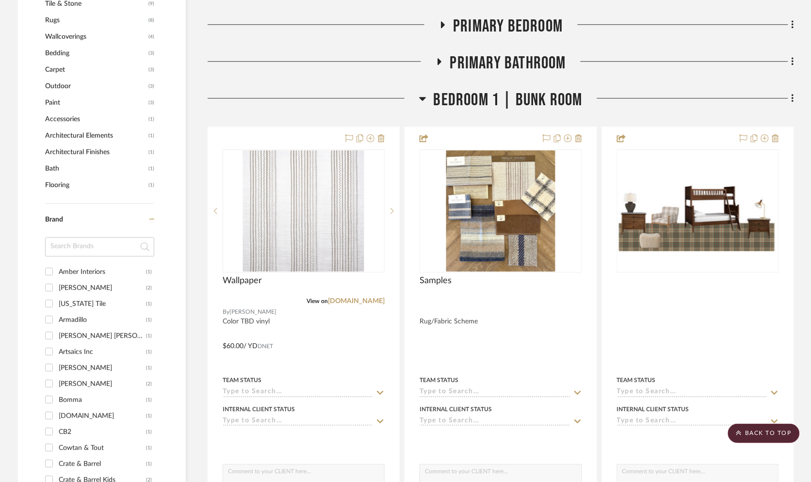
click at [421, 97] on icon at bounding box center [422, 99] width 7 height 4
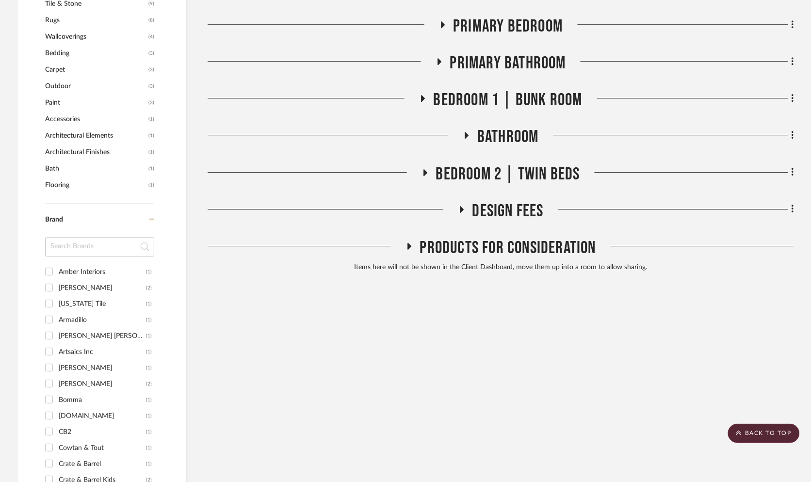
click at [465, 132] on icon at bounding box center [467, 135] width 4 height 7
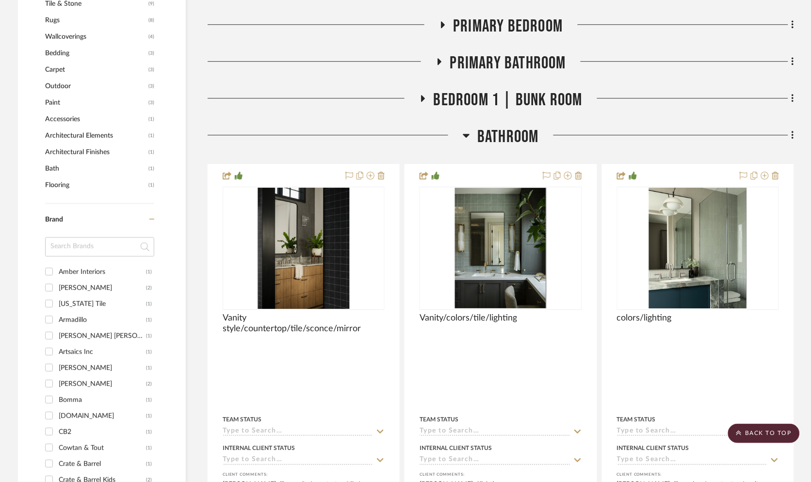
click at [464, 134] on icon at bounding box center [466, 136] width 7 height 4
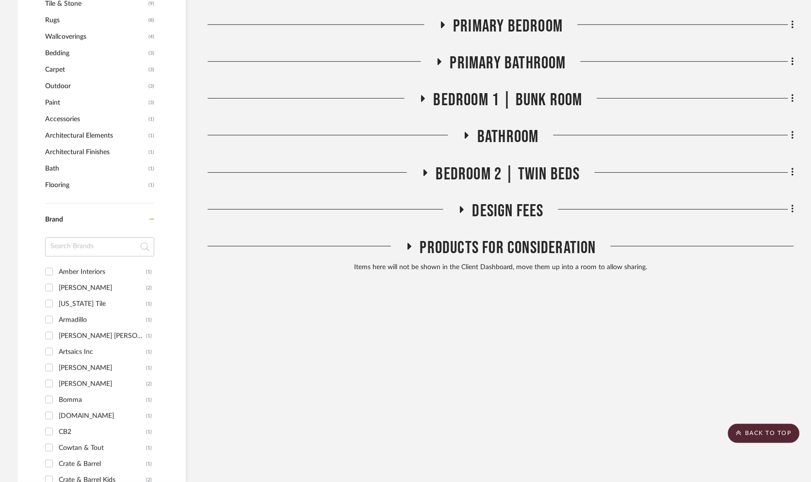
click at [423, 169] on icon at bounding box center [425, 172] width 4 height 7
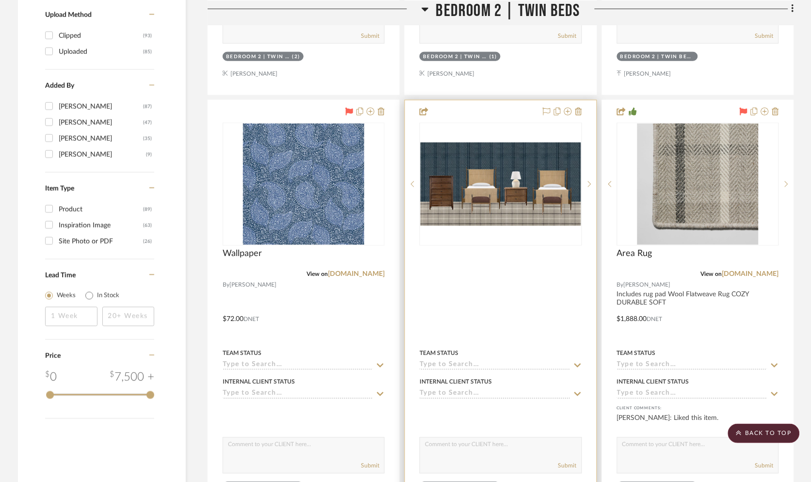
scroll to position [1249, 2]
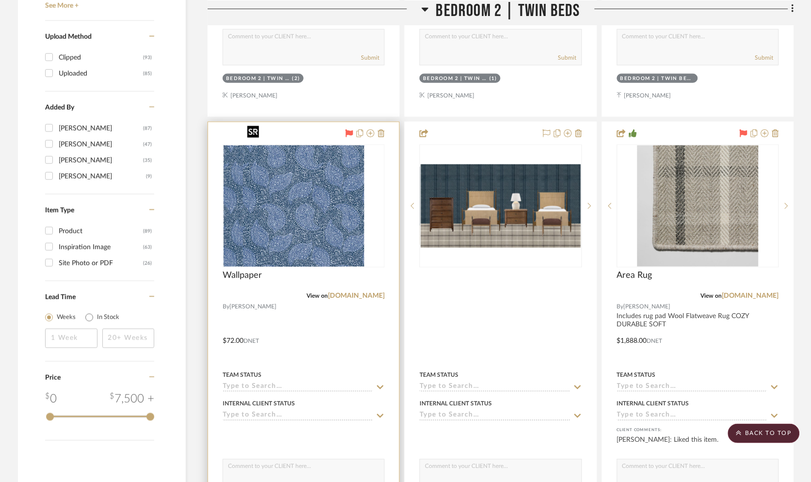
click at [346, 209] on img at bounding box center [303, 205] width 121 height 121
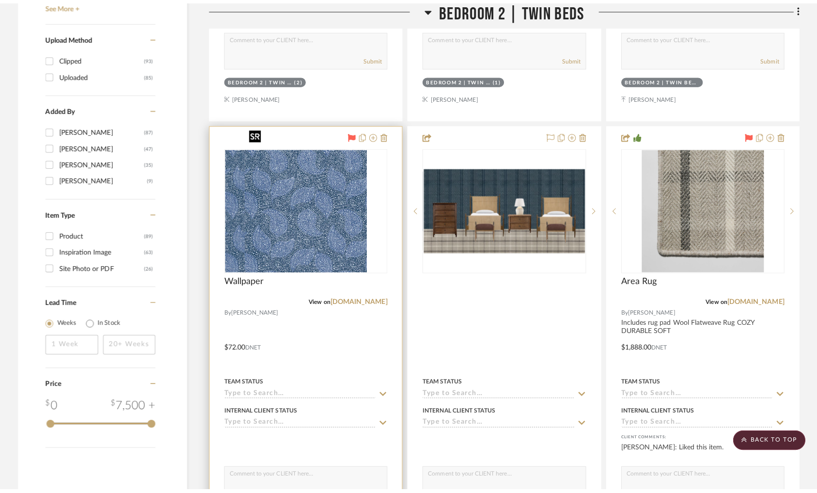
scroll to position [0, 0]
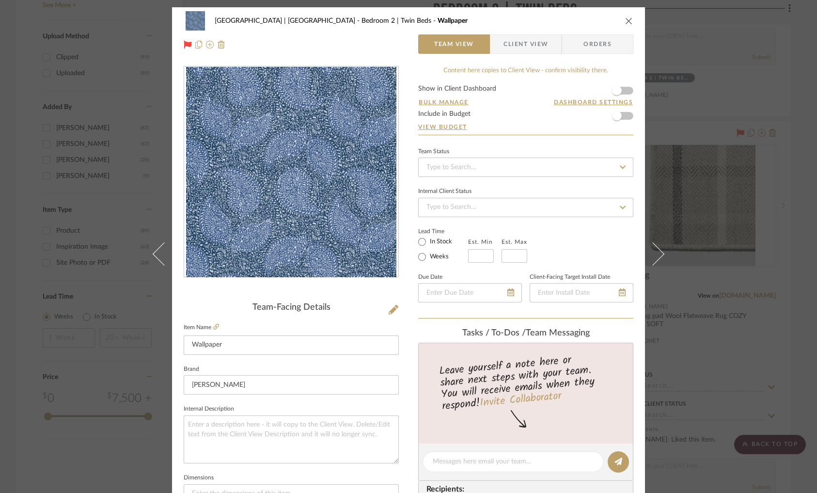
click at [731, 129] on div "Meadow Mountain | Vail Valley Bedroom 2 | Twin Beds Wallpaper Team View Client …" at bounding box center [408, 246] width 817 height 493
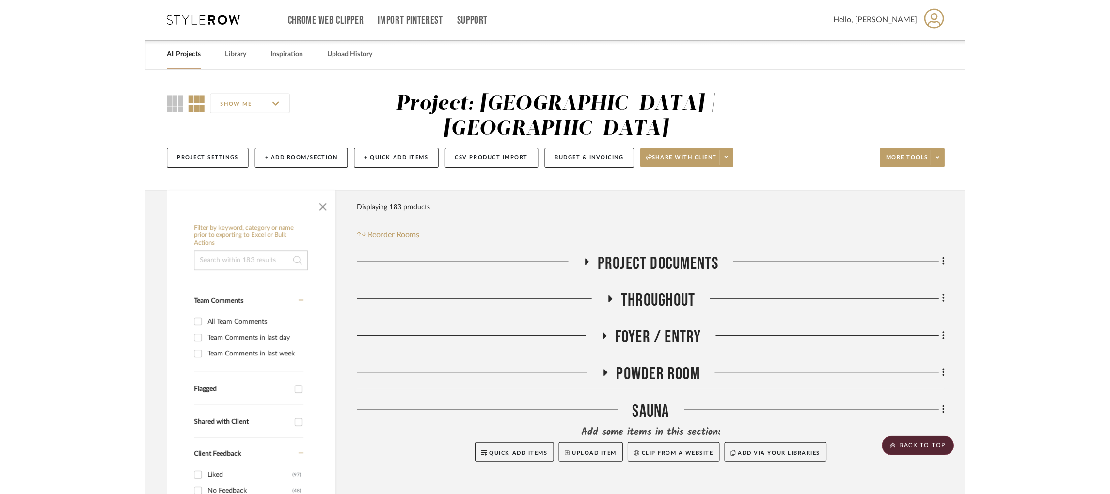
scroll to position [1249, 2]
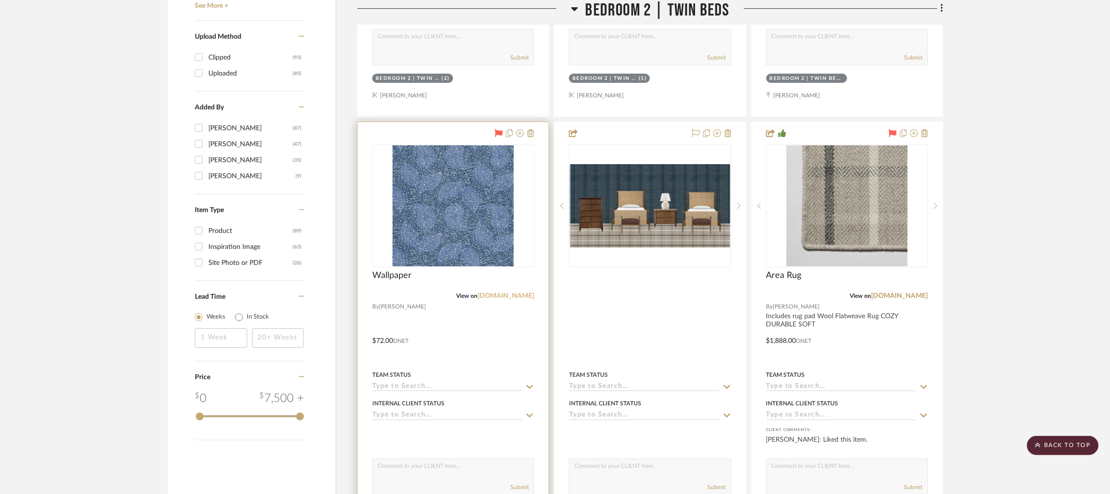
click at [514, 293] on link "peterfasano.com" at bounding box center [506, 296] width 57 height 7
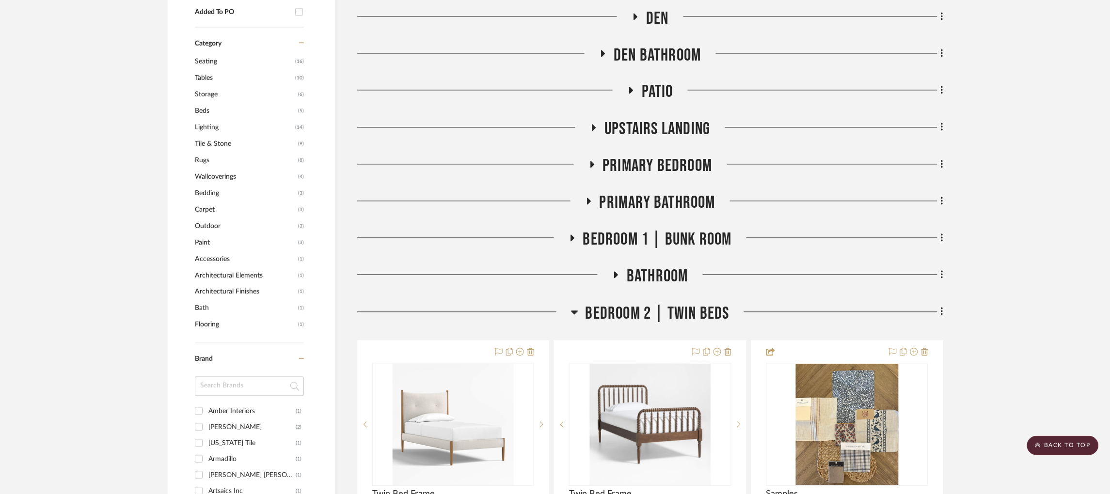
scroll to position [594, 2]
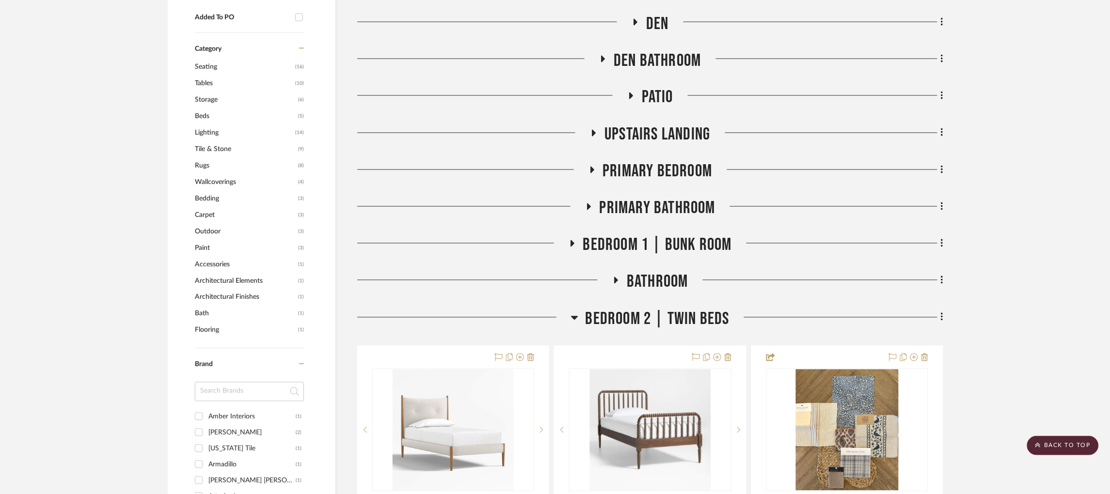
click at [571, 240] on icon at bounding box center [573, 243] width 4 height 7
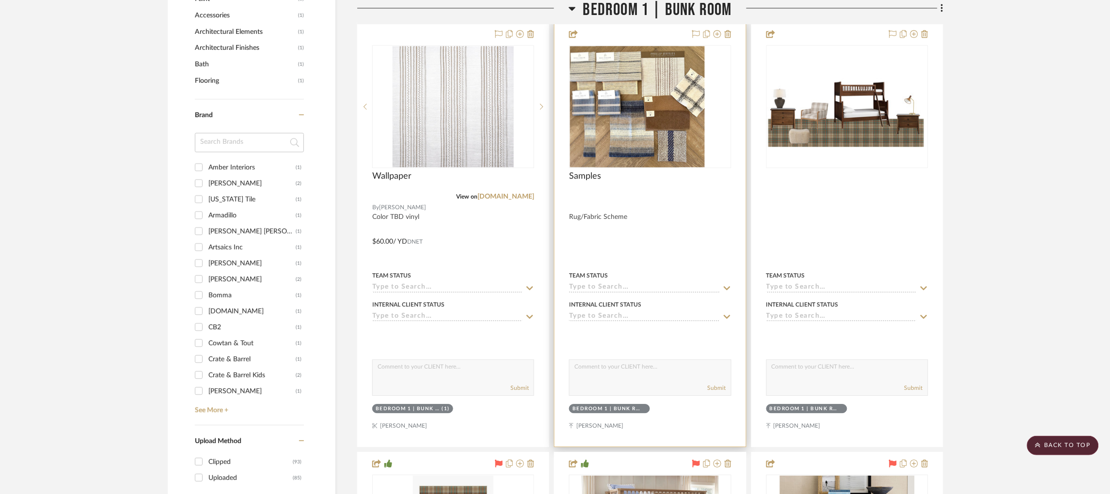
scroll to position [885, 2]
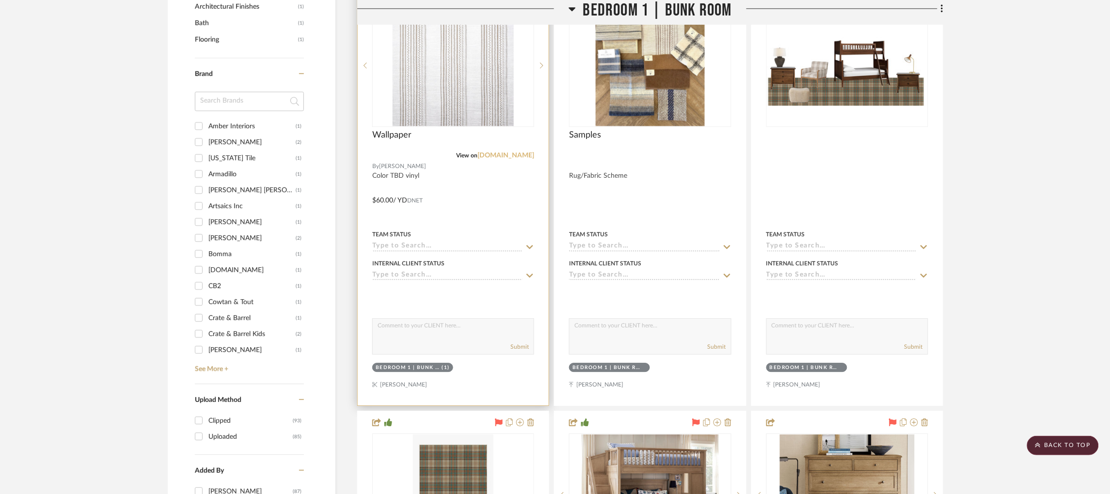
click at [522, 152] on link "phillipjeffries.com" at bounding box center [506, 155] width 57 height 7
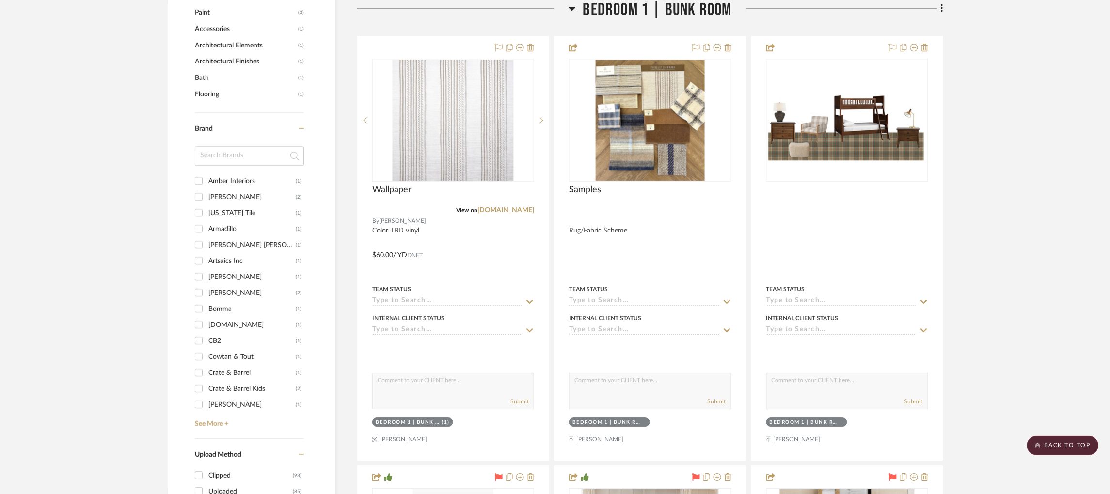
scroll to position [594, 2]
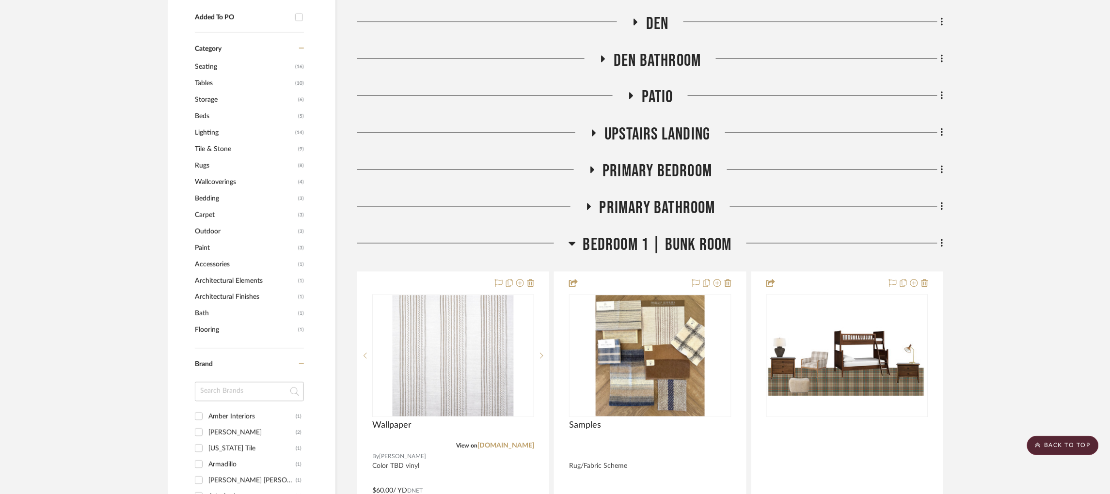
click at [569, 235] on h3 "Bedroom 1 | Bunk Room" at bounding box center [650, 245] width 163 height 21
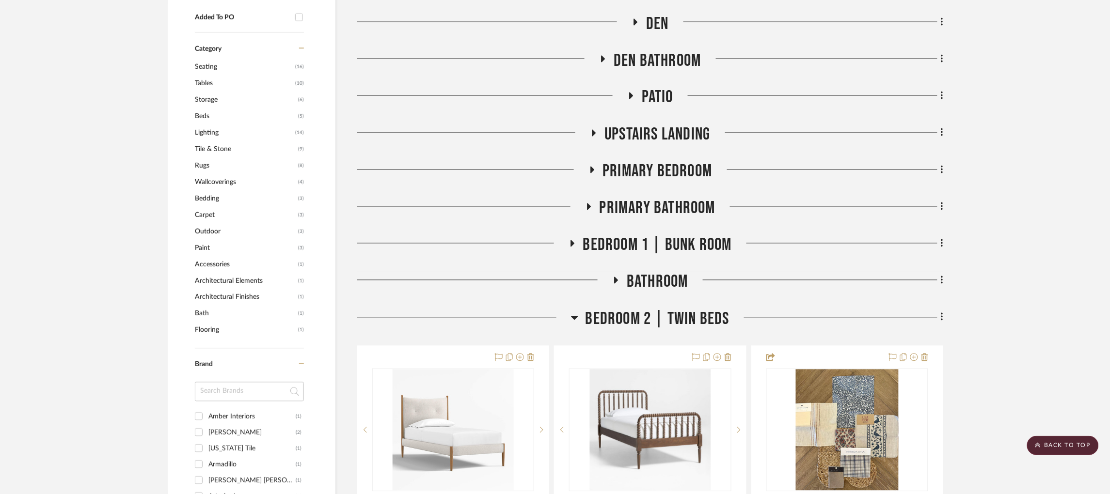
click at [590, 166] on icon at bounding box center [592, 169] width 12 height 7
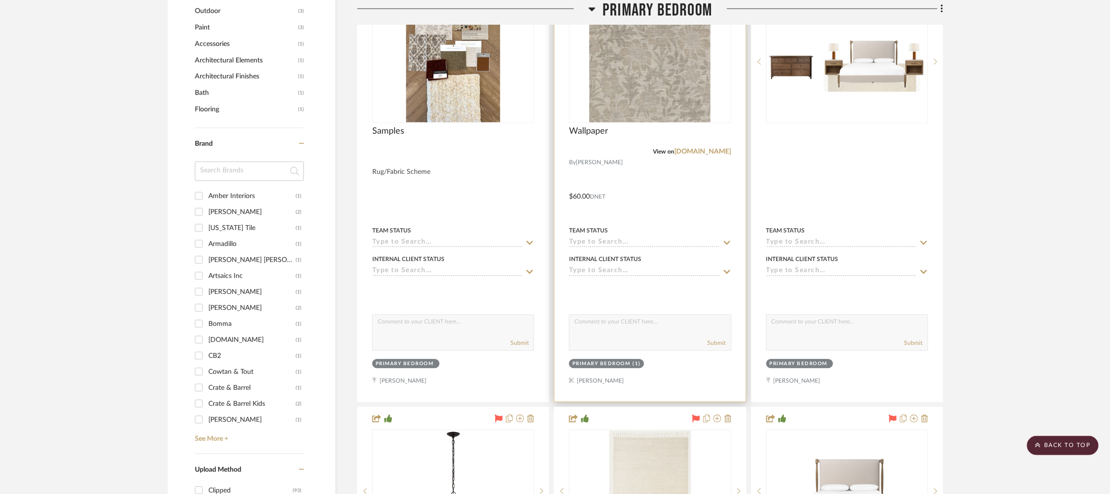
scroll to position [813, 2]
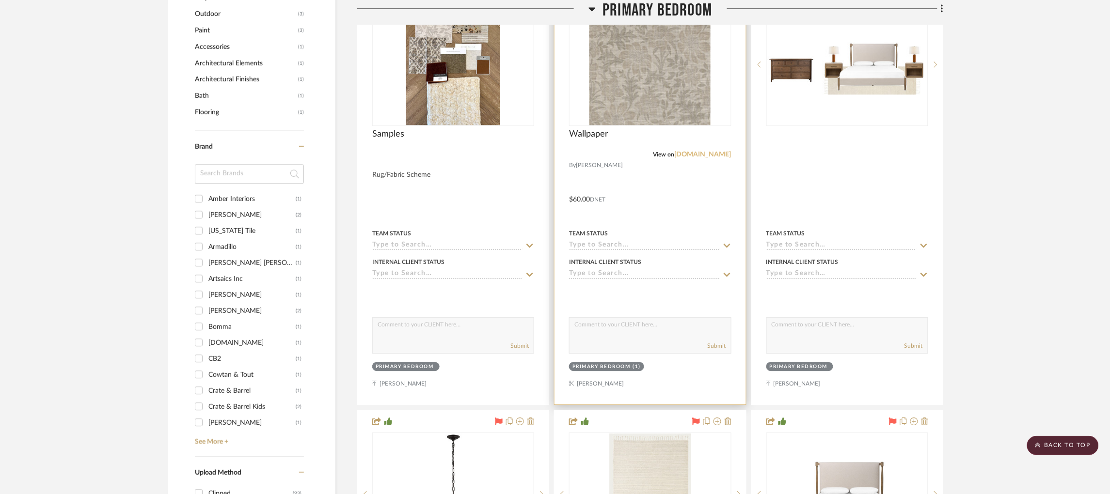
click at [698, 151] on link "phillipjeffries.com" at bounding box center [703, 154] width 57 height 7
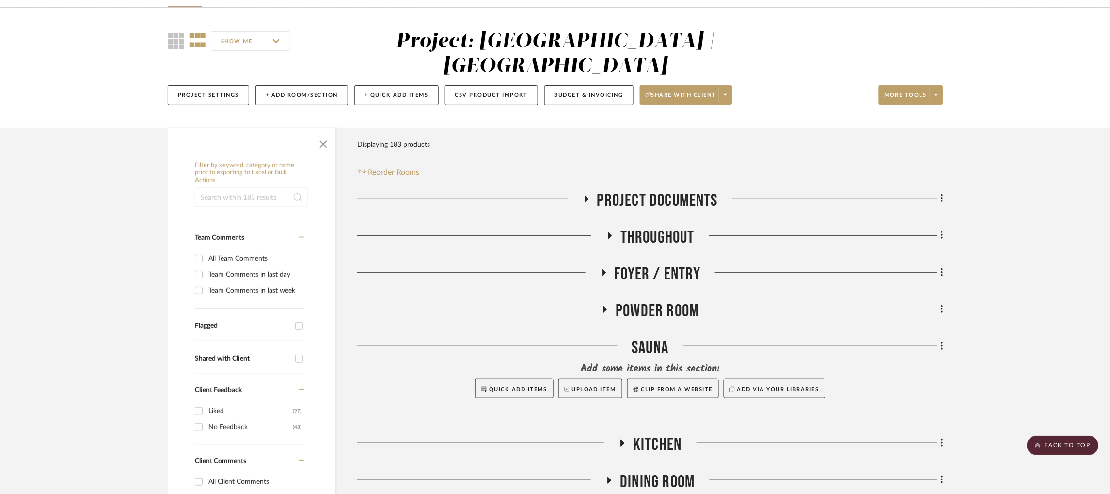
scroll to position [0, 2]
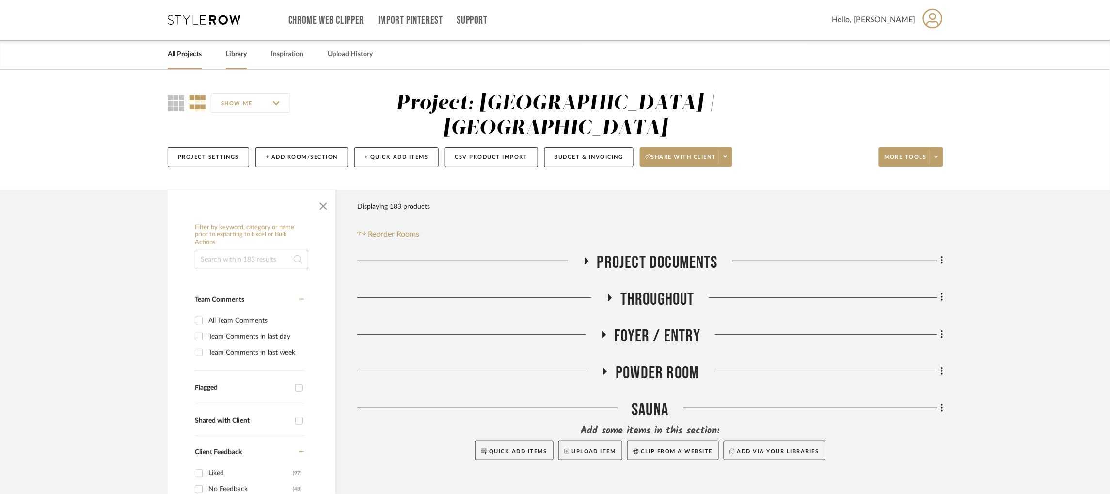
click at [229, 58] on link "Library" at bounding box center [236, 54] width 21 height 13
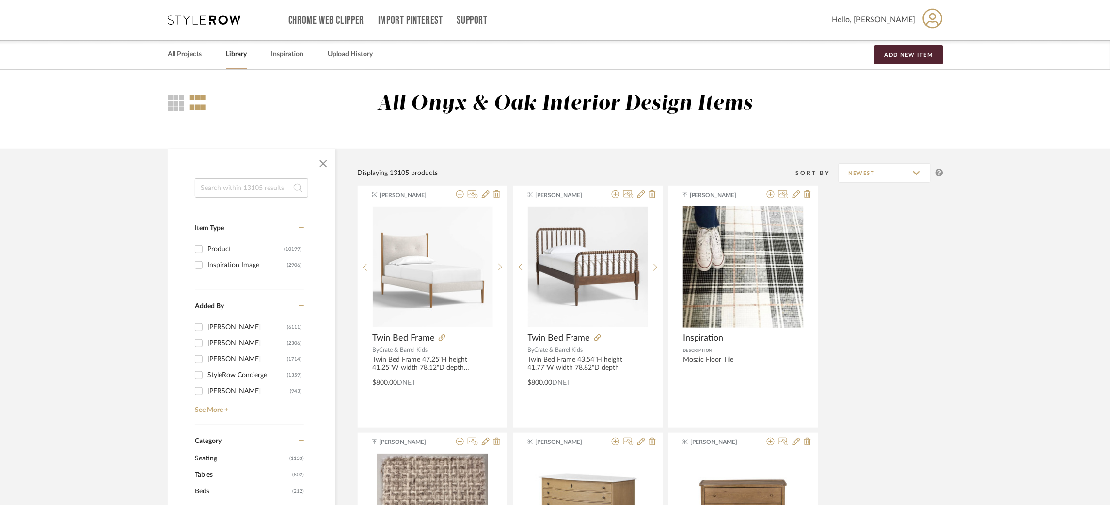
click at [234, 189] on input at bounding box center [251, 187] width 113 height 19
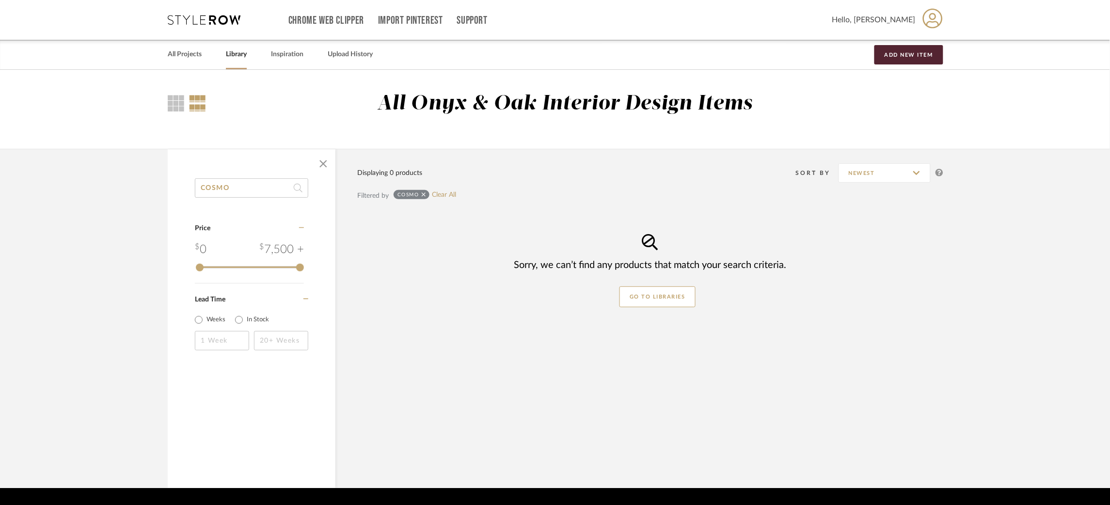
drag, startPoint x: 195, startPoint y: 184, endPoint x: 168, endPoint y: 182, distance: 27.7
click at [168, 182] on div "COSMO Category Price 0 7,500 + 0 7500 Lead Time Weeks In Stock" at bounding box center [252, 276] width 168 height 197
type input "MARIA FLORA"
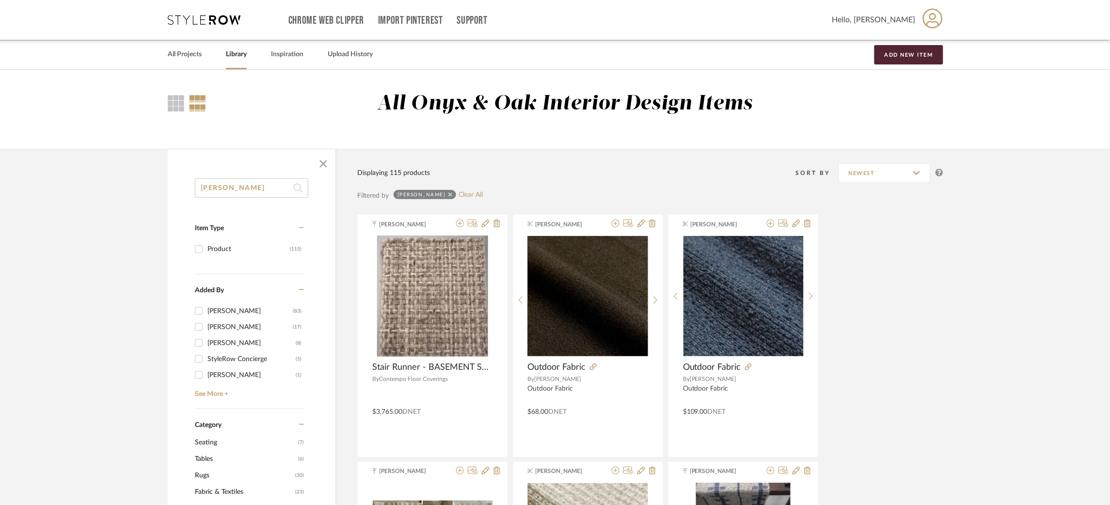
click at [231, 22] on icon at bounding box center [204, 20] width 73 height 10
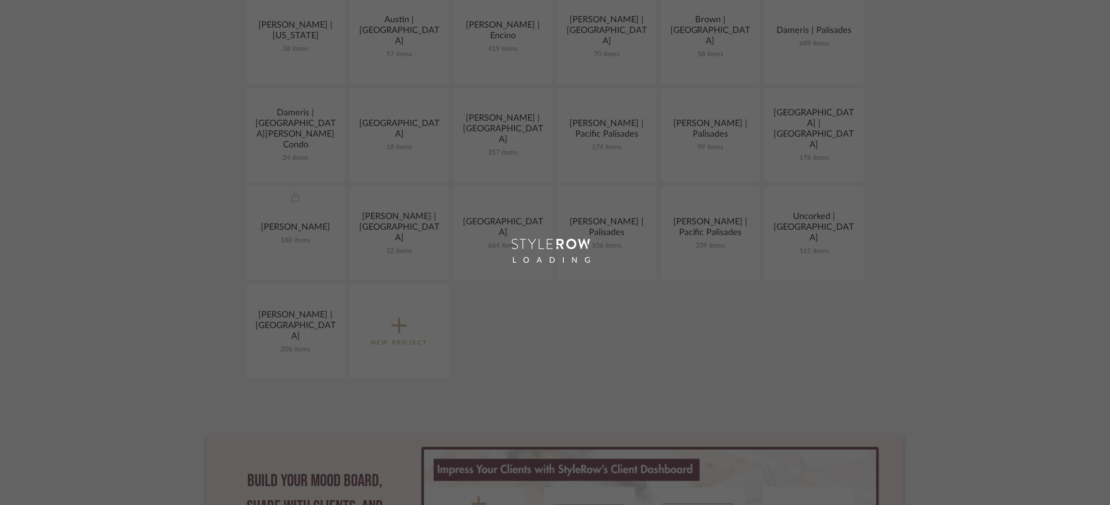
scroll to position [253, 0]
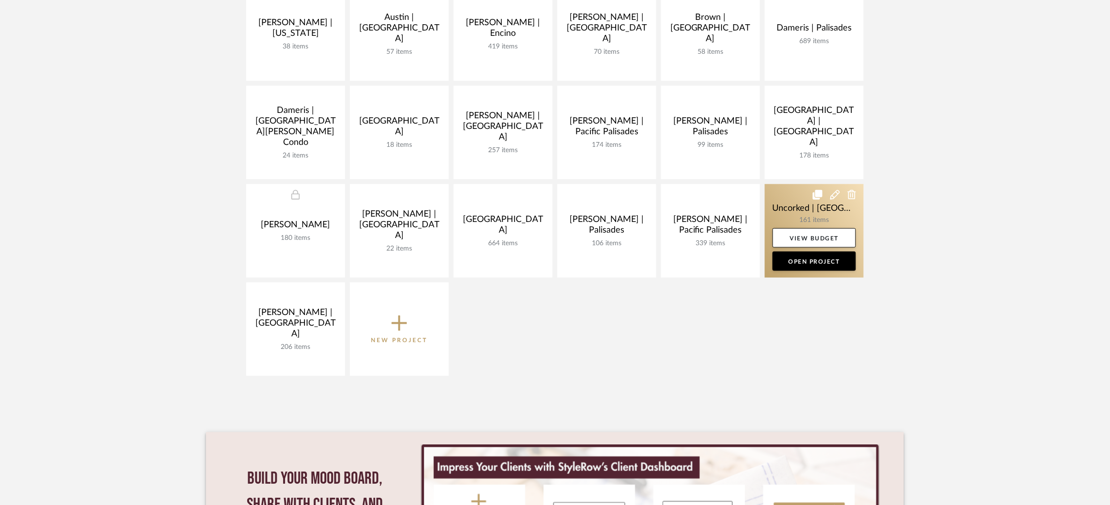
click at [785, 215] on link at bounding box center [814, 231] width 99 height 94
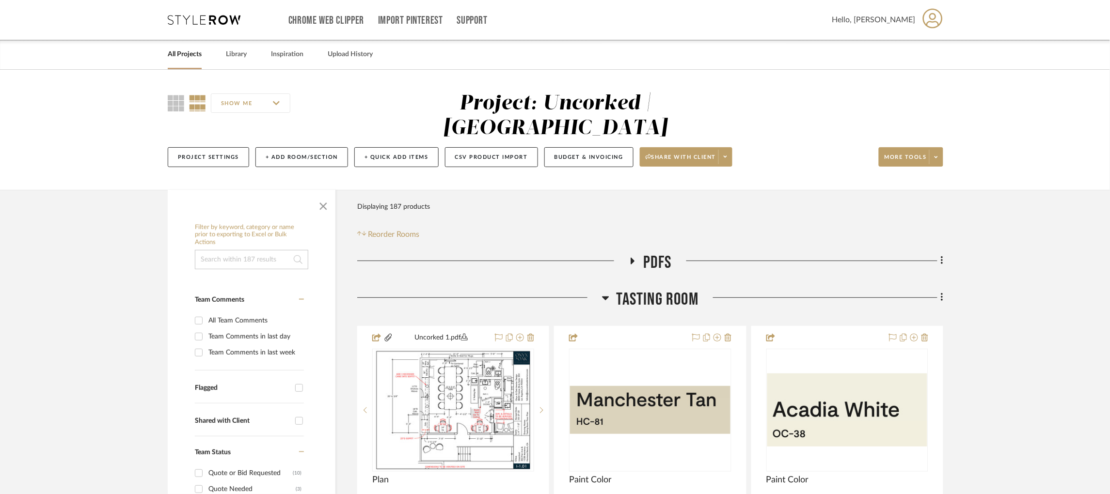
click at [231, 250] on input at bounding box center [251, 259] width 113 height 19
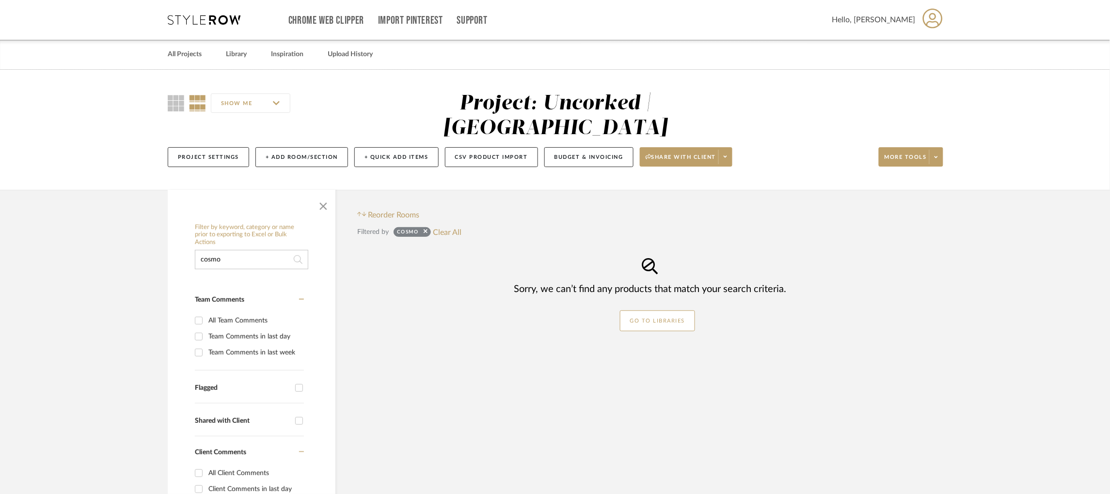
drag, startPoint x: 248, startPoint y: 232, endPoint x: 142, endPoint y: 228, distance: 105.8
click at [142, 228] on project-details-page "SHOW ME Project: Uncorked | Hermosa Beach Project Settings + Add Room/Section +…" at bounding box center [555, 393] width 1110 height 646
type input "maria"
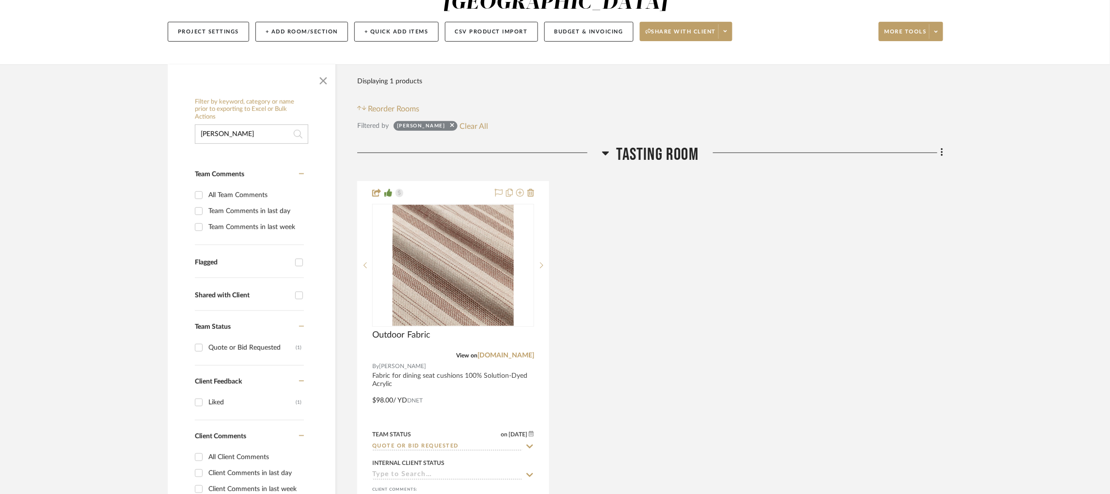
scroll to position [128, 0]
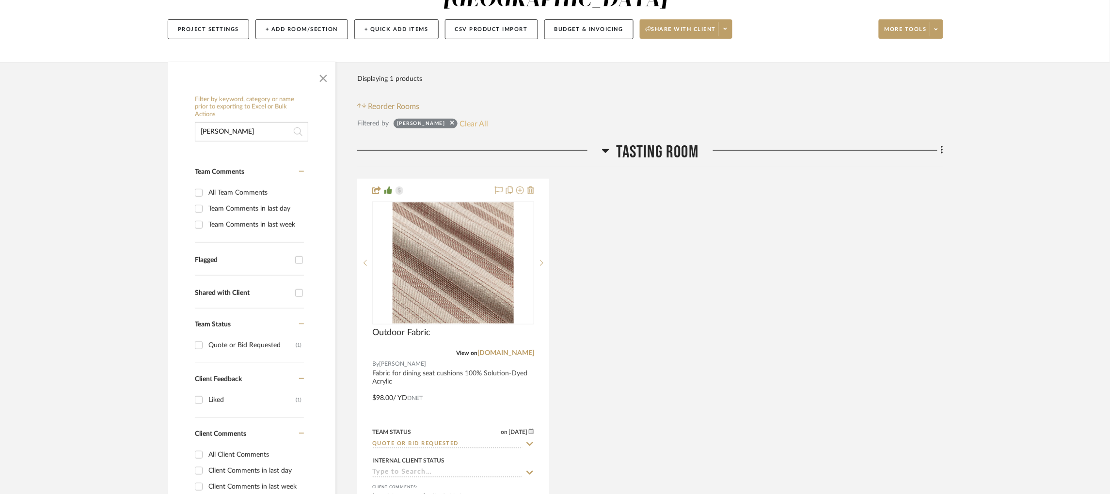
click at [460, 117] on button "Clear All" at bounding box center [474, 123] width 29 height 13
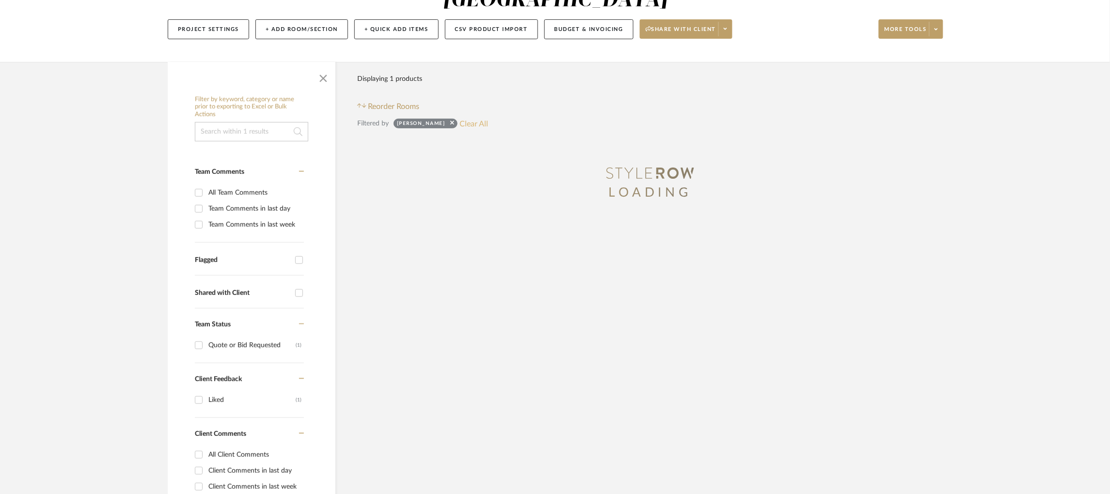
scroll to position [0, 0]
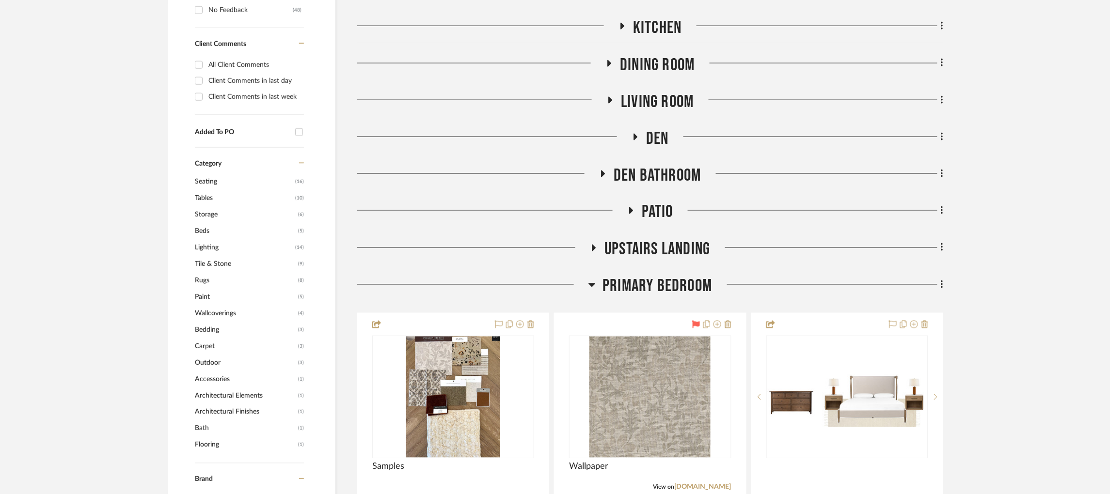
scroll to position [480, 0]
click at [584, 275] on div at bounding box center [472, 287] width 231 height 25
click at [640, 133] on icon at bounding box center [636, 136] width 12 height 7
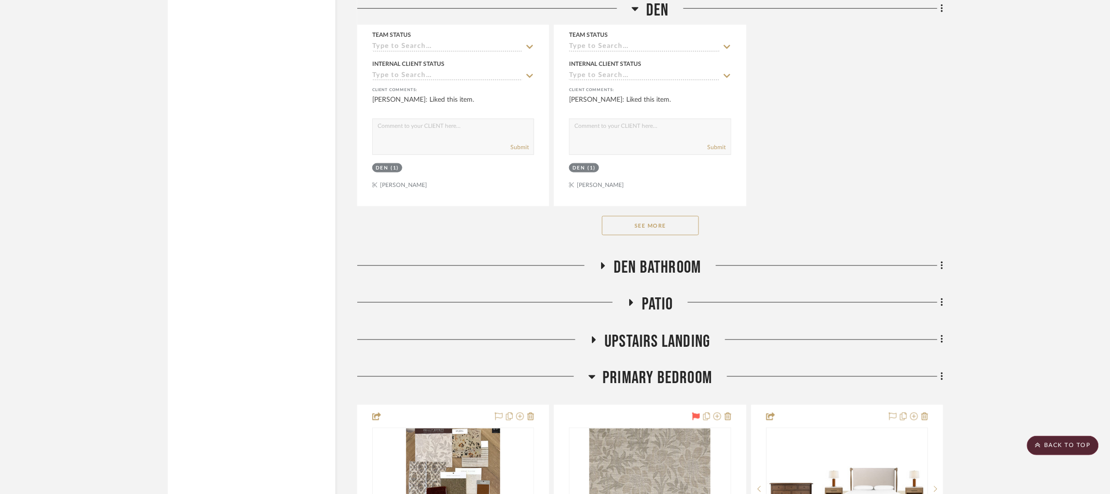
scroll to position [1726, 0]
click at [639, 215] on button "See More" at bounding box center [650, 224] width 97 height 19
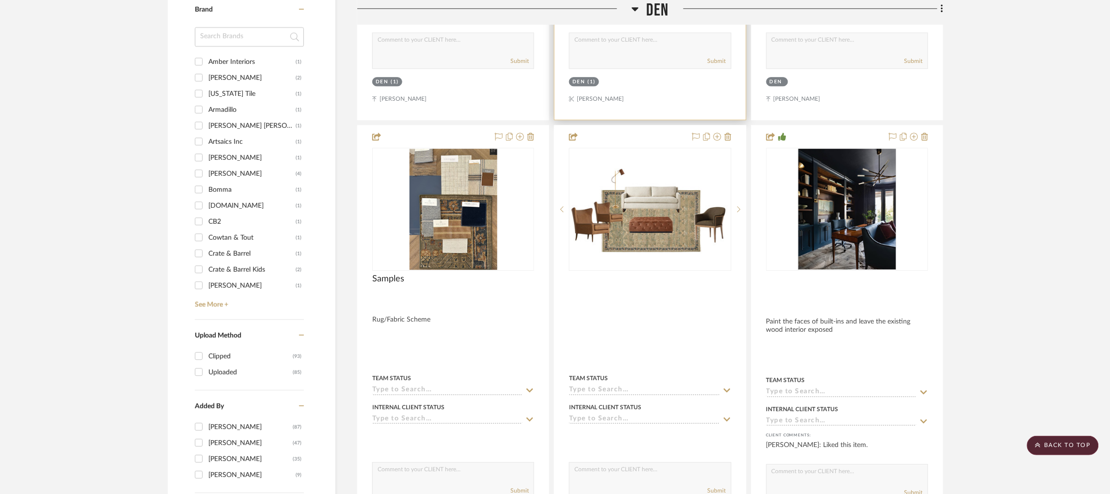
scroll to position [951, 0]
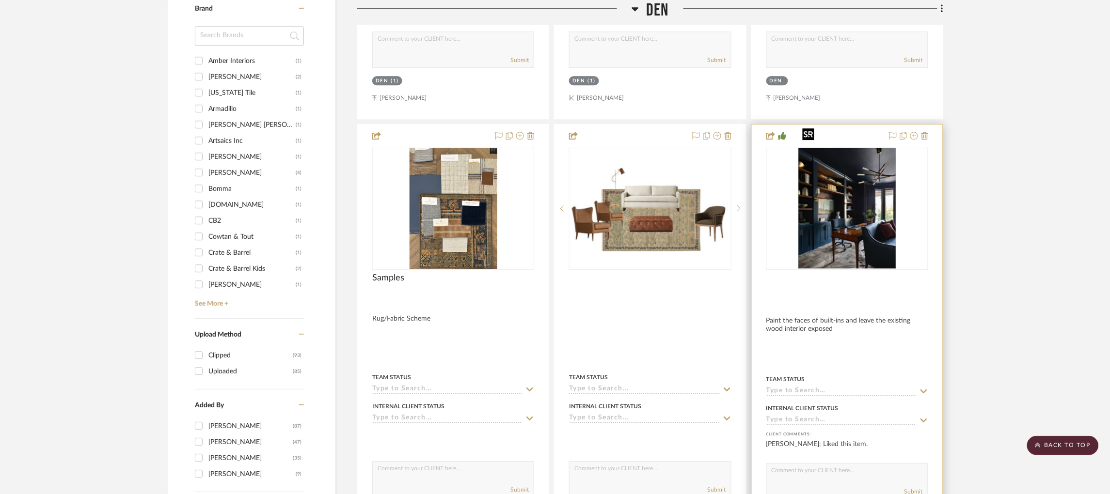
click at [877, 188] on img "0" at bounding box center [846, 208] width 97 height 121
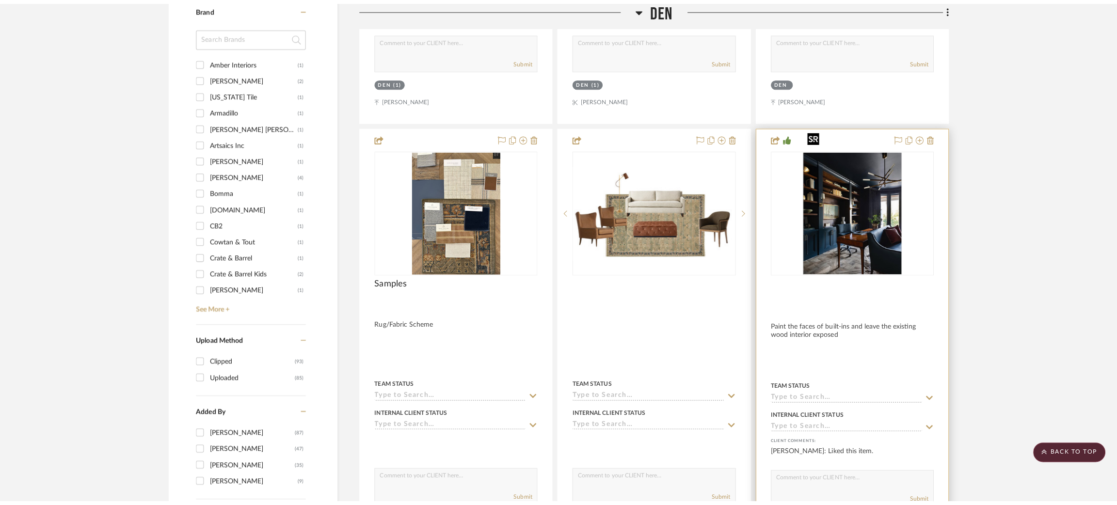
scroll to position [0, 0]
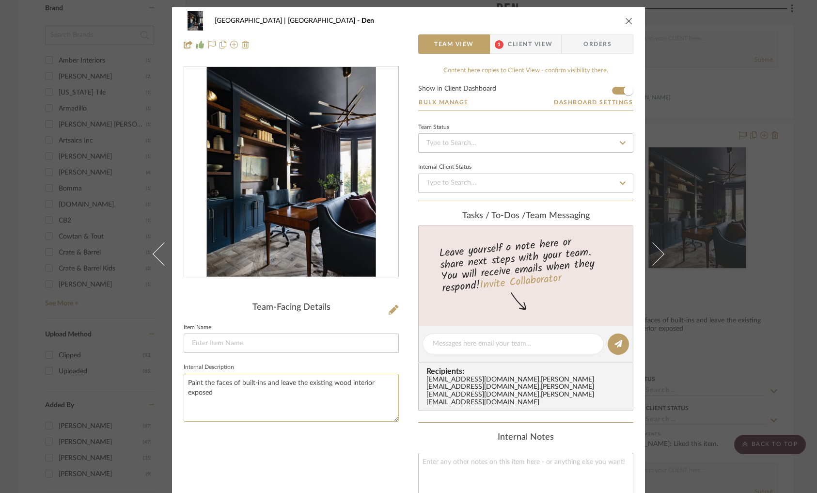
drag, startPoint x: 226, startPoint y: 390, endPoint x: 183, endPoint y: 377, distance: 45.1
click at [184, 377] on textarea "Paint the faces of built-ins and leave the existing wood interior exposed" at bounding box center [291, 398] width 215 height 48
click at [258, 385] on textarea "Paint the faces of built-ins and leave the existing wood interior exposed" at bounding box center [291, 398] width 215 height 48
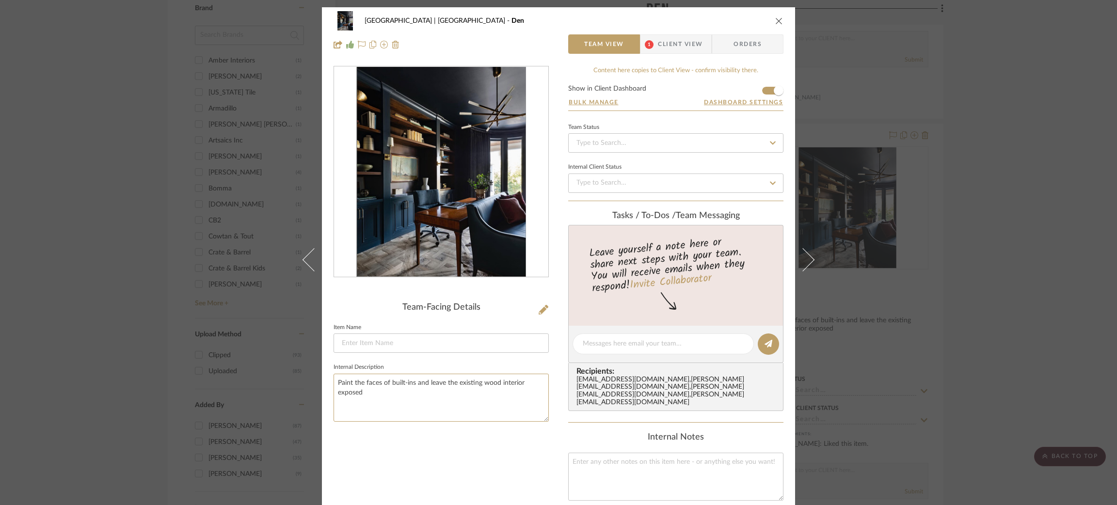
drag, startPoint x: 382, startPoint y: 394, endPoint x: 320, endPoint y: 364, distance: 68.1
click at [322, 364] on div "Meadow Mountain | Vail Valley Den Team View 1 Client View Orders Team-Facing De…" at bounding box center [558, 356] width 473 height 699
click at [456, 401] on textarea "Paint the faces of built-ins and leave the existing wood interior exposed" at bounding box center [441, 398] width 215 height 48
click at [4, 171] on div "Meadow Mountain | Vail Valley Den Team View 1 Client View Orders Team-Facing De…" at bounding box center [558, 252] width 1117 height 505
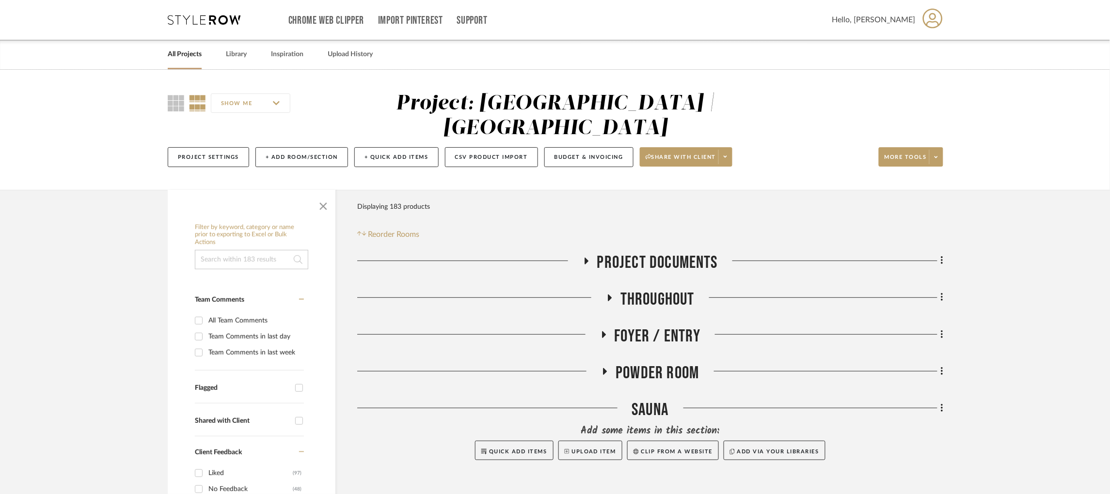
click at [208, 30] on div "Chrome Web Clipper Import Pinterest Support All Projects Library Inspiration Up…" at bounding box center [556, 20] width 776 height 40
click at [206, 24] on icon at bounding box center [204, 20] width 73 height 10
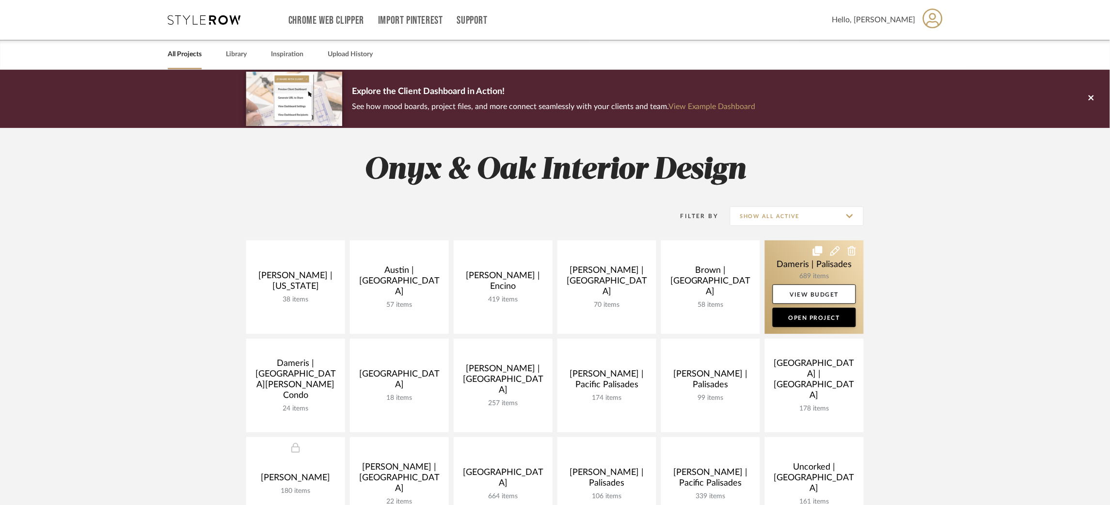
click at [794, 261] on link at bounding box center [814, 287] width 99 height 94
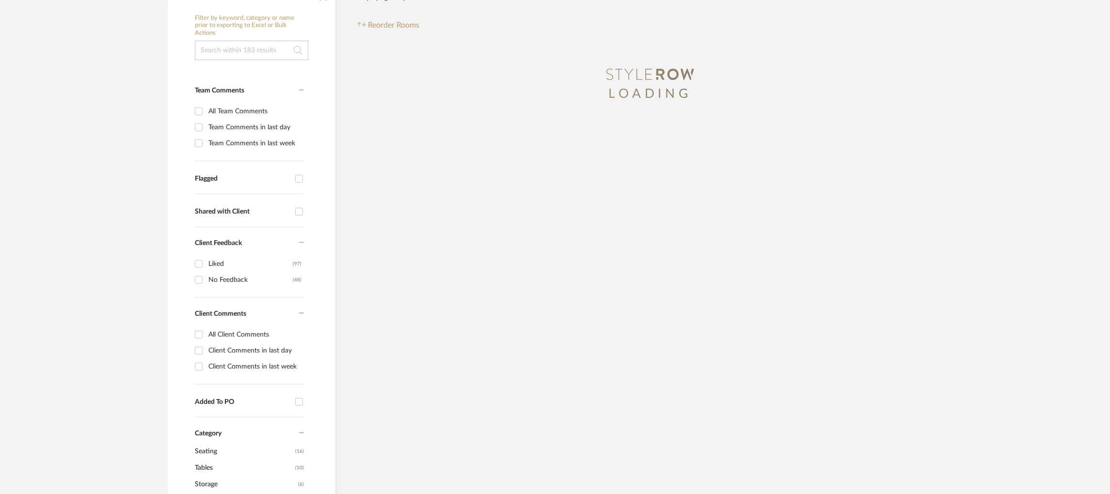
scroll to position [188, 0]
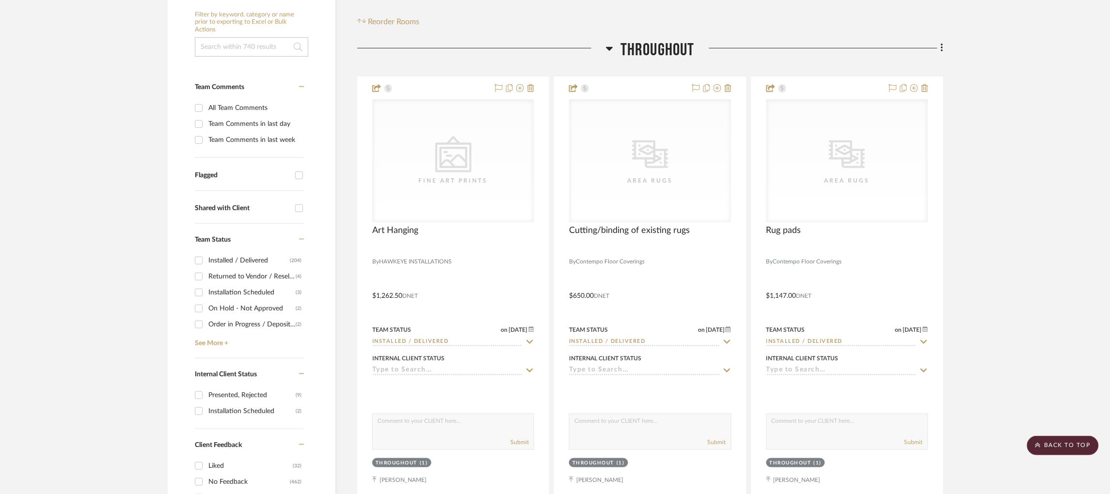
click at [612, 51] on icon at bounding box center [609, 49] width 7 height 12
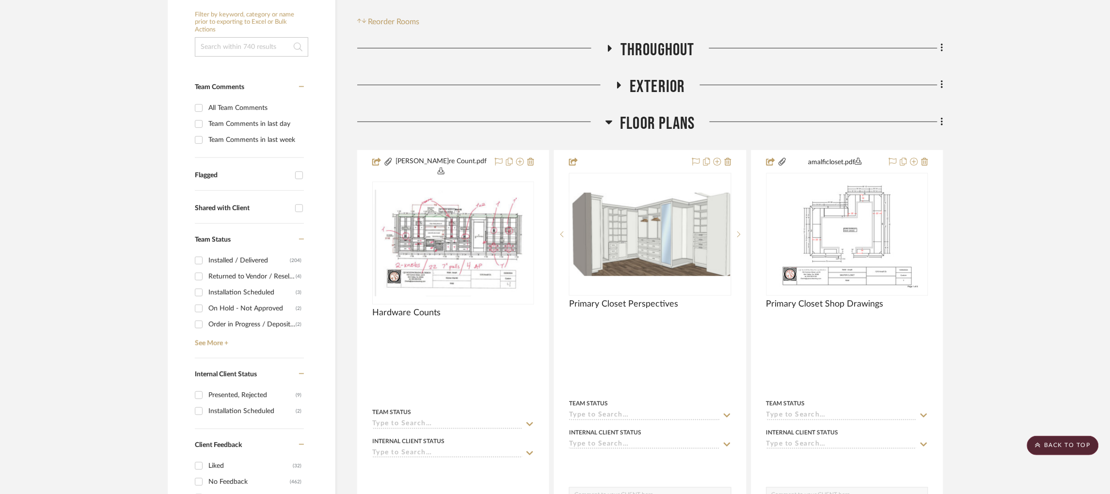
scroll to position [360, 0]
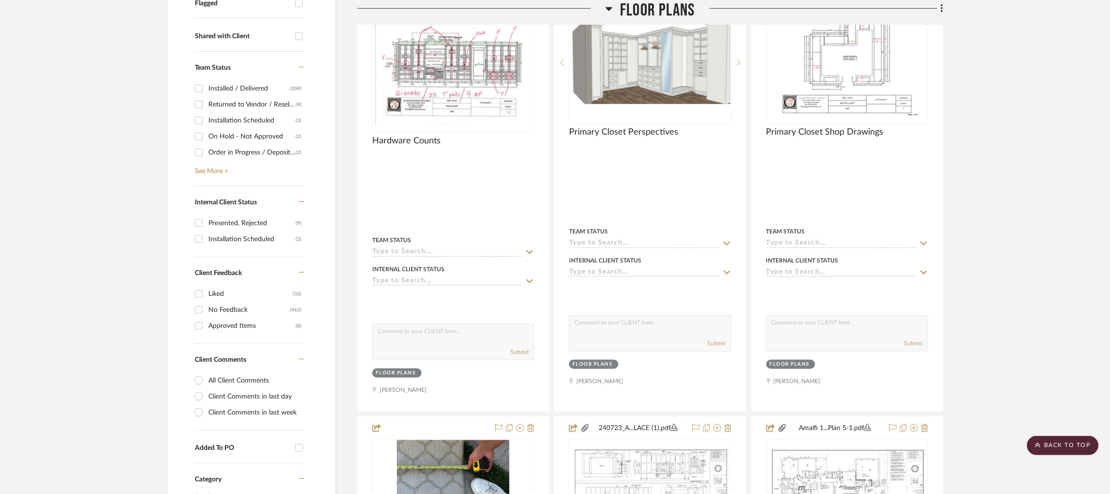
click at [609, 8] on icon at bounding box center [609, 9] width 7 height 4
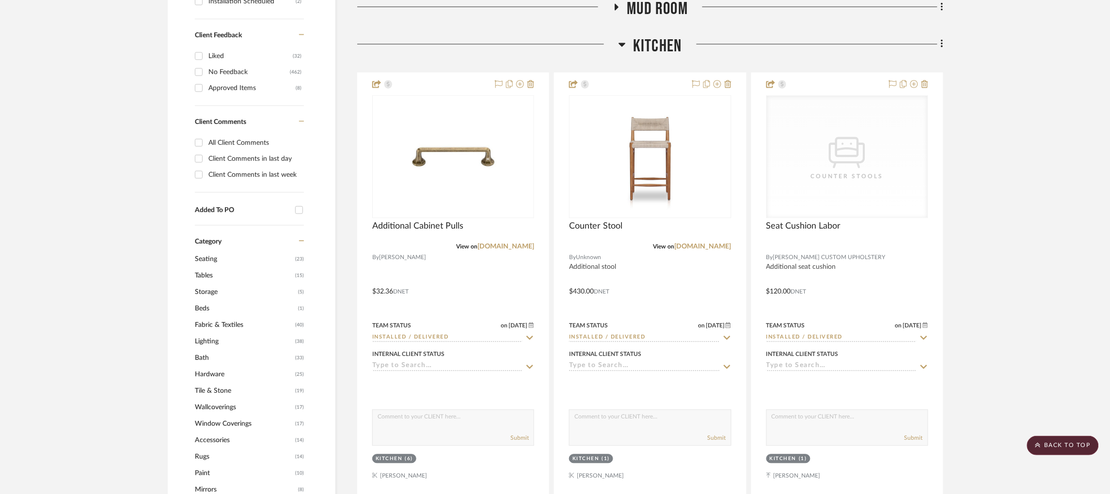
scroll to position [601, 0]
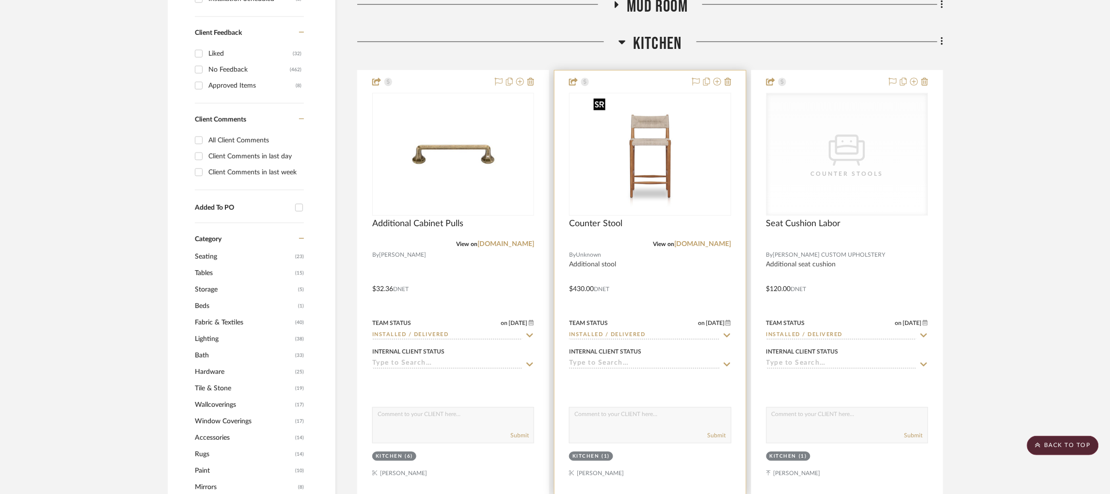
click at [635, 188] on img "0" at bounding box center [630, 154] width 121 height 121
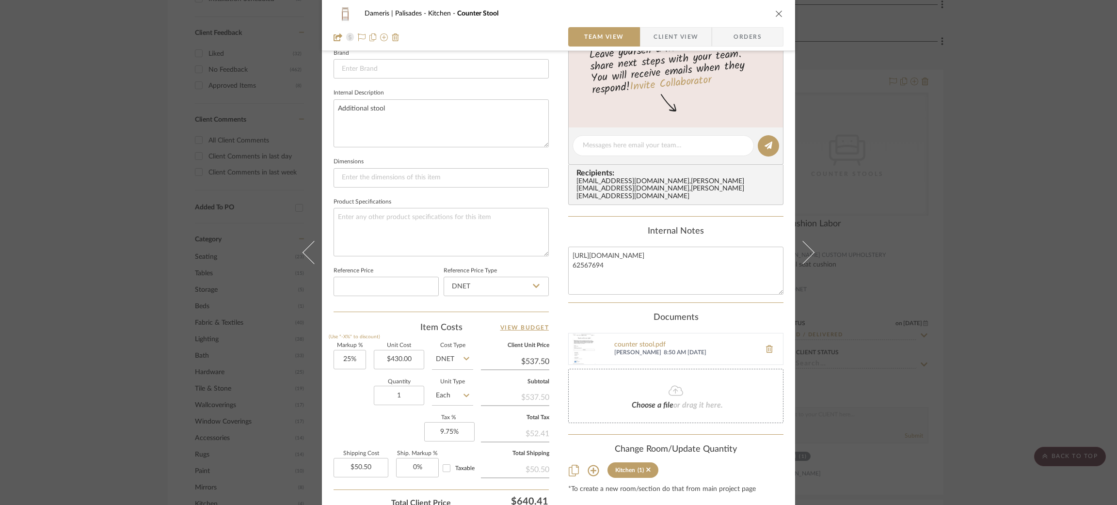
scroll to position [317, 0]
click at [872, 234] on div "Dameris | Palisades Kitchen Counter Stool Team View Client View Orders Team-Fac…" at bounding box center [558, 252] width 1117 height 505
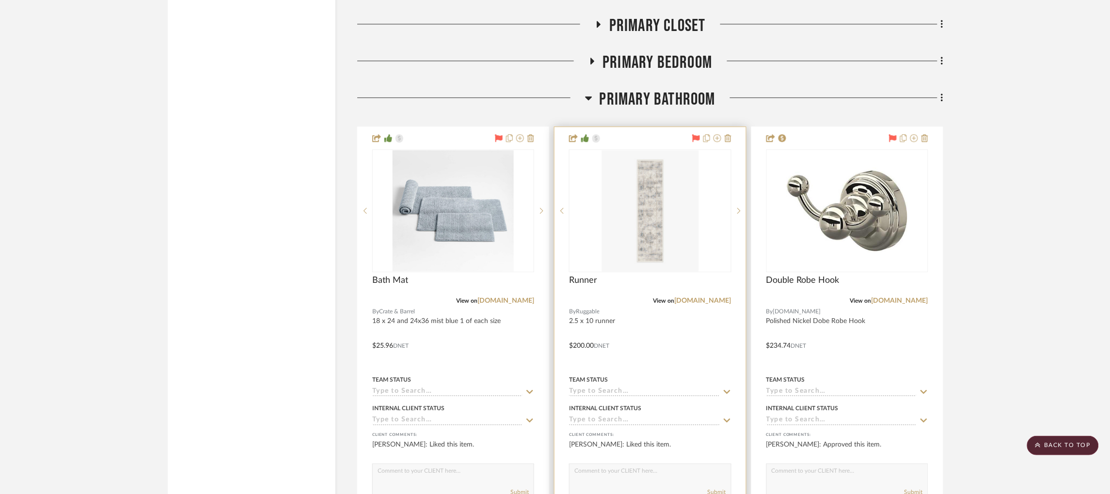
scroll to position [2256, 0]
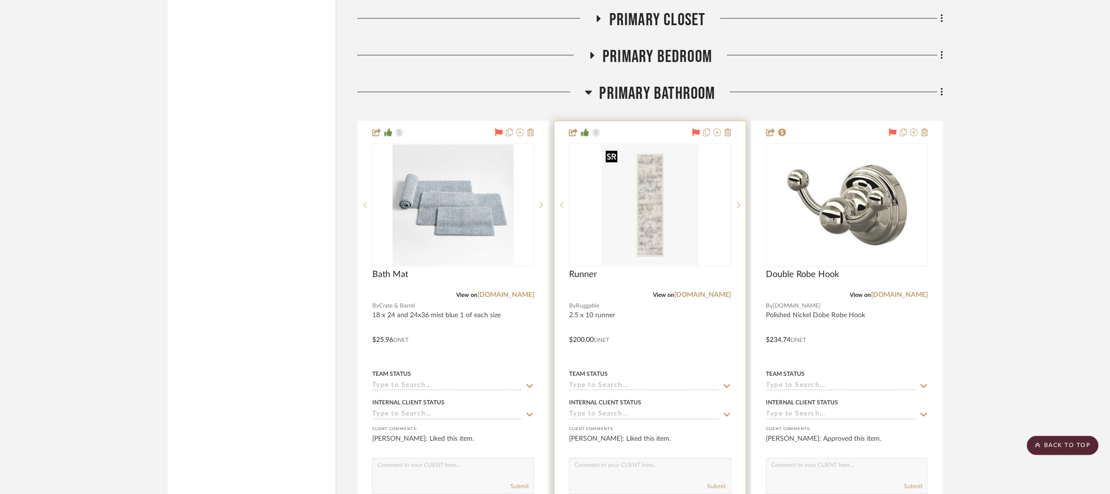
click at [654, 222] on img "0" at bounding box center [650, 204] width 97 height 121
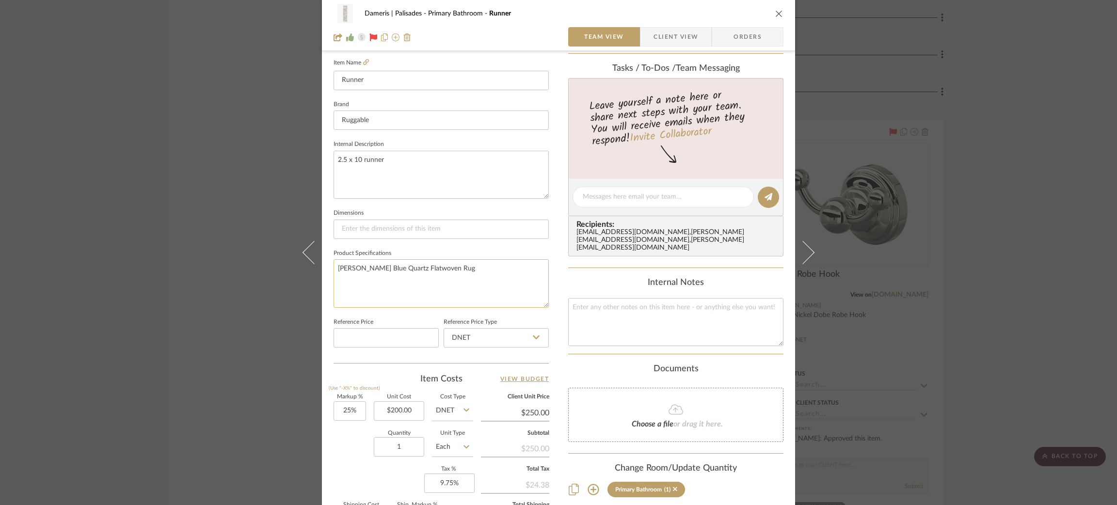
scroll to position [392, 0]
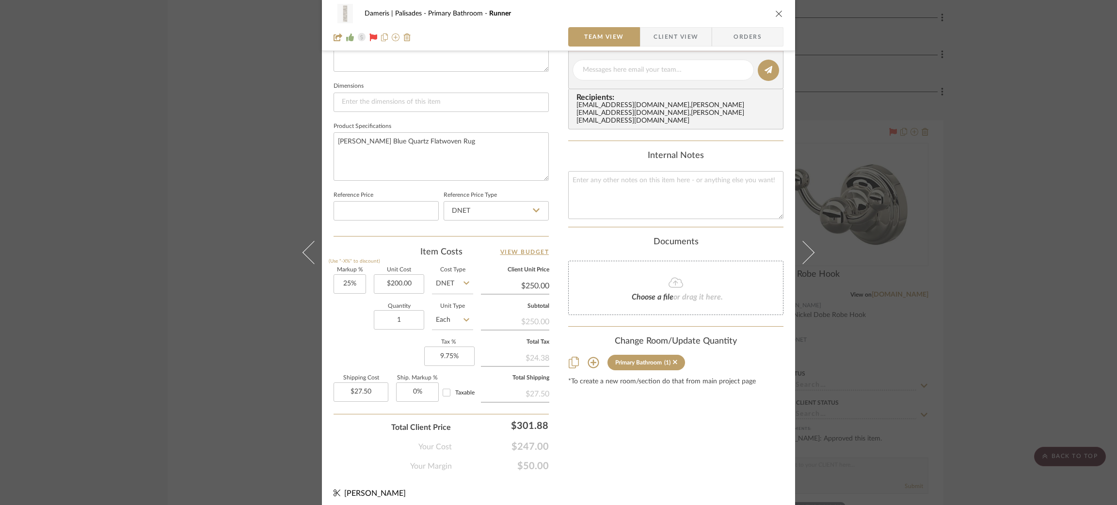
click at [943, 212] on div "Dameris | Palisades Primary Bathroom Runner Team View Client View Orders 1 / 3 …" at bounding box center [558, 252] width 1117 height 505
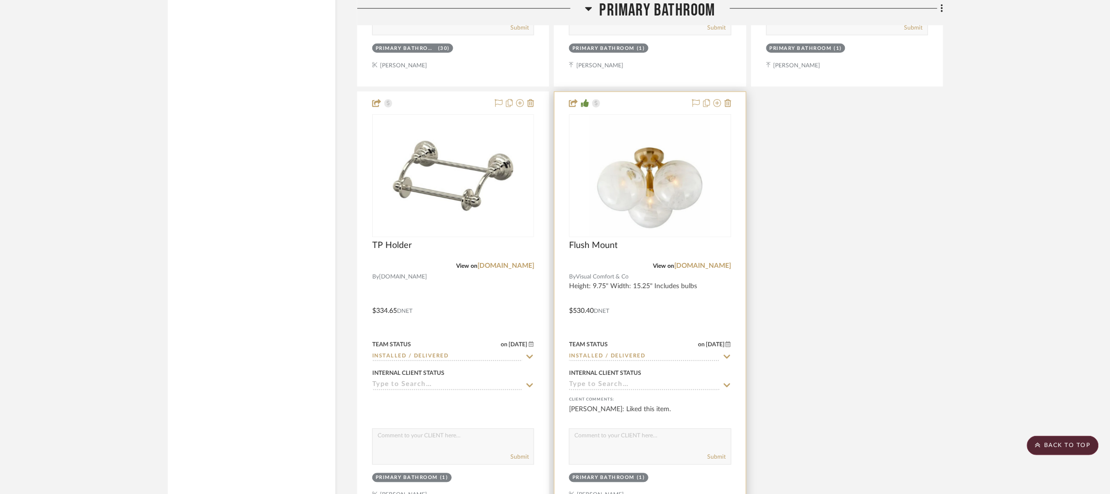
scroll to position [3174, 0]
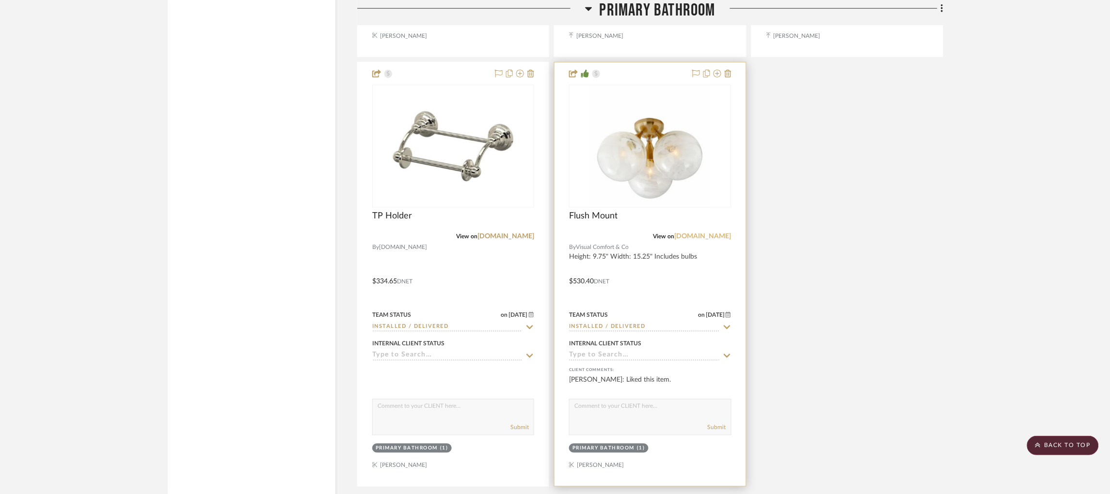
click at [699, 239] on link "visualcomfort.com" at bounding box center [703, 236] width 57 height 7
click at [617, 145] on img "0" at bounding box center [650, 146] width 121 height 121
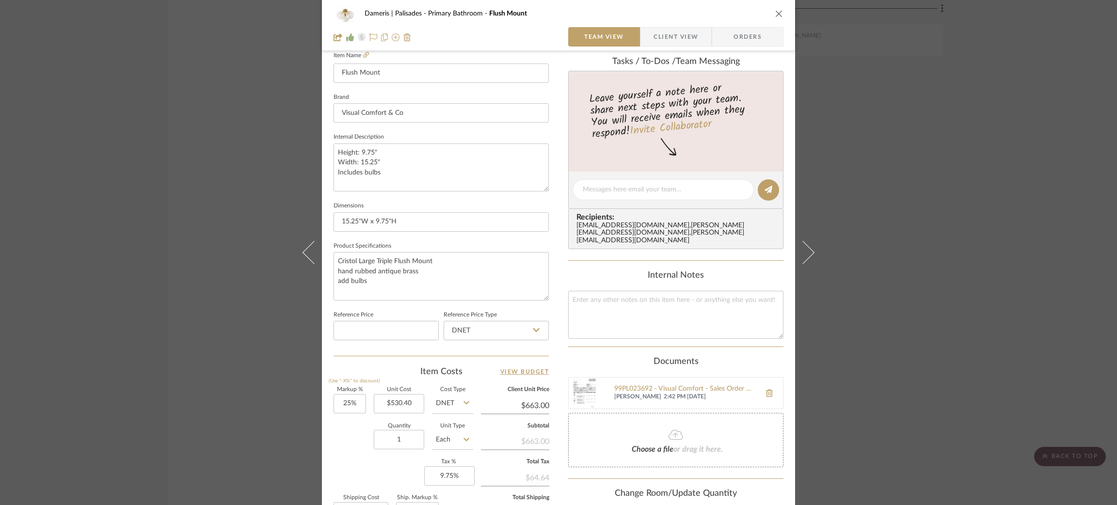
scroll to position [383, 0]
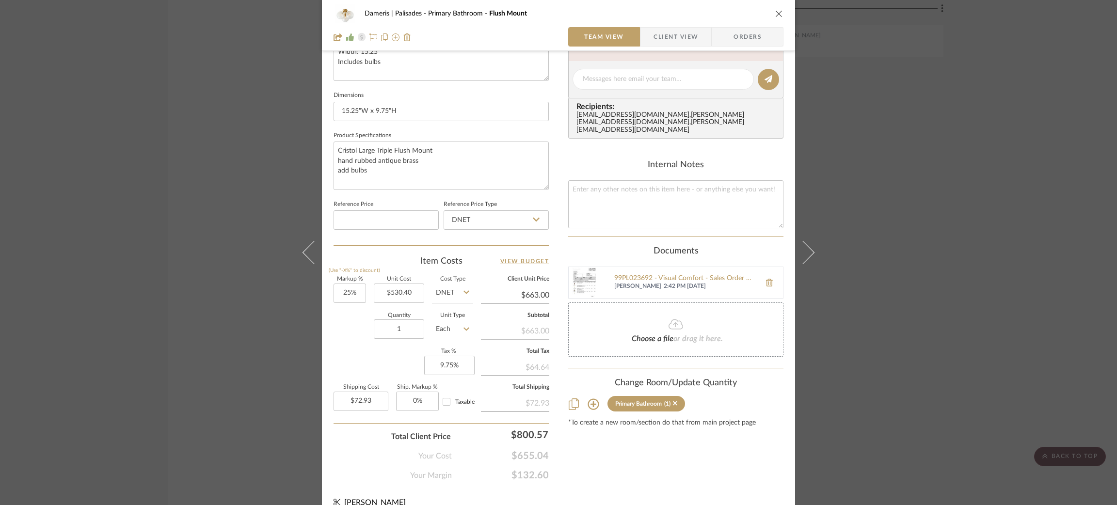
click at [234, 171] on div "Dameris | Palisades Primary Bathroom Flush Mount Team View Client View Orders T…" at bounding box center [558, 252] width 1117 height 505
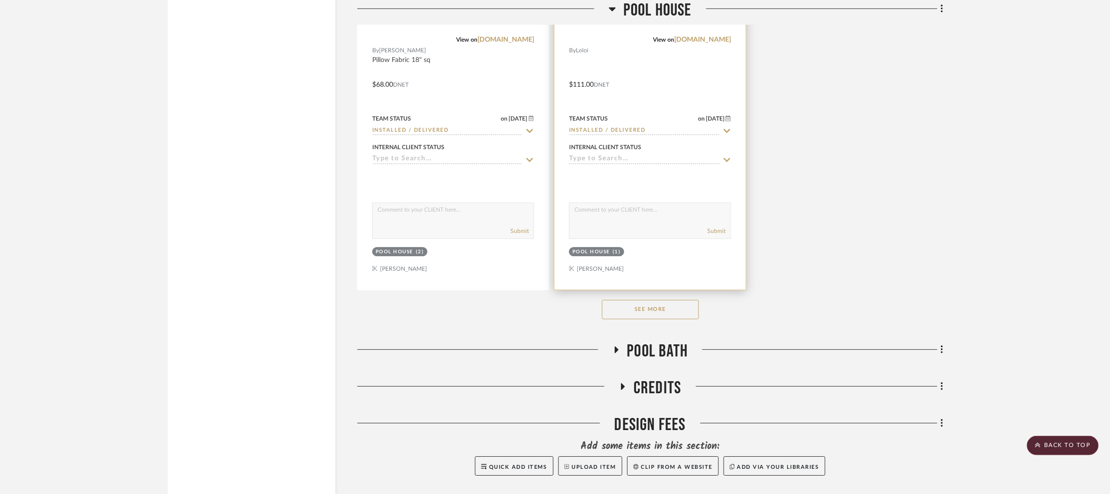
scroll to position [5232, 0]
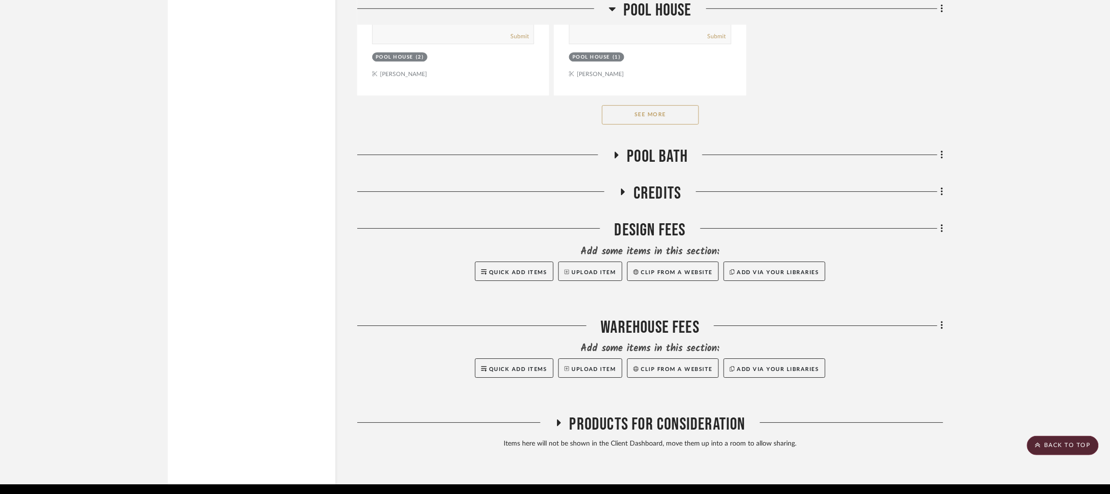
click at [629, 125] on button "See More" at bounding box center [650, 114] width 97 height 19
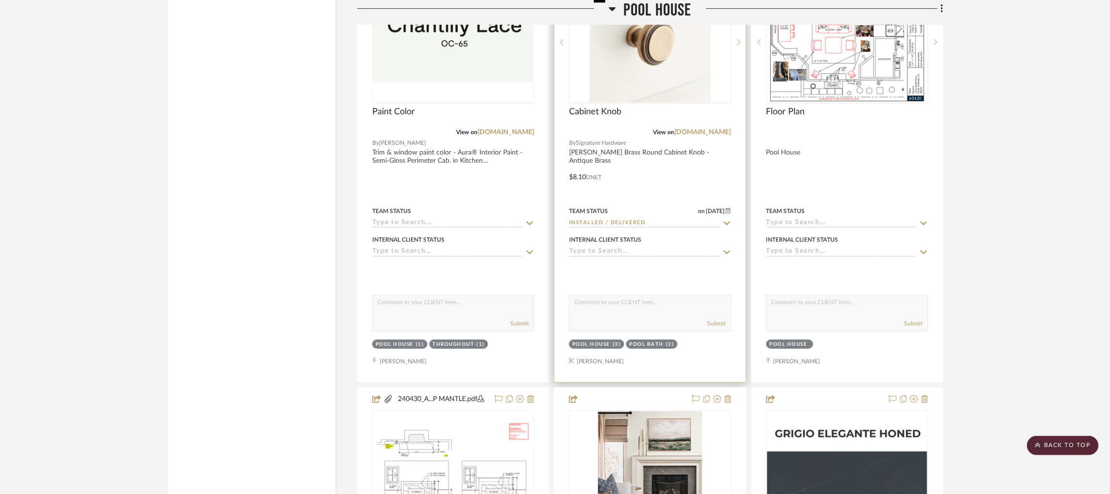
scroll to position [5353, 0]
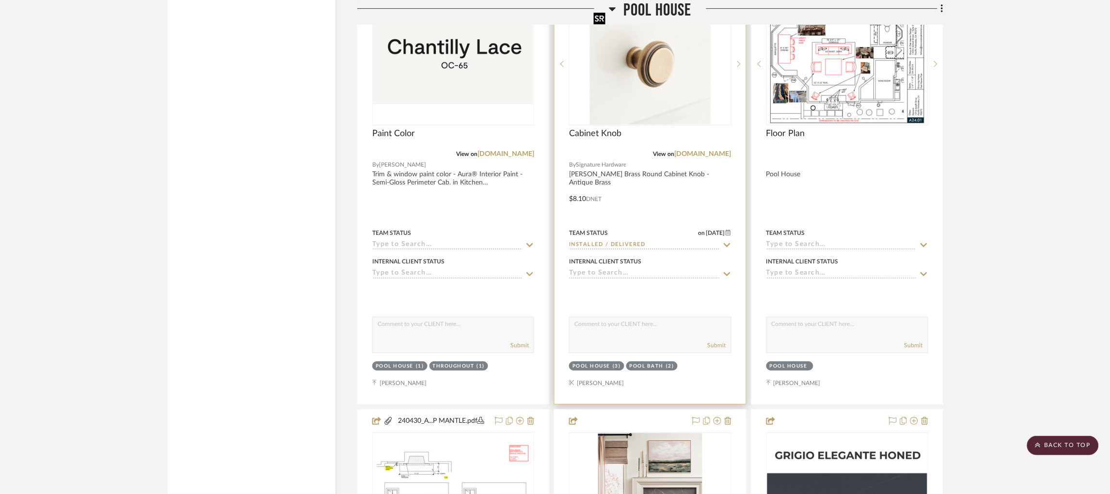
click at [651, 75] on img "0" at bounding box center [650, 63] width 121 height 121
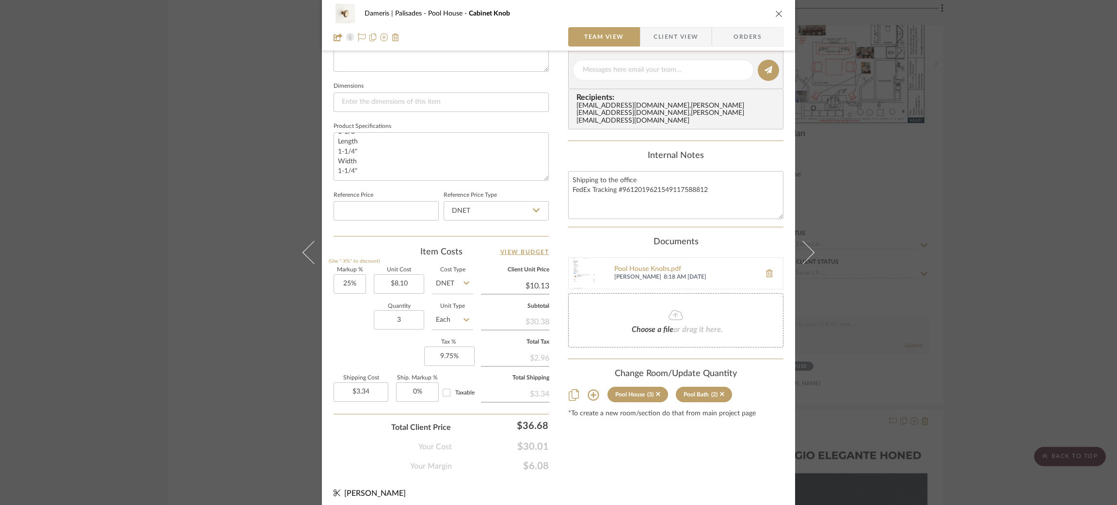
scroll to position [391, 0]
click at [231, 265] on div "Dameris | Palisades Pool House Cabinet Knob Team View Client View Orders 1 / 2 …" at bounding box center [558, 252] width 1117 height 505
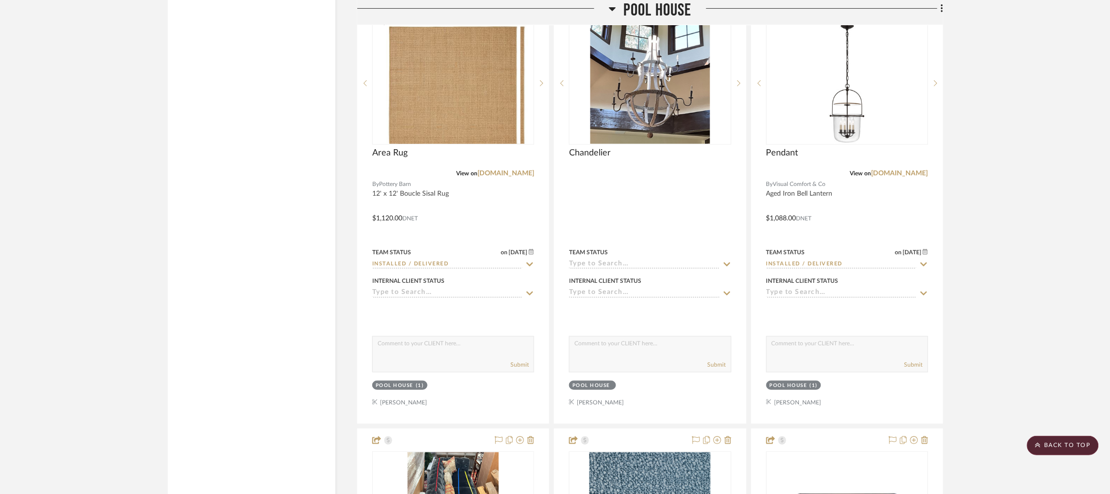
scroll to position [7059, 0]
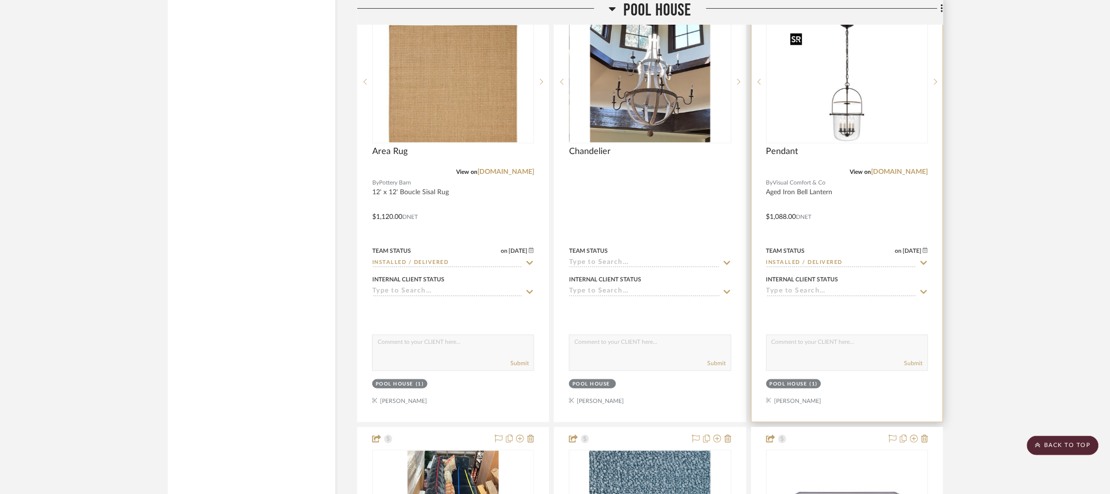
click at [845, 92] on img "0" at bounding box center [847, 81] width 121 height 121
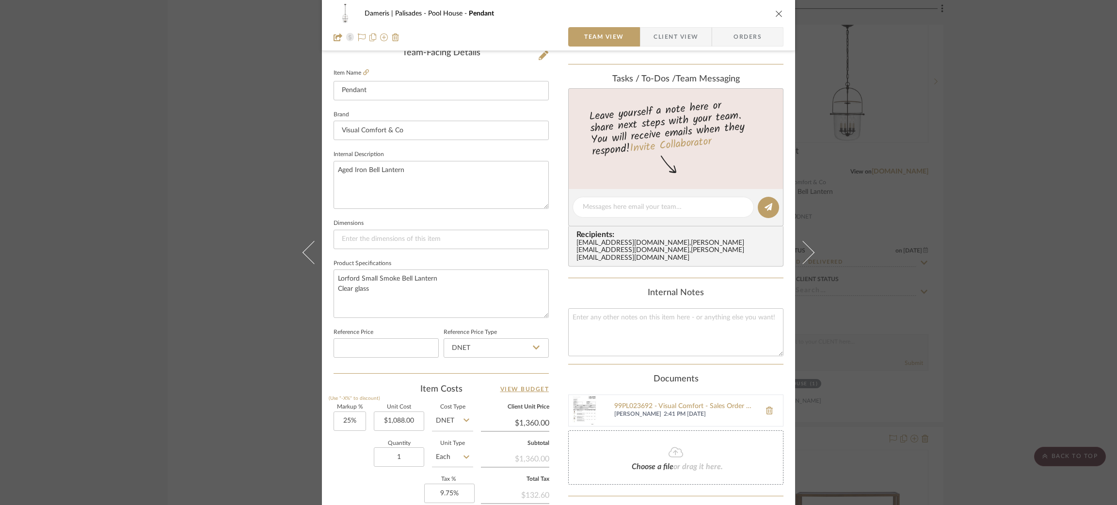
scroll to position [392, 0]
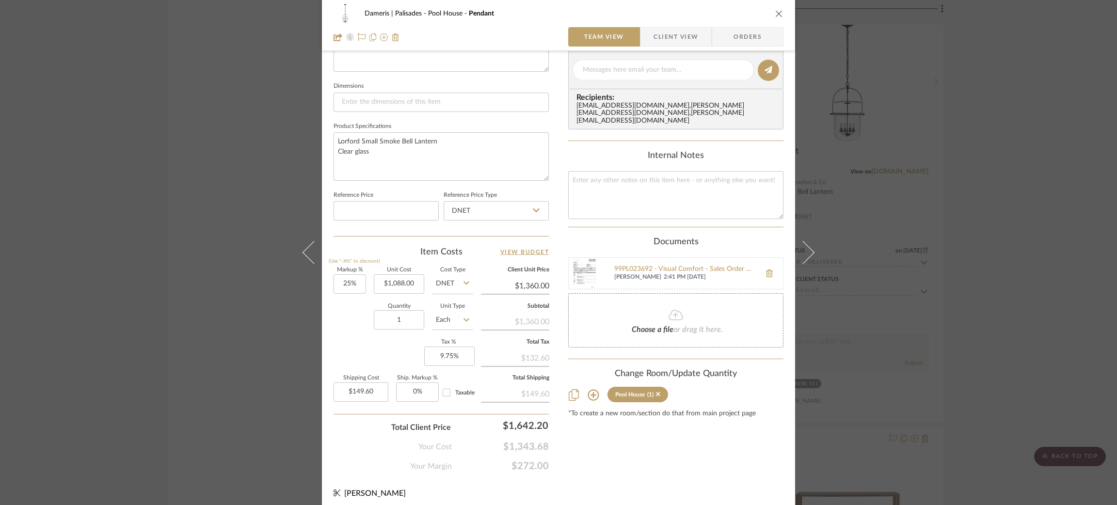
click at [191, 80] on div "Dameris | Palisades Pool House Pendant Team View Client View Orders 1 / 2 Team-…" at bounding box center [558, 252] width 1117 height 505
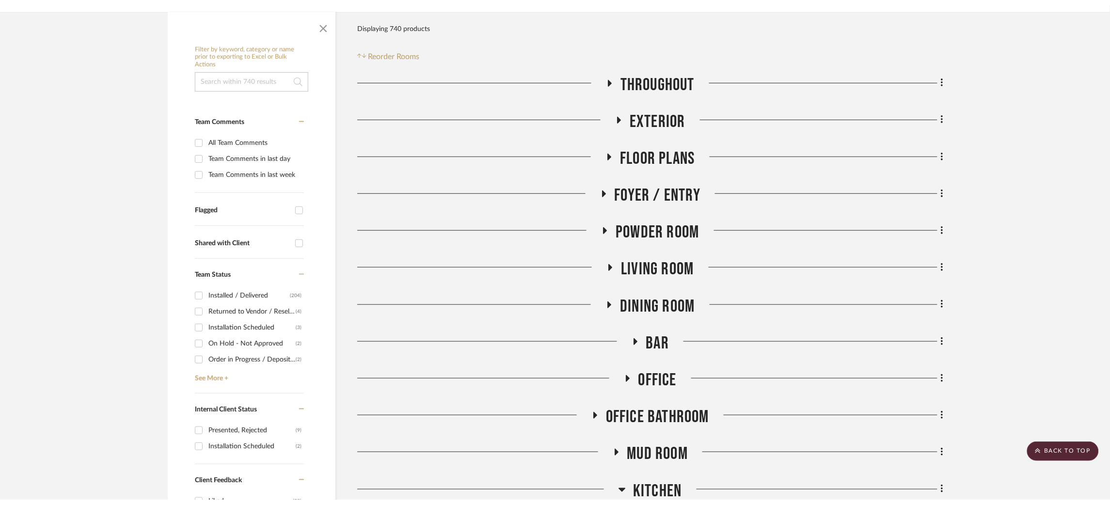
scroll to position [0, 0]
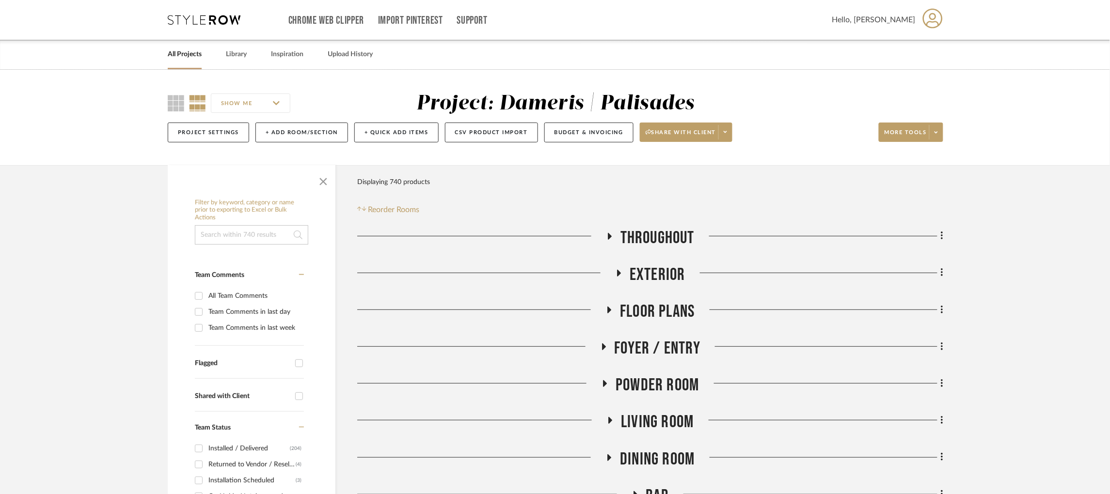
click at [202, 18] on icon at bounding box center [204, 20] width 73 height 10
